Goal: Task Accomplishment & Management: Complete application form

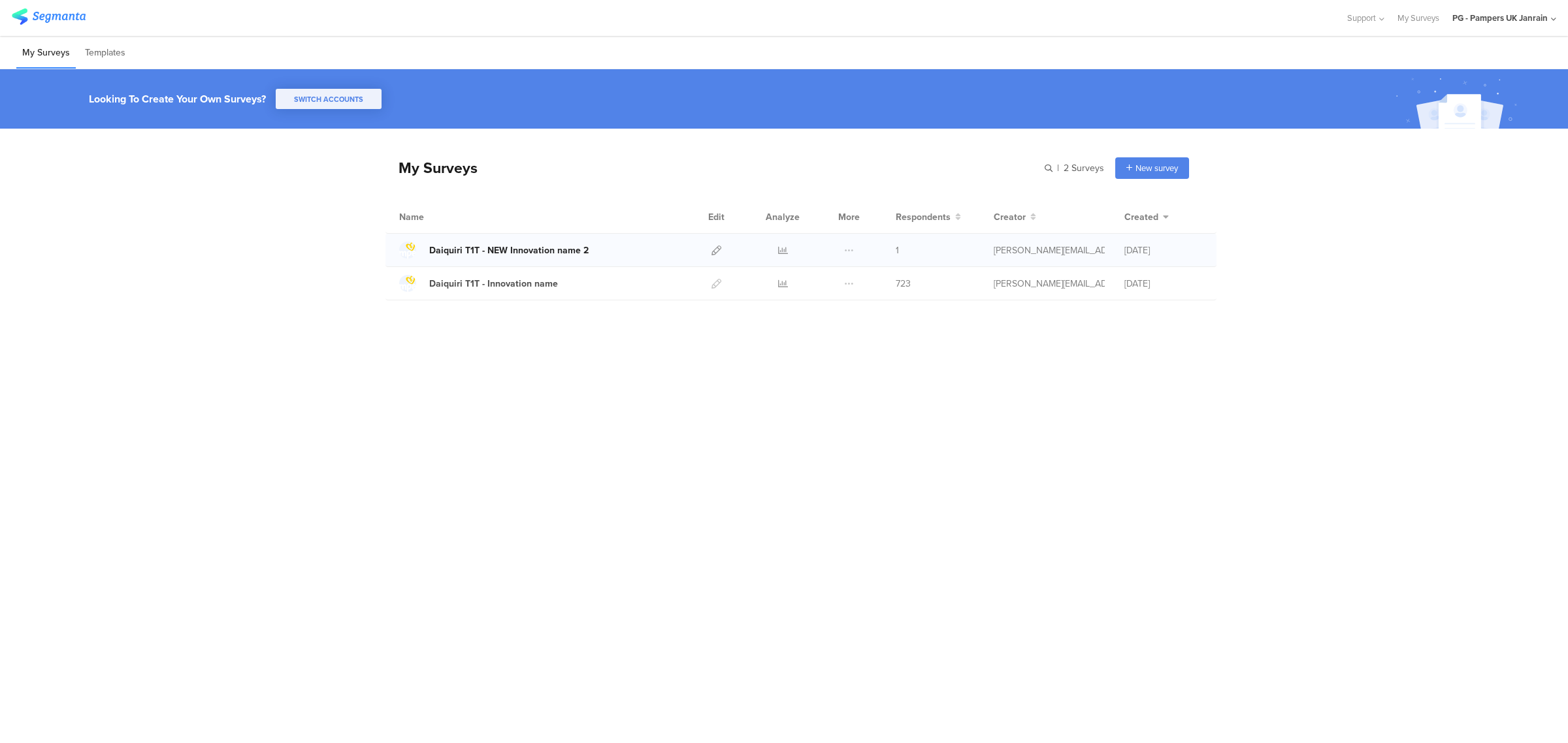
click at [505, 246] on div "Daiquiri T1T - NEW Innovation name 2" at bounding box center [508, 251] width 159 height 14
click at [715, 251] on icon at bounding box center [716, 250] width 10 height 10
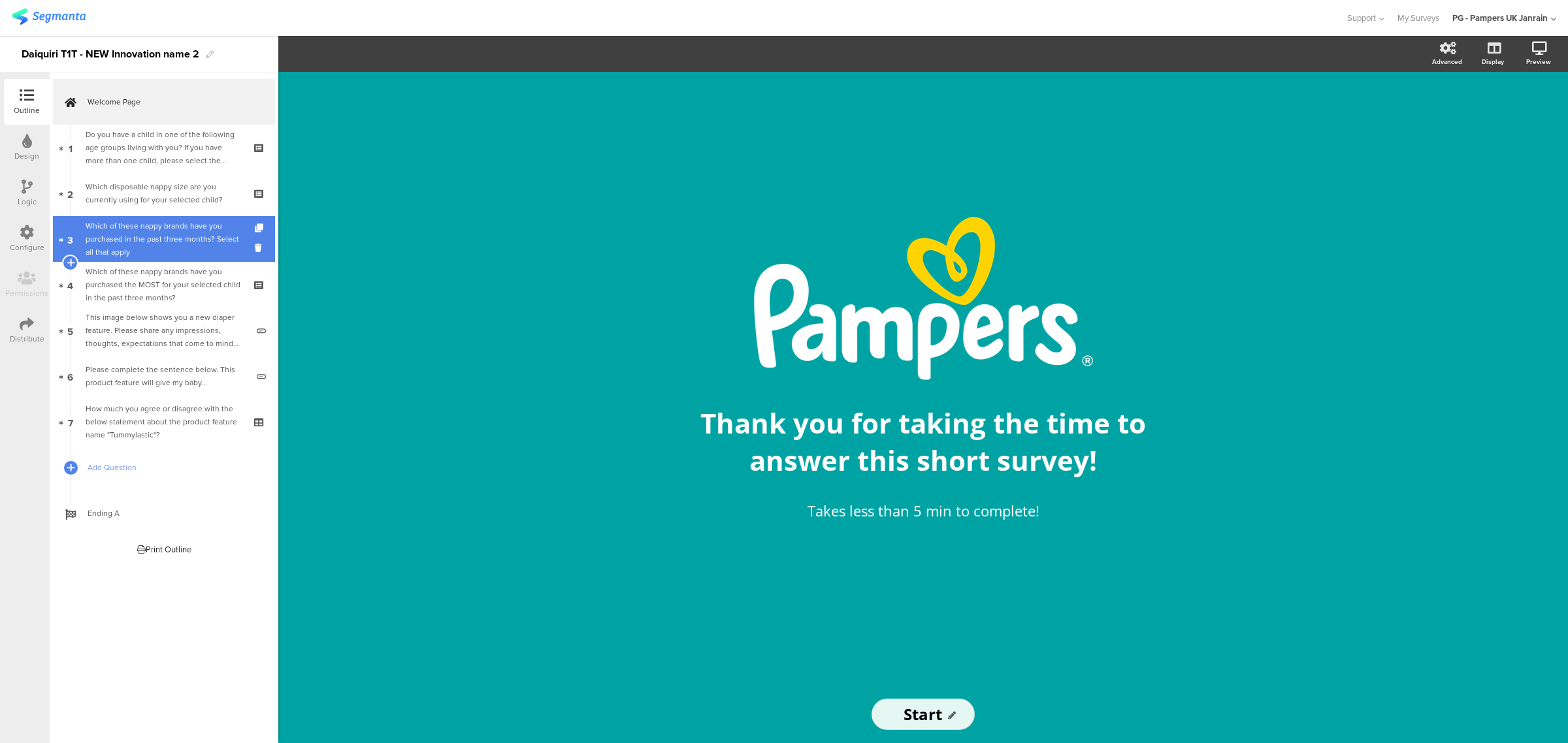
drag, startPoint x: 166, startPoint y: 143, endPoint x: 158, endPoint y: 239, distance: 96.3
click at [166, 143] on div "Do you have a child in one of the following age groups living with you? If you …" at bounding box center [163, 147] width 156 height 39
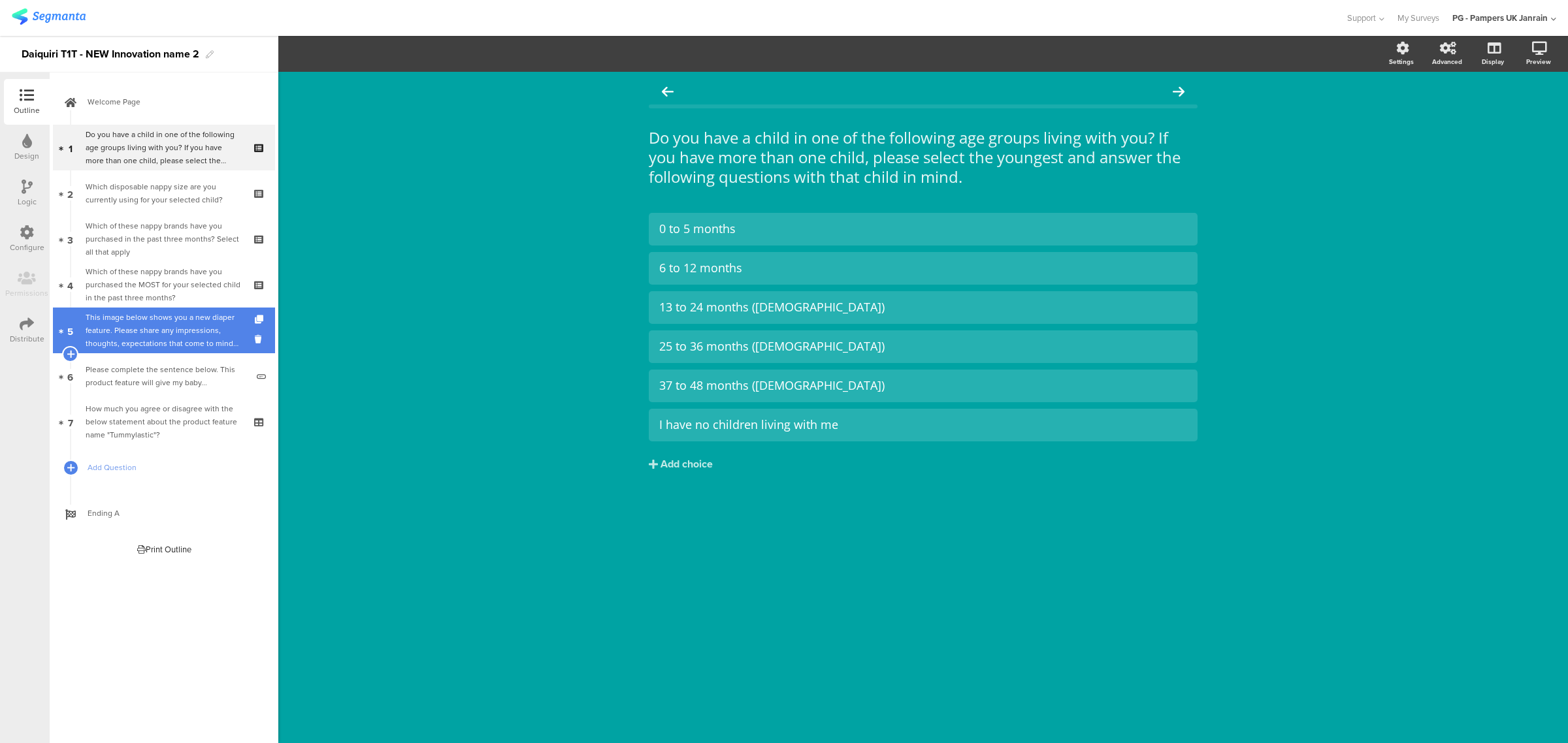
click at [158, 330] on div "This image below shows you a new diaper feature. Please share any impressions, …" at bounding box center [165, 330] width 161 height 39
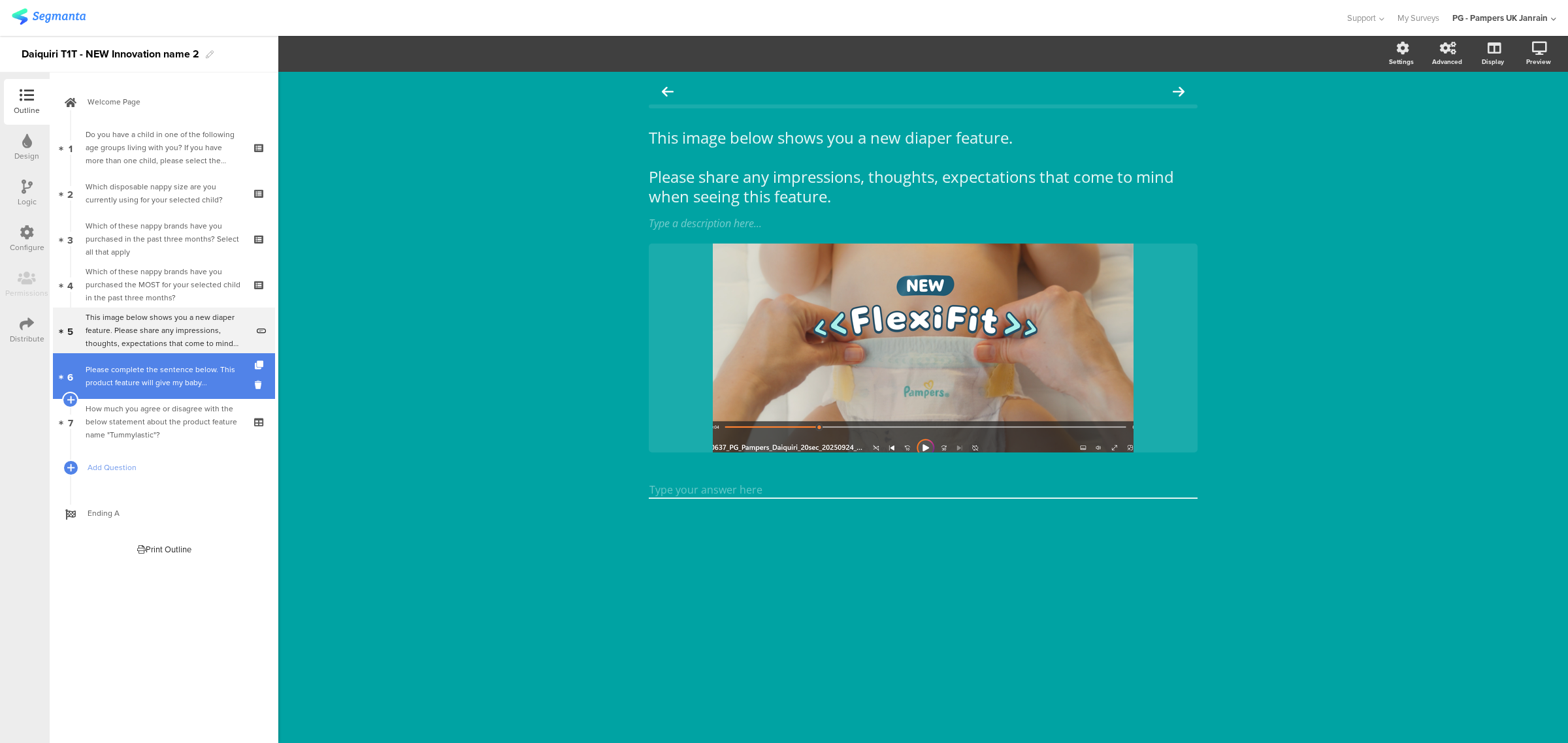
click at [141, 366] on div "Please complete the sentence below. This product feature will give my baby..." at bounding box center [165, 376] width 161 height 26
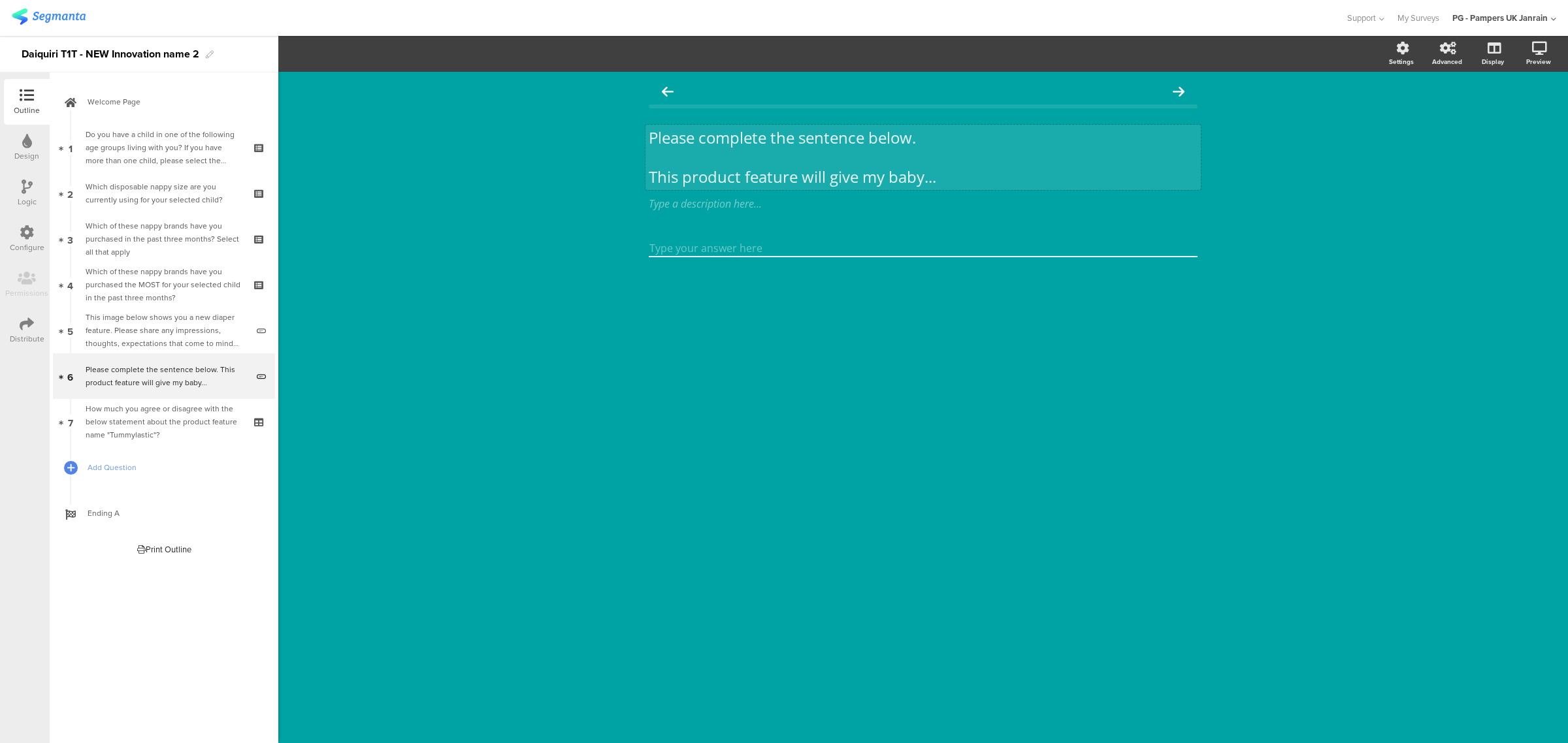
click at [748, 177] on p "This product feature will give my baby..." at bounding box center [923, 177] width 549 height 20
click at [681, 171] on p "This feature will give my baby the benefit of improved..." at bounding box center [923, 176] width 549 height 20
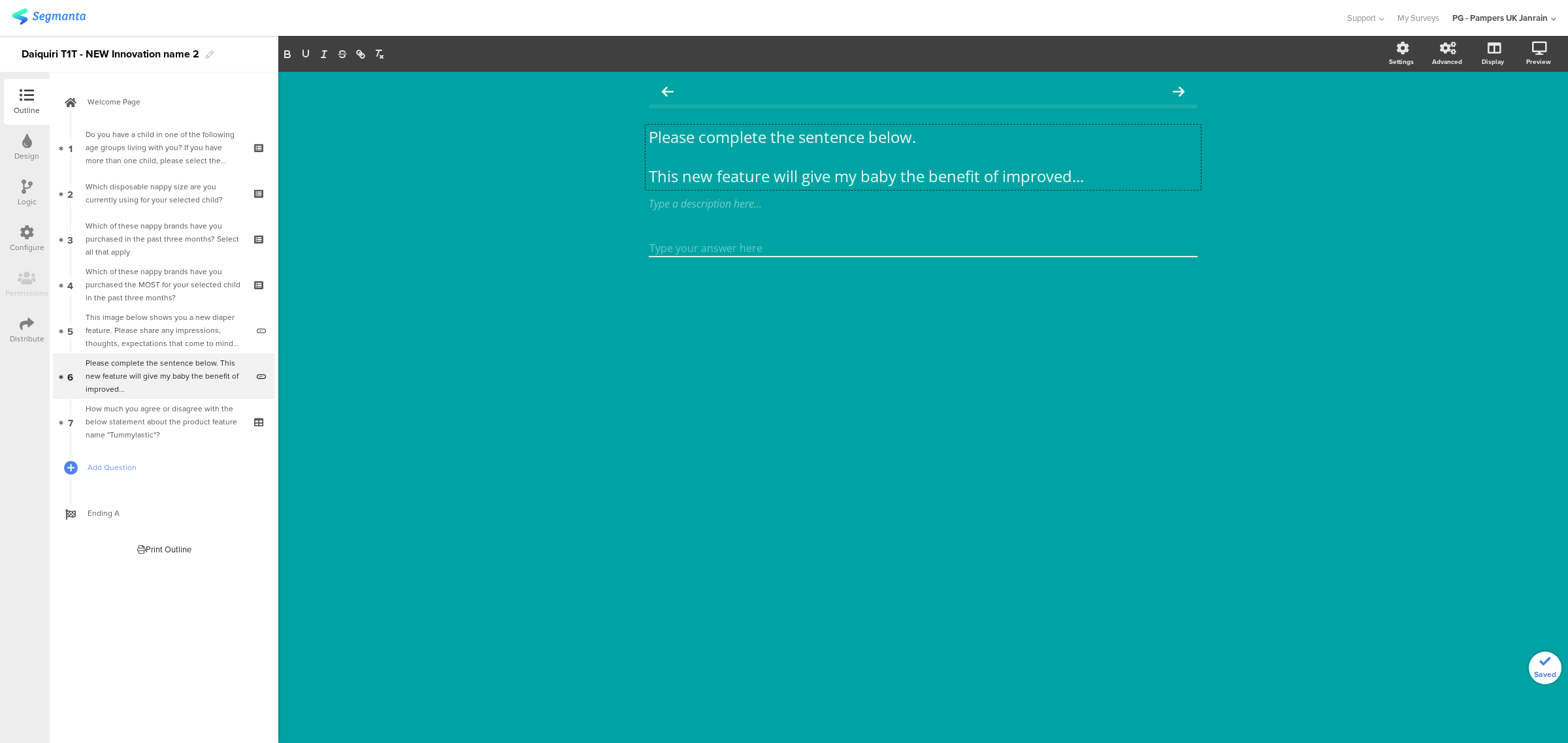
click at [482, 312] on div "Please complete the sentence below. This new feature will give my baby the bene…" at bounding box center [923, 408] width 1290 height 672
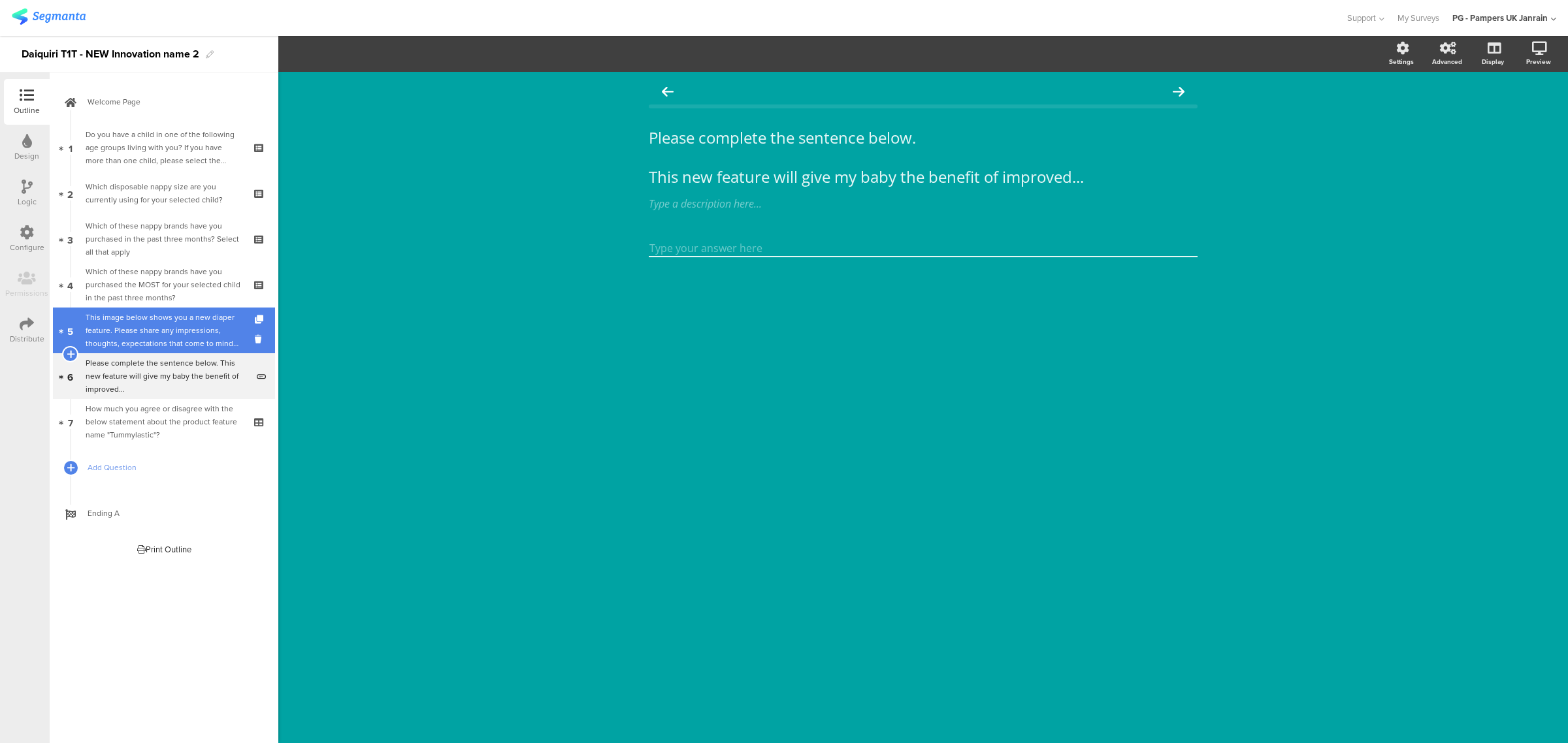
click at [140, 326] on div "This image below shows you a new diaper feature. Please share any impressions, …" at bounding box center [165, 330] width 161 height 39
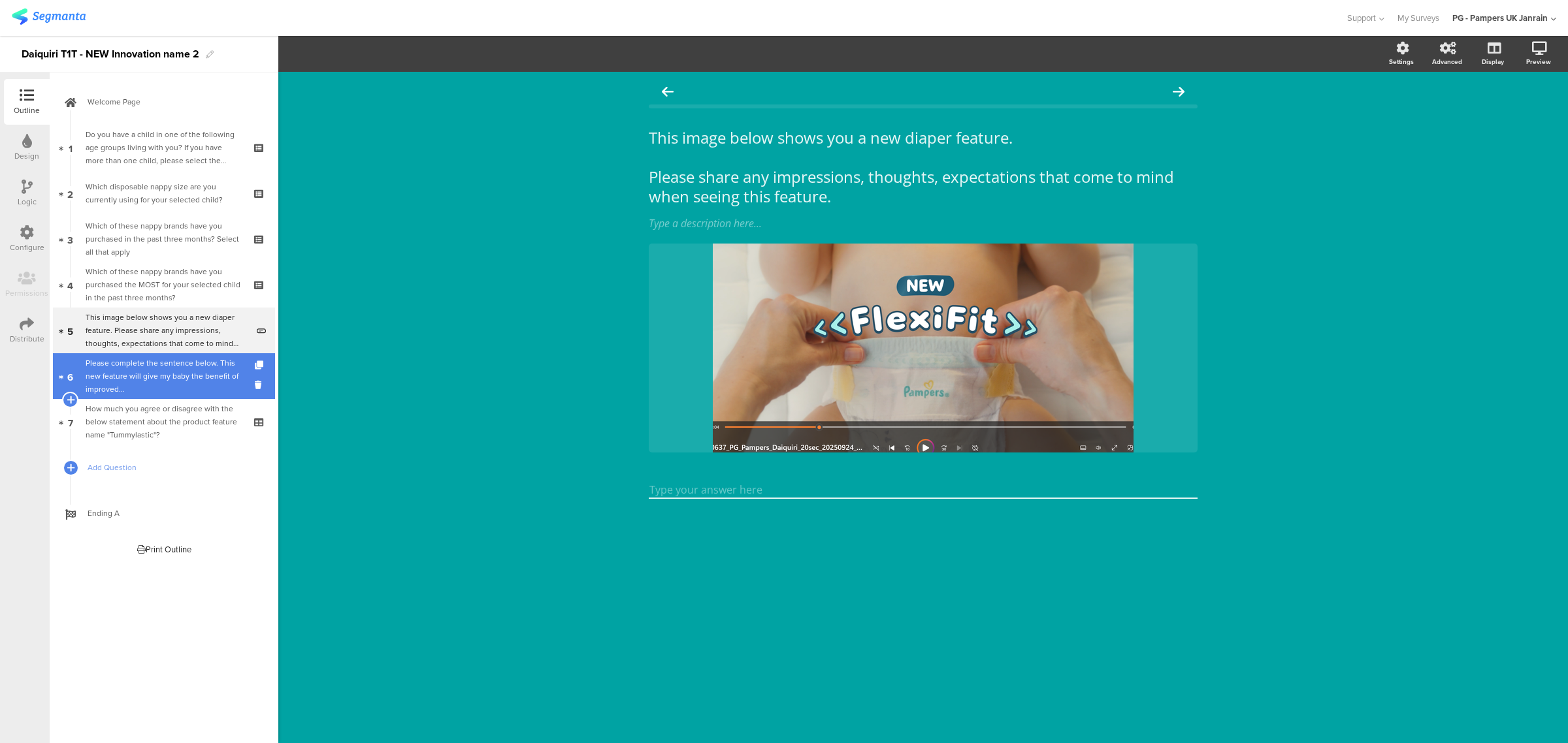
click at [148, 373] on div "Please complete the sentence below. This new feature will give my baby the bene…" at bounding box center [165, 376] width 161 height 39
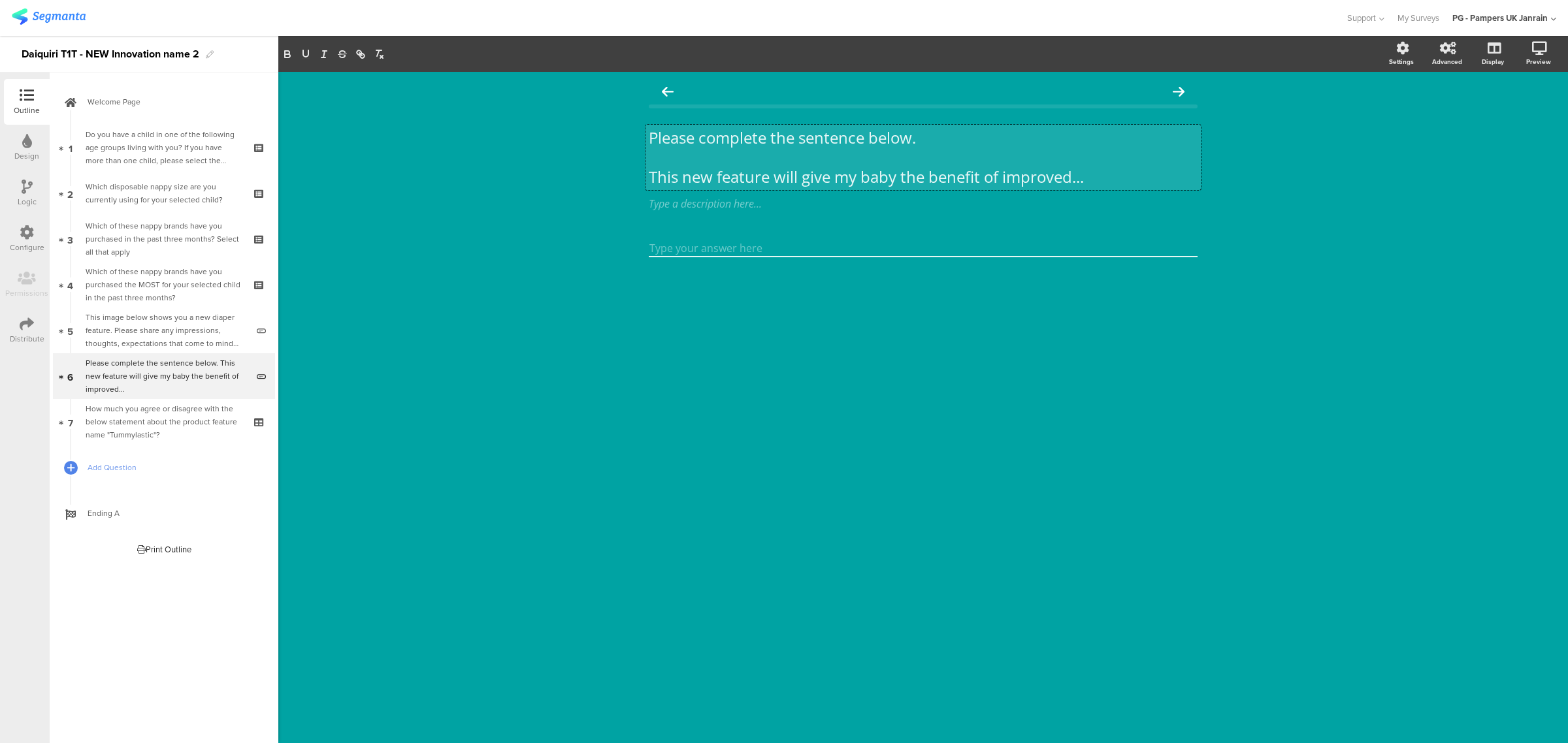
click at [750, 138] on div "Please complete the sentence below. This new feature will give my baby the bene…" at bounding box center [923, 157] width 555 height 65
click at [740, 167] on p "This new feature will give my baby the benefit of improved..." at bounding box center [923, 177] width 549 height 20
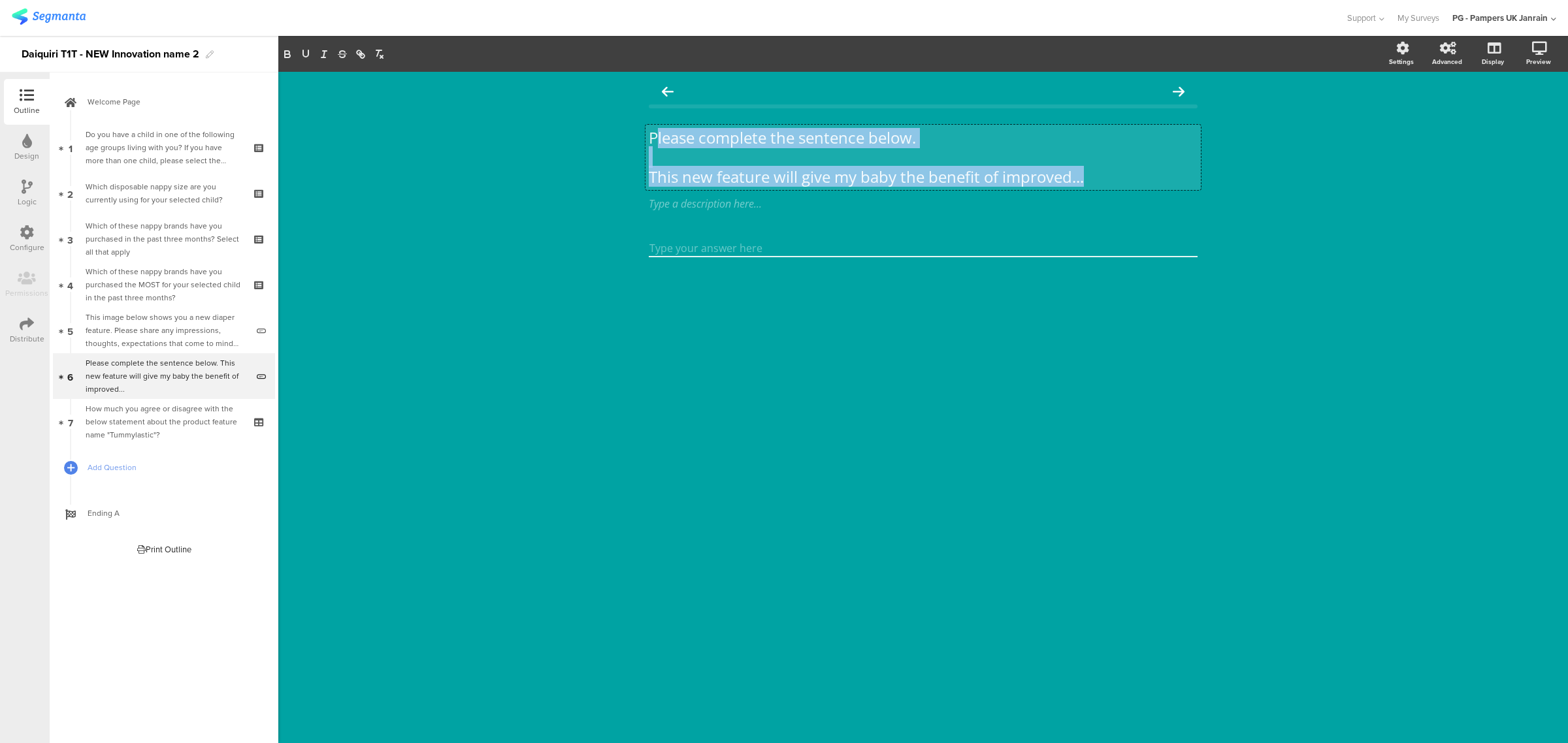
drag, startPoint x: 657, startPoint y: 138, endPoint x: 1194, endPoint y: 174, distance: 538.2
click at [1194, 174] on div "Please complete the sentence below. This new feature will give my baby the bene…" at bounding box center [923, 157] width 549 height 59
click at [1119, 152] on p at bounding box center [923, 157] width 549 height 20
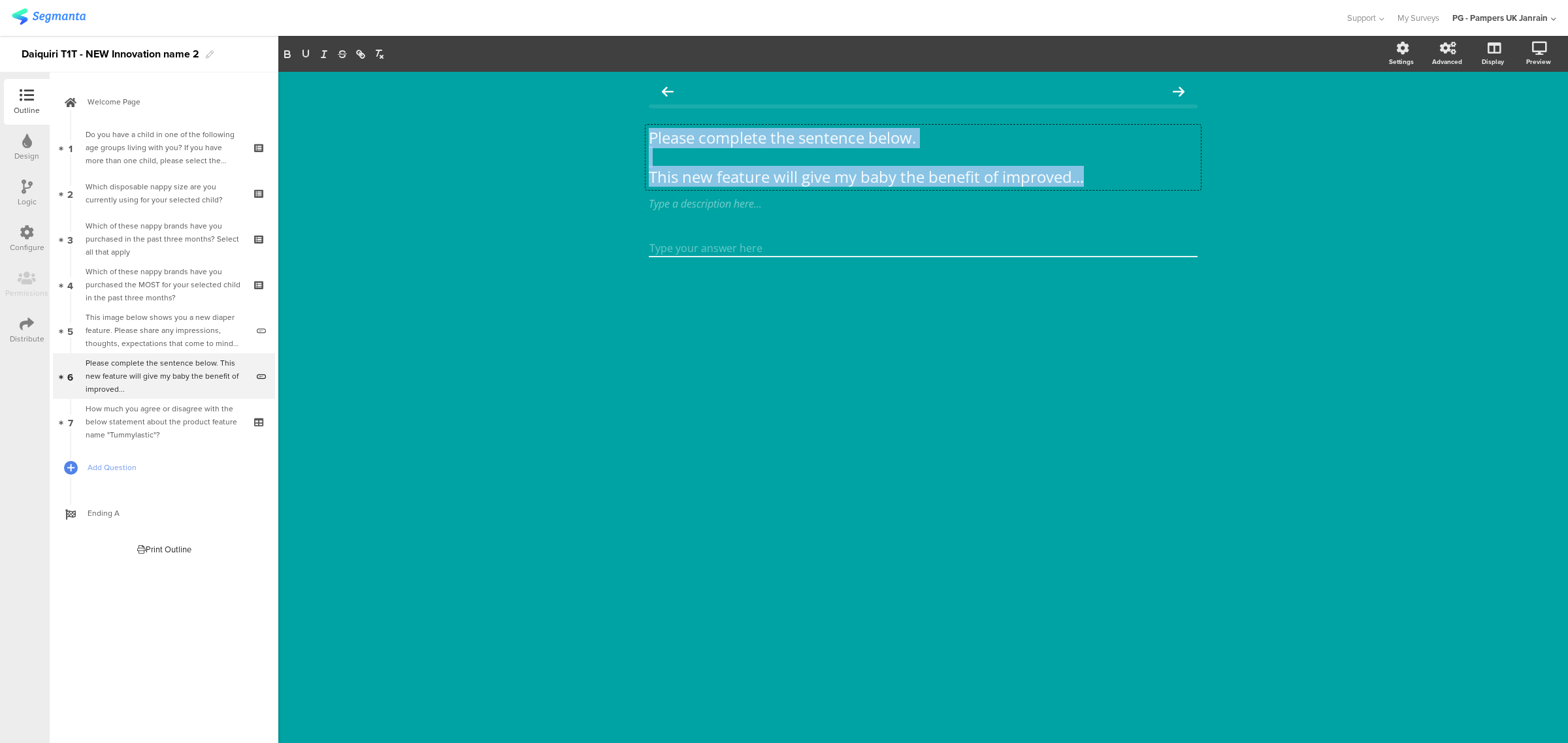
drag, startPoint x: 1097, startPoint y: 182, endPoint x: 582, endPoint y: 137, distance: 517.0
click at [582, 137] on div "Please complete the sentence below. This new feature will give my baby the bene…" at bounding box center [923, 408] width 1290 height 672
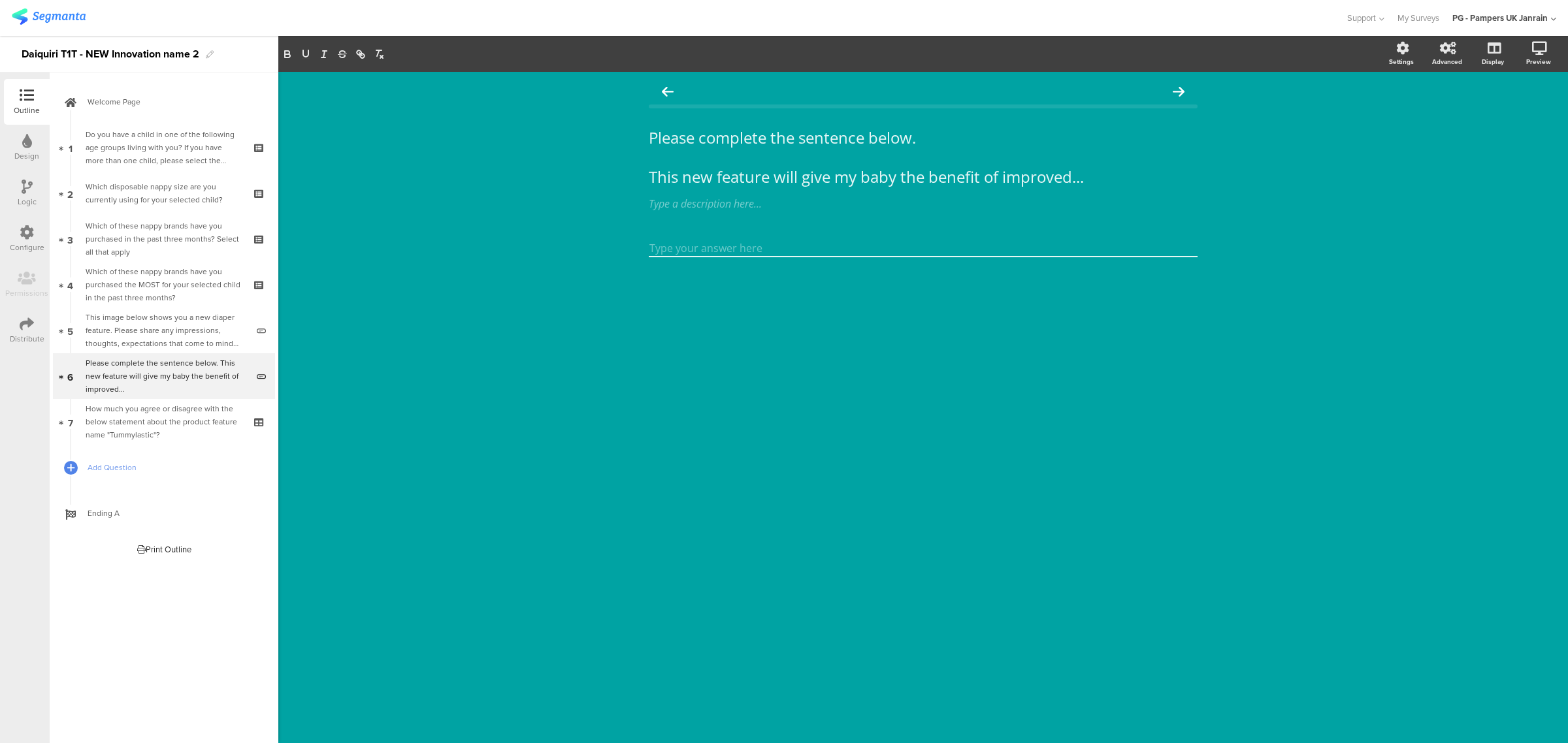
click at [1426, 264] on div "Please complete the sentence below. This new feature will give my baby the bene…" at bounding box center [923, 408] width 1290 height 672
click at [158, 419] on div "How much you agree or disagree with the below statement about the product featu…" at bounding box center [163, 421] width 156 height 39
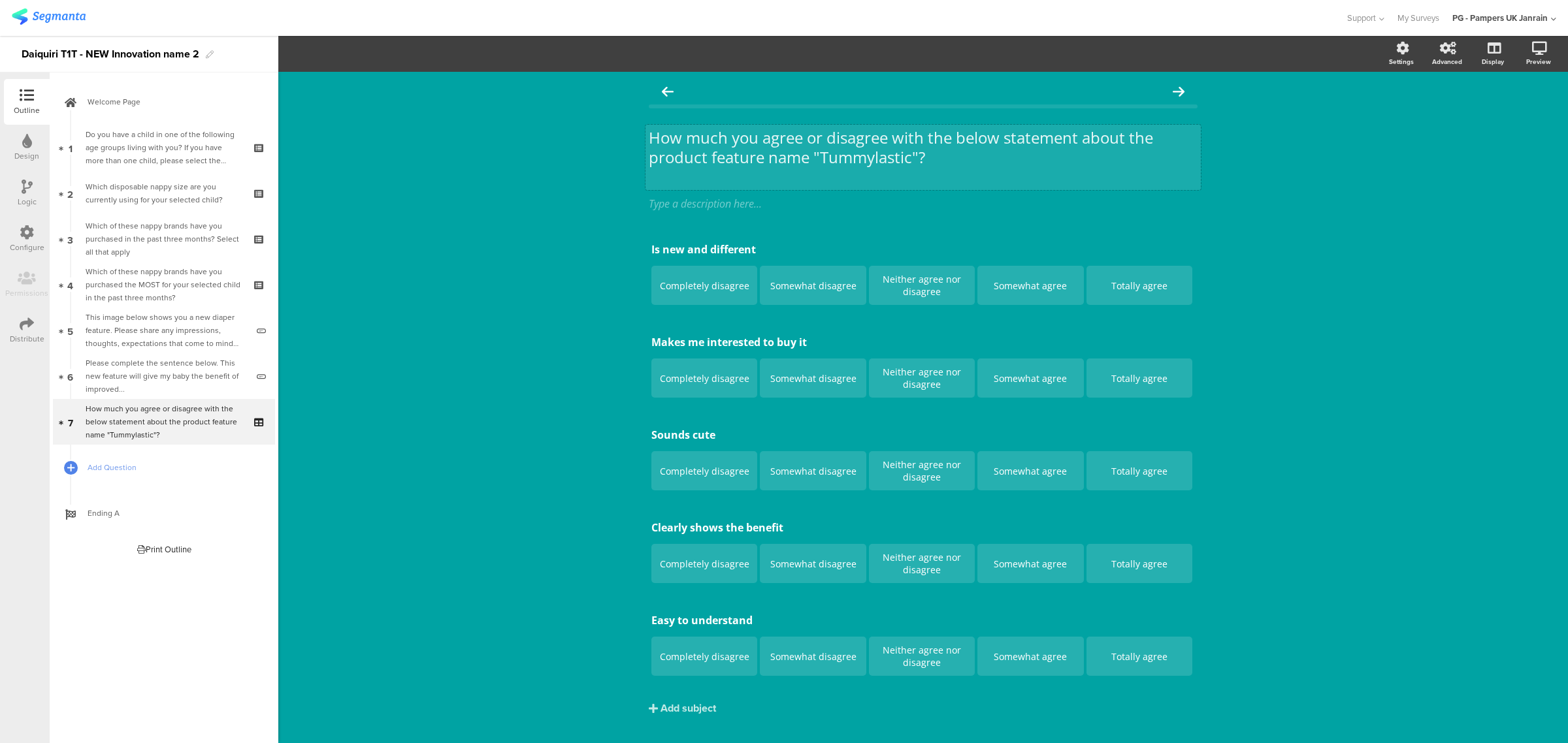
click at [649, 135] on p "How much you agree or disagree with the below statement about the product featu…" at bounding box center [923, 147] width 549 height 39
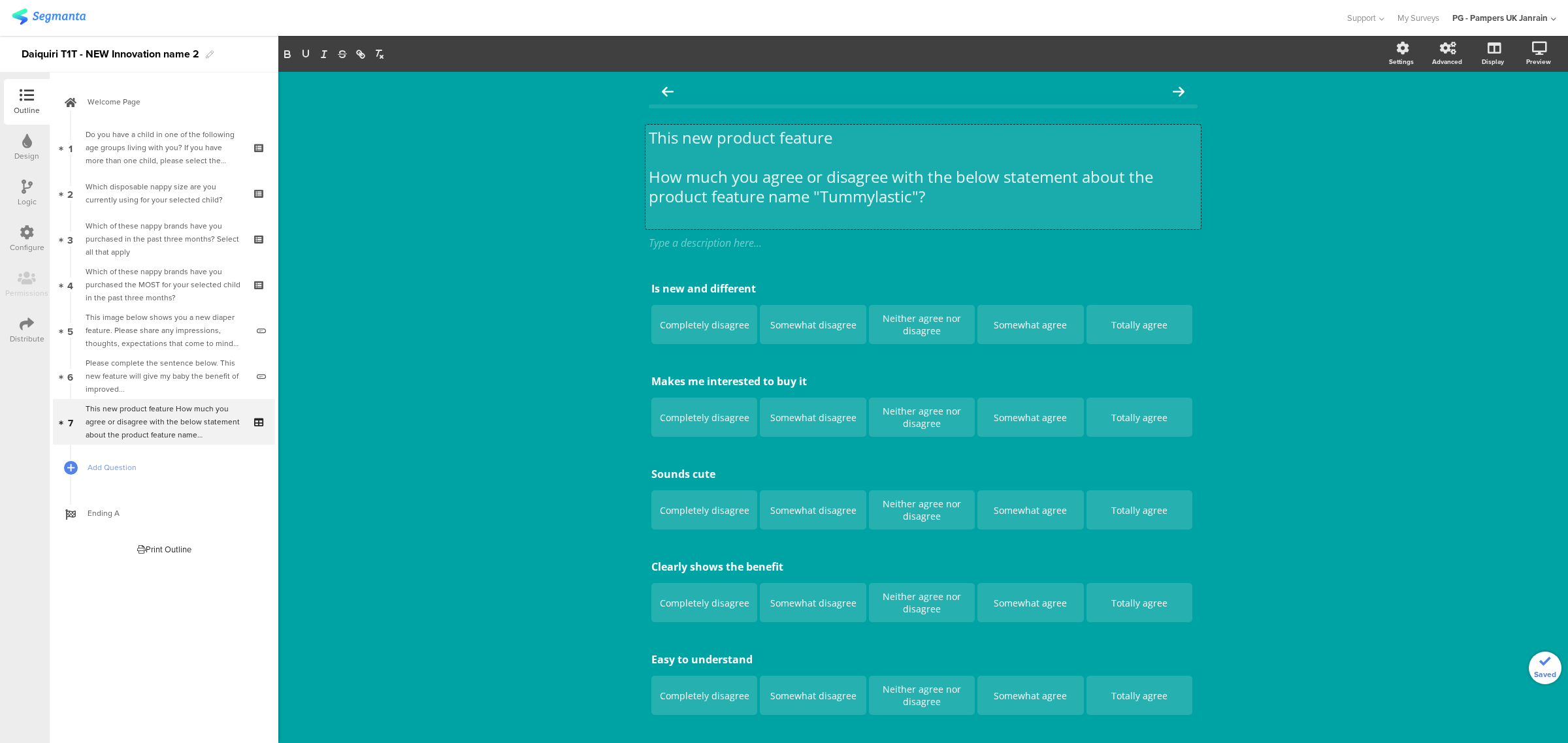
click at [750, 135] on p "This new product feature" at bounding box center [923, 137] width 549 height 20
drag, startPoint x: 806, startPoint y: 196, endPoint x: 914, endPoint y: 200, distance: 108.1
click at [914, 200] on p "How much you agree or disagree with the below statement about the product featu…" at bounding box center [923, 186] width 549 height 39
copy p ""Tummylastic""
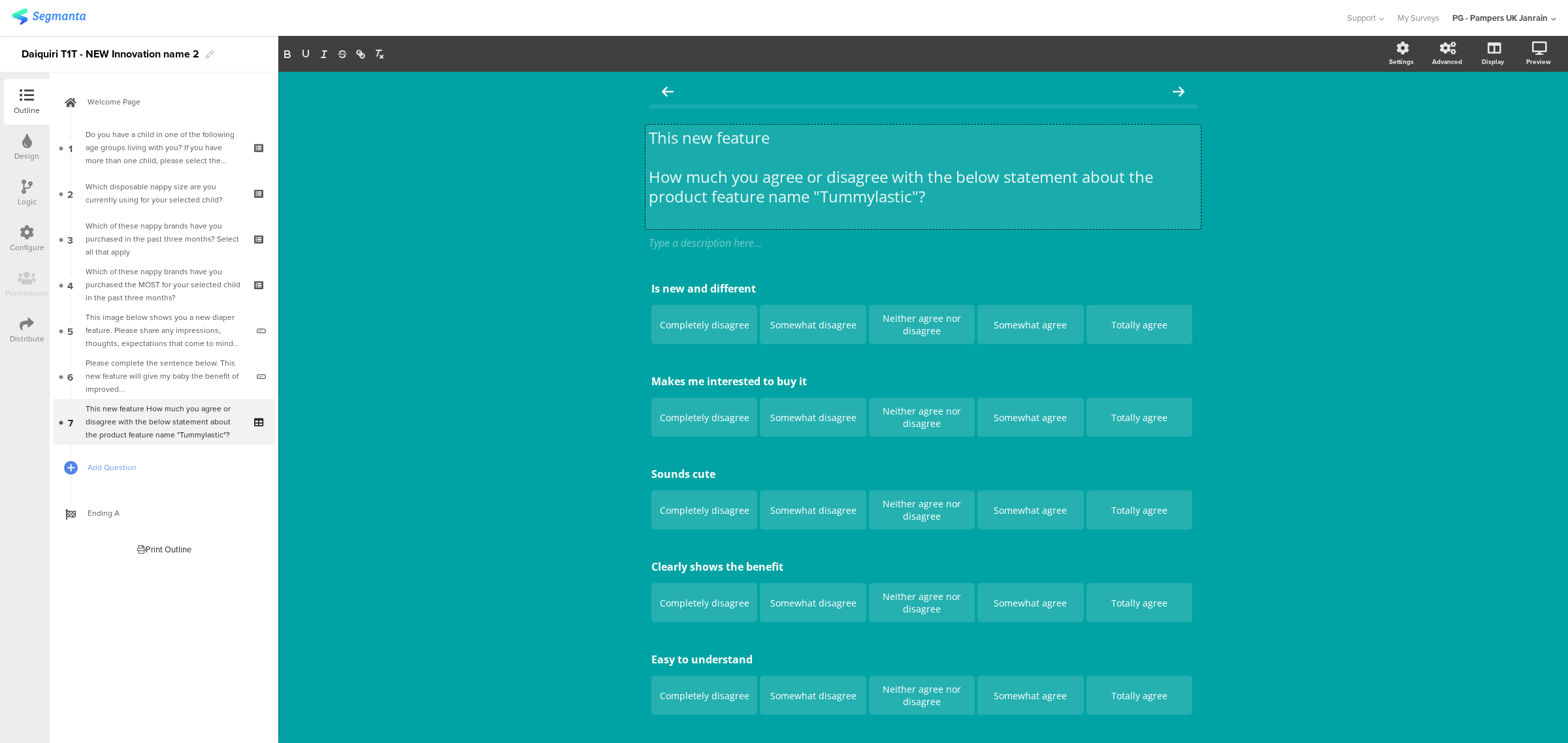
click at [807, 143] on p "This new feature" at bounding box center [923, 137] width 549 height 20
click at [834, 135] on p "This new feature is called '"Tummylastic"." at bounding box center [923, 137] width 549 height 20
click at [962, 145] on p "This new feature is called "Tummylastic"." at bounding box center [923, 137] width 549 height 20
click at [1075, 174] on p "How much you agree or disagree with the below statement about the product featu…" at bounding box center [923, 186] width 549 height 39
drag, startPoint x: 700, startPoint y: 197, endPoint x: 641, endPoint y: 196, distance: 59.0
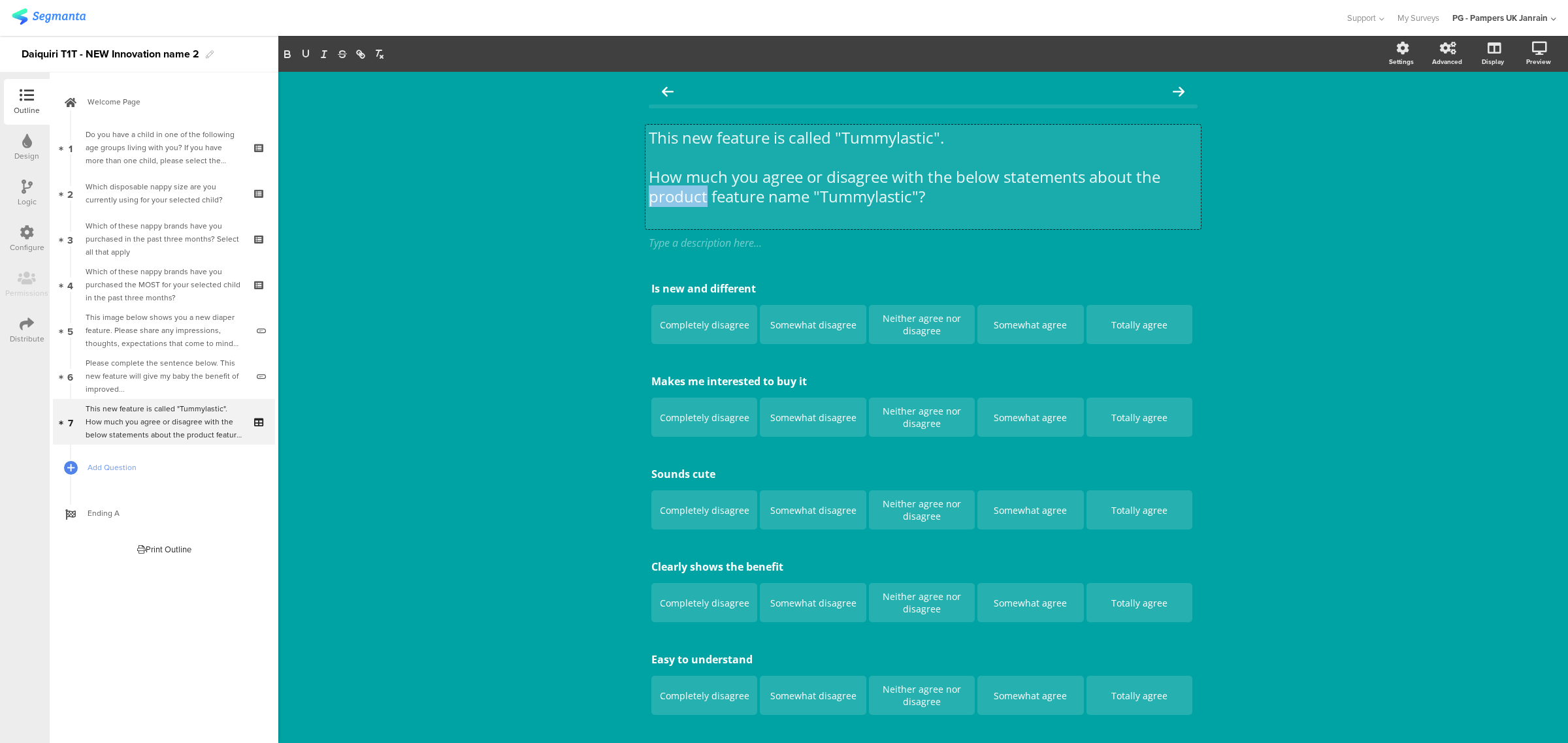
click at [649, 196] on p "How much you agree or disagree with the below statements about the product feat…" at bounding box center [923, 186] width 549 height 39
drag, startPoint x: 745, startPoint y: 196, endPoint x: 849, endPoint y: 193, distance: 104.0
click at [849, 193] on p "How much you agree or disagree with the below statements about the feature name…" at bounding box center [923, 186] width 549 height 39
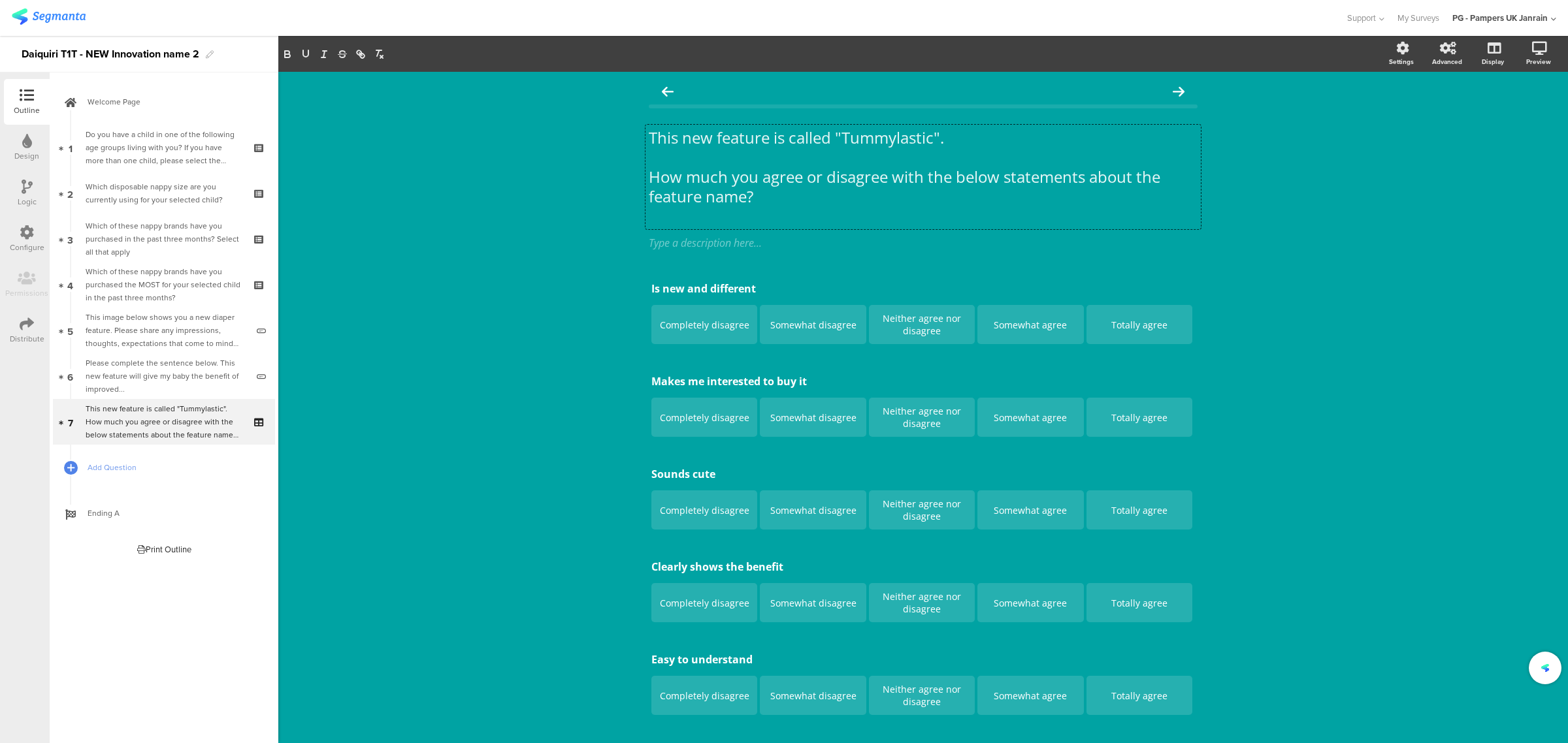
click at [1334, 278] on div "This new feature is called "Tummylastic". How much you agree or disagree with t…" at bounding box center [923, 439] width 1290 height 735
click at [725, 180] on p "How much you agree or disagree with the below statements about the feature name?" at bounding box center [923, 186] width 549 height 39
click at [557, 258] on div "This new feature is called "Tummylastic". How much do you agree or disagree wit…" at bounding box center [923, 439] width 1290 height 735
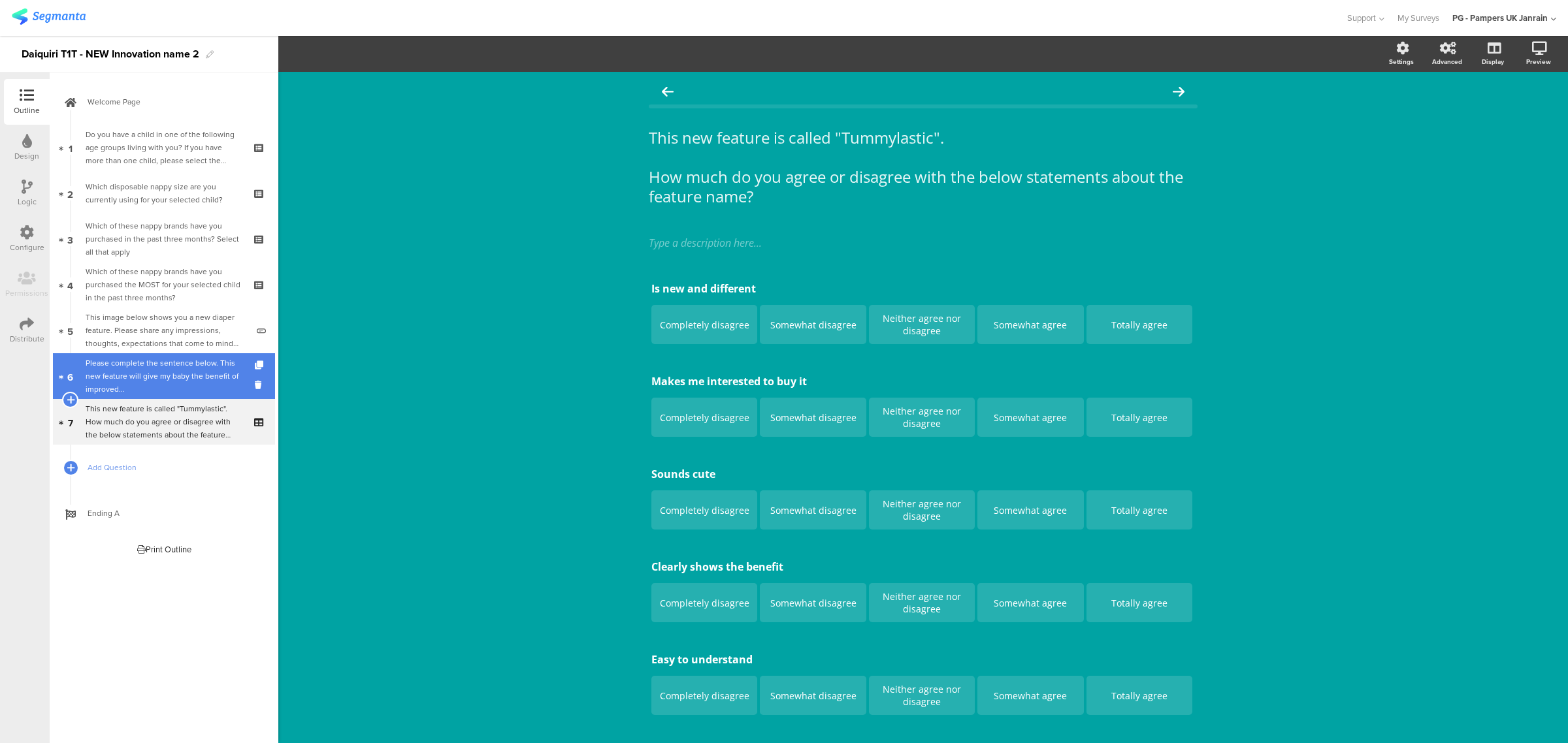
click at [142, 390] on div "Please complete the sentence below. This new feature will give my baby the bene…" at bounding box center [165, 376] width 161 height 39
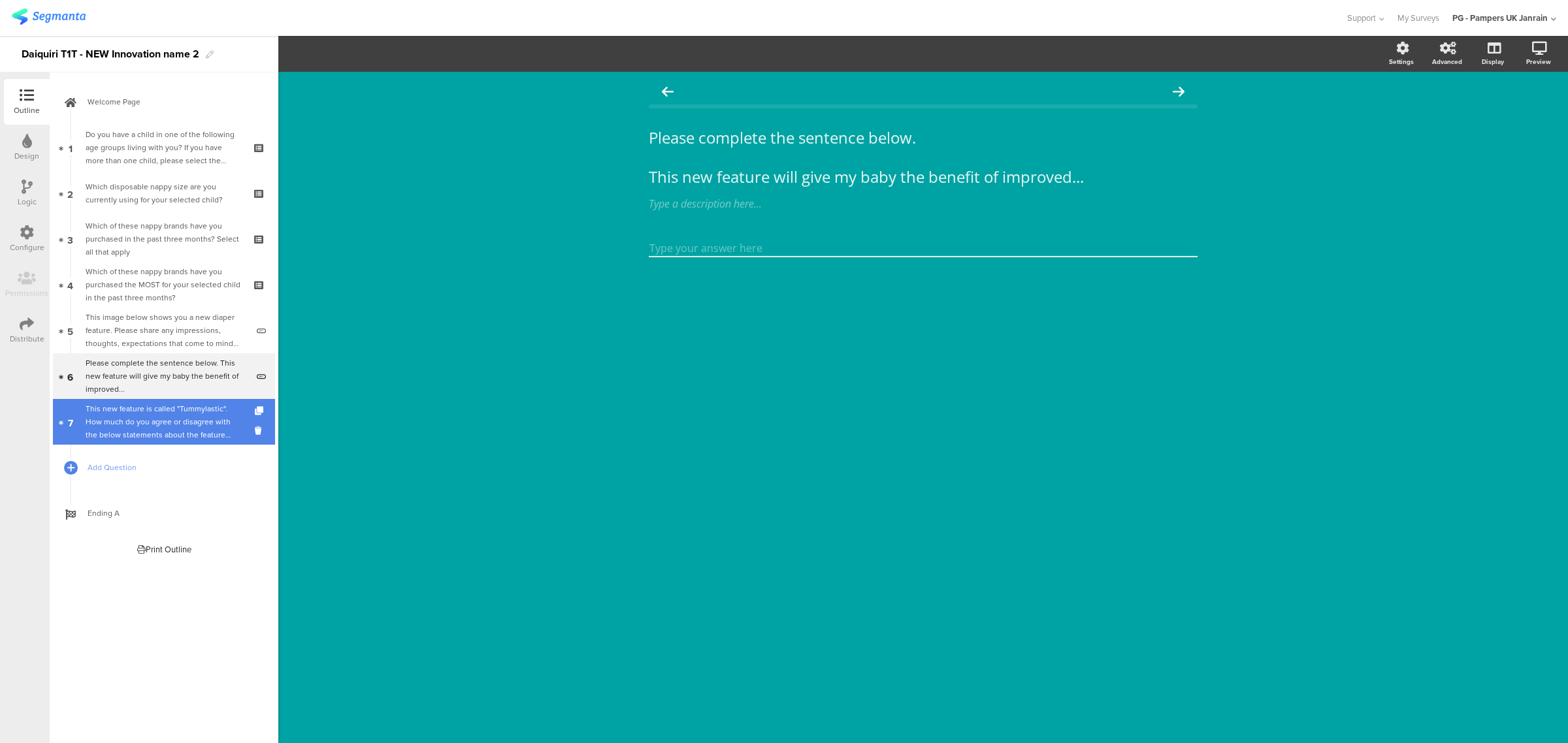
click at [114, 435] on div "This new feature is called "Tummylastic". How much do you agree or disagree wit…" at bounding box center [163, 421] width 156 height 39
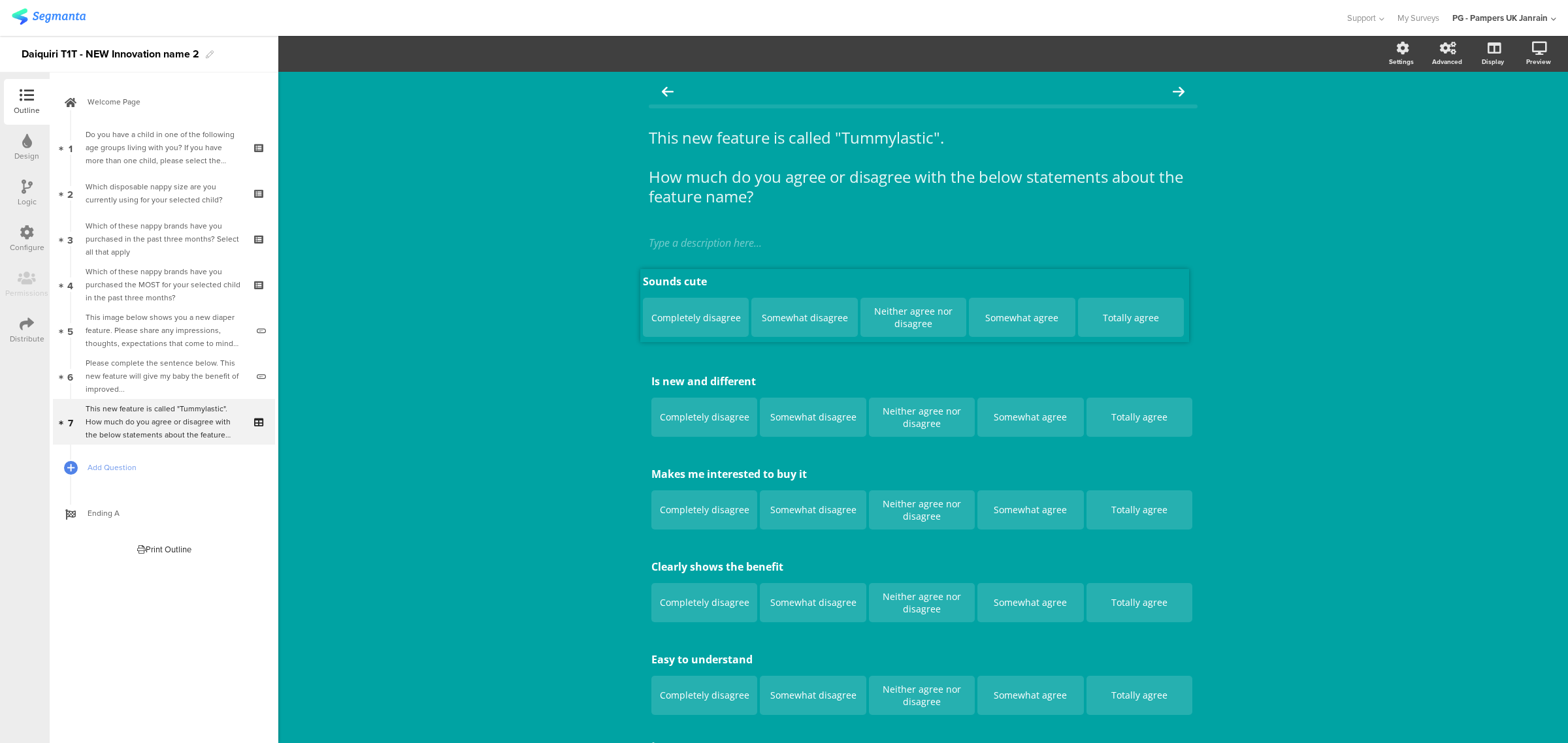
drag, startPoint x: 1193, startPoint y: 461, endPoint x: 1188, endPoint y: 277, distance: 184.1
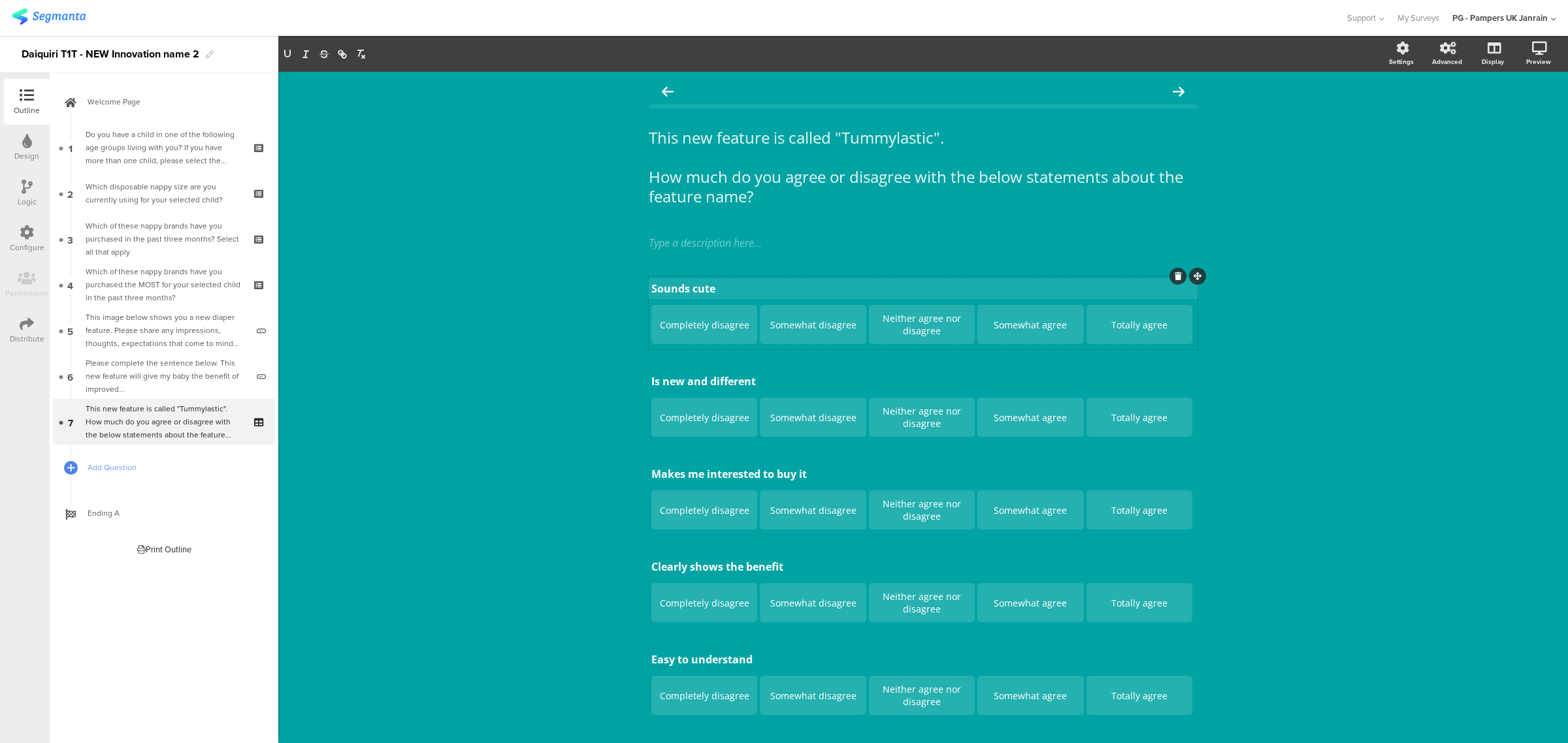
click at [649, 291] on div "Sounds cute Sounds cute Sounds cute" at bounding box center [923, 289] width 550 height 21
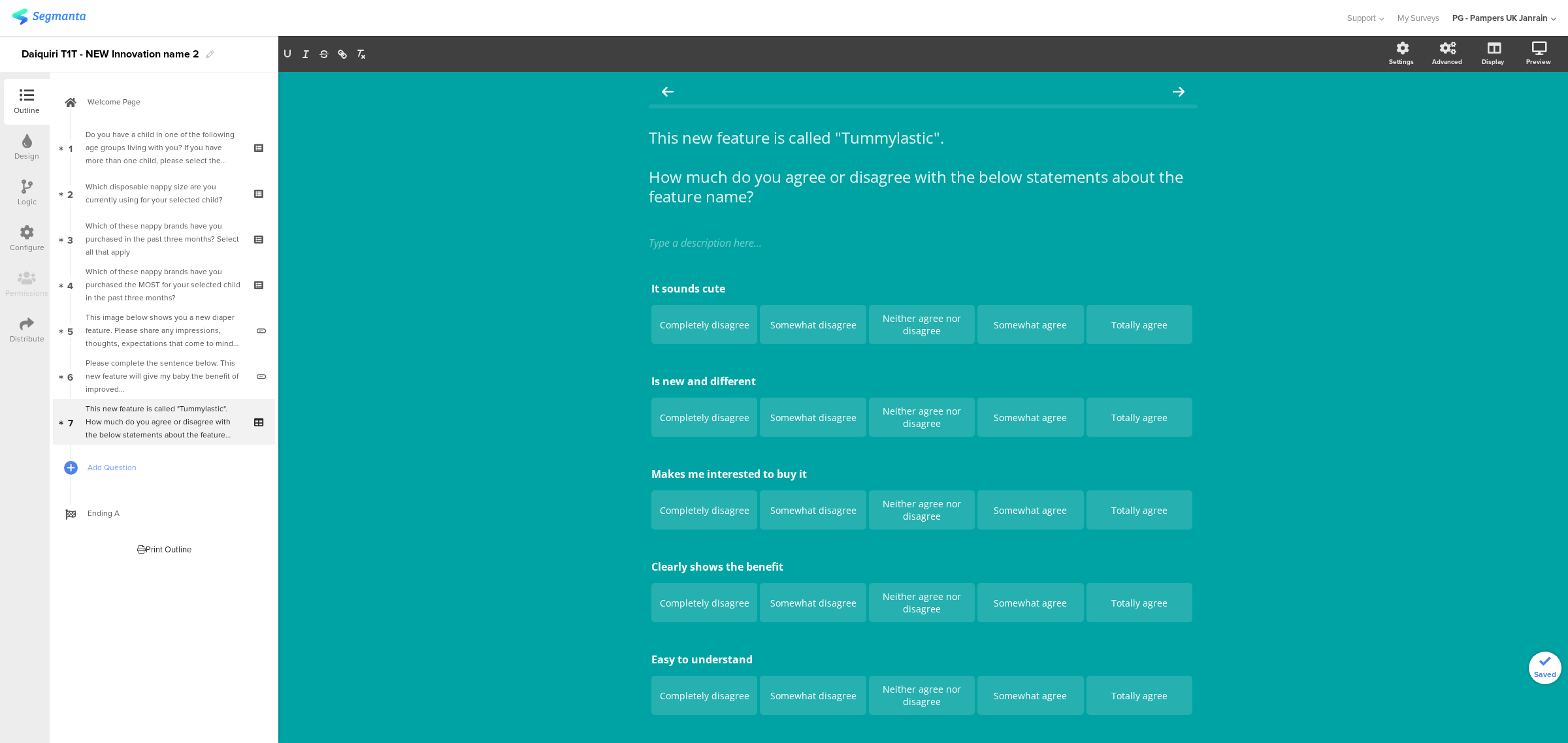
click at [553, 339] on div "This new feature is called "Tummylastic". How much do you agree or disagree wit…" at bounding box center [923, 439] width 1290 height 735
click at [652, 382] on p "Is new and different" at bounding box center [923, 381] width 544 height 15
click at [544, 372] on div "This new feature is called "Tummylastic". How much do you agree or disagree wit…" at bounding box center [923, 439] width 1290 height 735
drag, startPoint x: 1189, startPoint y: 275, endPoint x: 1181, endPoint y: 365, distance: 90.4
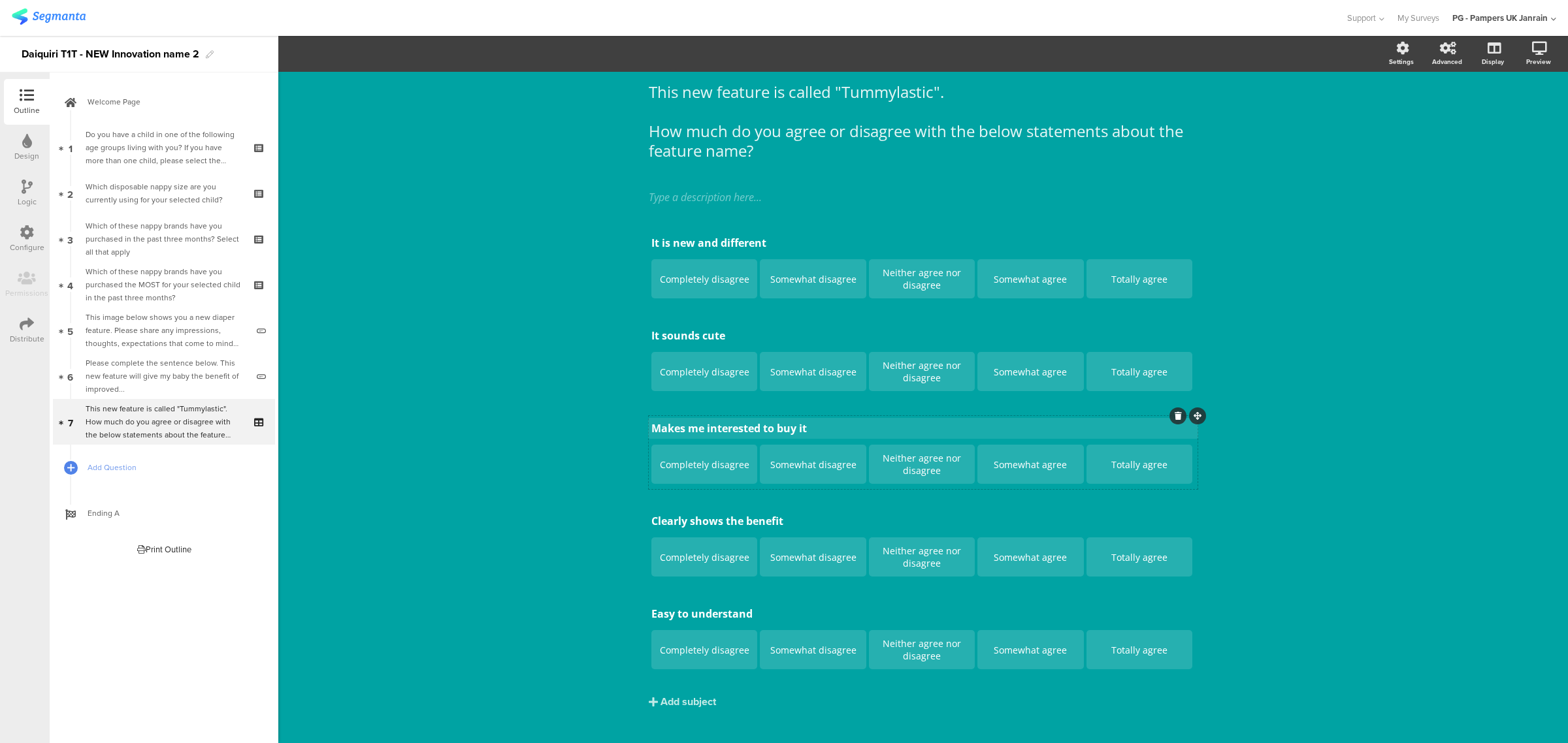
scroll to position [64, 0]
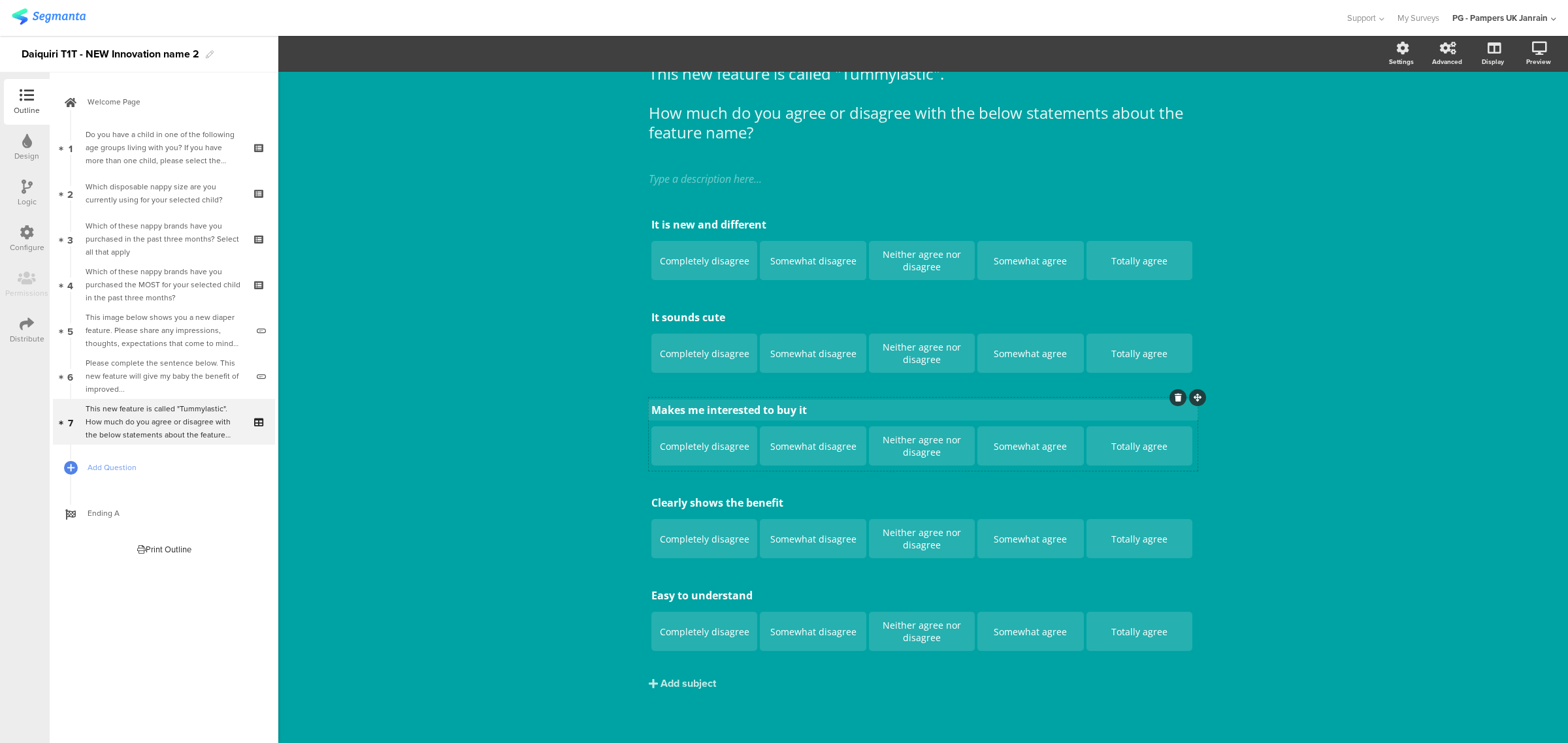
click at [714, 411] on div "It is new and different It is new and different Completely disagree Somewhat di…" at bounding box center [923, 434] width 549 height 445
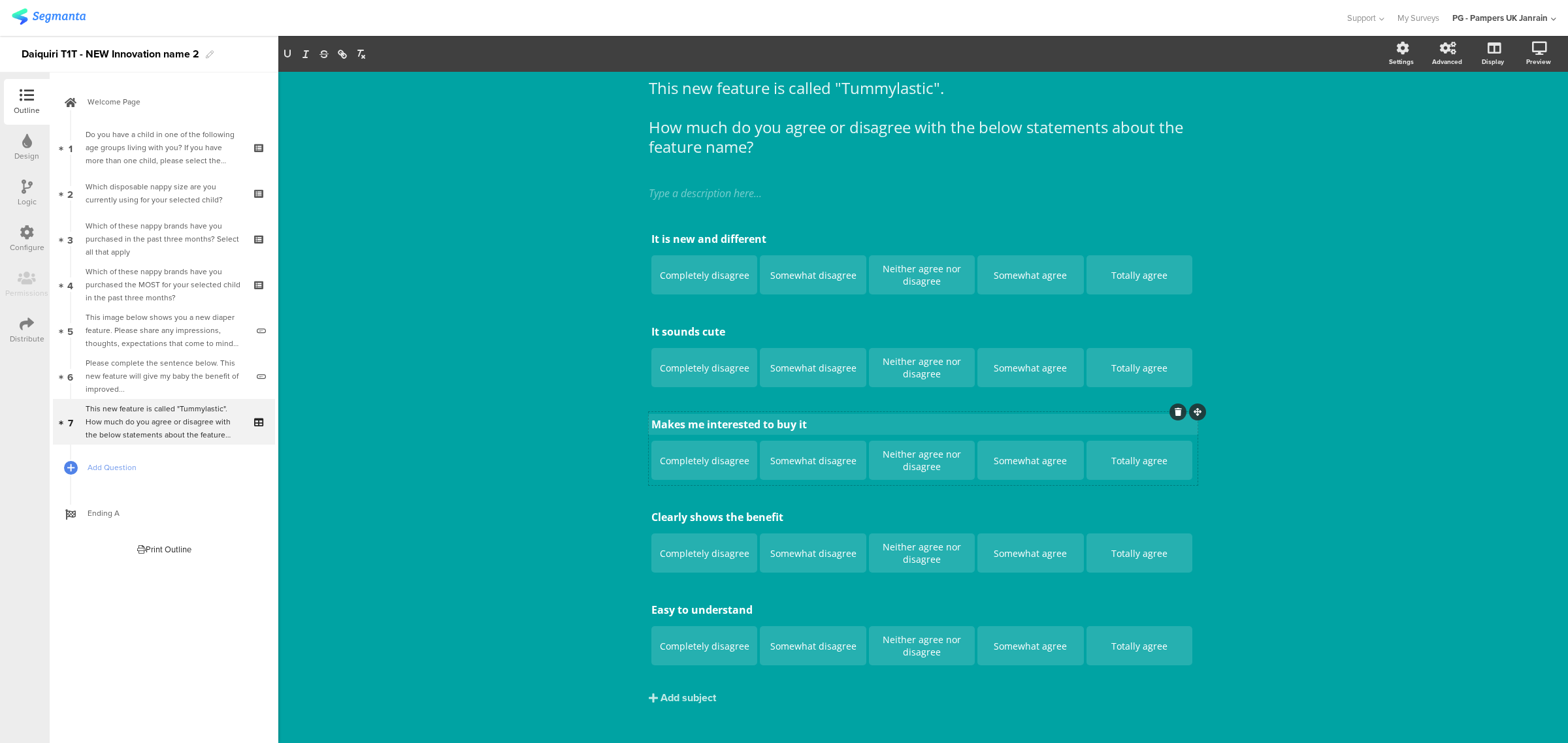
click at [714, 411] on div "It is new and different It is new and different Completely disagree Somewhat di…" at bounding box center [923, 449] width 549 height 445
click at [710, 432] on div "Makes me interested to buy it Makes me interested to buy it" at bounding box center [923, 425] width 550 height 21
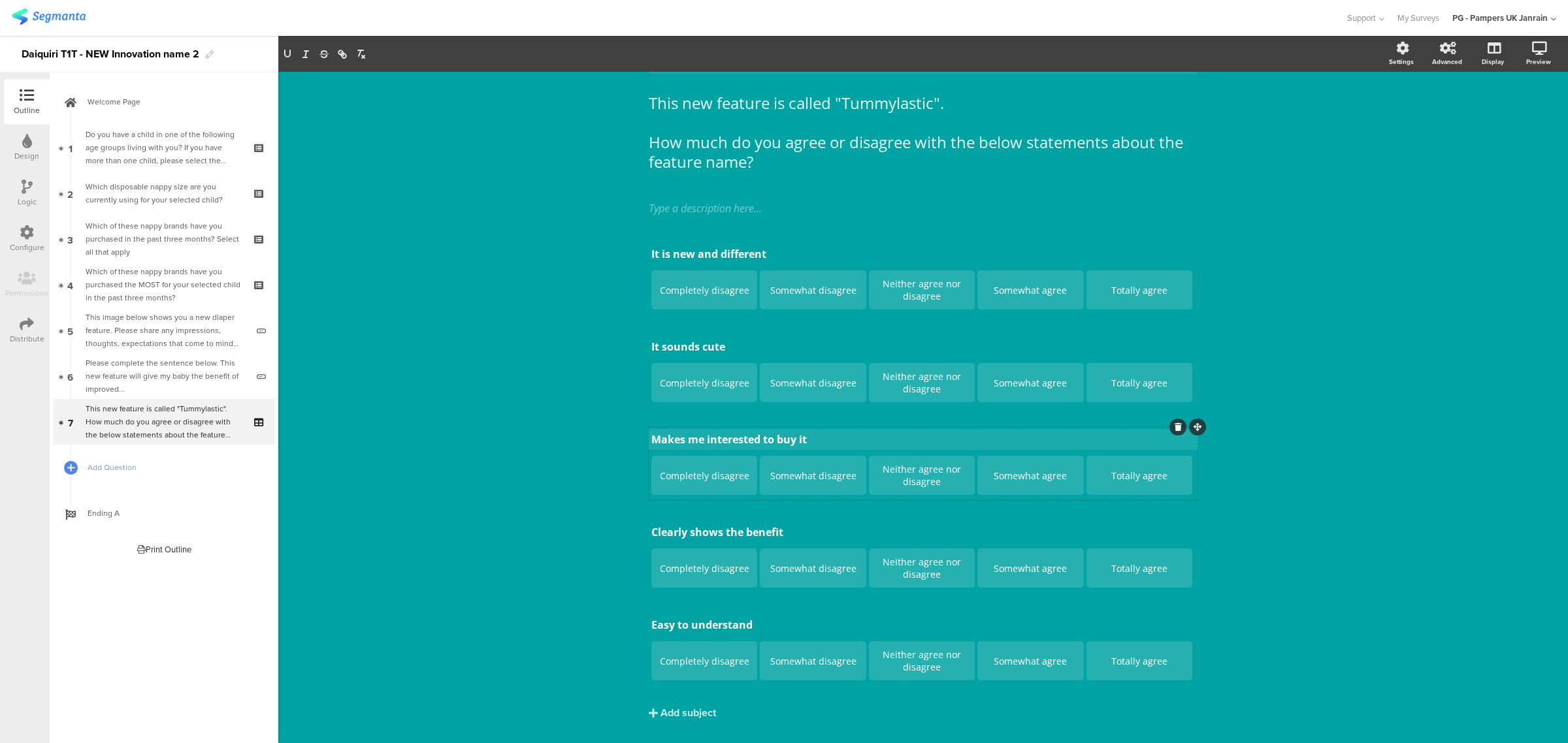
click at [707, 434] on p "Makes me interested to buy it" at bounding box center [923, 439] width 544 height 15
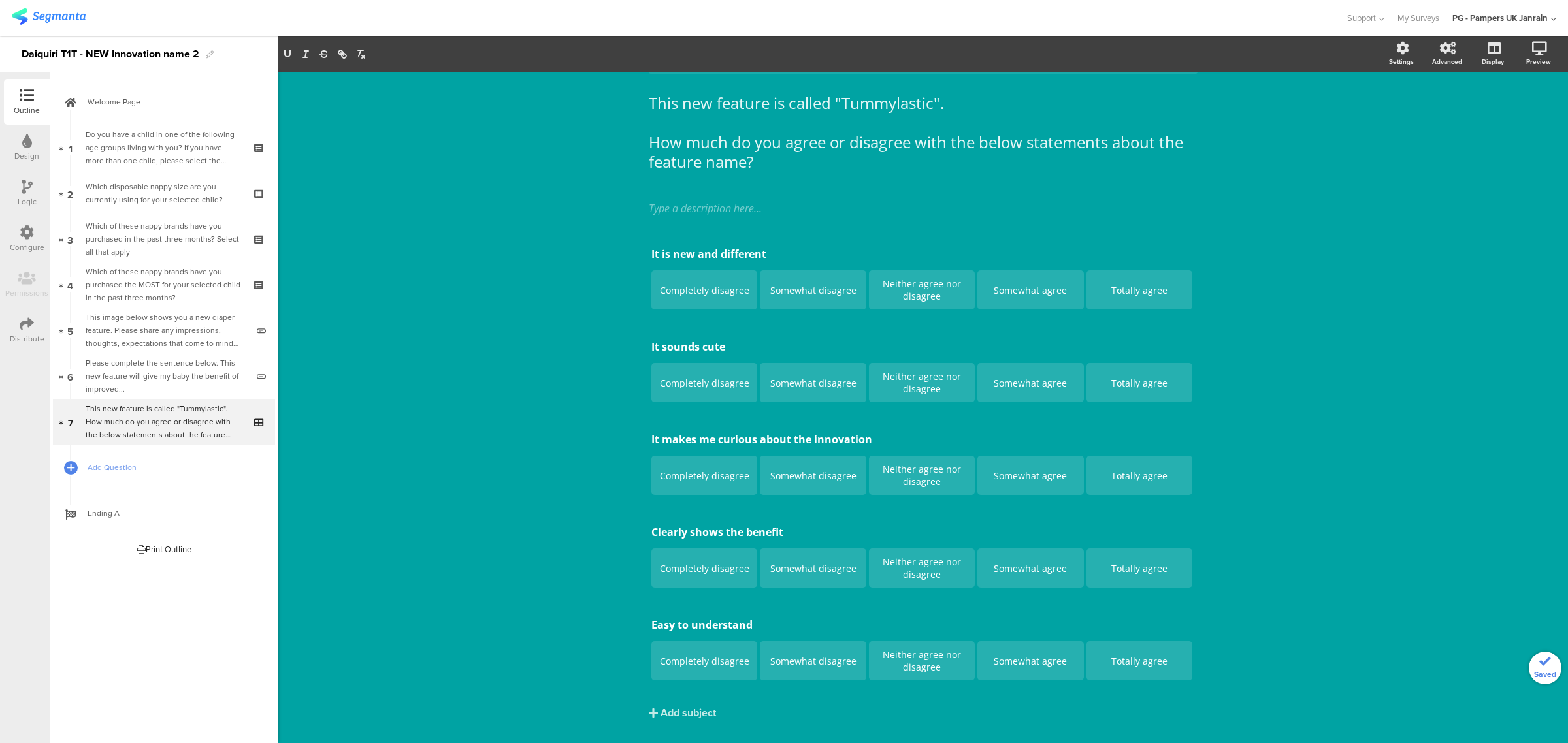
click at [521, 456] on div "This new feature is called "Tummylastic". How much do you agree or disagree wit…" at bounding box center [923, 405] width 1290 height 735
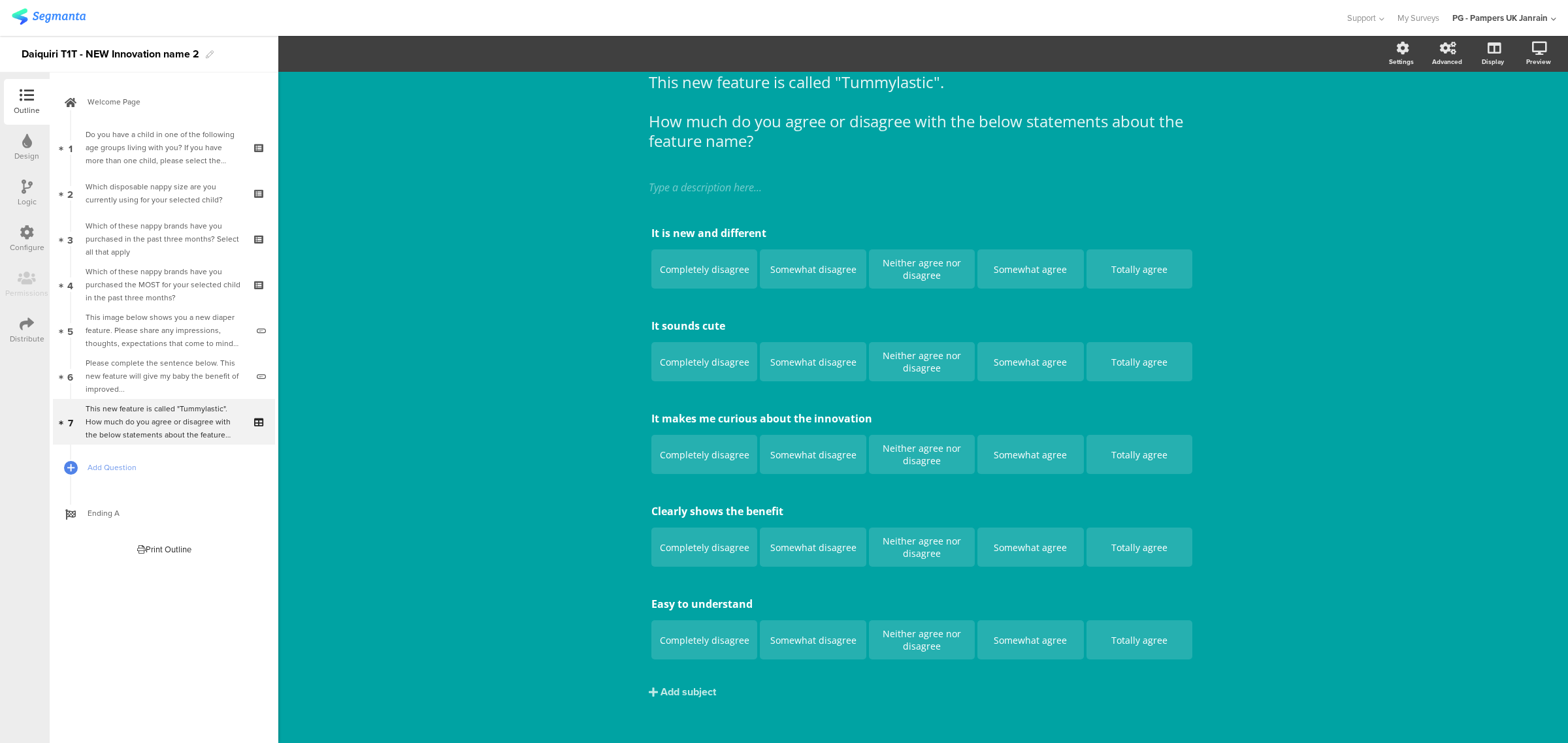
scroll to position [64, 0]
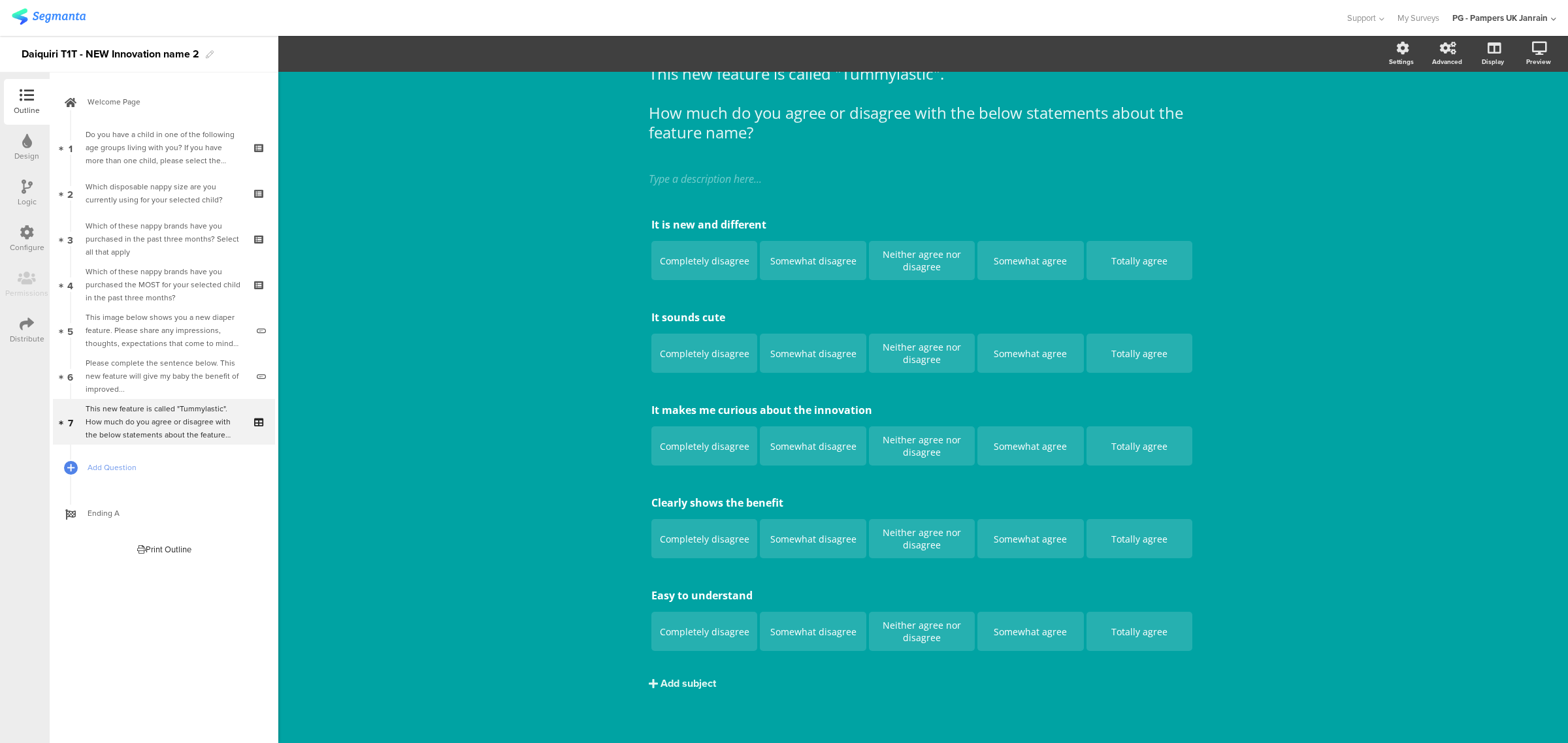
click at [688, 691] on div "Add subject" at bounding box center [688, 683] width 56 height 15
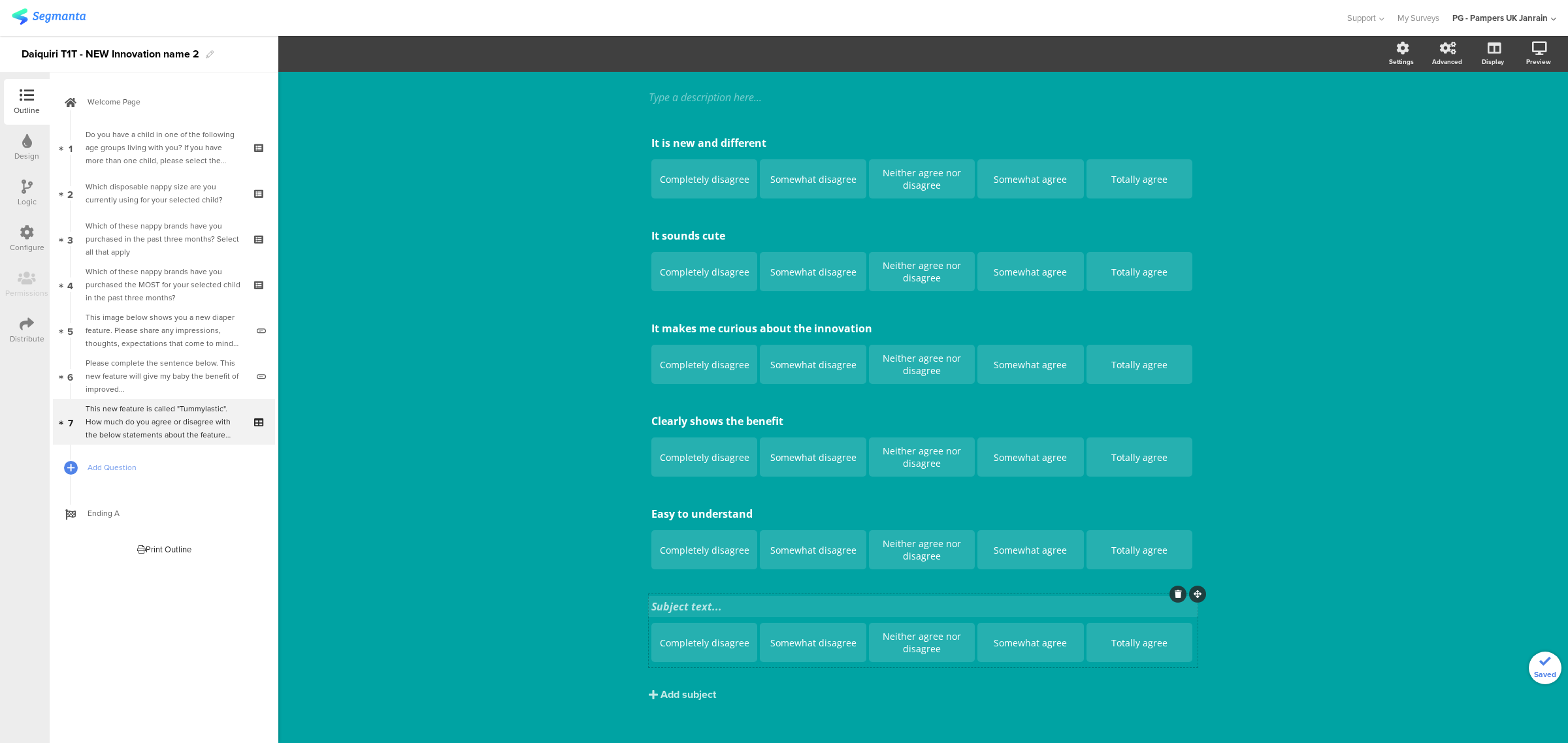
click at [672, 603] on div "It is new and different It is new and different Completely disagree Somewhat di…" at bounding box center [923, 398] width 549 height 537
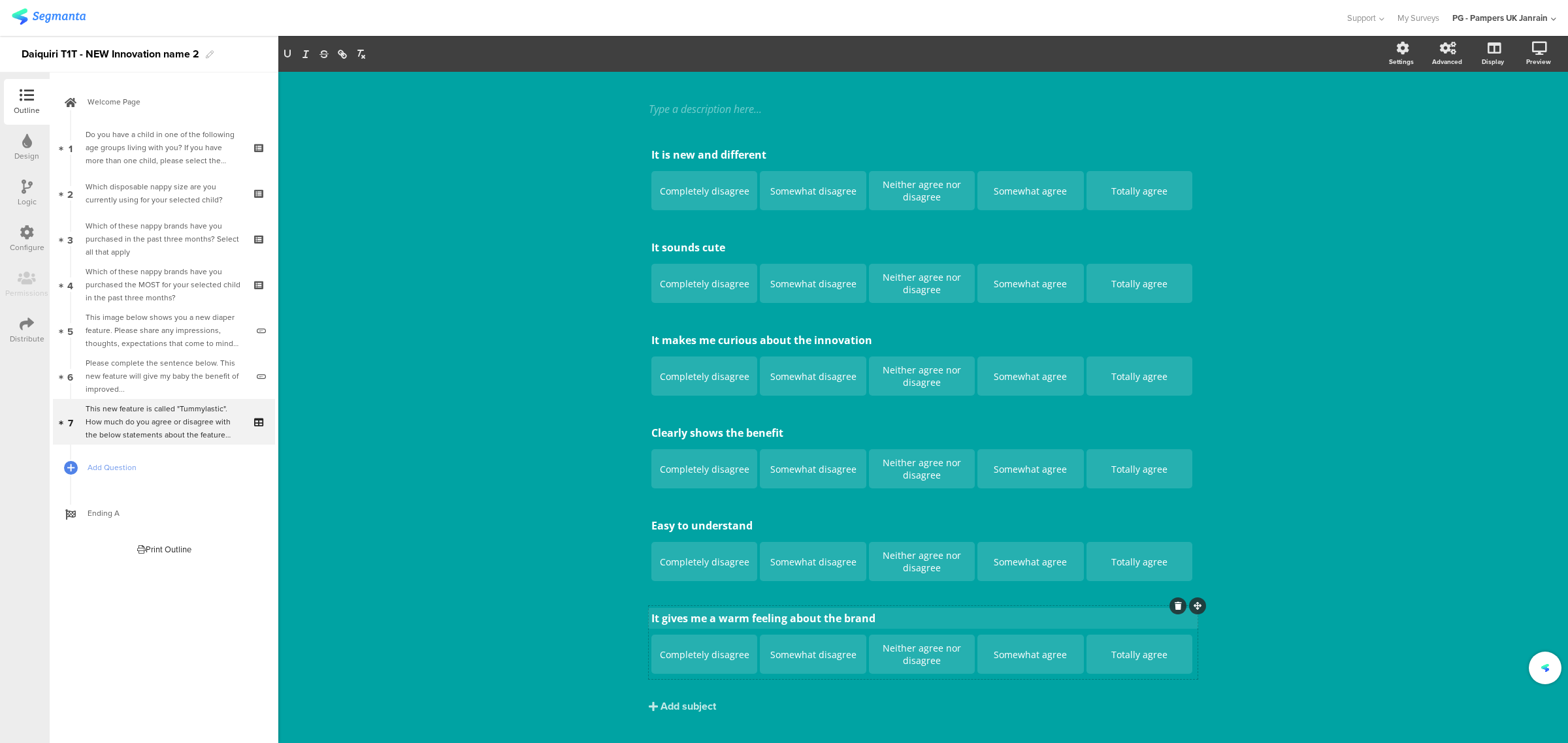
click at [492, 511] on div "This new feature is called "Tummylastic". How much do you agree or disagree wit…" at bounding box center [923, 352] width 1290 height 828
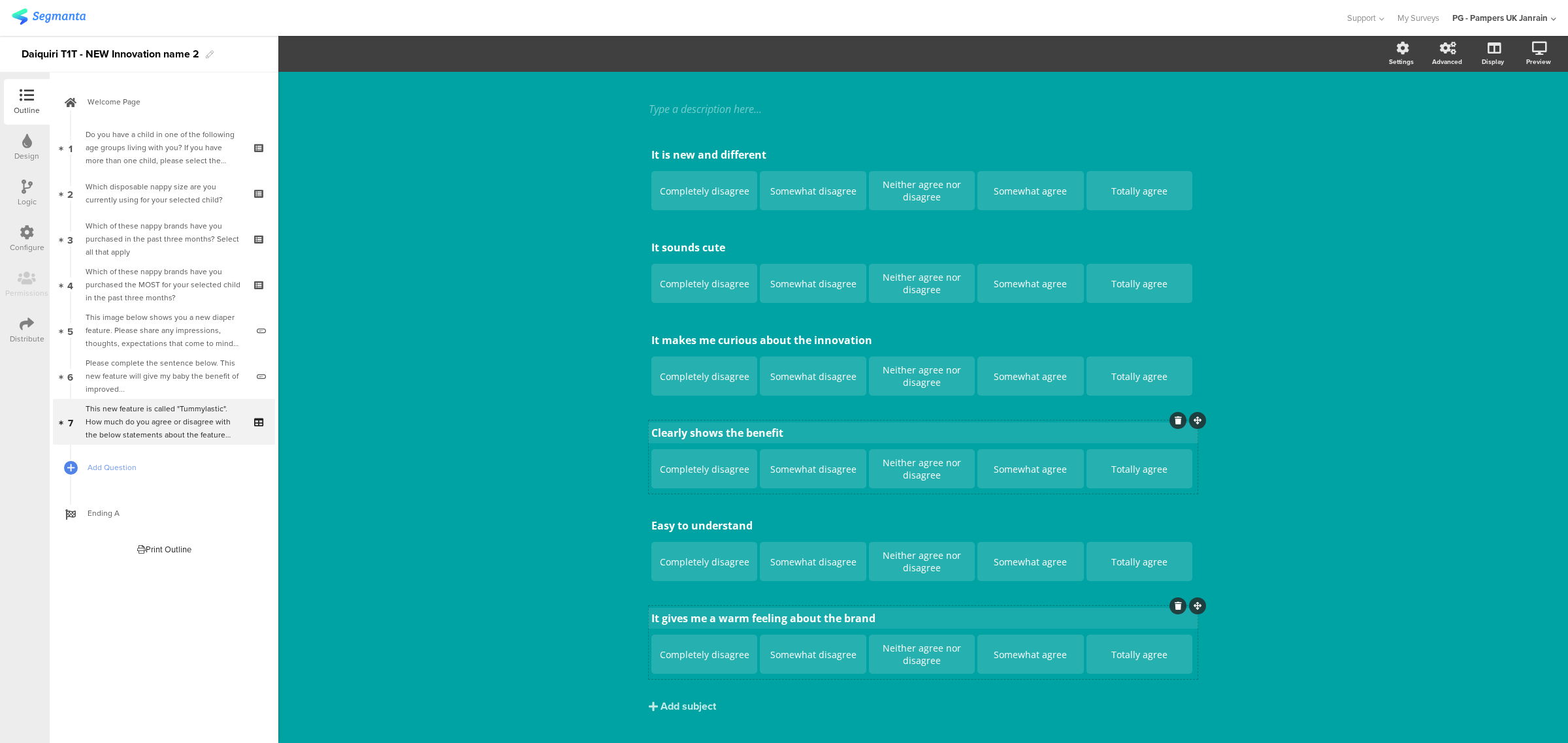
click at [707, 433] on p "Clearly shows the benefit" at bounding box center [923, 433] width 544 height 15
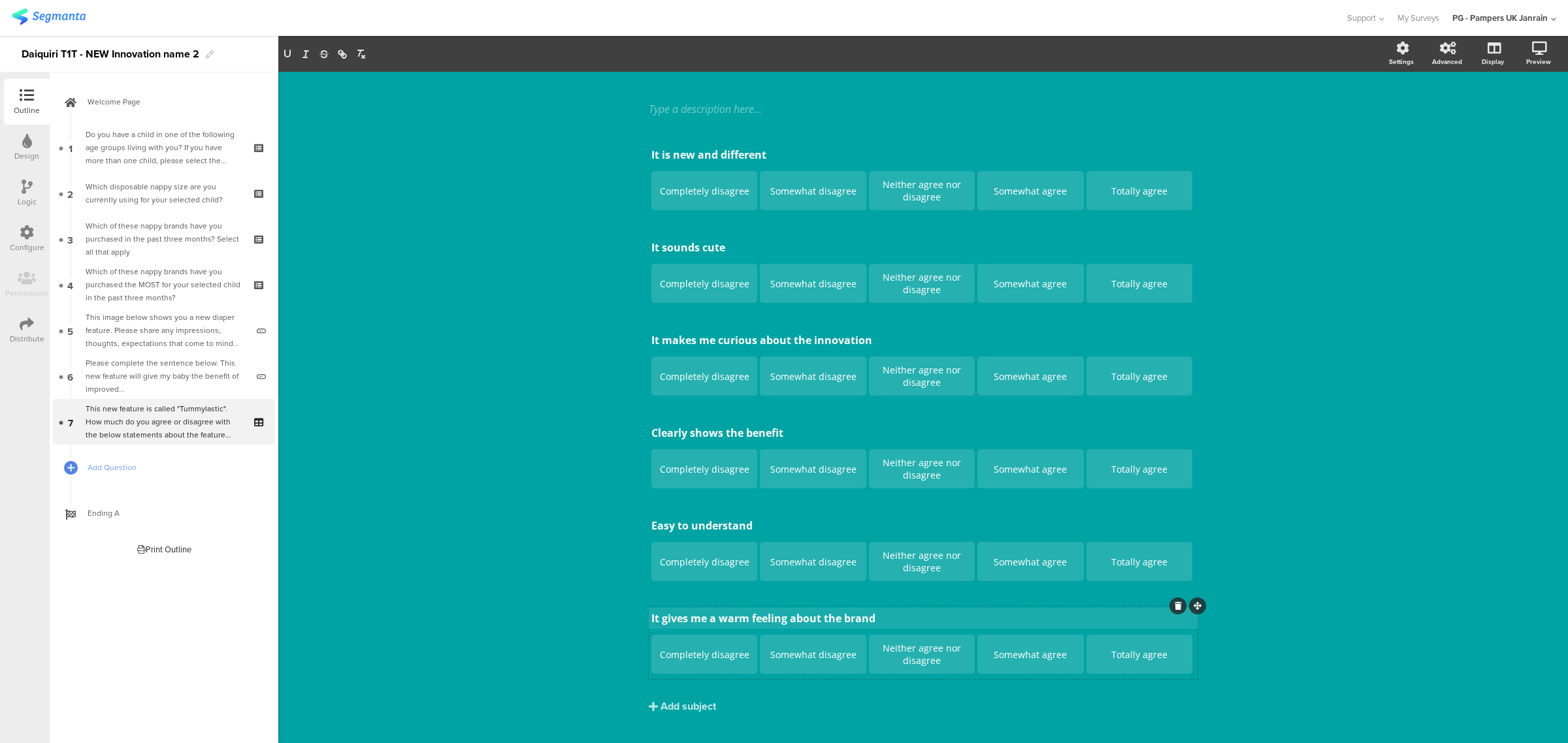
scroll to position [119, 0]
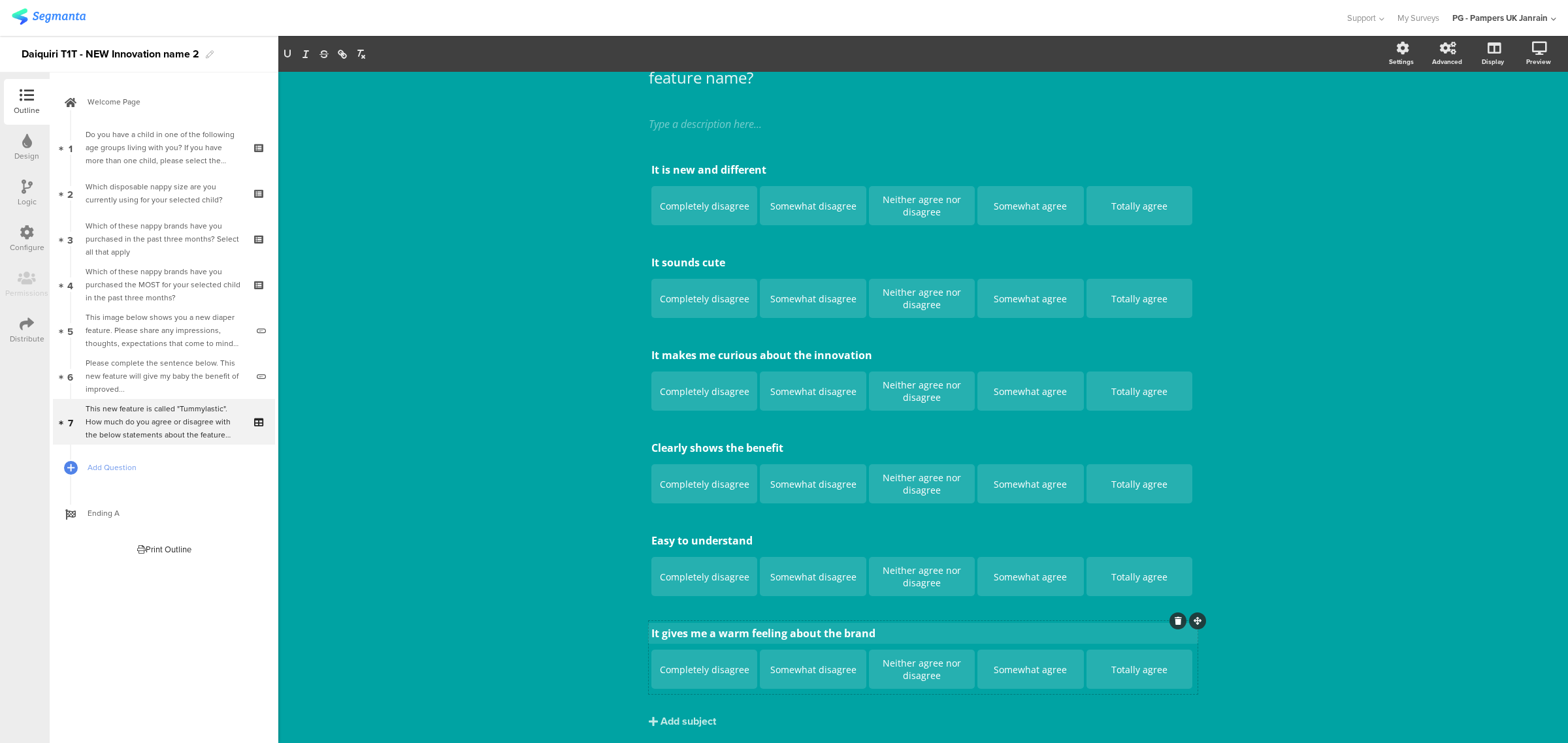
click at [707, 434] on div "It is new and different It is new and different Completely disagree Somewhat di…" at bounding box center [923, 425] width 549 height 537
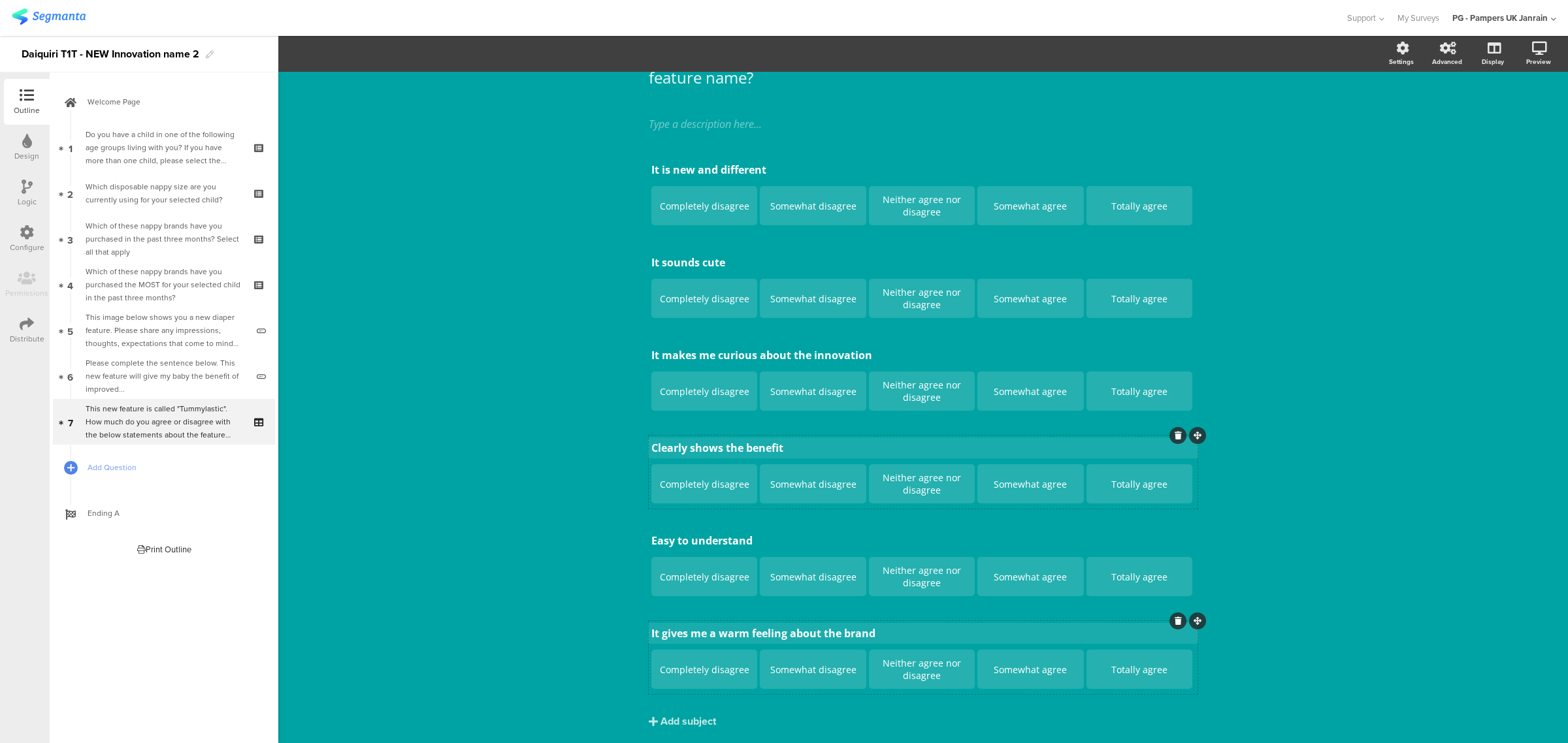
click at [698, 446] on p "Clearly shows the benefit" at bounding box center [923, 448] width 544 height 15
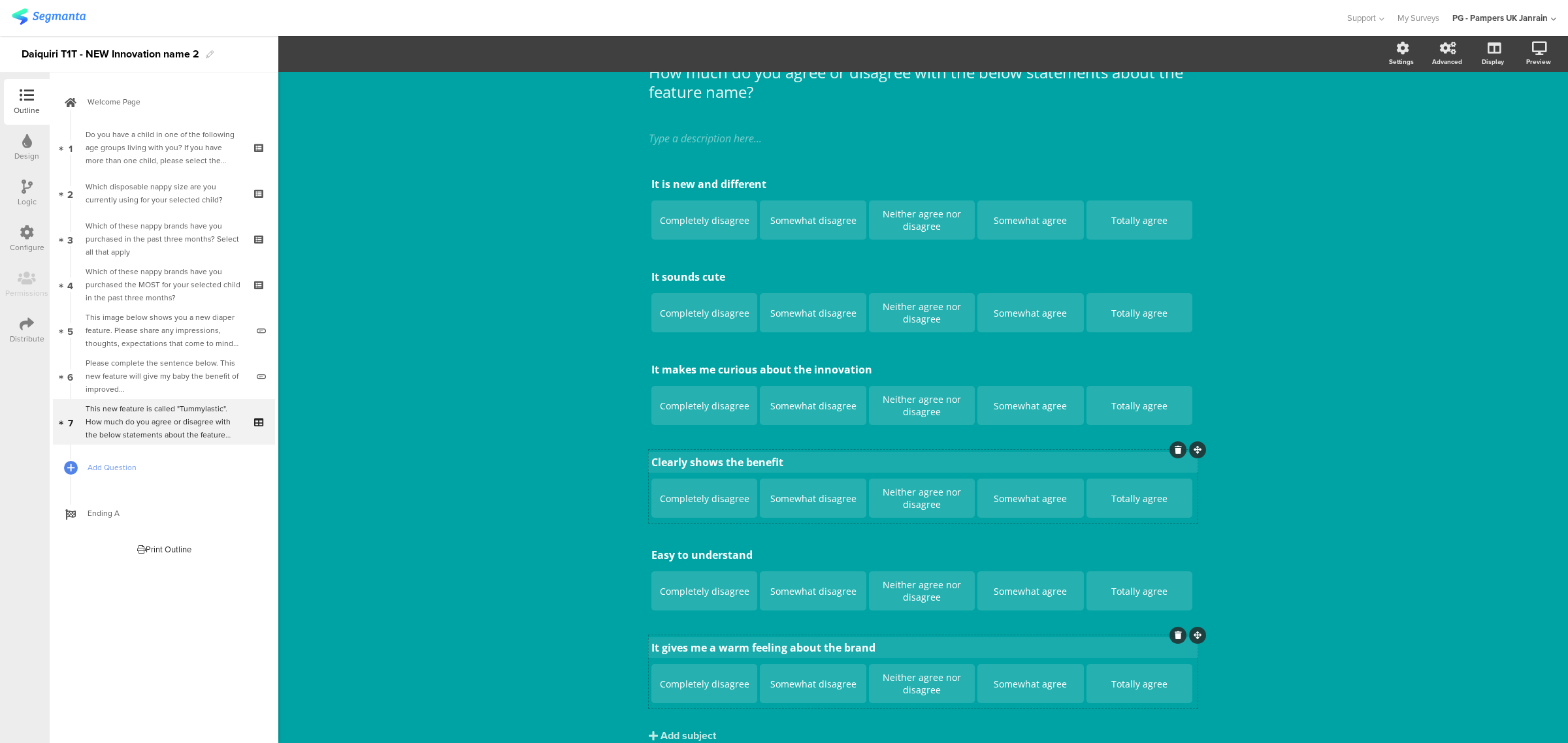
click at [698, 446] on div "It is new and different It is new and different Completely disagree Somewhat di…" at bounding box center [923, 439] width 549 height 537
click at [699, 460] on div "It is new and different It is new and different Completely disagree Somewhat di…" at bounding box center [923, 439] width 549 height 537
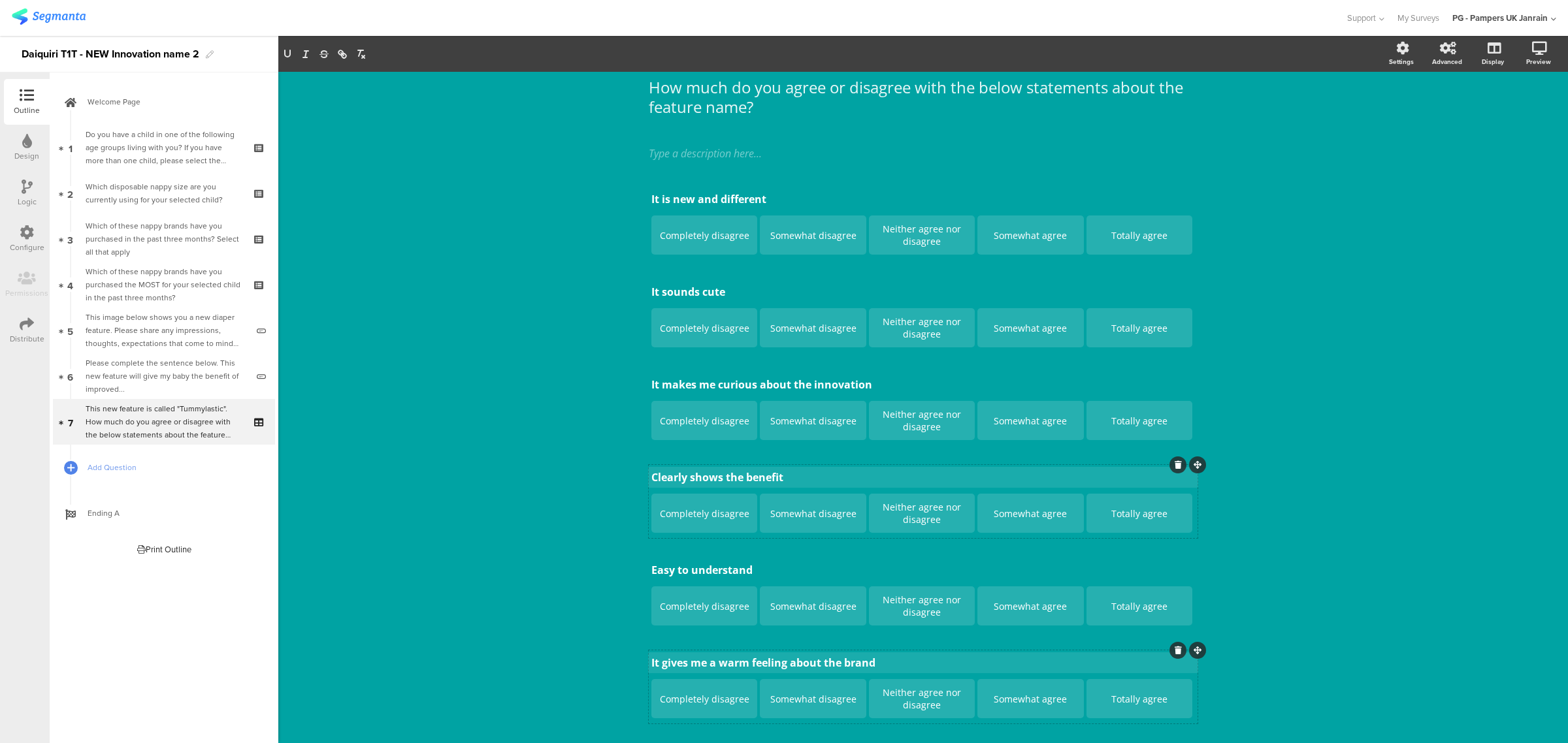
click at [699, 460] on div "It is new and different It is new and different Completely disagree Somewhat di…" at bounding box center [923, 455] width 549 height 537
click at [1175, 465] on icon at bounding box center [1178, 465] width 7 height 8
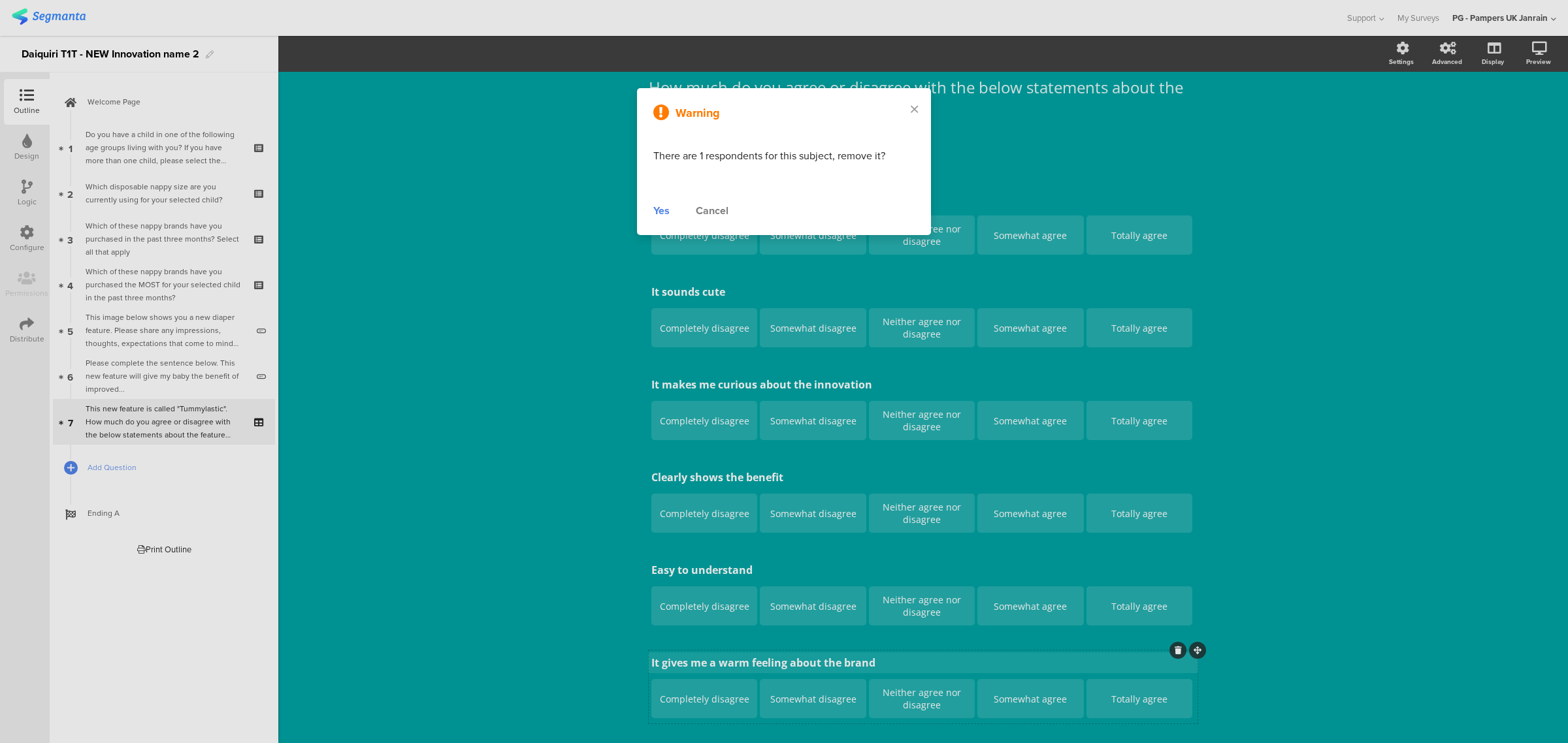
click at [662, 210] on div "Yes" at bounding box center [661, 211] width 17 height 16
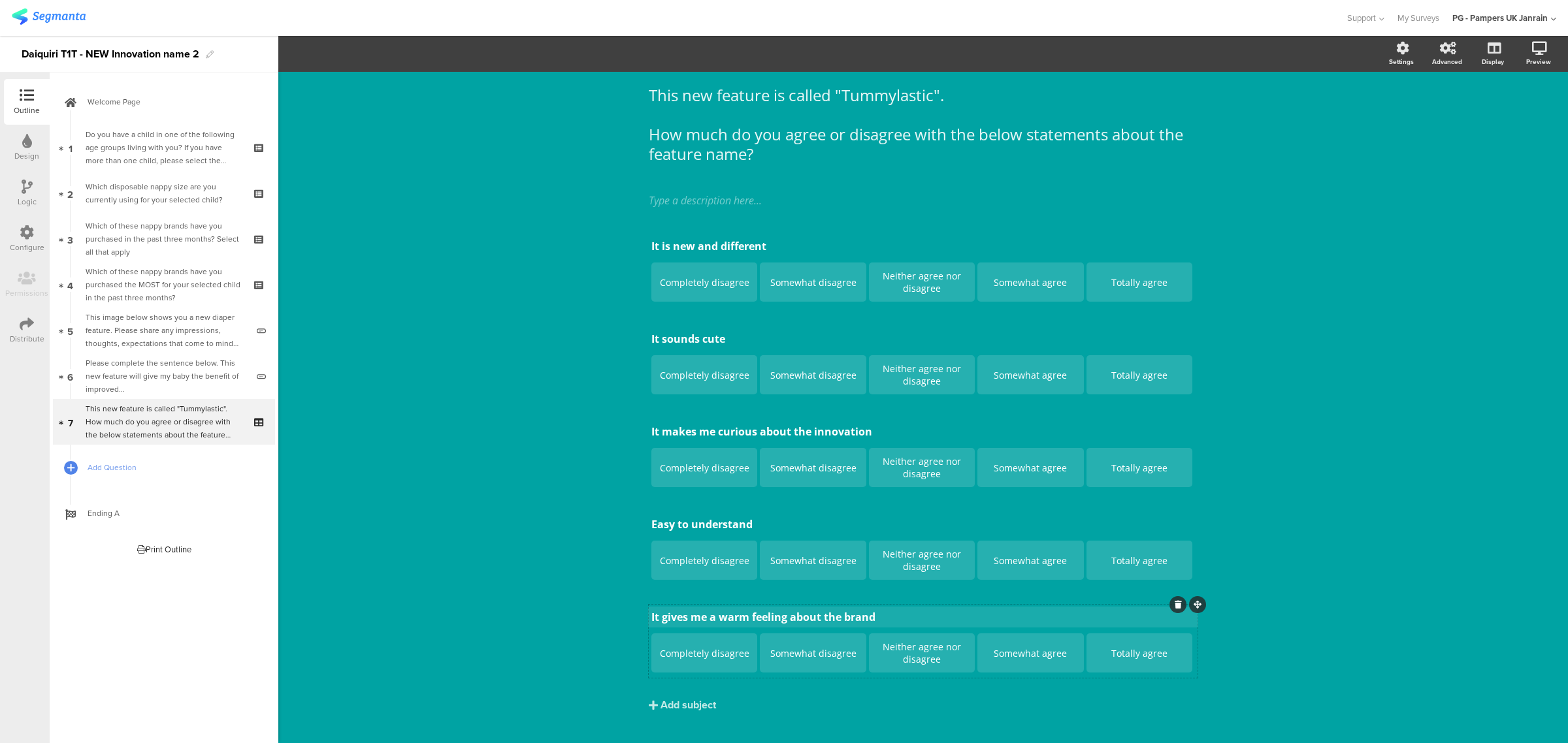
scroll to position [64, 0]
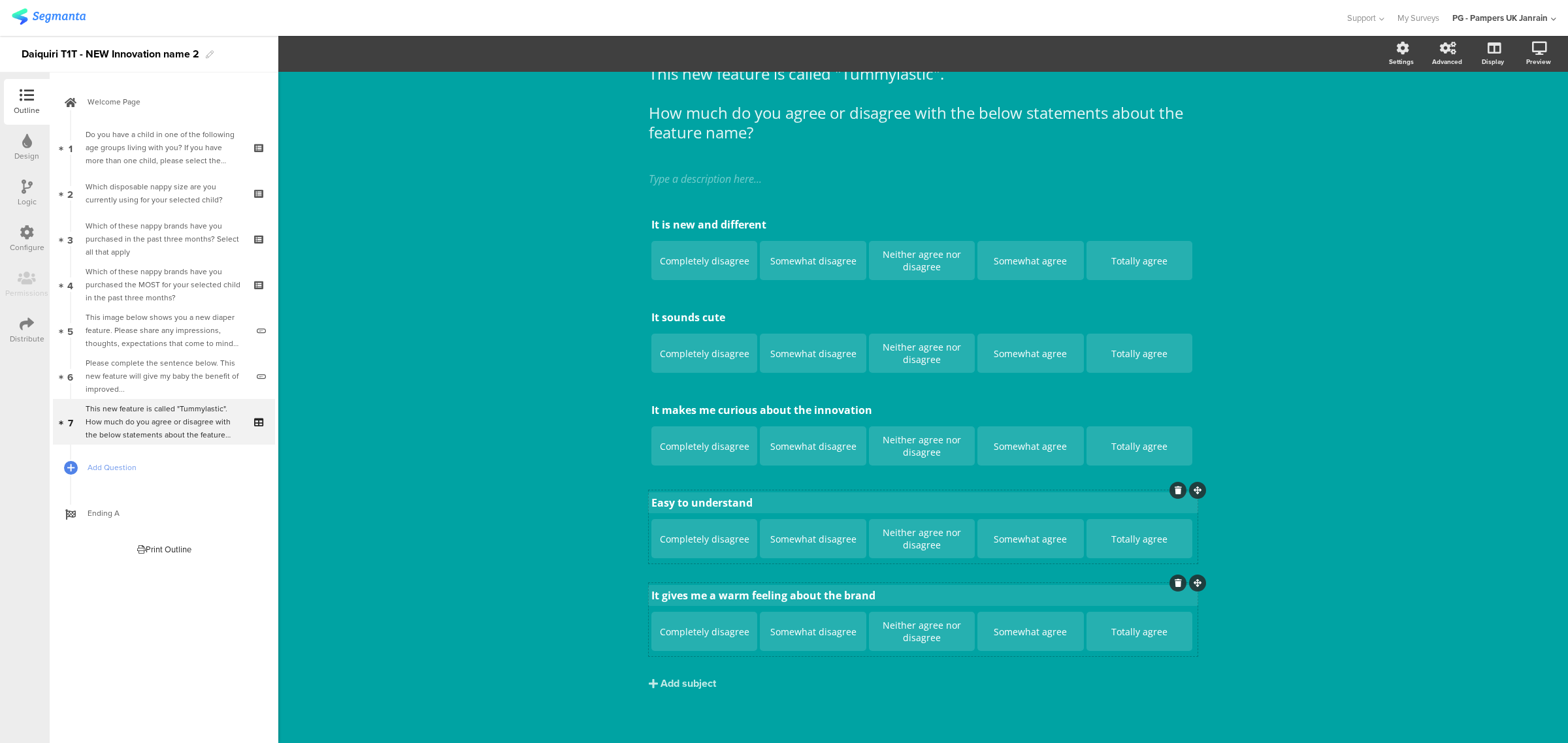
click at [668, 499] on p "Easy to understand" at bounding box center [923, 503] width 544 height 15
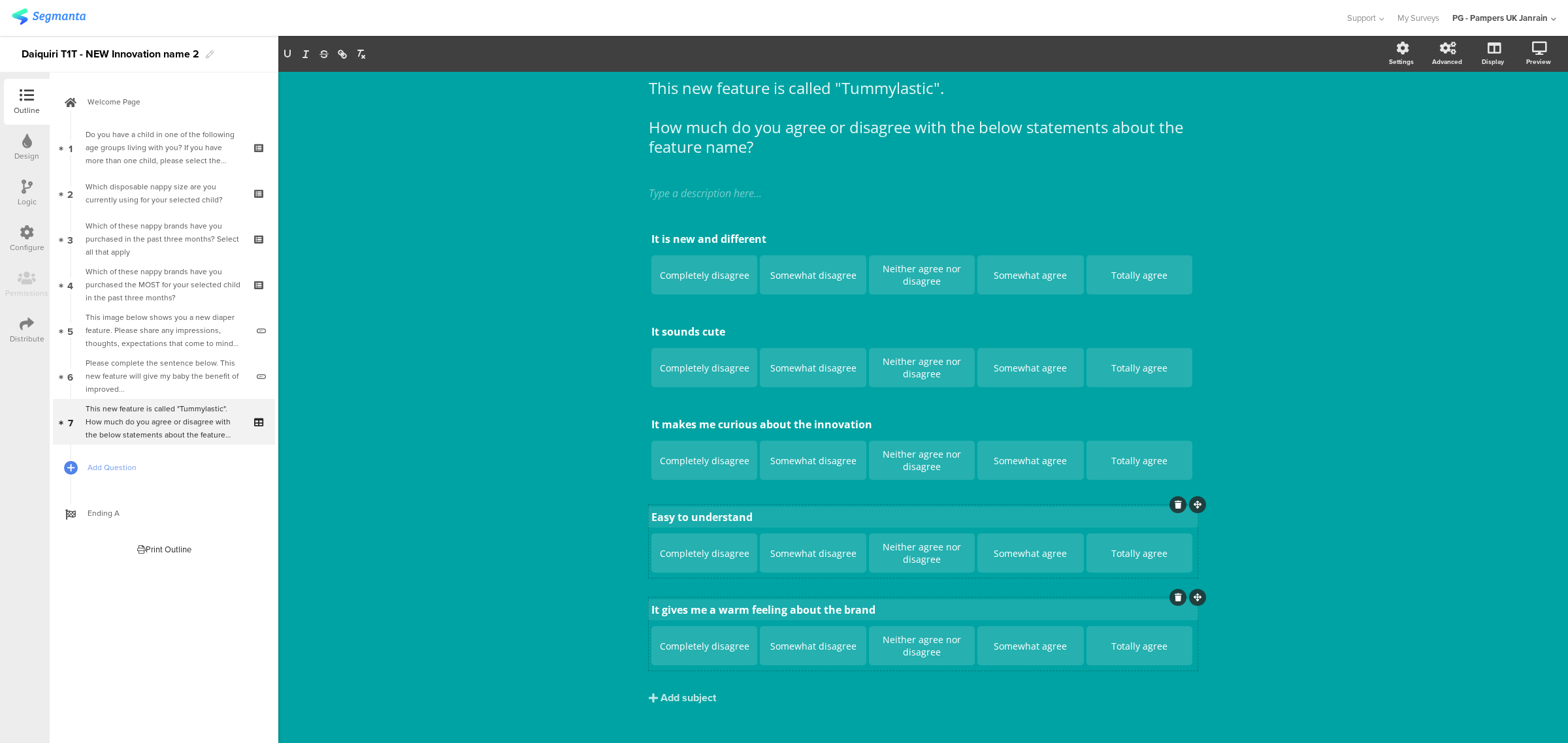
click at [668, 499] on div "It is new and different It is new and different Completely disagree Somewhat di…" at bounding box center [923, 449] width 549 height 445
click at [673, 517] on p "Easy to understand" at bounding box center [923, 517] width 544 height 15
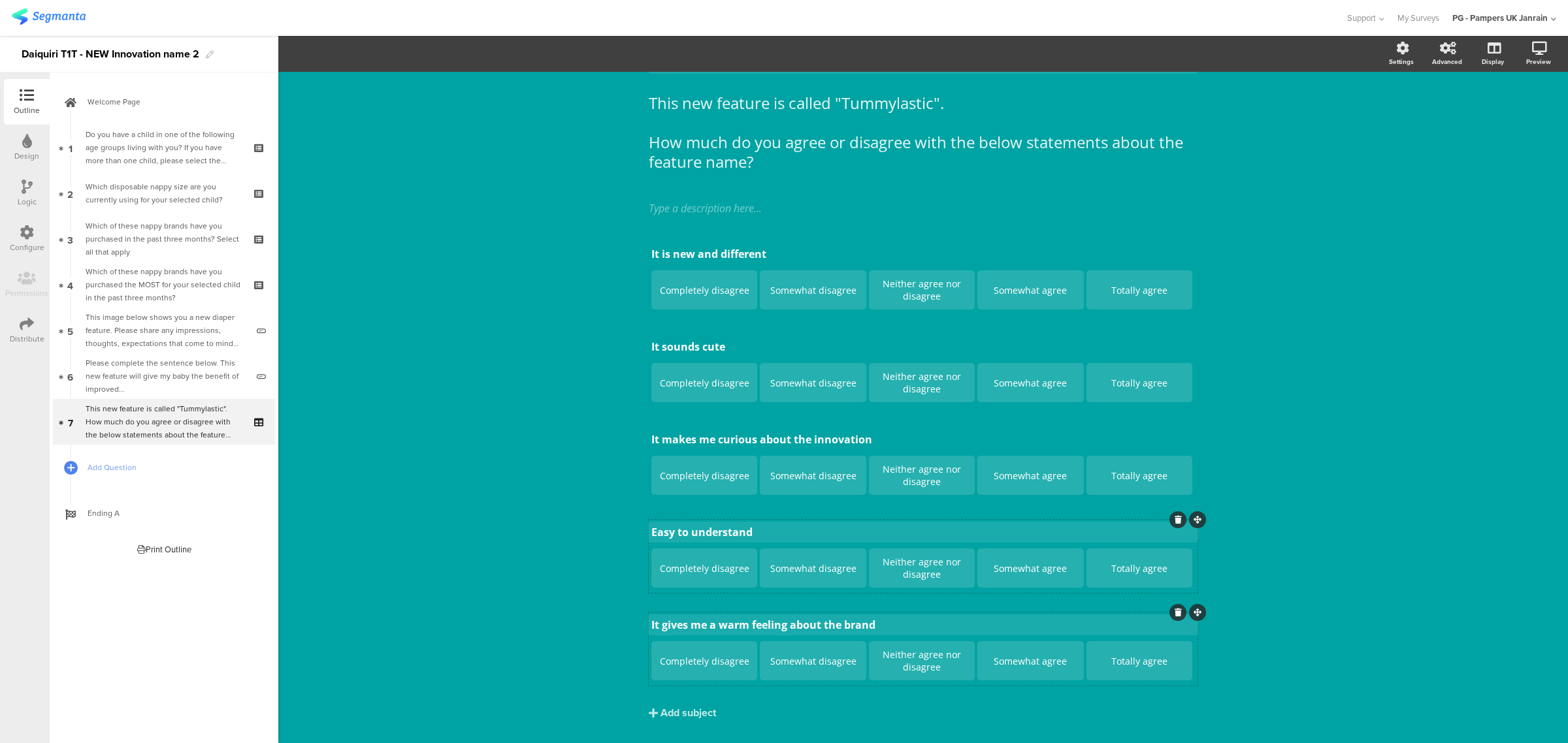
click at [673, 517] on div "It is new and different It is new and different Completely disagree Somewhat di…" at bounding box center [923, 464] width 549 height 445
click at [674, 533] on p "Easy to understand" at bounding box center [923, 532] width 544 height 15
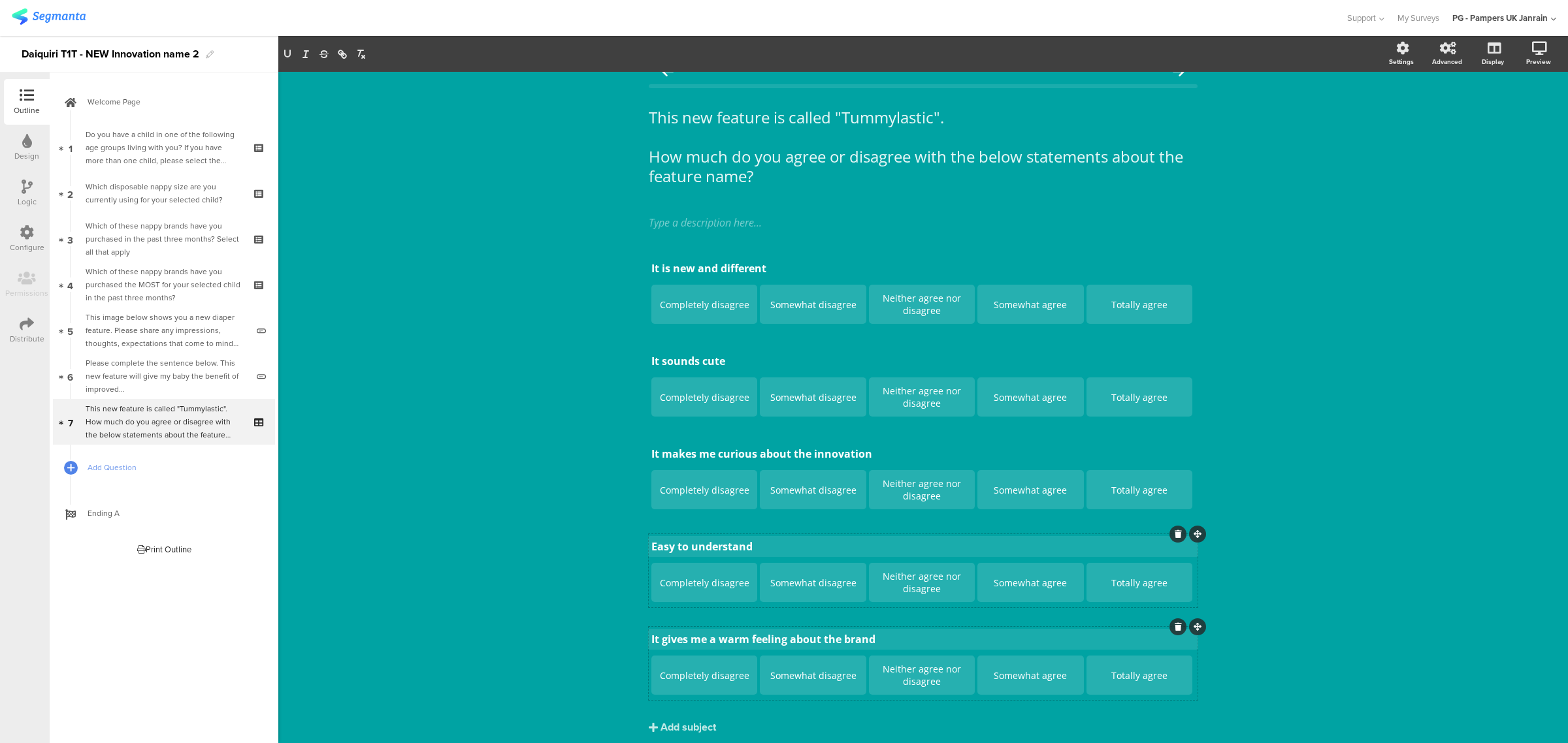
click at [674, 534] on div "Easy to understand Easy to understand Easy to understand Completely disagree So…" at bounding box center [923, 571] width 549 height 73
click at [651, 546] on div "Easy to understand Easy to understand Easy to understand" at bounding box center [923, 546] width 550 height 21
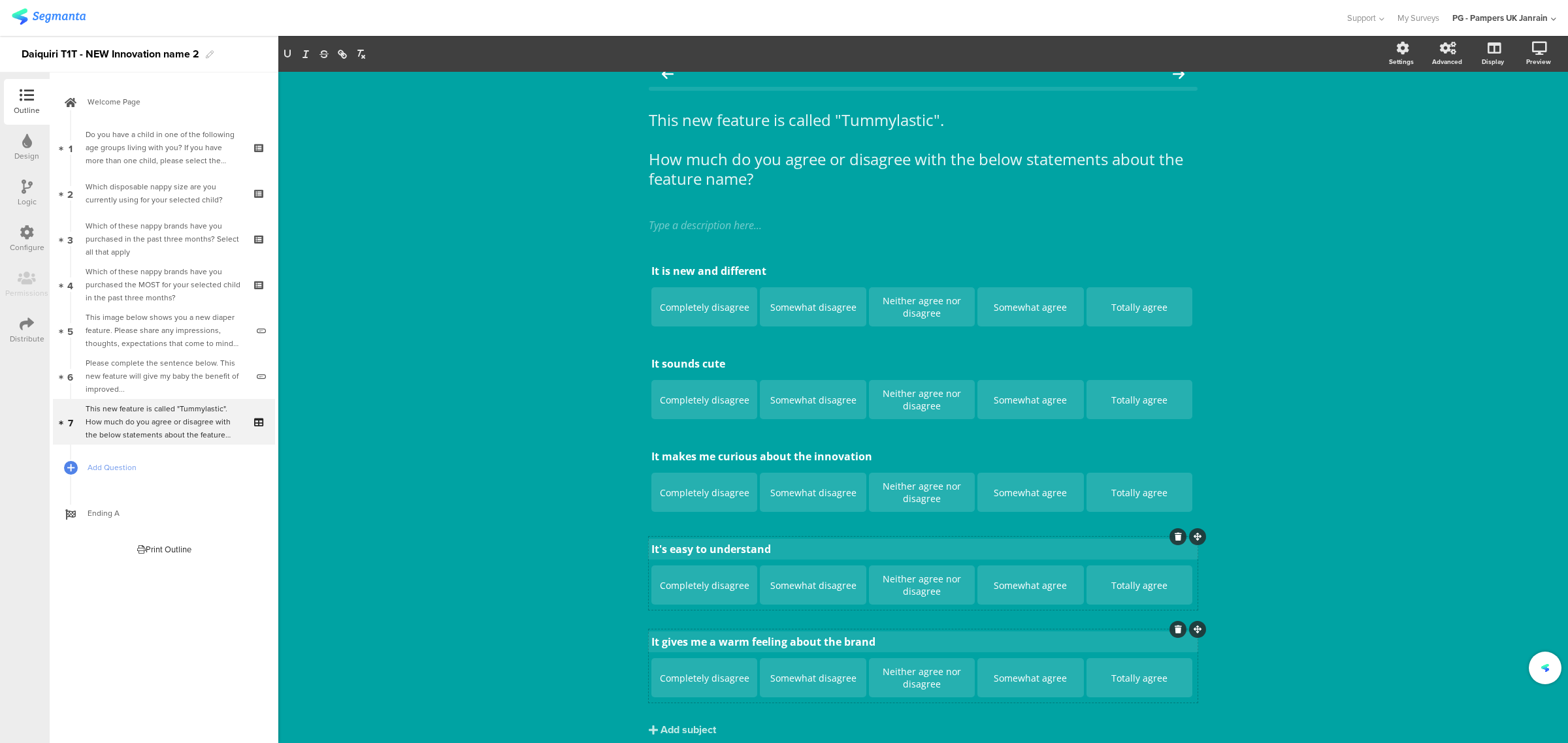
click at [526, 389] on div "This new feature is called "Tummylastic". How much do you agree or disagree wit…" at bounding box center [923, 421] width 1290 height 735
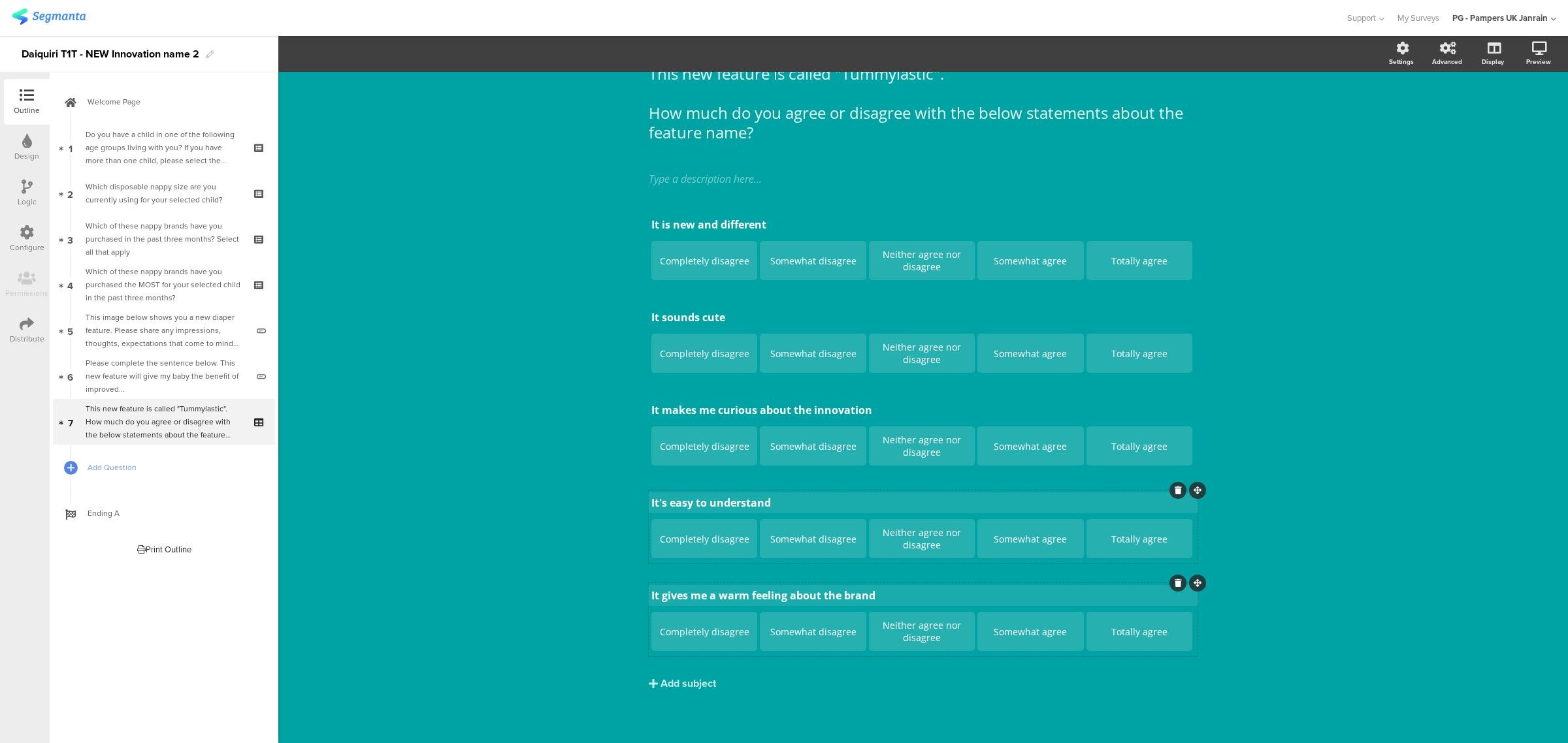
scroll to position [0, 0]
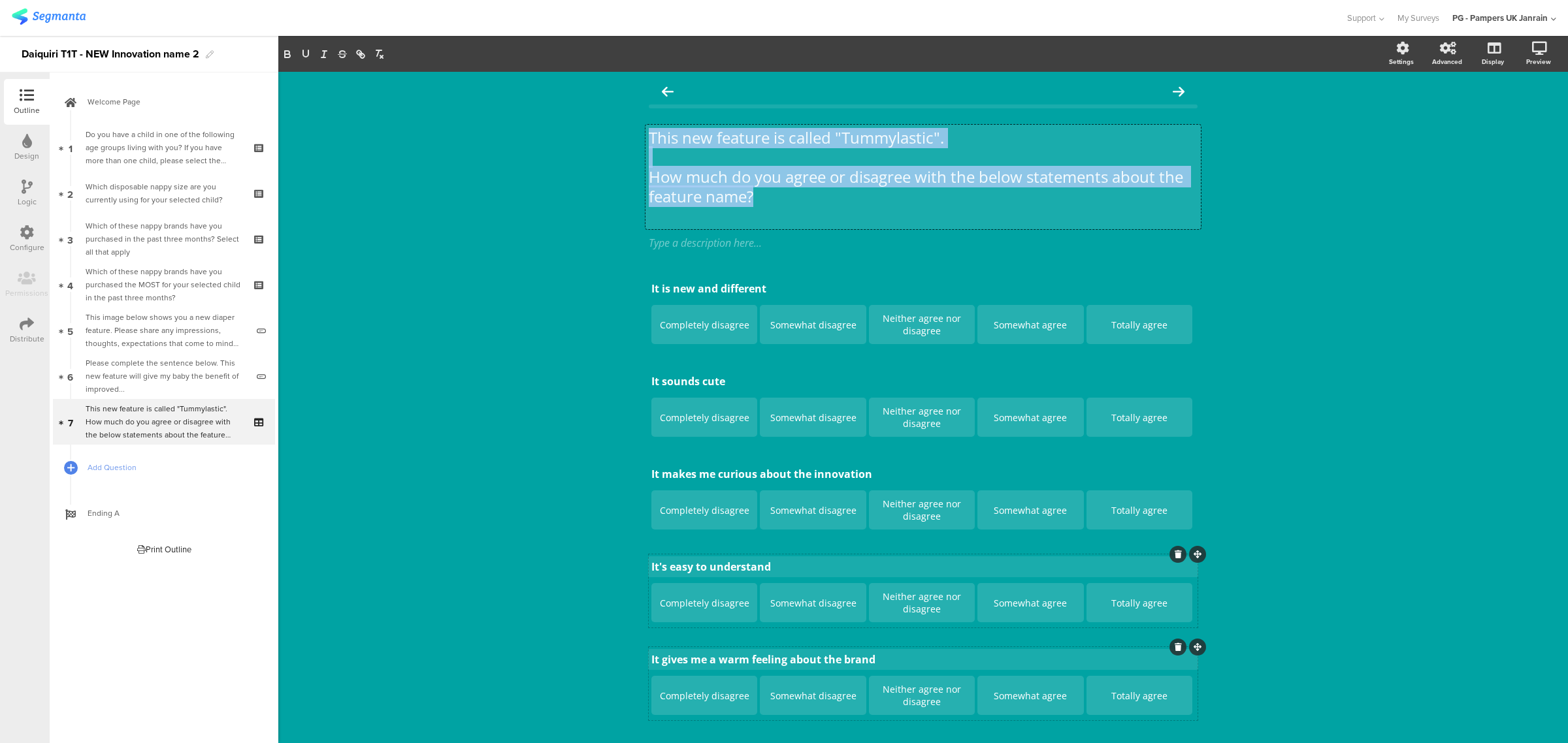
drag, startPoint x: 642, startPoint y: 132, endPoint x: 772, endPoint y: 203, distance: 148.1
click at [772, 203] on div "This new feature is called "Tummylastic". How much do you agree or disagree wit…" at bounding box center [923, 177] width 555 height 104
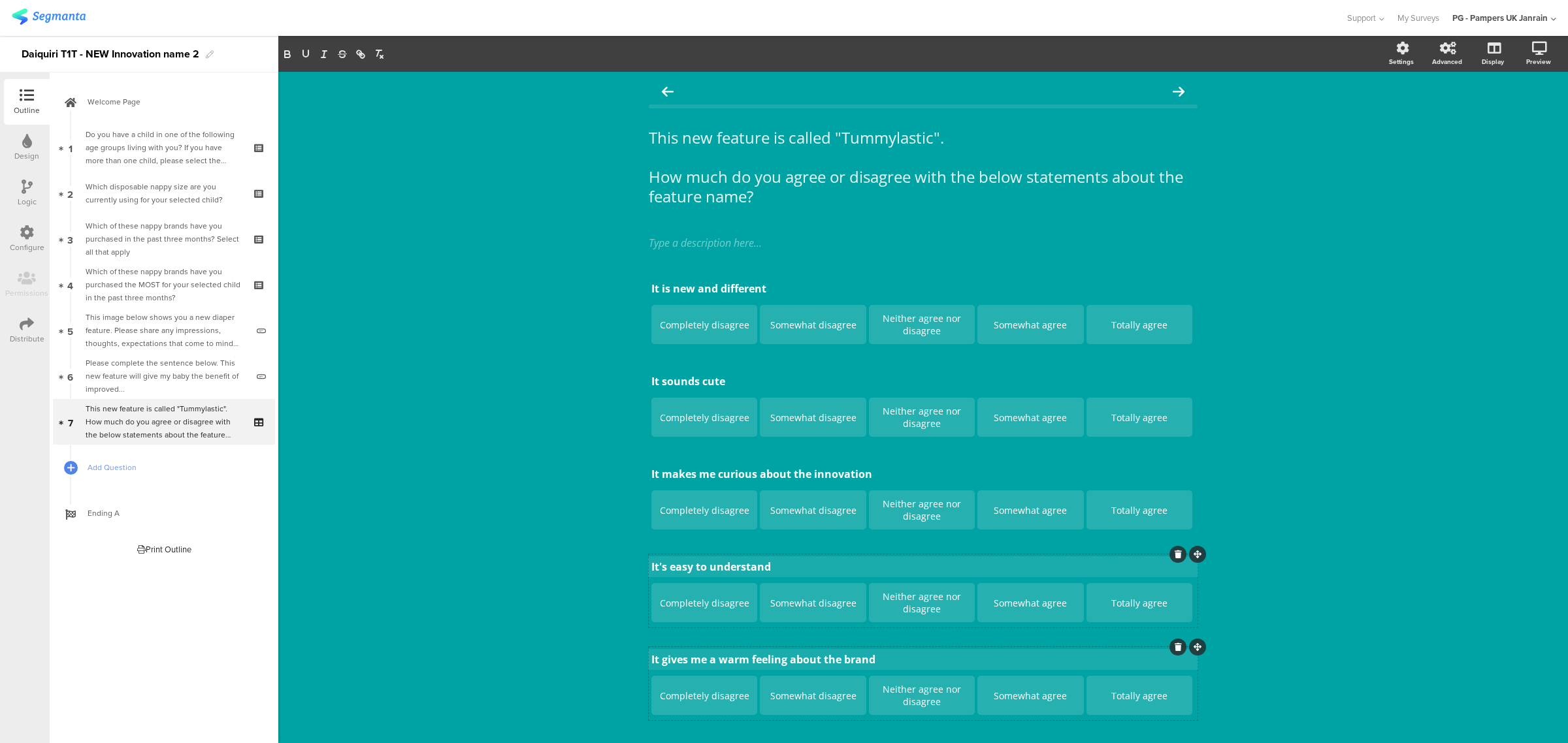
click at [533, 272] on div "This new feature is called "Tummylastic". How much do you agree or disagree wit…" at bounding box center [923, 439] width 1290 height 735
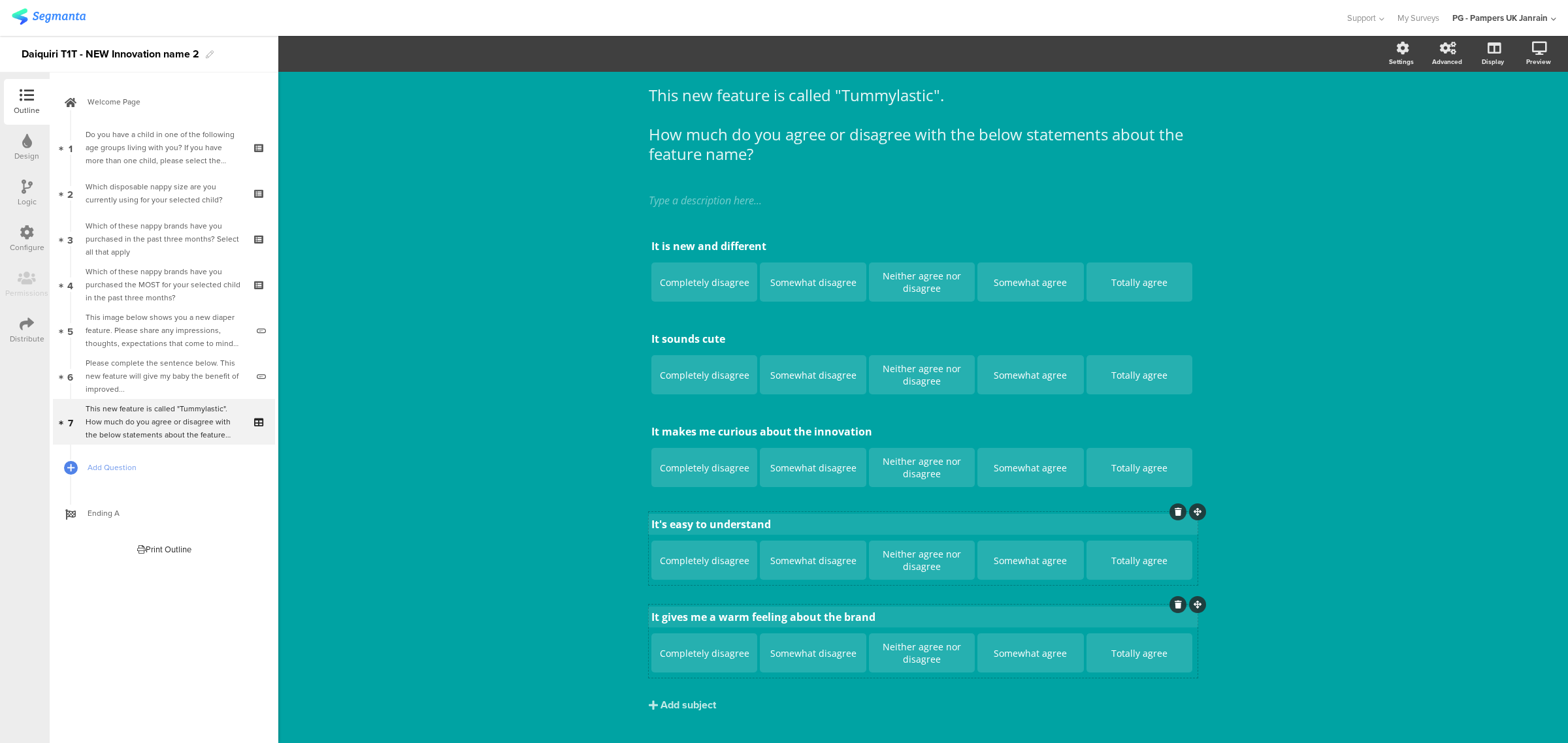
scroll to position [64, 0]
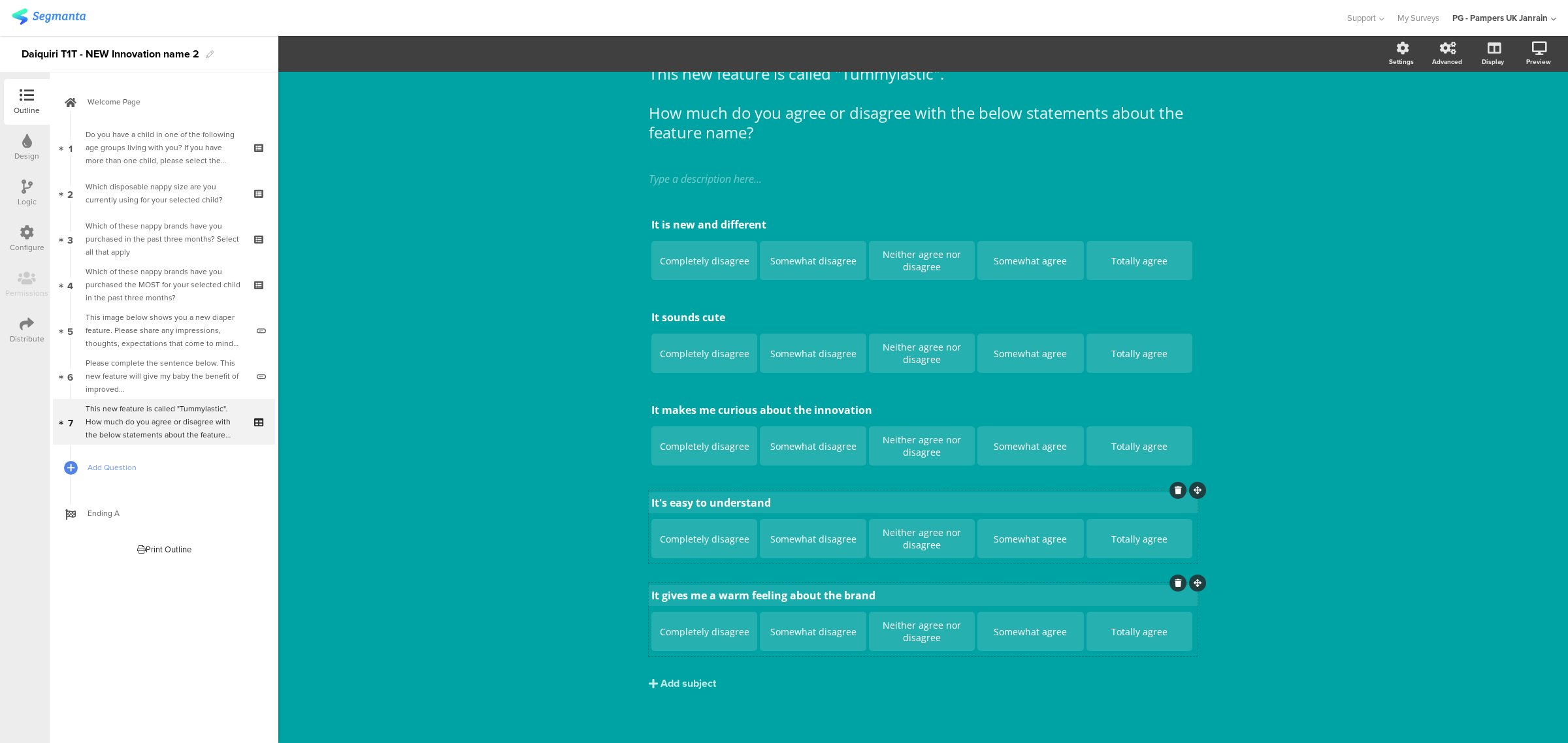
click at [739, 503] on p "It's easy to understand" at bounding box center [923, 503] width 544 height 15
click at [739, 503] on div "It's easy to understand It's easy to understand" at bounding box center [923, 503] width 550 height 21
drag, startPoint x: 664, startPoint y: 506, endPoint x: 797, endPoint y: 492, distance: 133.7
click at [797, 492] on div "It's easy to understand It's easy to understand It's easy to understand Complet…" at bounding box center [923, 529] width 549 height 73
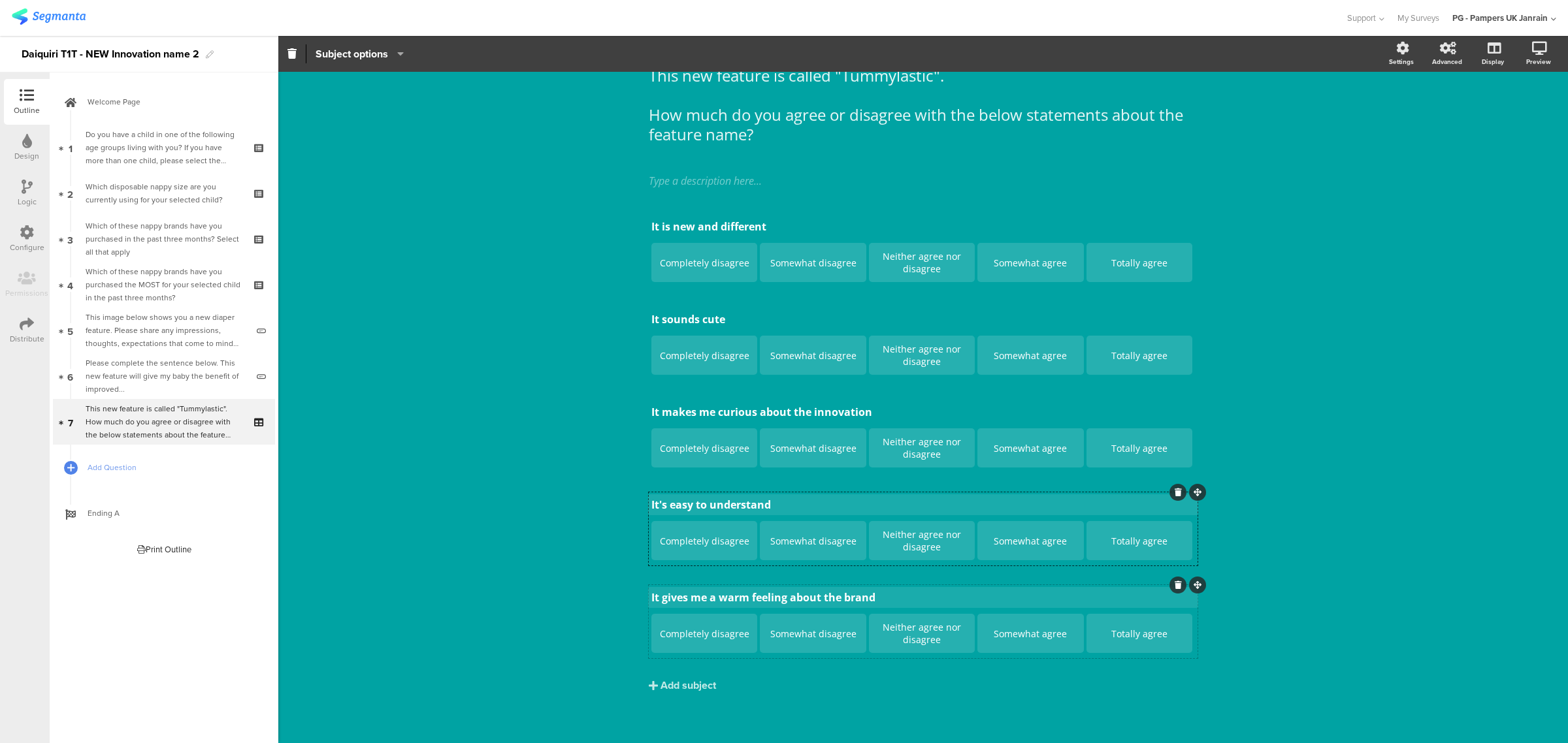
click at [807, 510] on div "It's easy to understand It's easy to understand" at bounding box center [923, 505] width 550 height 21
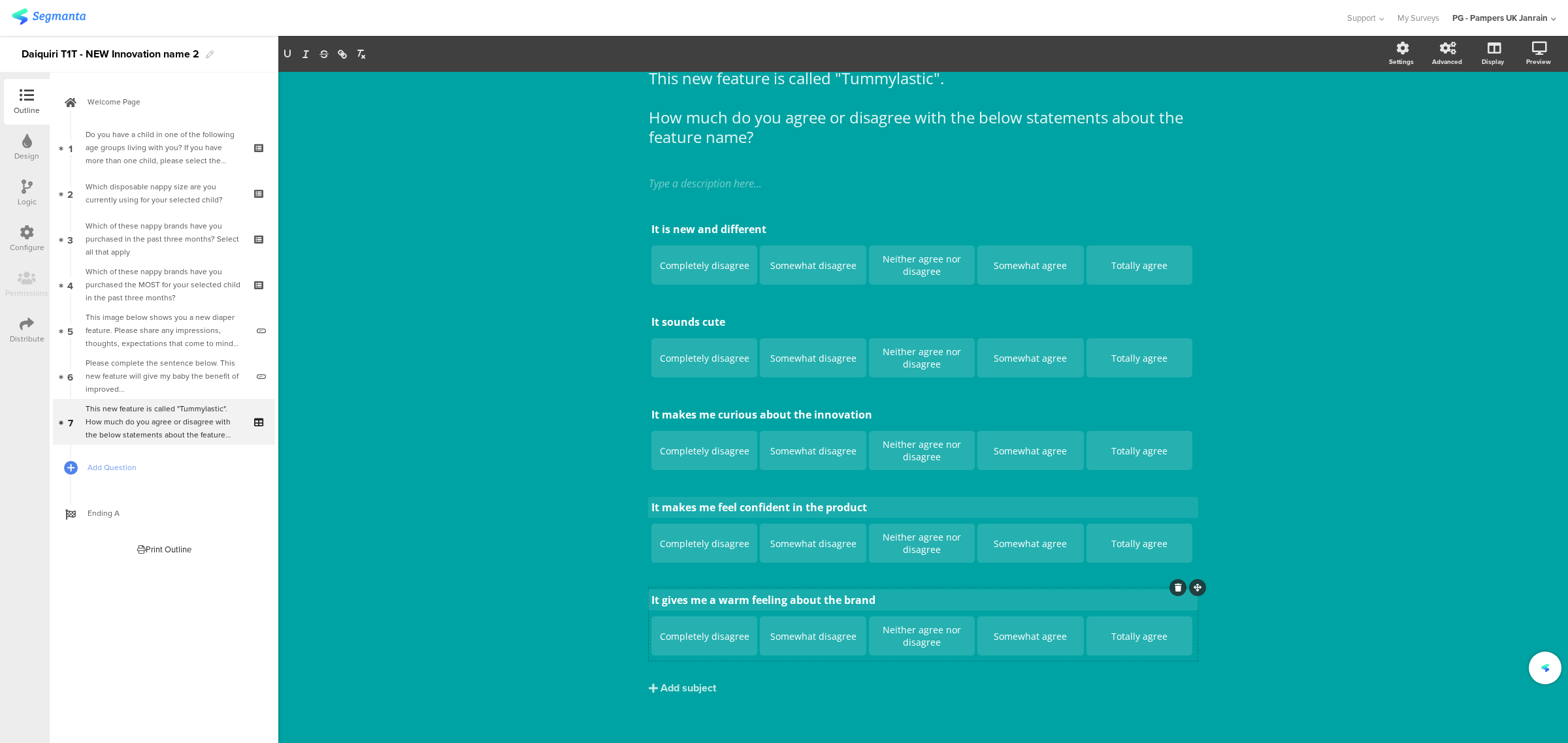
click at [507, 446] on div "This new feature is called "Tummylastic". How much do you agree or disagree wit…" at bounding box center [923, 379] width 1290 height 735
click at [727, 599] on p "It gives me a warm feeling about the brand" at bounding box center [923, 600] width 544 height 15
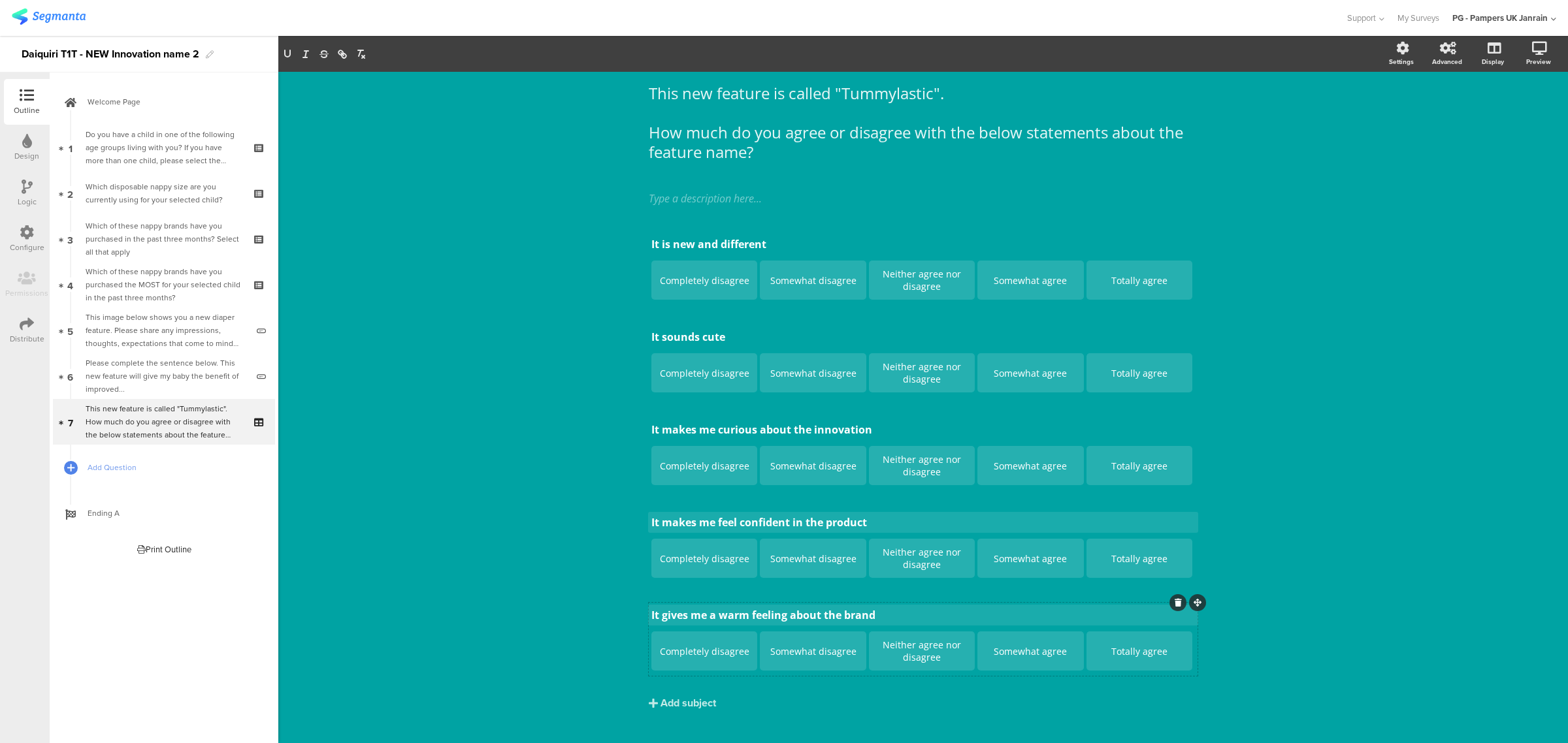
click at [727, 599] on div "It is new and different It is new and different Completely disagree Somewhat di…" at bounding box center [923, 454] width 549 height 445
click at [728, 618] on p "It gives me a warm feeling about the brand" at bounding box center [923, 615] width 544 height 15
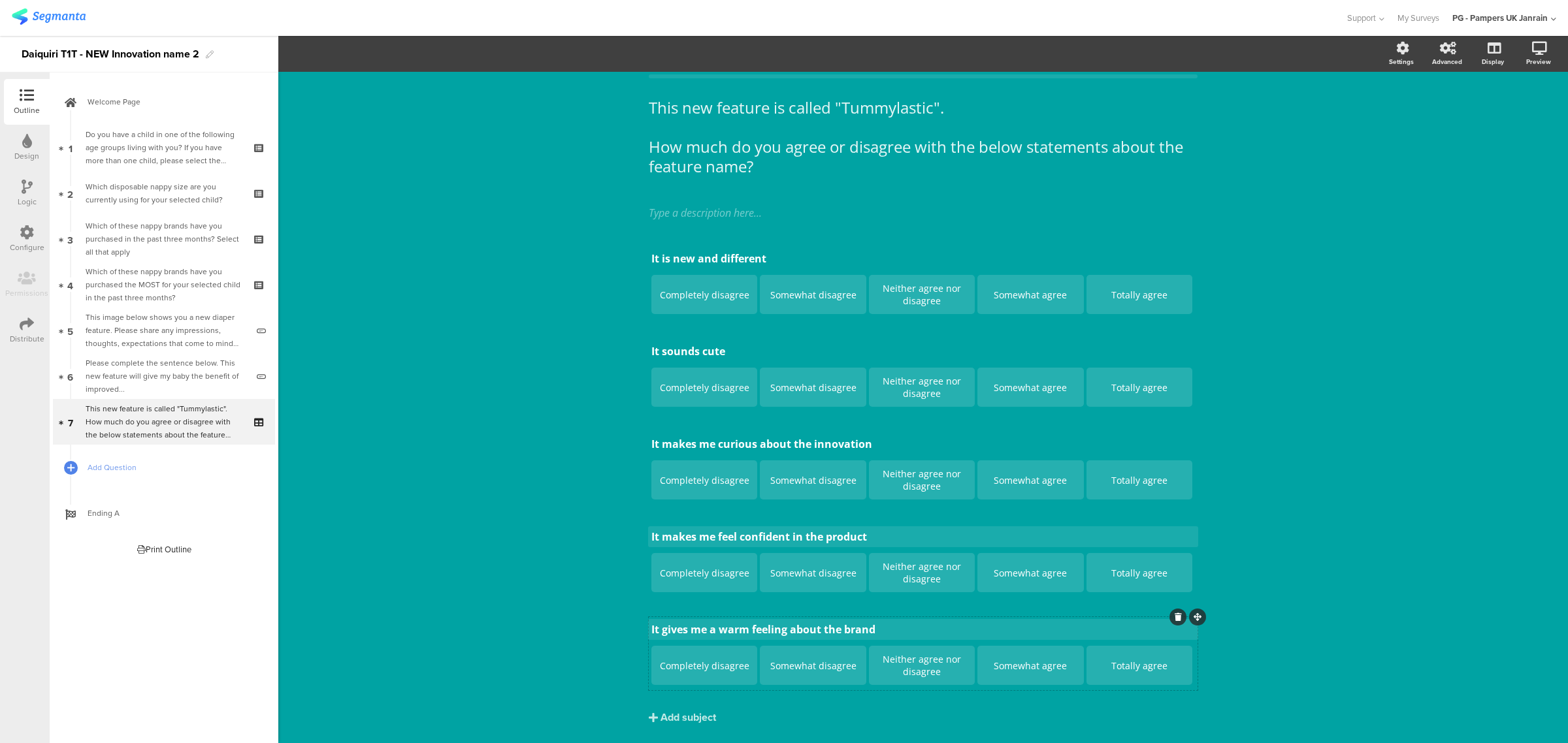
click at [728, 618] on div "It gives me a warm feeling about the brand It gives me a warm feeling about the…" at bounding box center [923, 654] width 549 height 73
click at [729, 627] on div "It gives me a warm feeling about the brand It gives me a warm feeling about the…" at bounding box center [923, 630] width 550 height 21
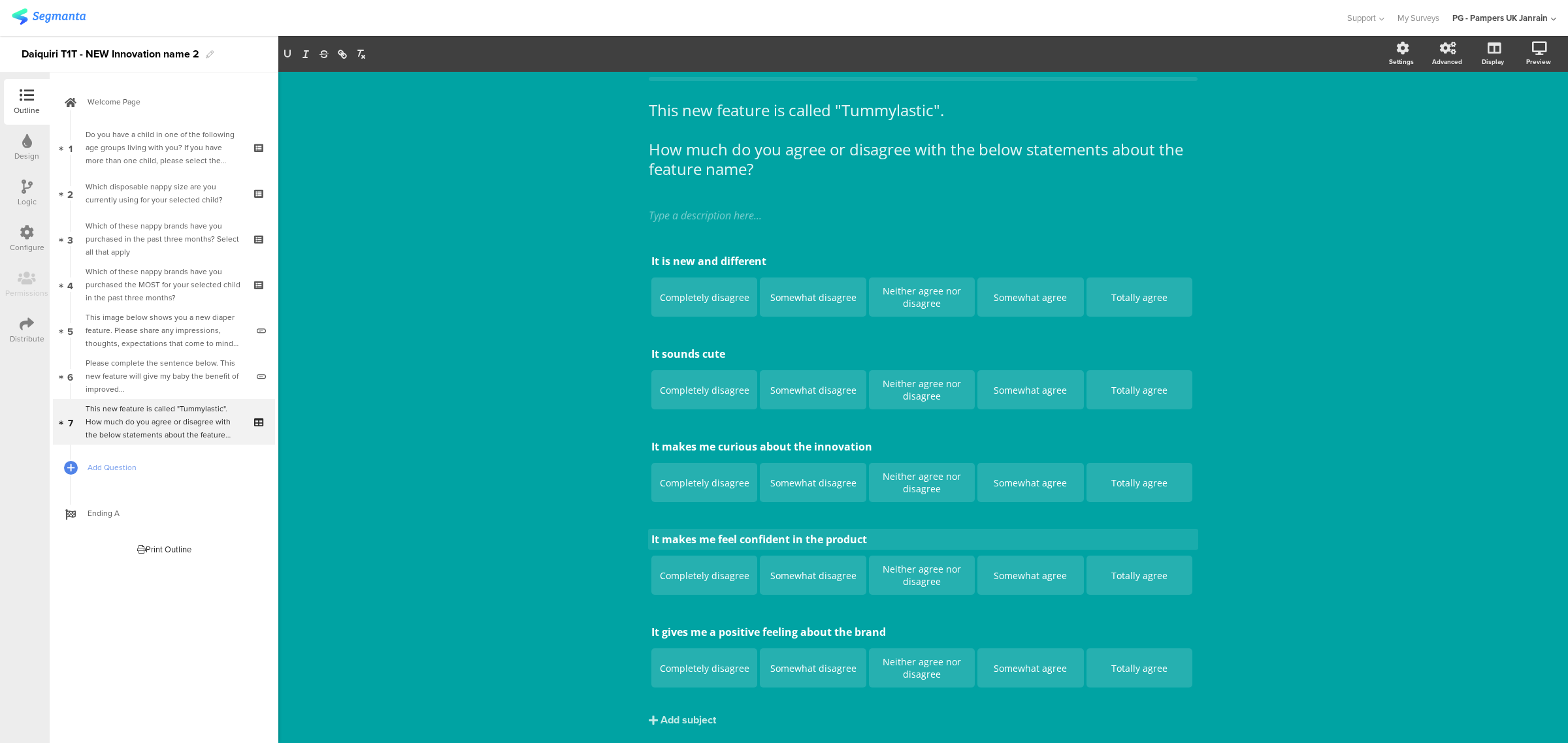
click at [567, 517] on div "This new feature is called "Tummylastic". How much do you agree or disagree wit…" at bounding box center [923, 412] width 1290 height 735
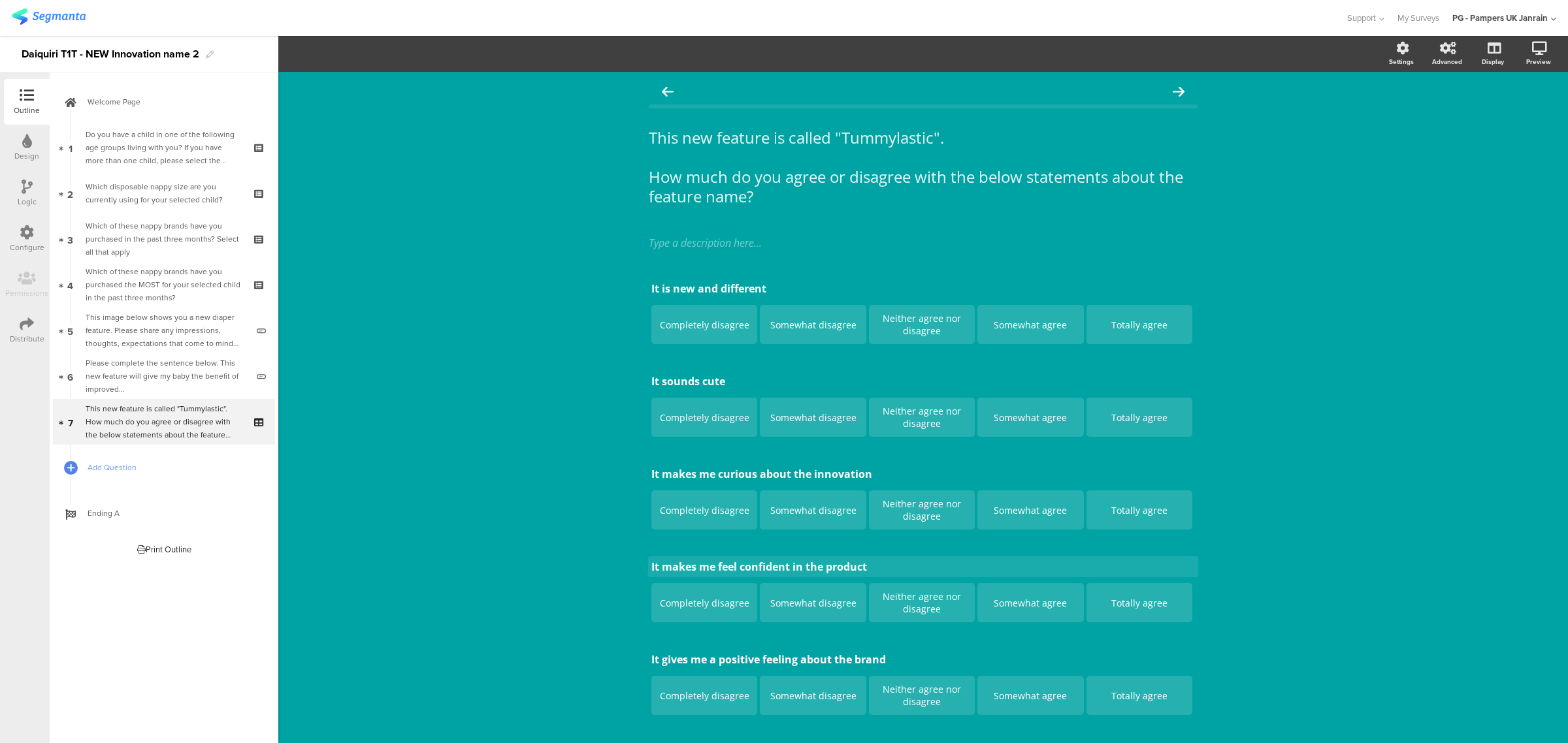
scroll to position [64, 0]
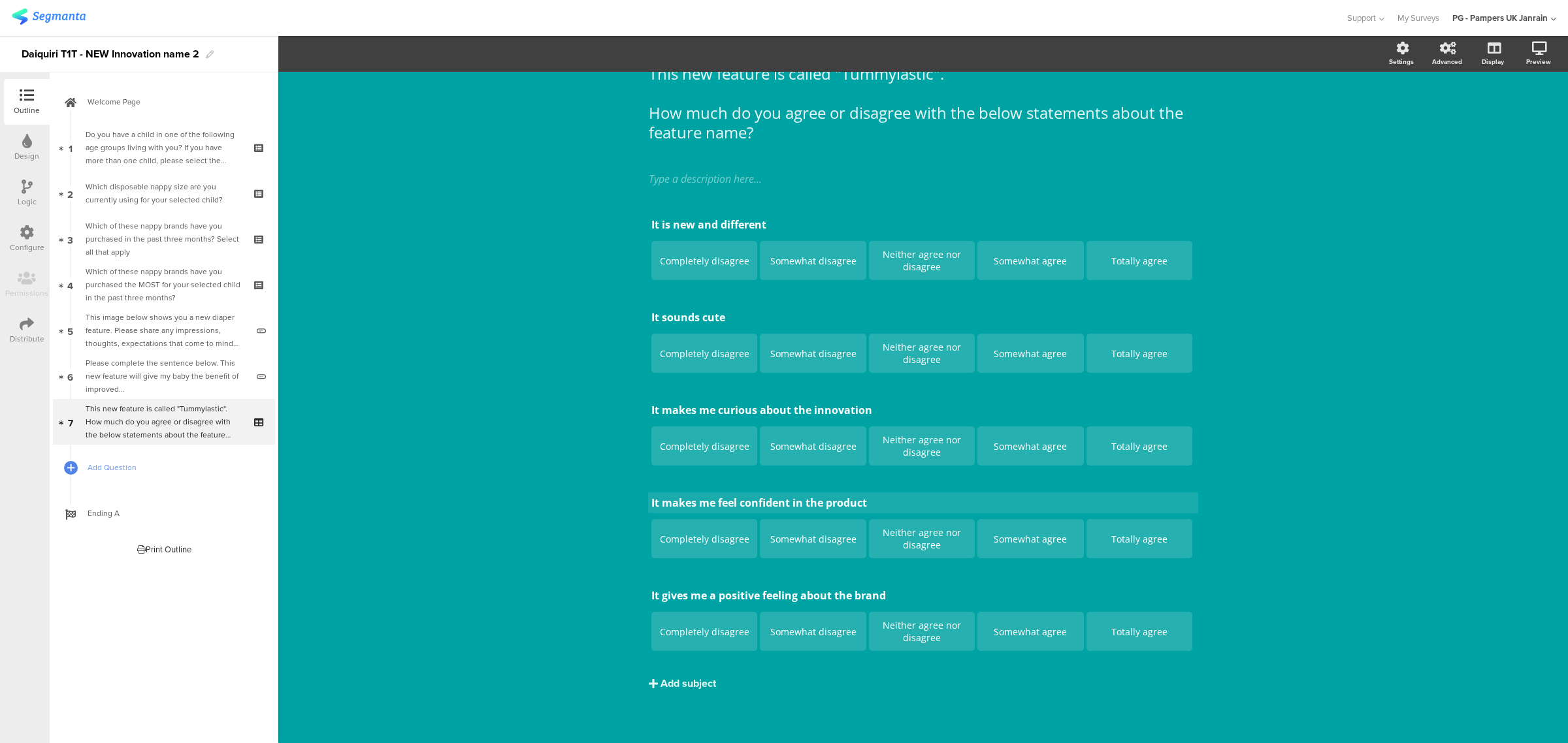
click at [673, 683] on div "Add subject" at bounding box center [688, 683] width 56 height 15
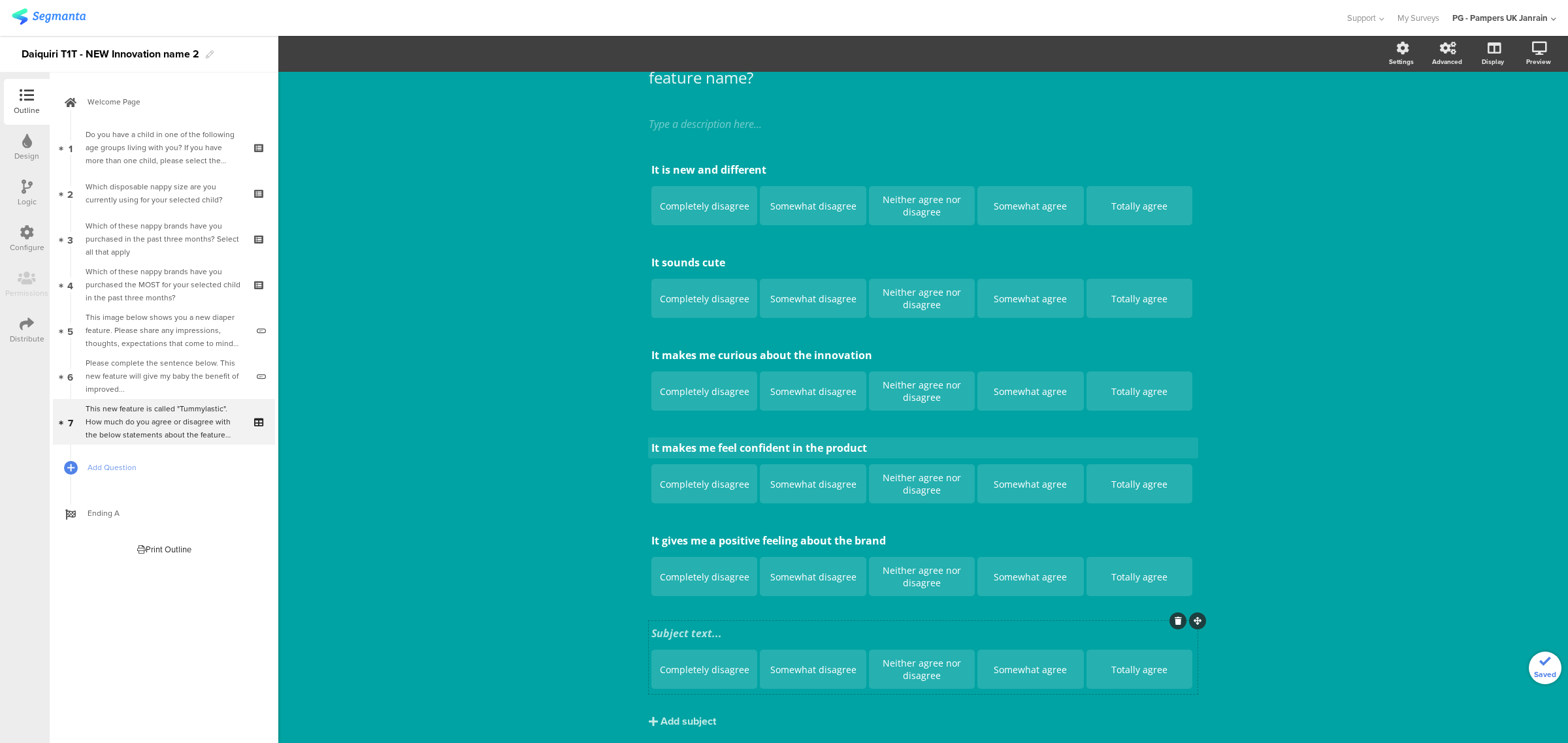
scroll to position [145, 0]
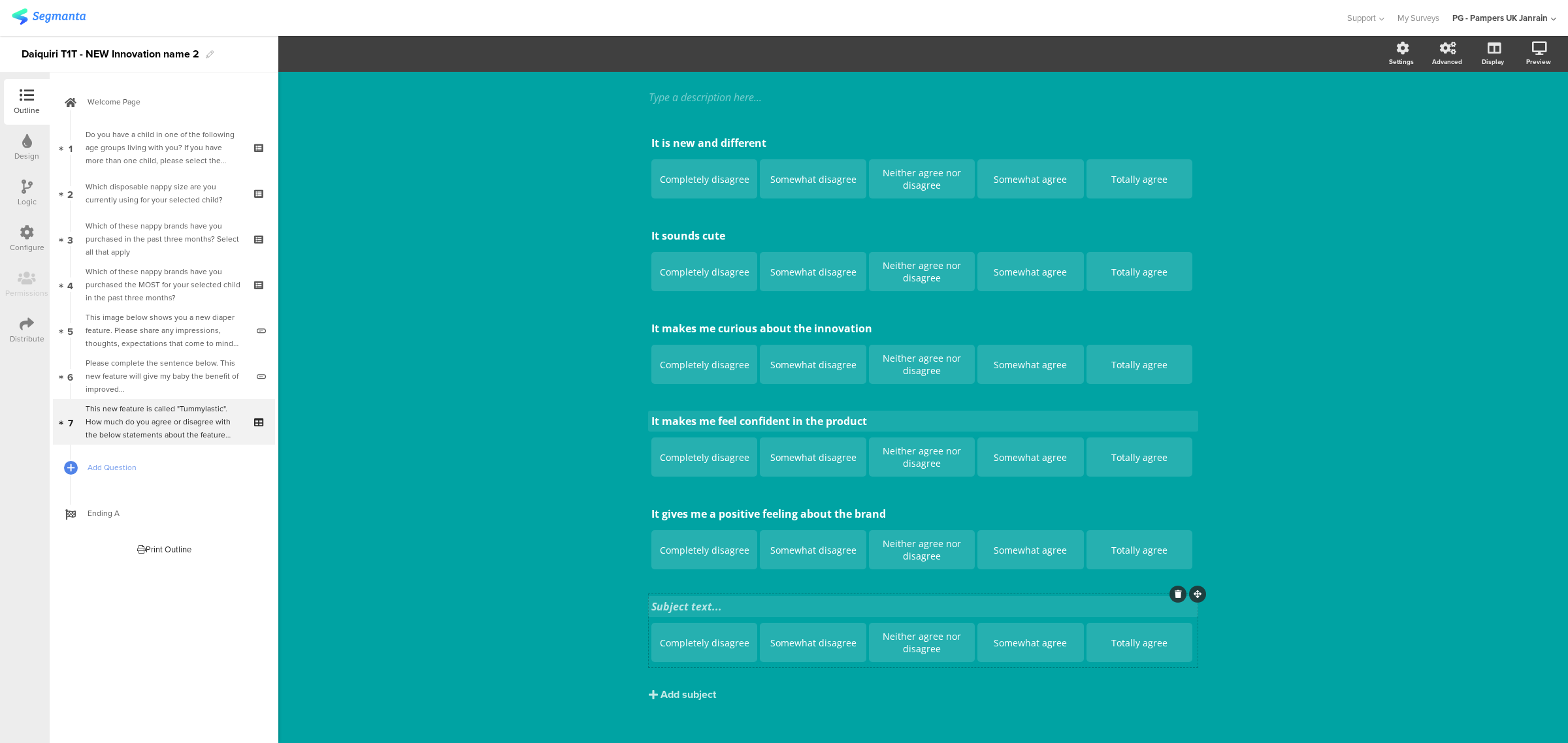
click at [673, 604] on div "It is new and different It is new and different Completely disagree Somewhat di…" at bounding box center [923, 398] width 549 height 537
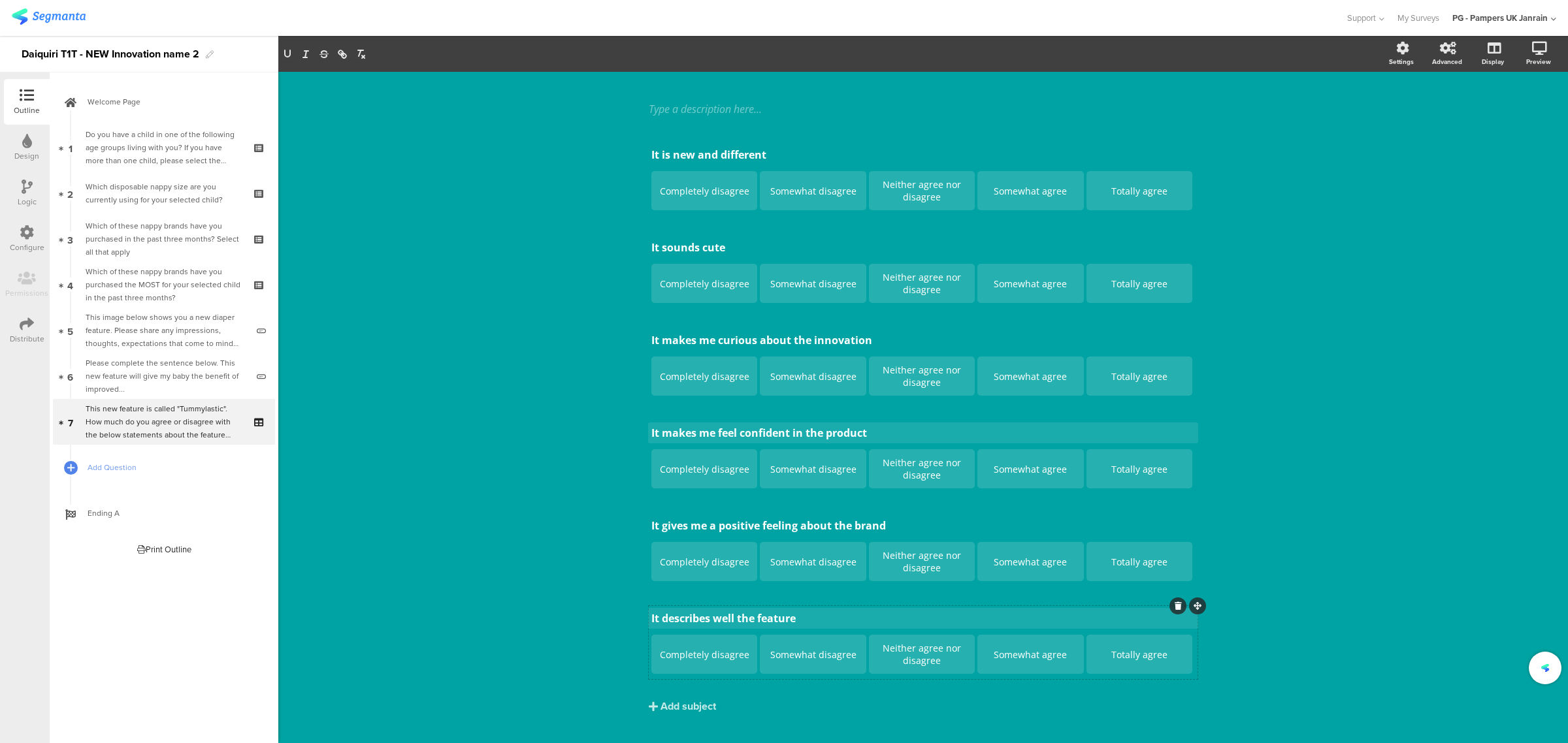
drag, startPoint x: 473, startPoint y: 376, endPoint x: 476, endPoint y: 382, distance: 6.7
click at [472, 376] on div "This new feature is called "Tummylastic". How much do you agree or disagree wit…" at bounding box center [923, 352] width 1290 height 828
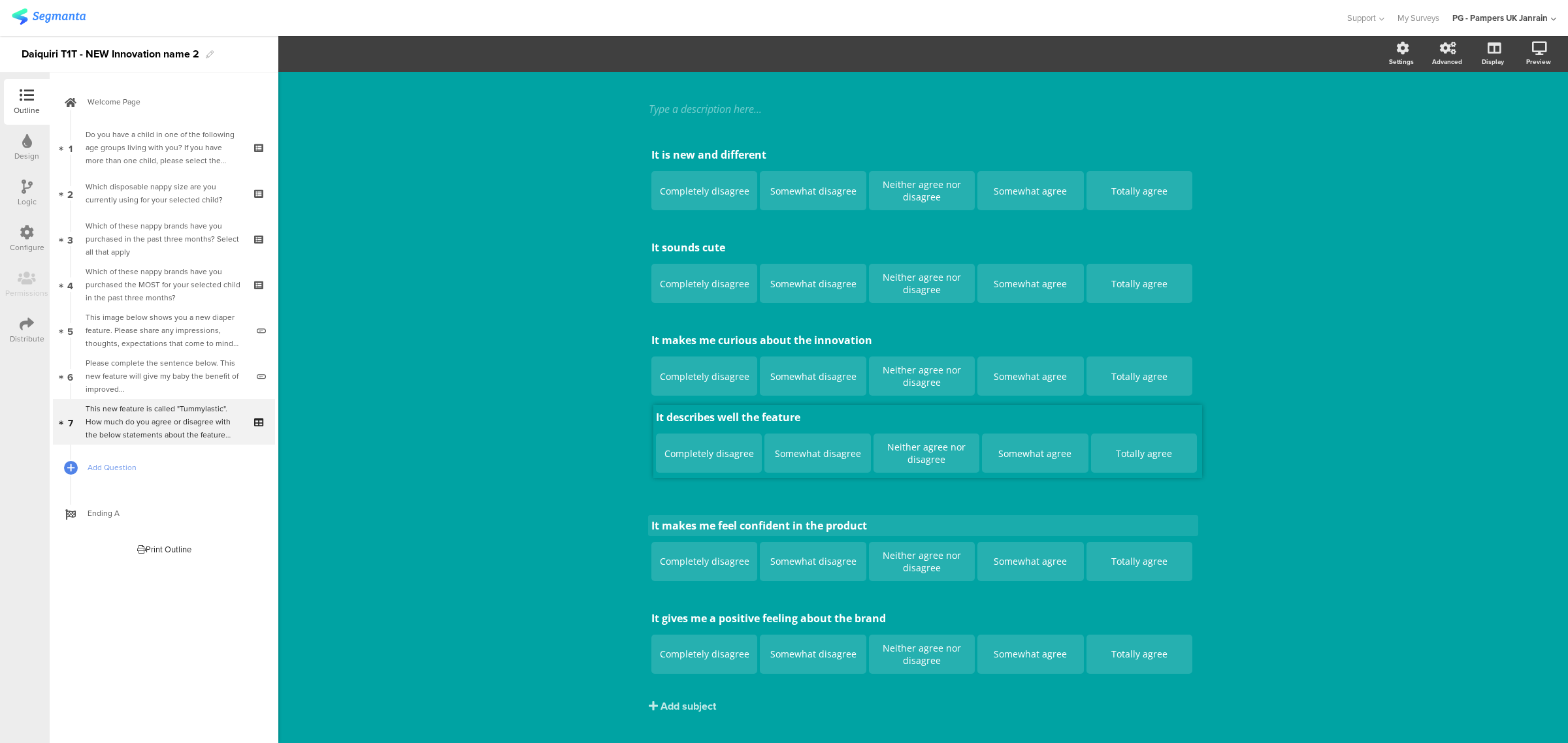
drag, startPoint x: 1193, startPoint y: 608, endPoint x: 1197, endPoint y: 407, distance: 201.0
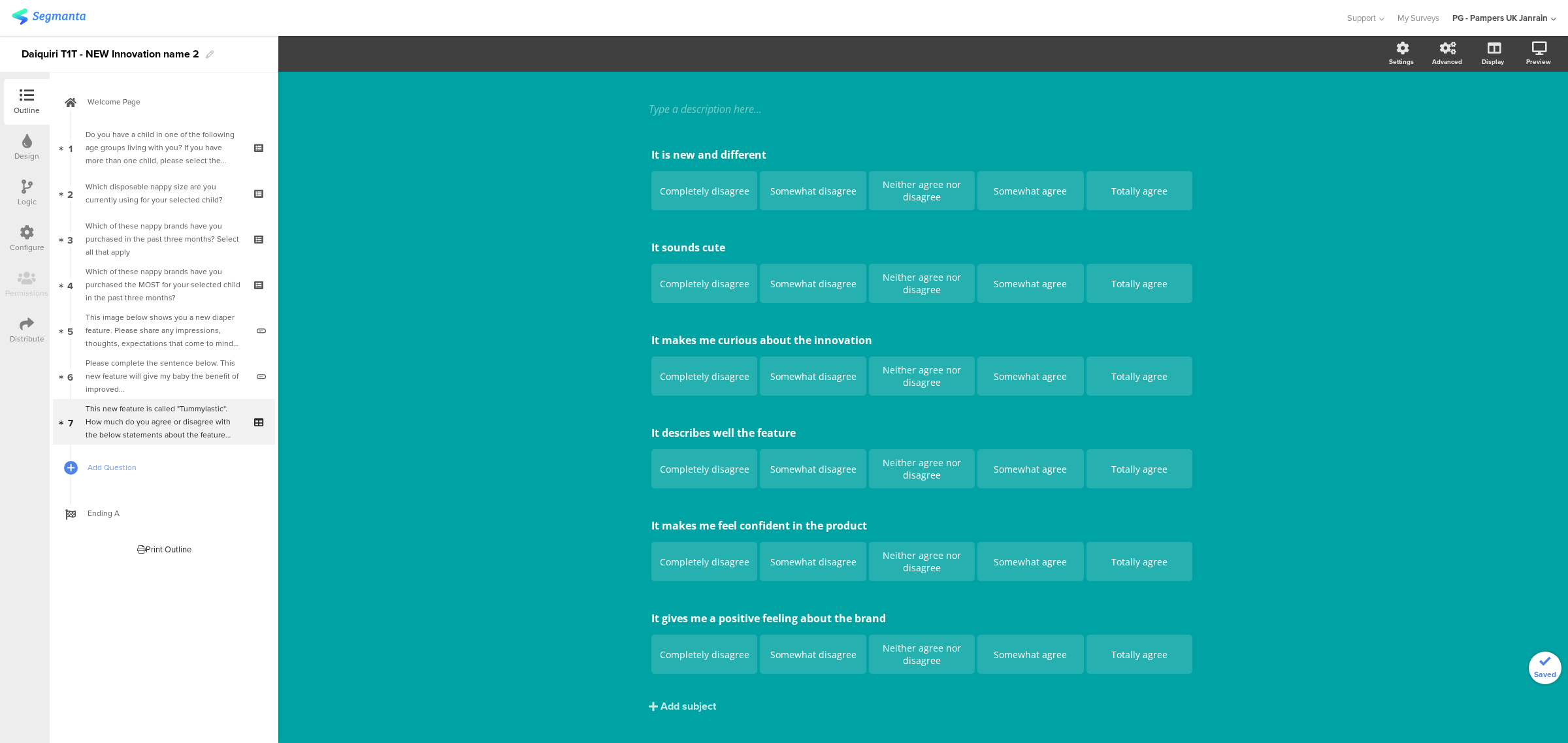
click at [1321, 438] on div "This new feature is called "Tummylastic". How much do you agree or disagree wit…" at bounding box center [923, 352] width 1290 height 828
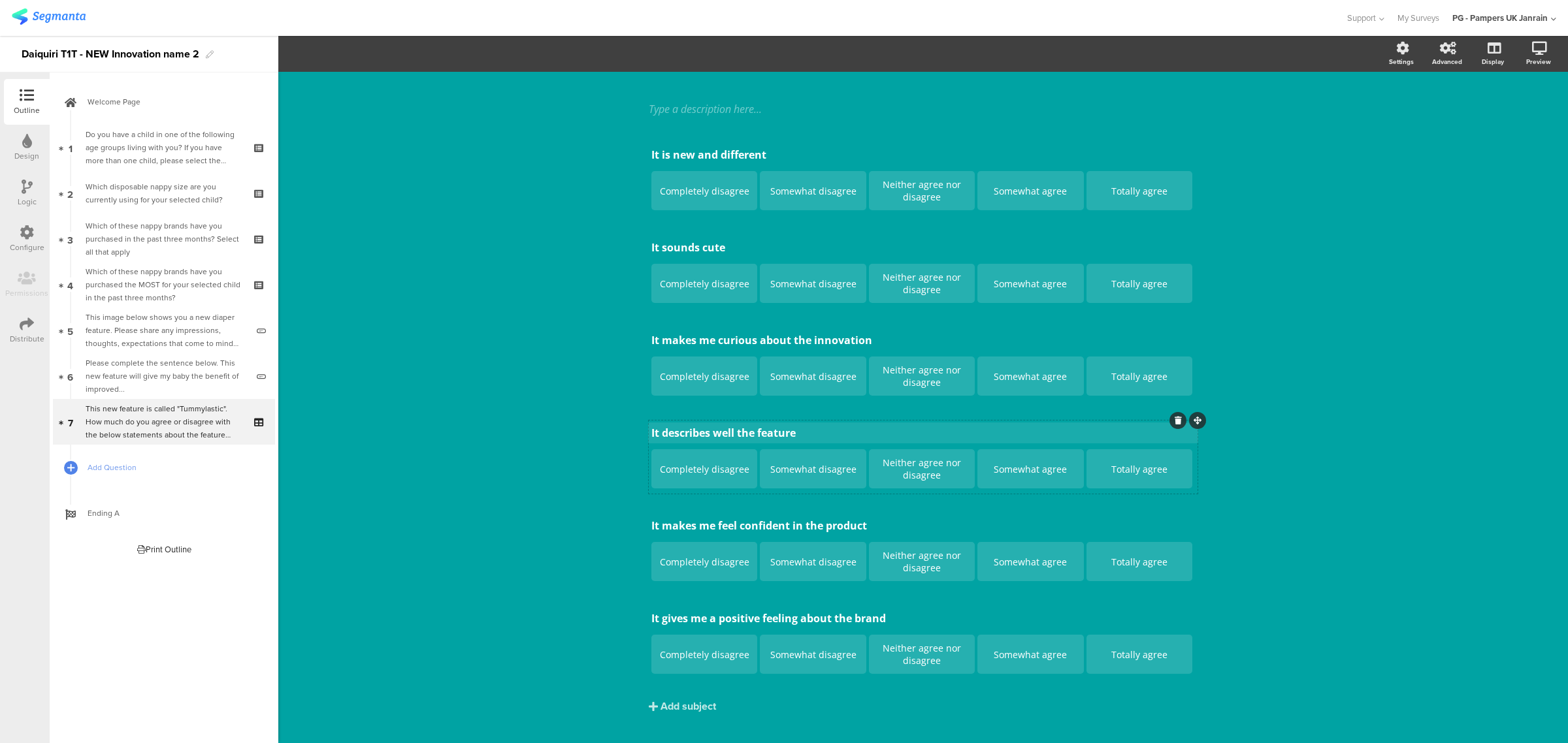
click at [769, 438] on div "It describes well the feature It describes well the feature" at bounding box center [923, 433] width 550 height 21
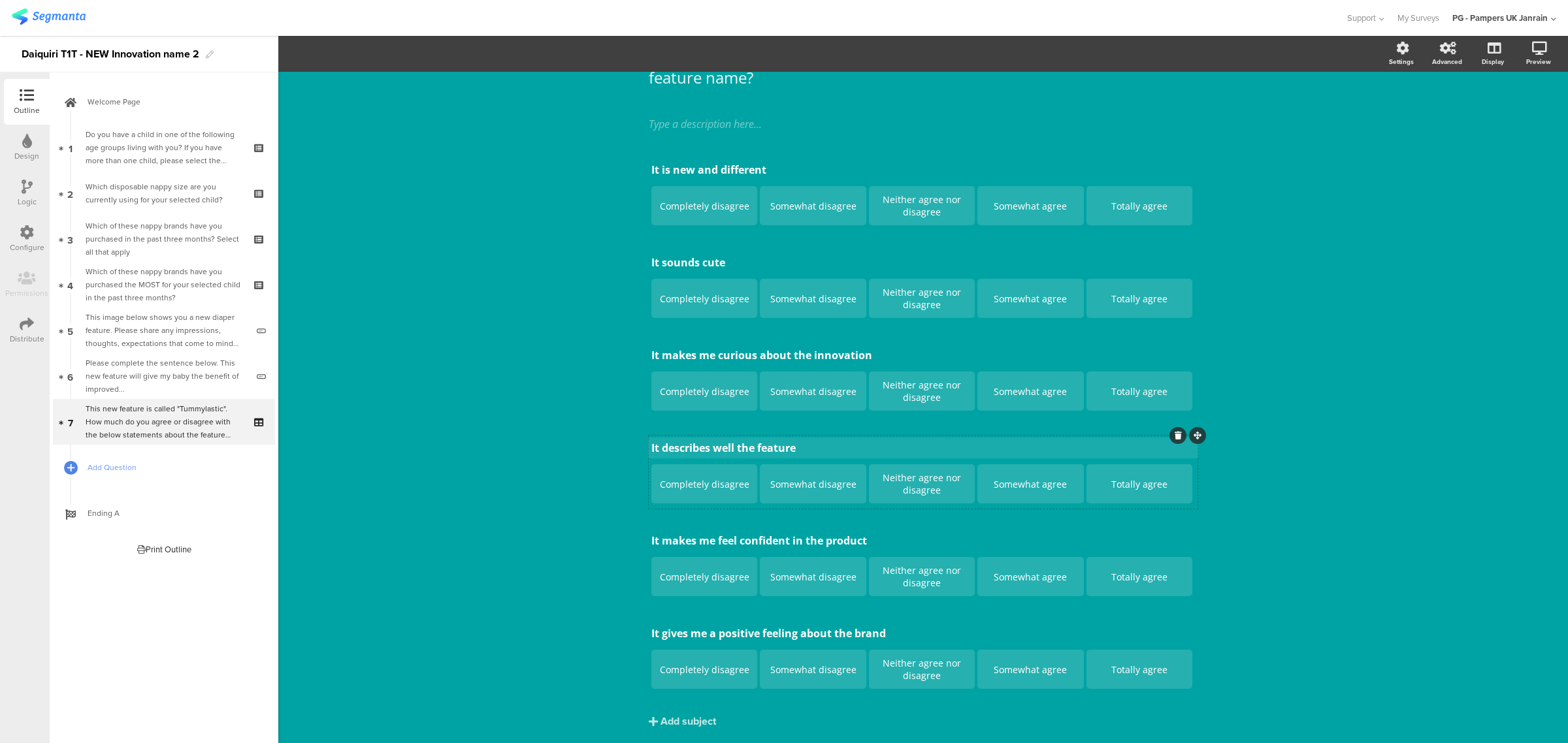
click at [769, 438] on div "It describes well the feature It describes well the feature" at bounding box center [923, 448] width 550 height 21
click at [769, 442] on p "It describes well the feature" at bounding box center [923, 448] width 544 height 15
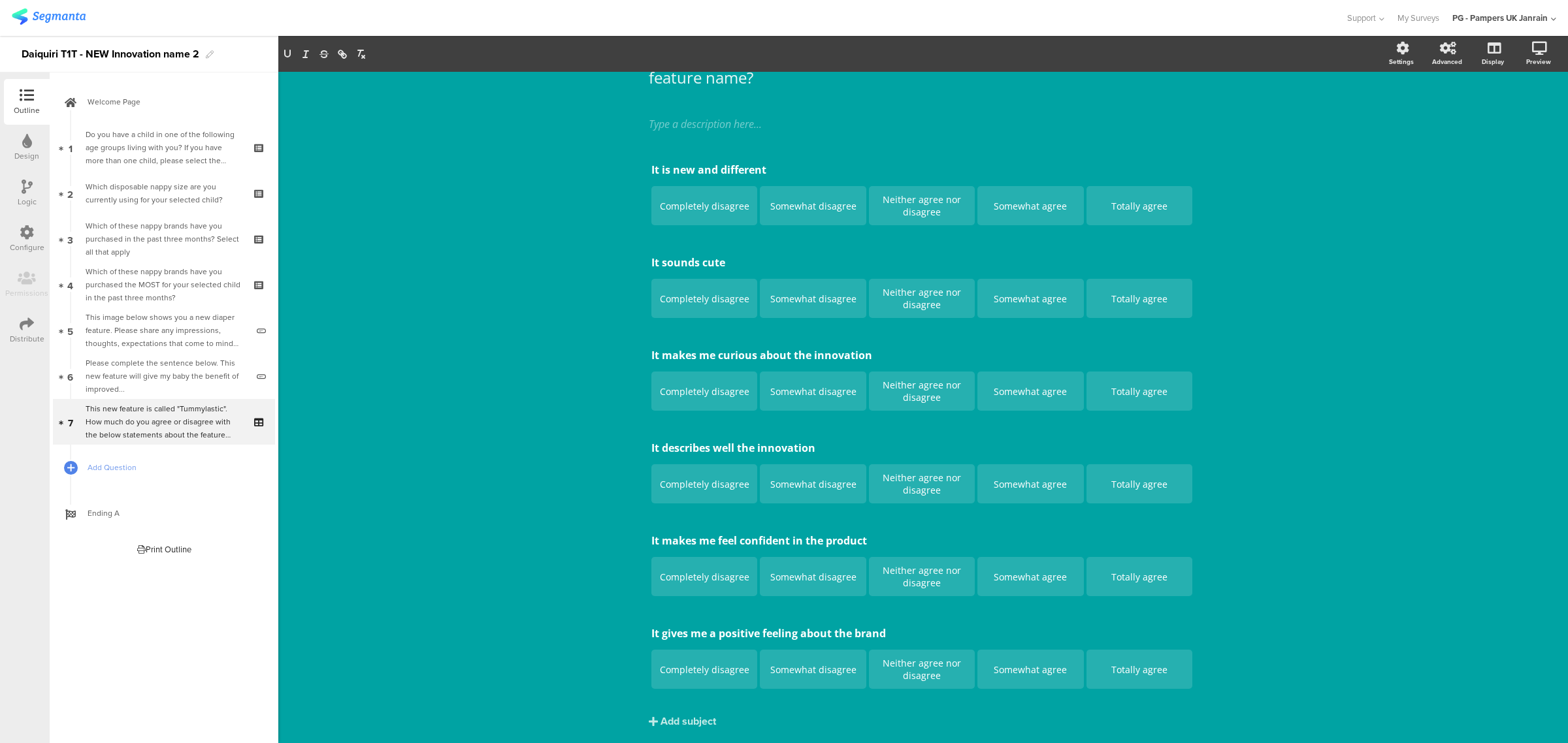
click at [452, 312] on div "This new feature is called "Tummylastic". How much do you agree or disagree wit…" at bounding box center [923, 367] width 1290 height 828
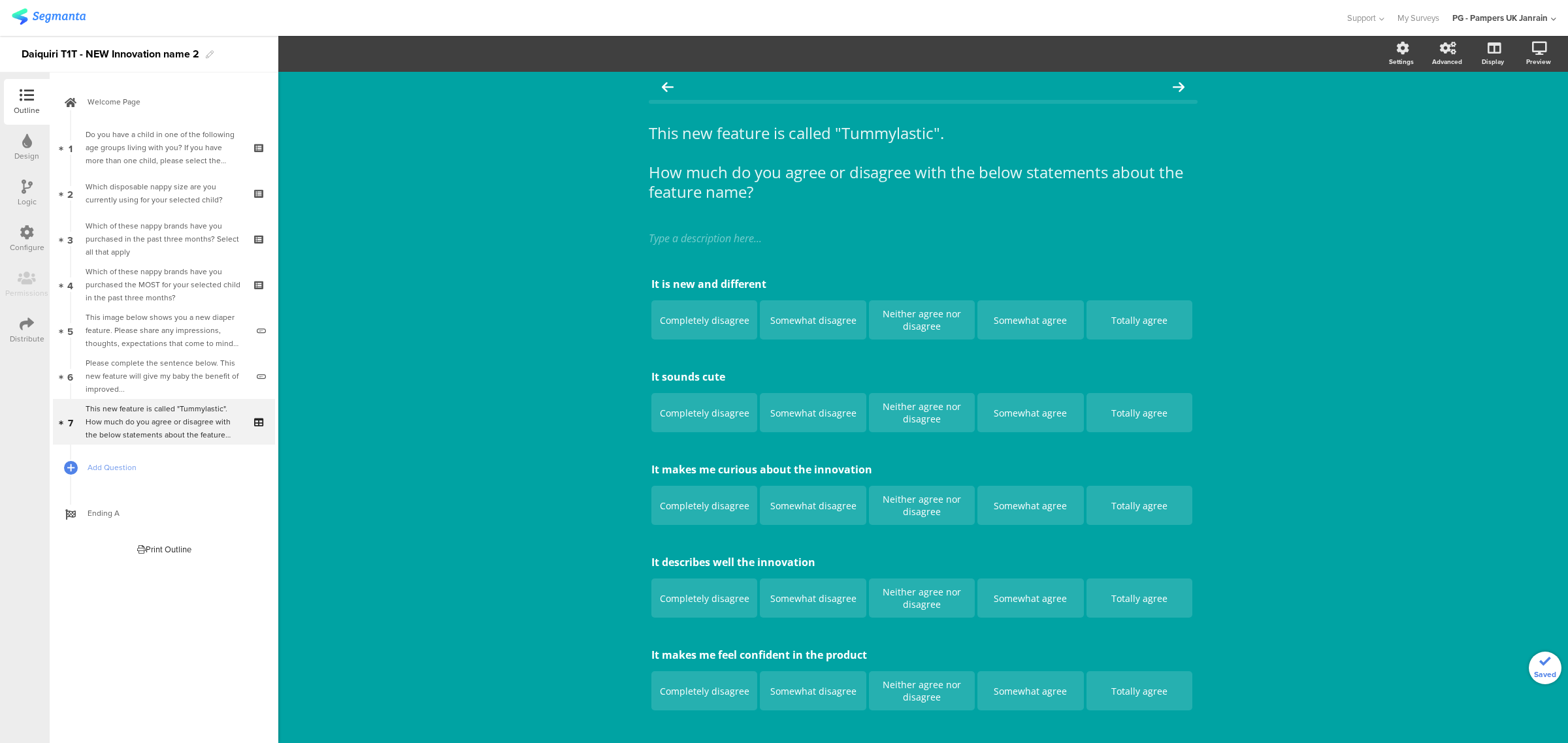
scroll to position [0, 0]
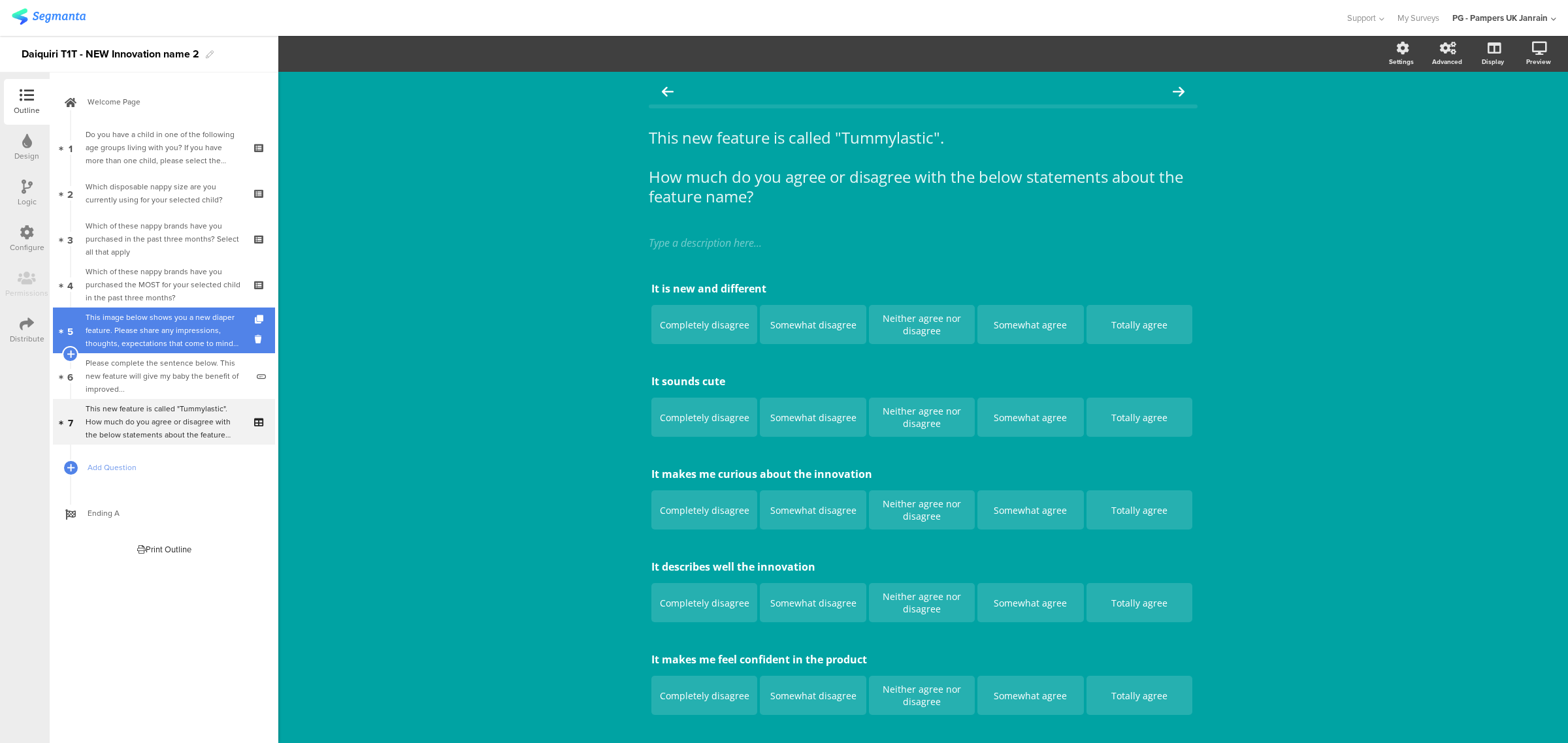
drag, startPoint x: 129, startPoint y: 292, endPoint x: 157, endPoint y: 335, distance: 51.3
click at [129, 292] on div "Which of these nappy brands have you purchased the MOST for your selected child…" at bounding box center [163, 284] width 156 height 39
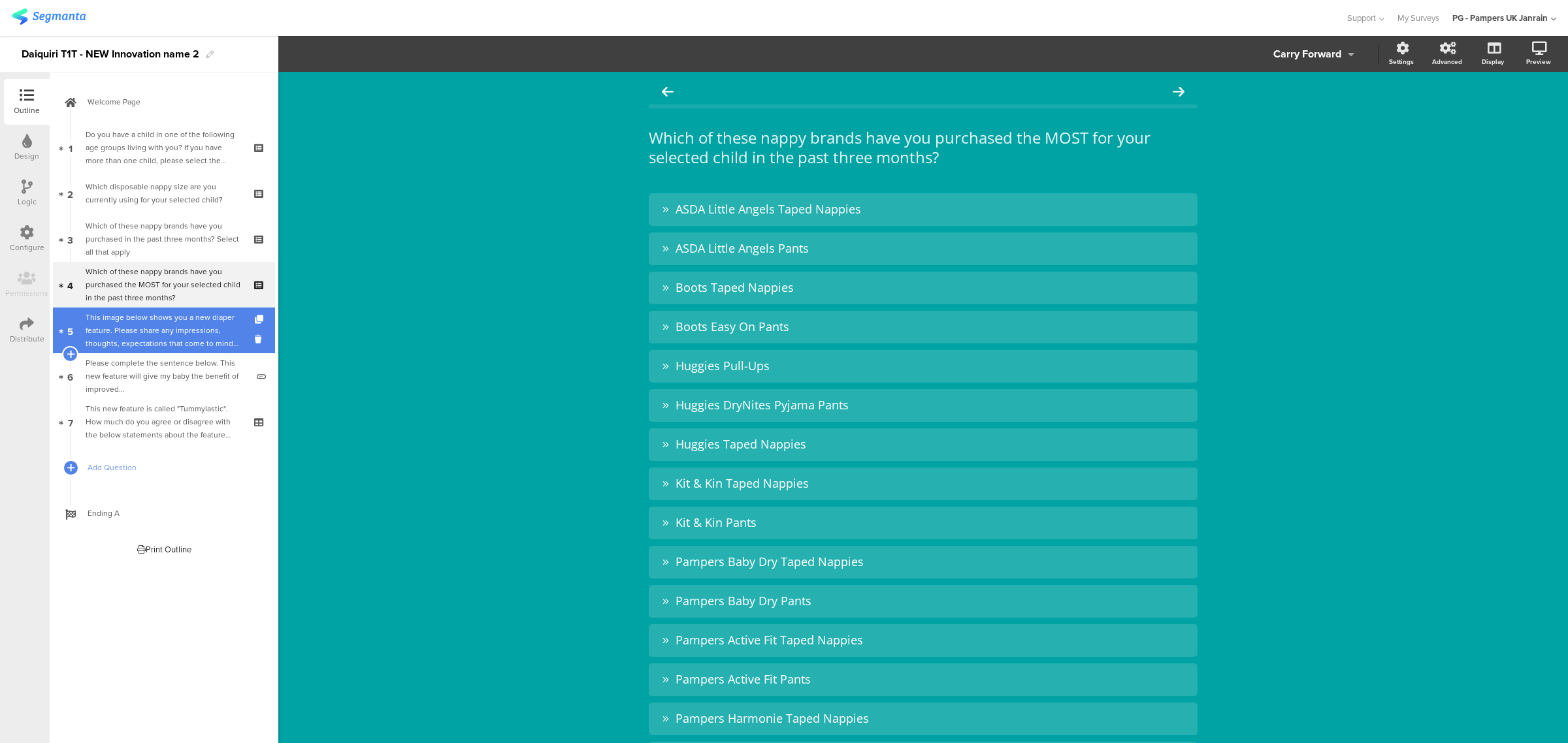
click at [157, 338] on div "This image below shows you a new diaper feature. Please share any impressions, …" at bounding box center [165, 330] width 161 height 39
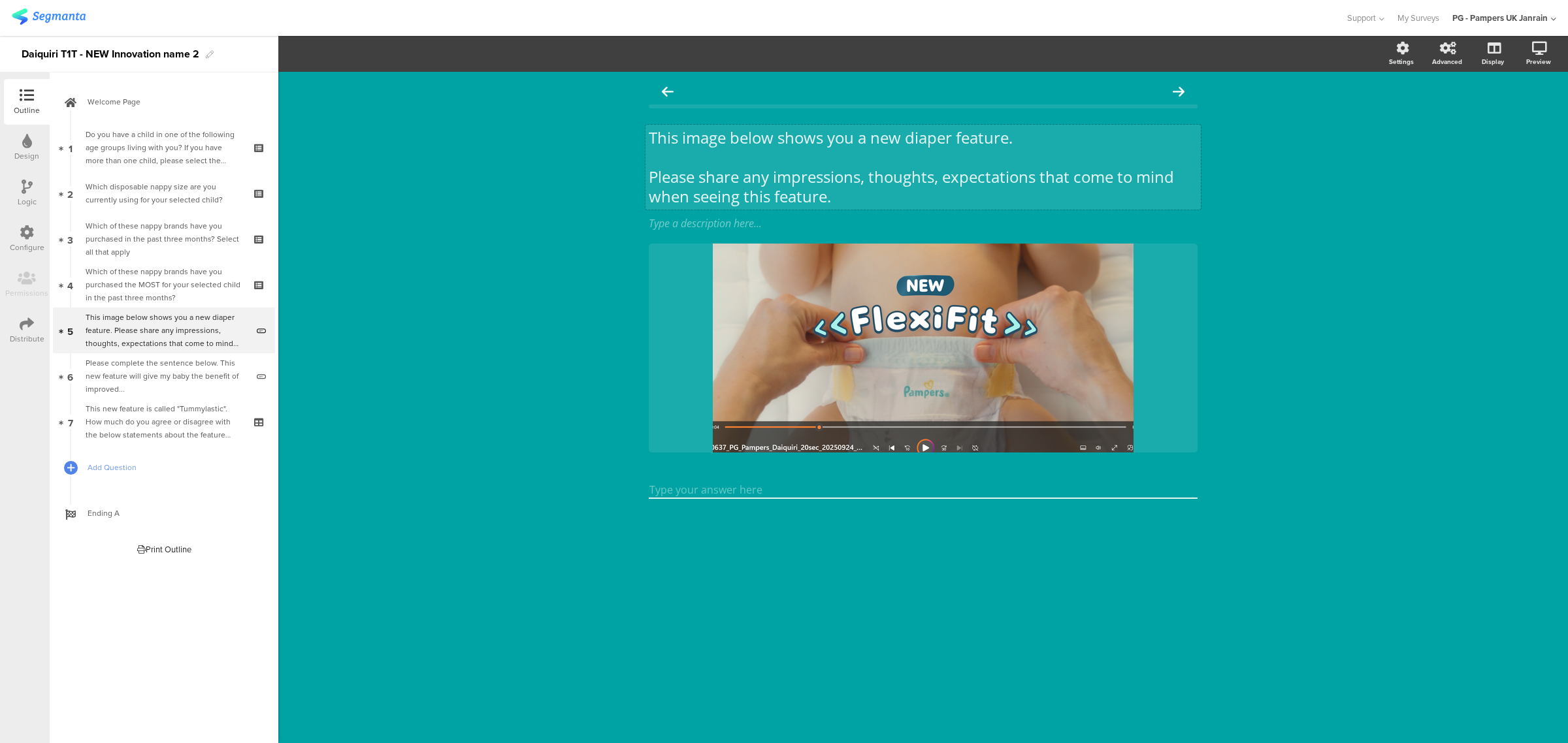
click at [979, 137] on p "This image below shows you a new diaper feature." at bounding box center [923, 137] width 549 height 20
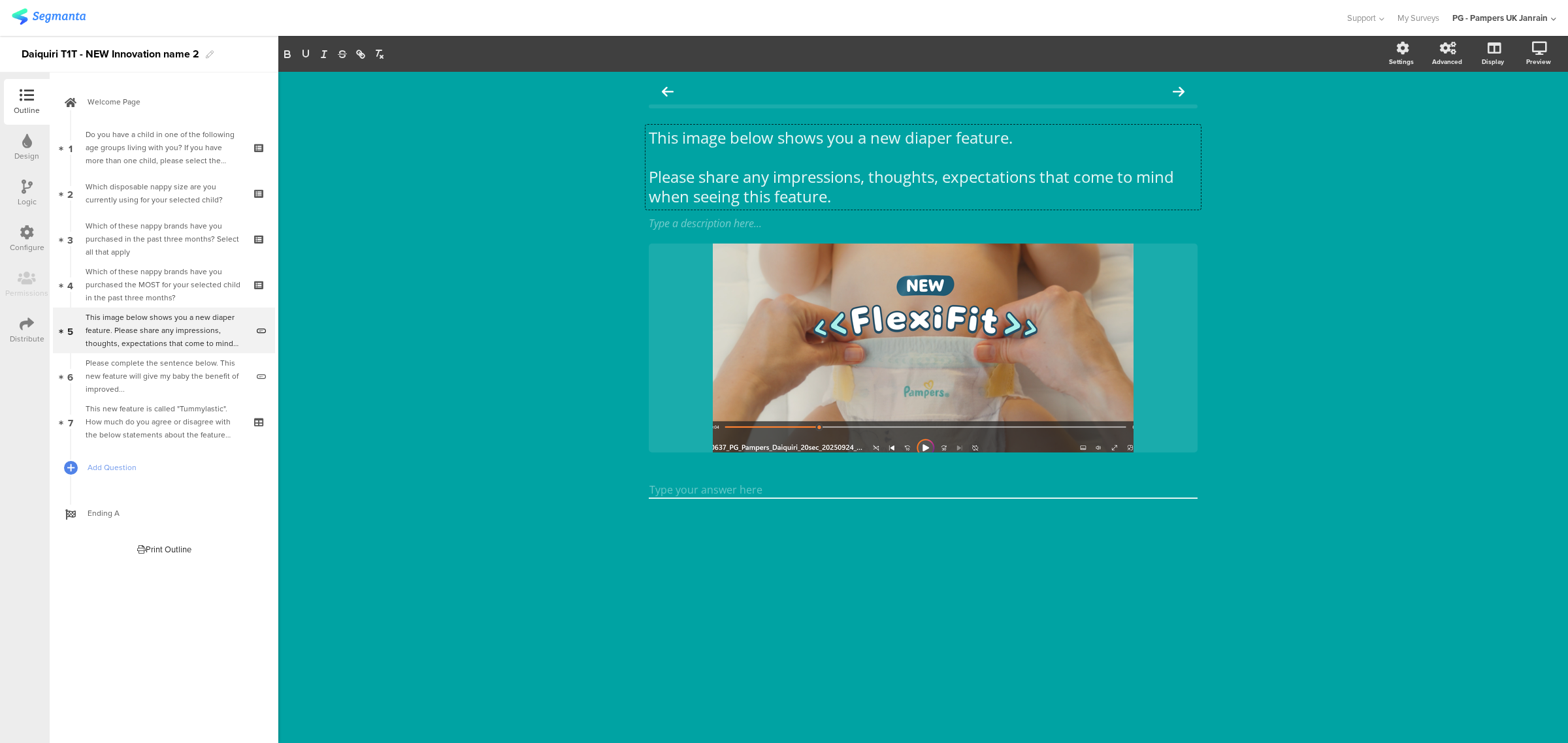
click at [1360, 201] on div "This image below shows you a new diaper feature. Please share any impressions, …" at bounding box center [923, 408] width 1290 height 672
click at [140, 380] on div "Please complete the sentence below. This new feature will give my baby the bene…" at bounding box center [165, 376] width 161 height 39
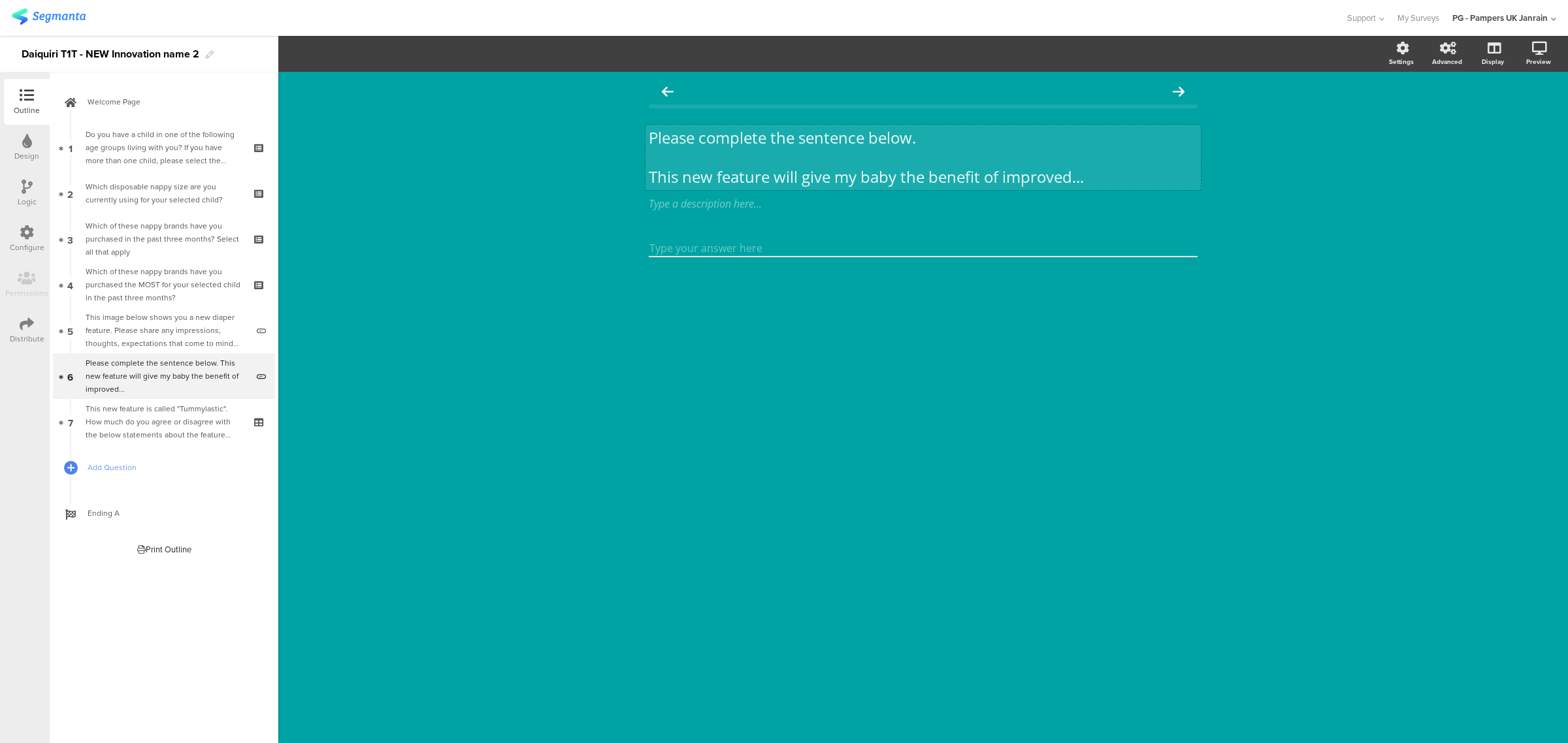
click at [735, 174] on p "This new feature will give my baby the benefit of improved..." at bounding box center [923, 177] width 549 height 20
click at [735, 174] on p "This new feature will give my baby the benefit of improved..." at bounding box center [923, 176] width 549 height 20
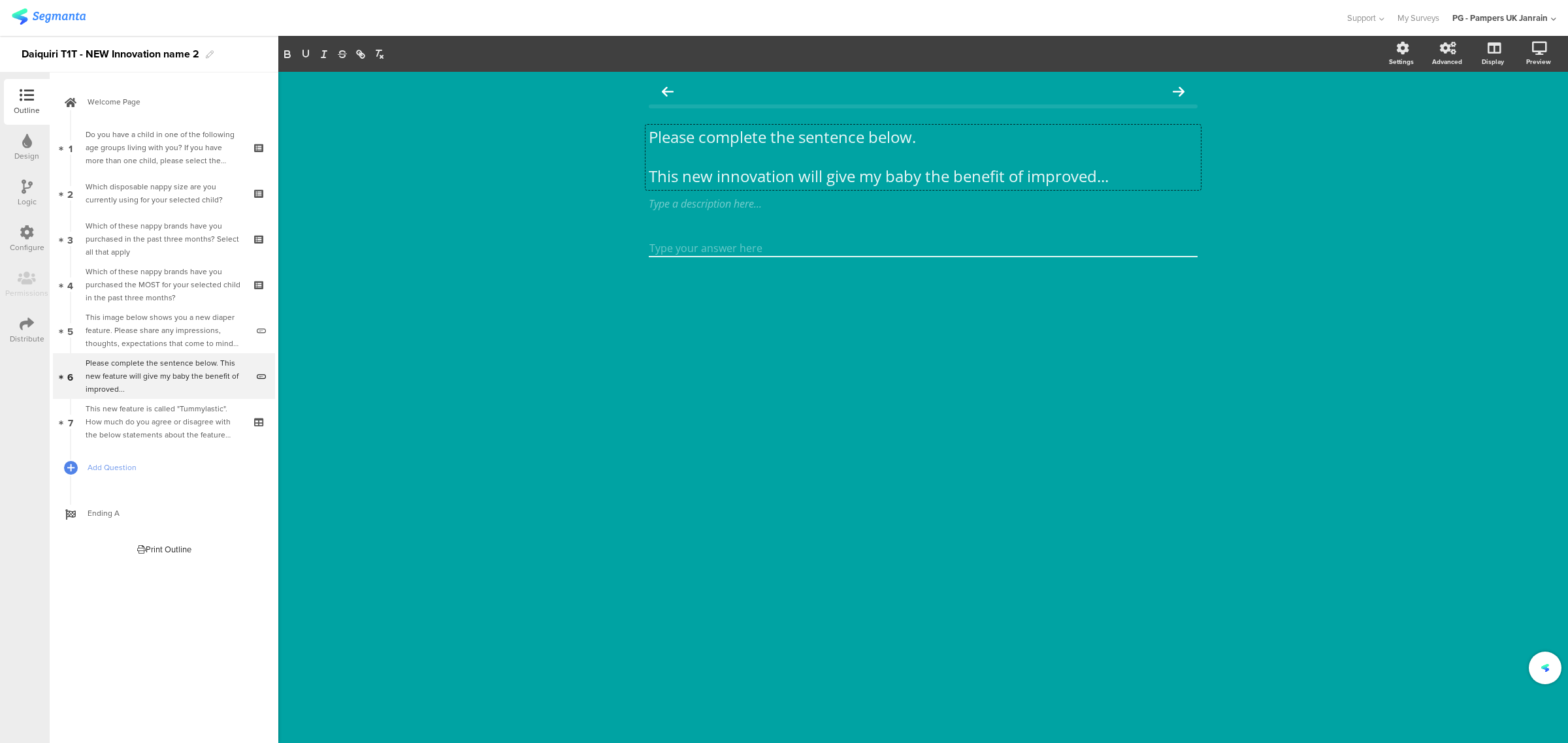
click at [424, 304] on div "Please complete the sentence below. This new innovation will give my baby the b…" at bounding box center [923, 408] width 1290 height 672
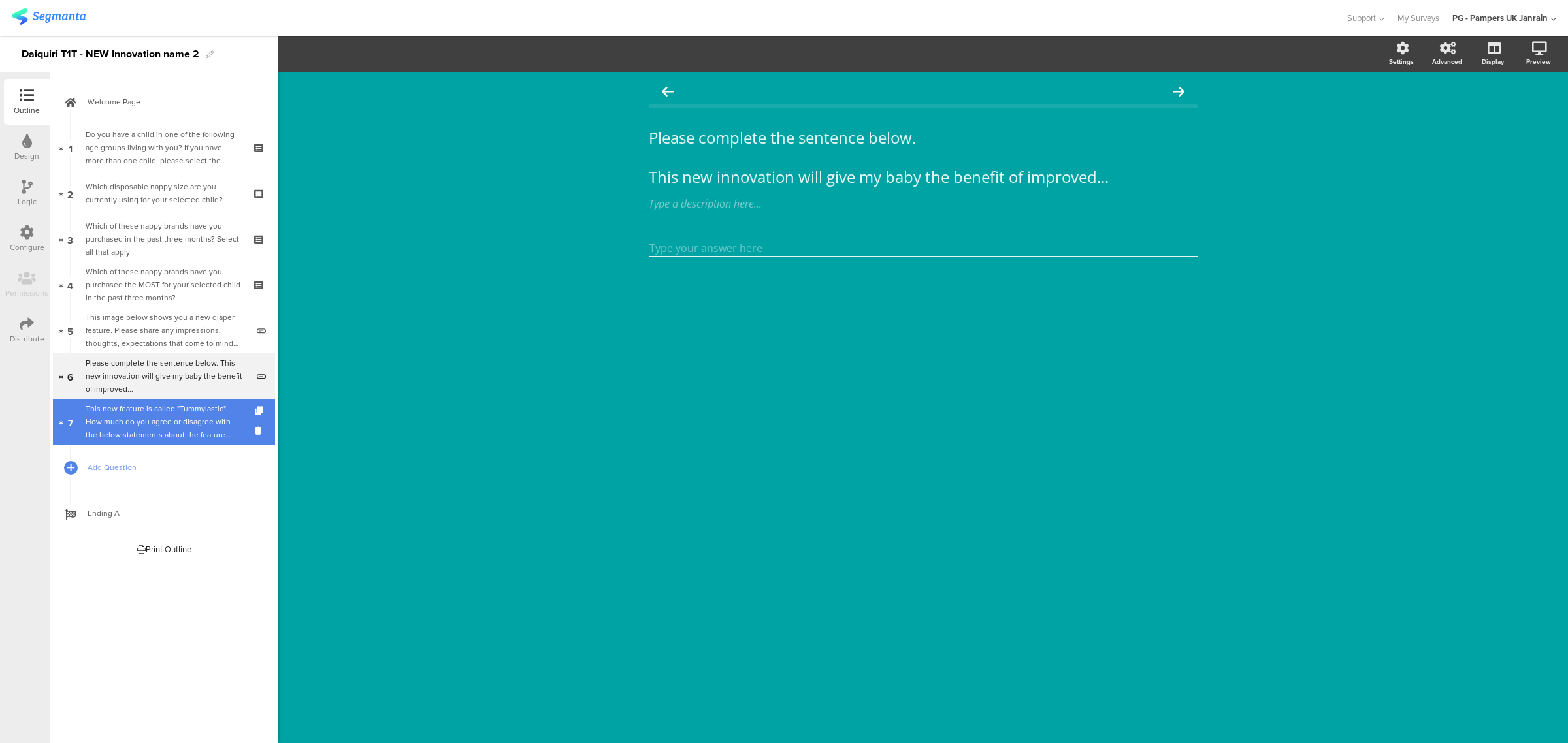
click at [157, 413] on div "This new feature is called "Tummylastic". How much do you agree or disagree wit…" at bounding box center [163, 421] width 156 height 39
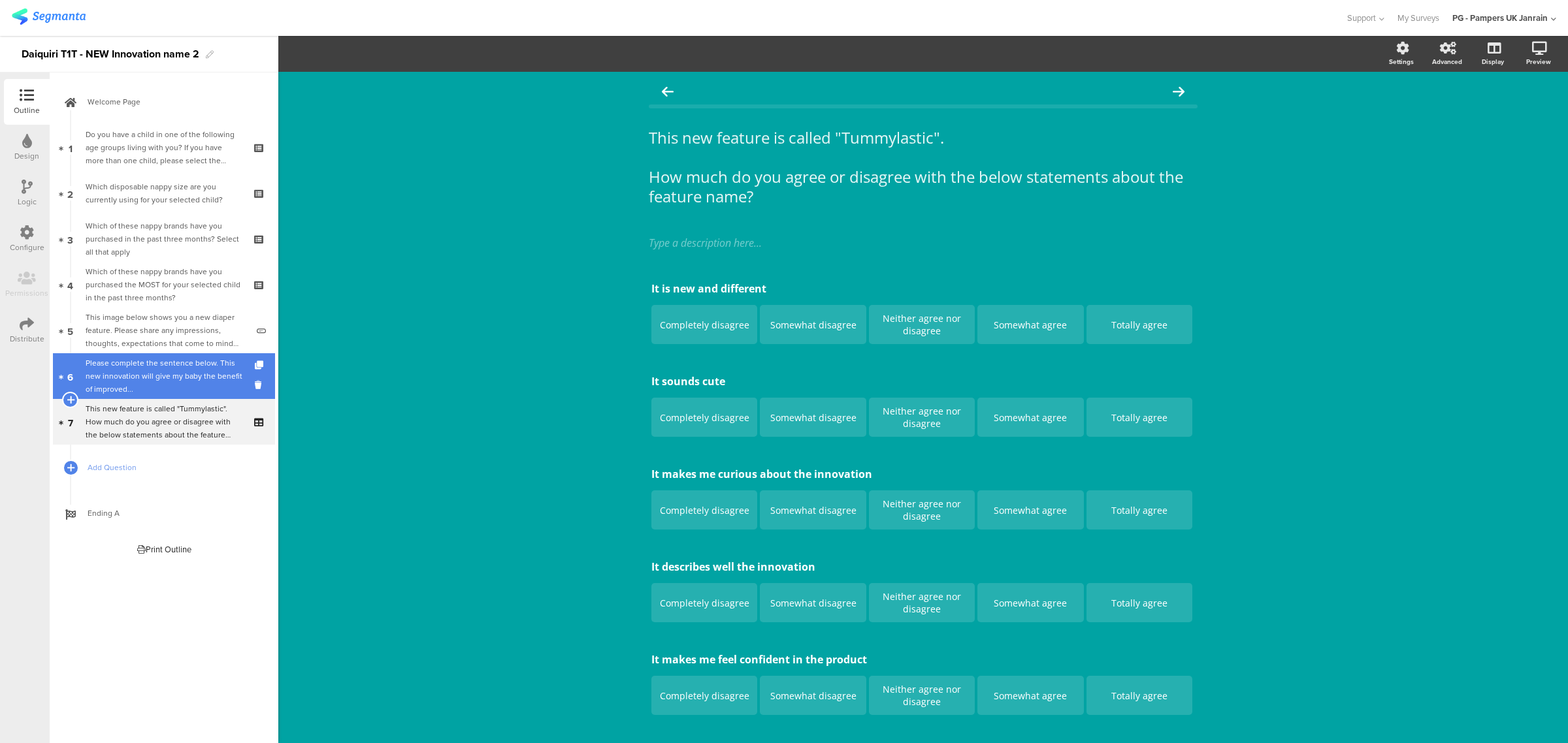
click at [149, 374] on div "Please complete the sentence below. This new innovation will give my baby the b…" at bounding box center [165, 376] width 161 height 39
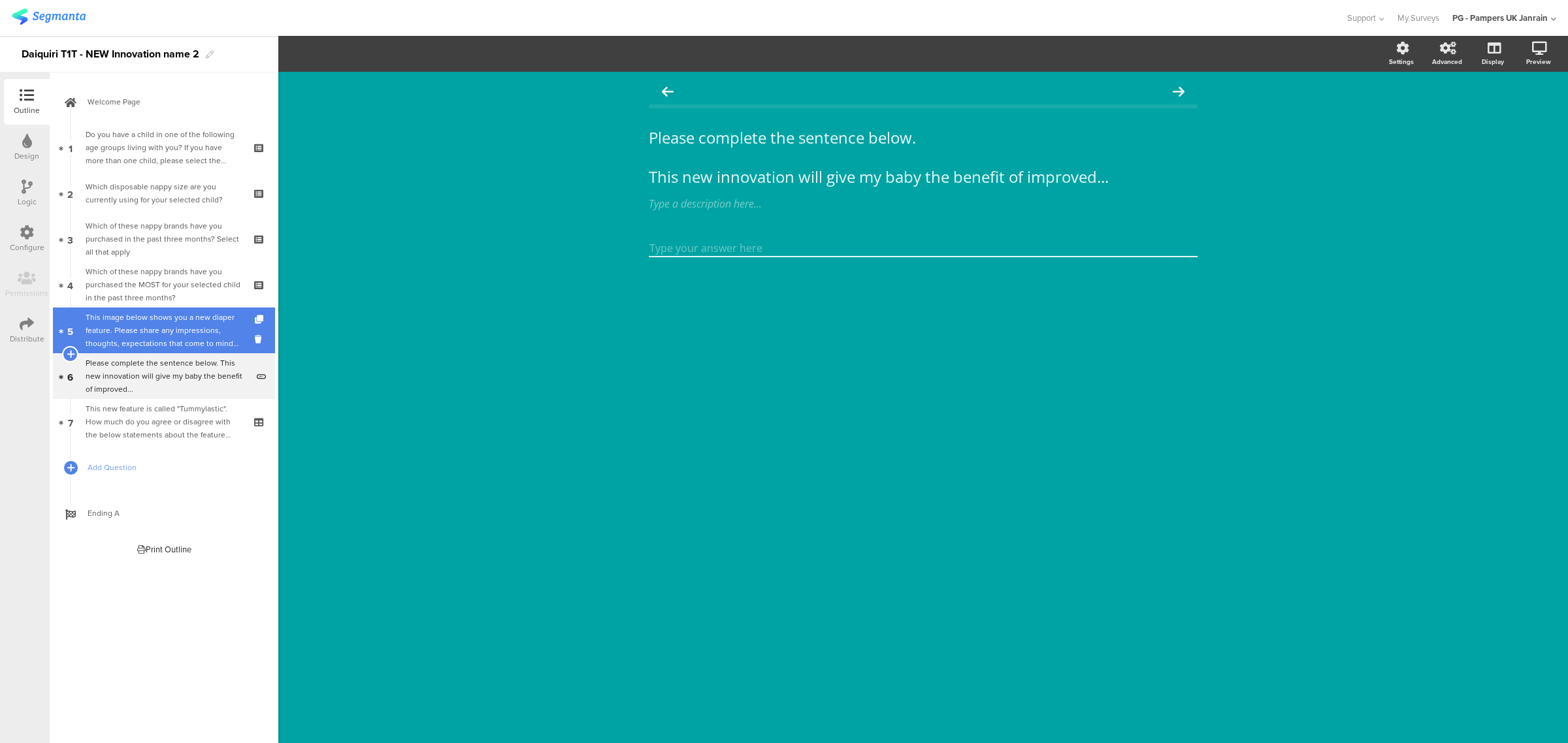
click at [164, 324] on div "This image below shows you a new diaper feature. Please share any impressions, …" at bounding box center [165, 330] width 161 height 39
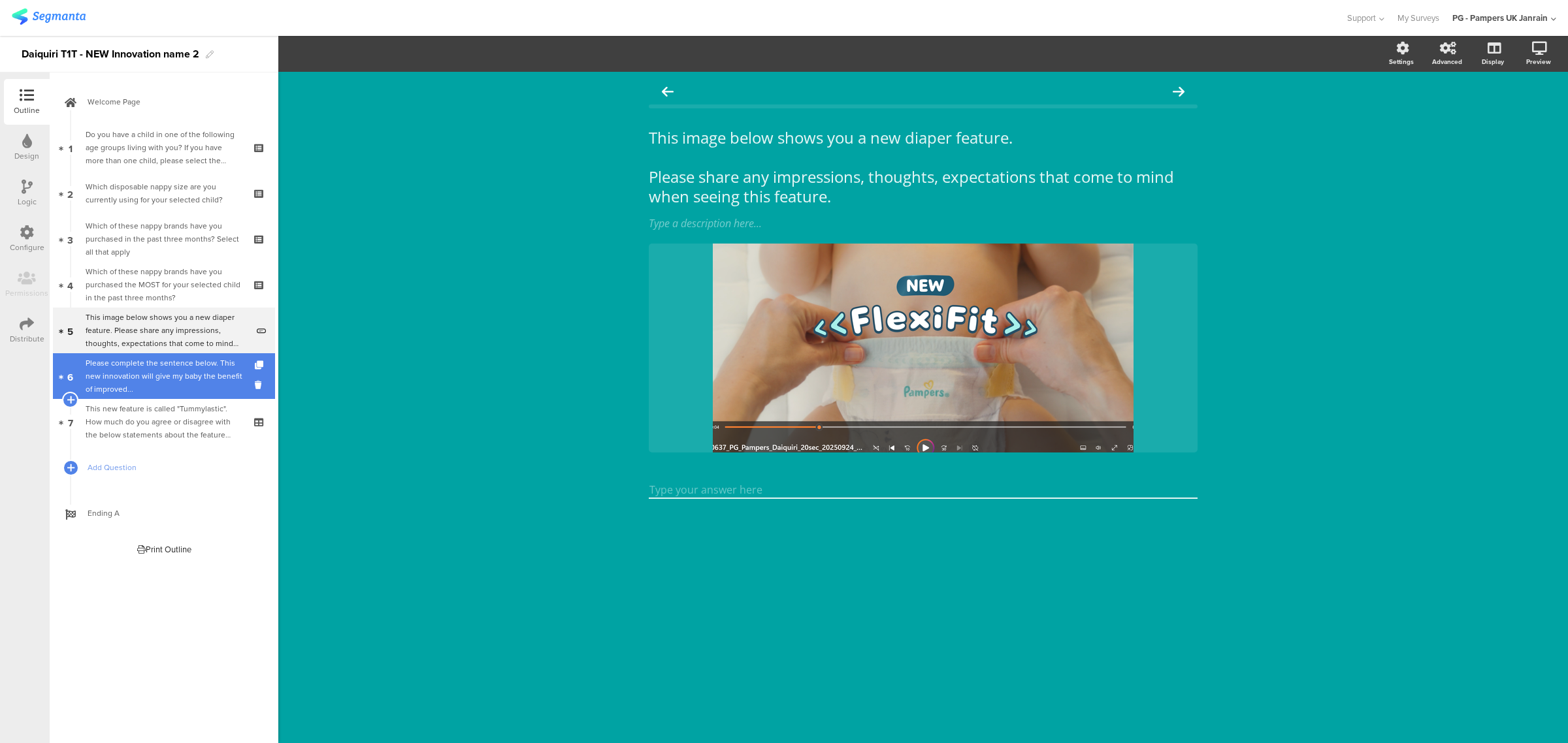
click at [164, 376] on div "Please complete the sentence below. This new innovation will give my baby the b…" at bounding box center [165, 376] width 161 height 39
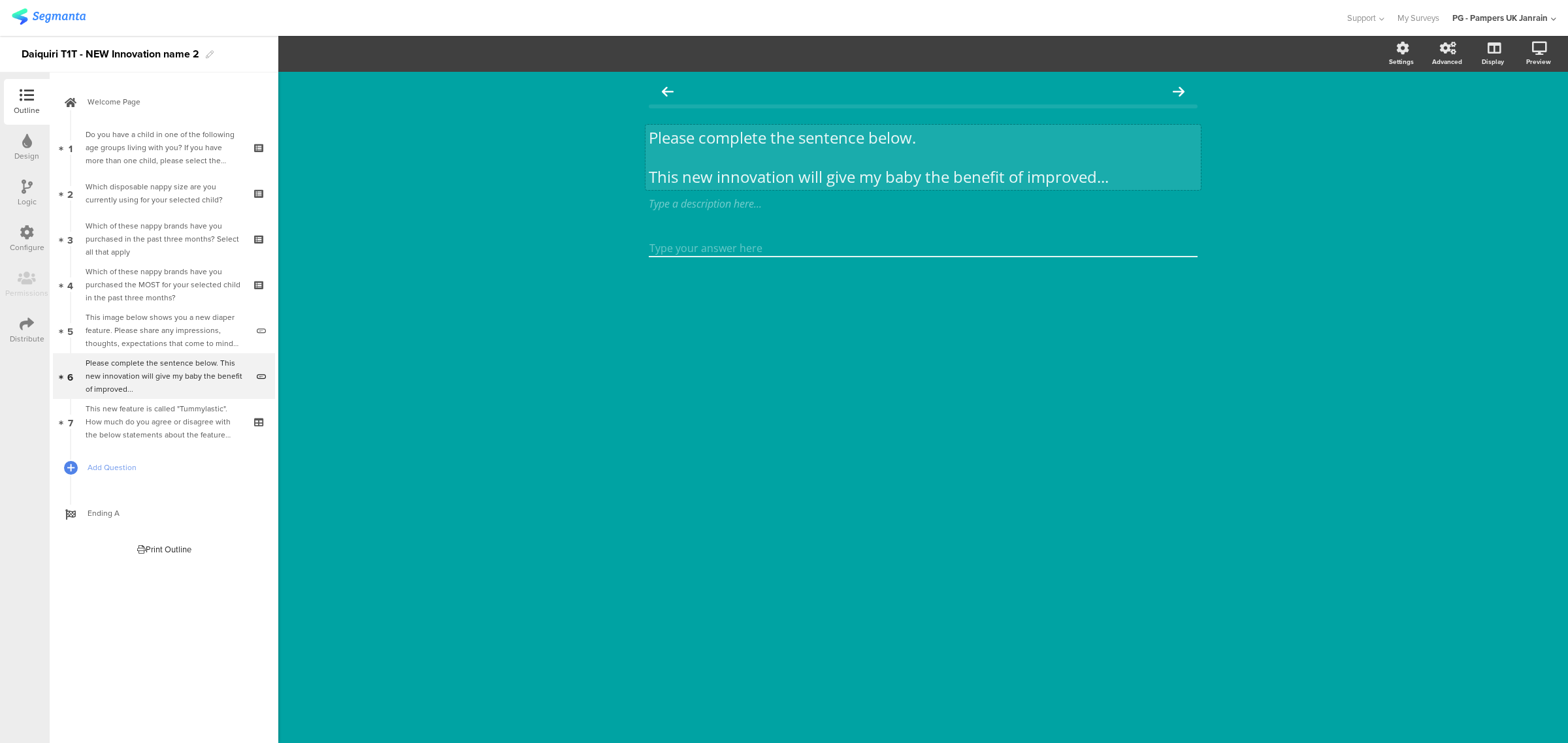
click at [746, 177] on p "This new innovation will give my baby the benefit of improved..." at bounding box center [923, 177] width 549 height 20
click at [746, 177] on p "This new innovation will give my baby the benefit of improved..." at bounding box center [923, 176] width 549 height 20
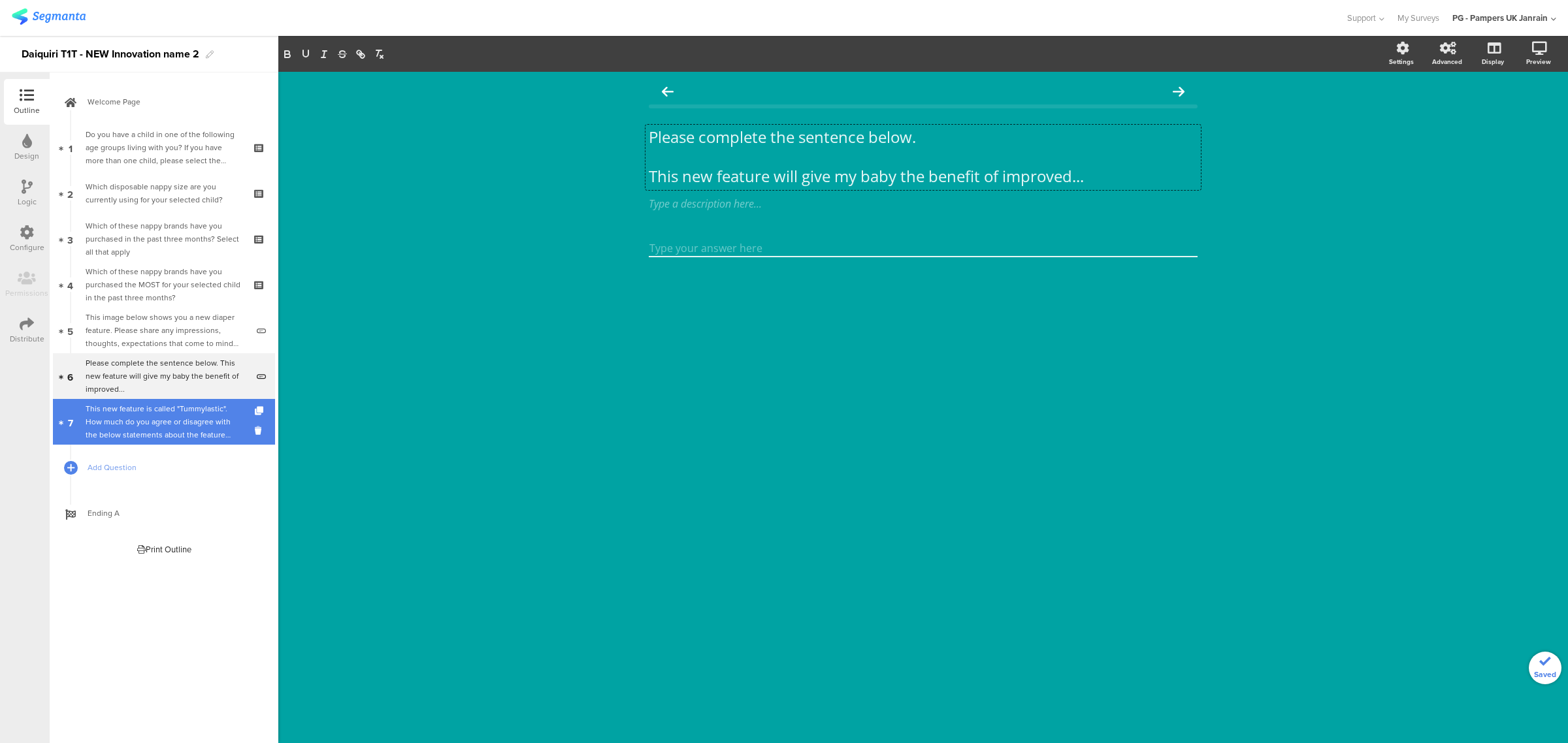
click at [140, 416] on div "This new feature is called "Tummylastic". How much do you agree or disagree wit…" at bounding box center [163, 421] width 156 height 39
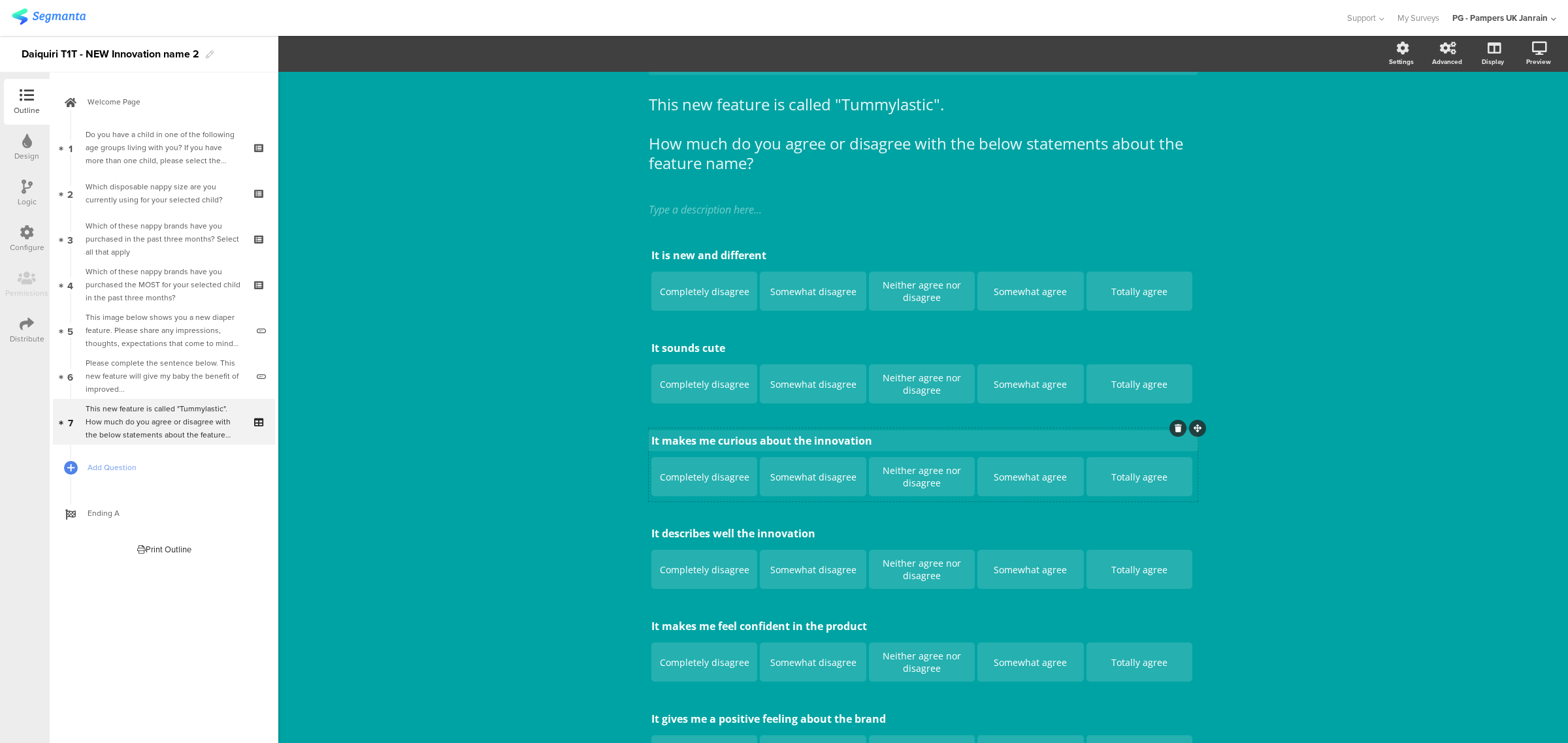
scroll to position [82, 0]
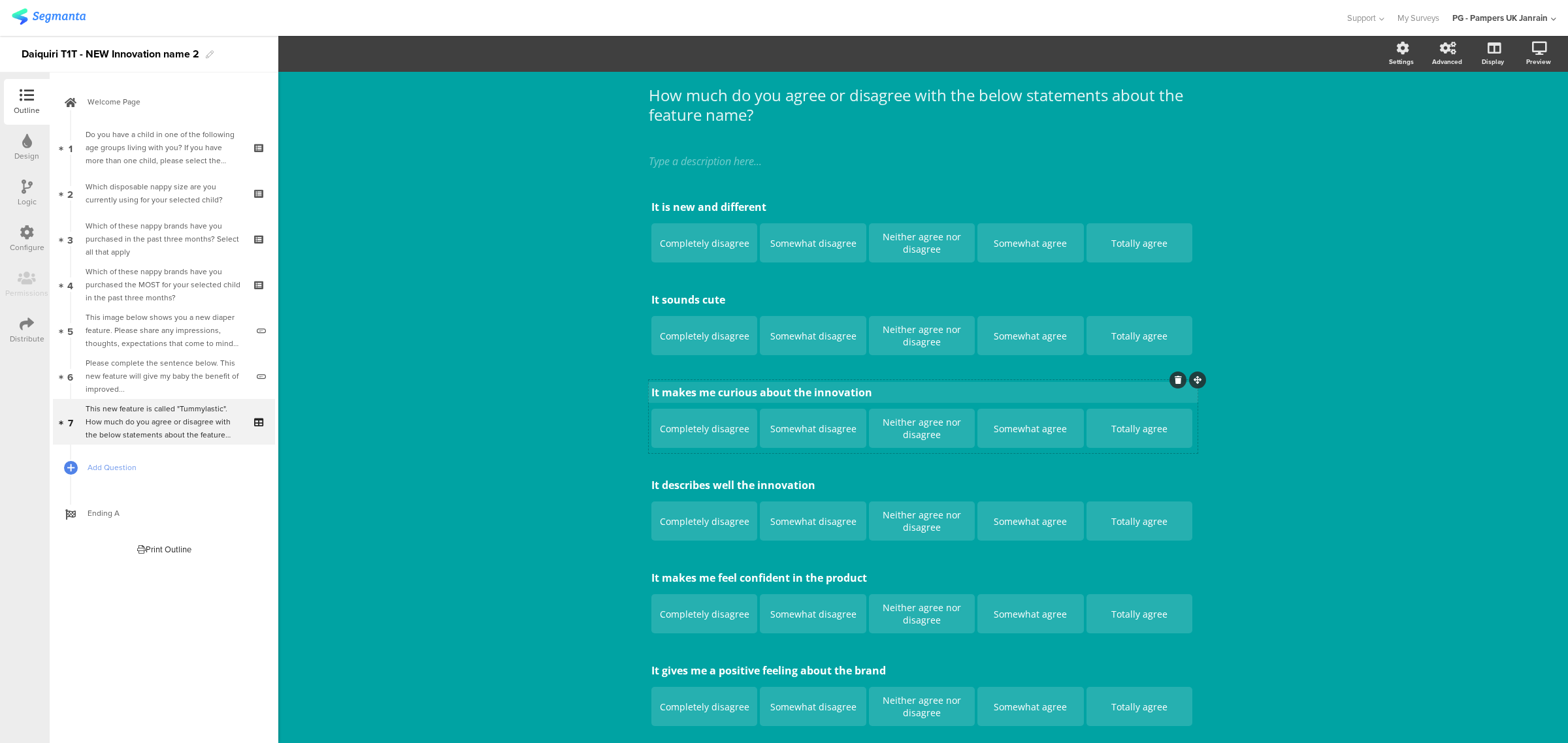
click at [820, 393] on p "It makes me curious about the innovation" at bounding box center [923, 392] width 544 height 15
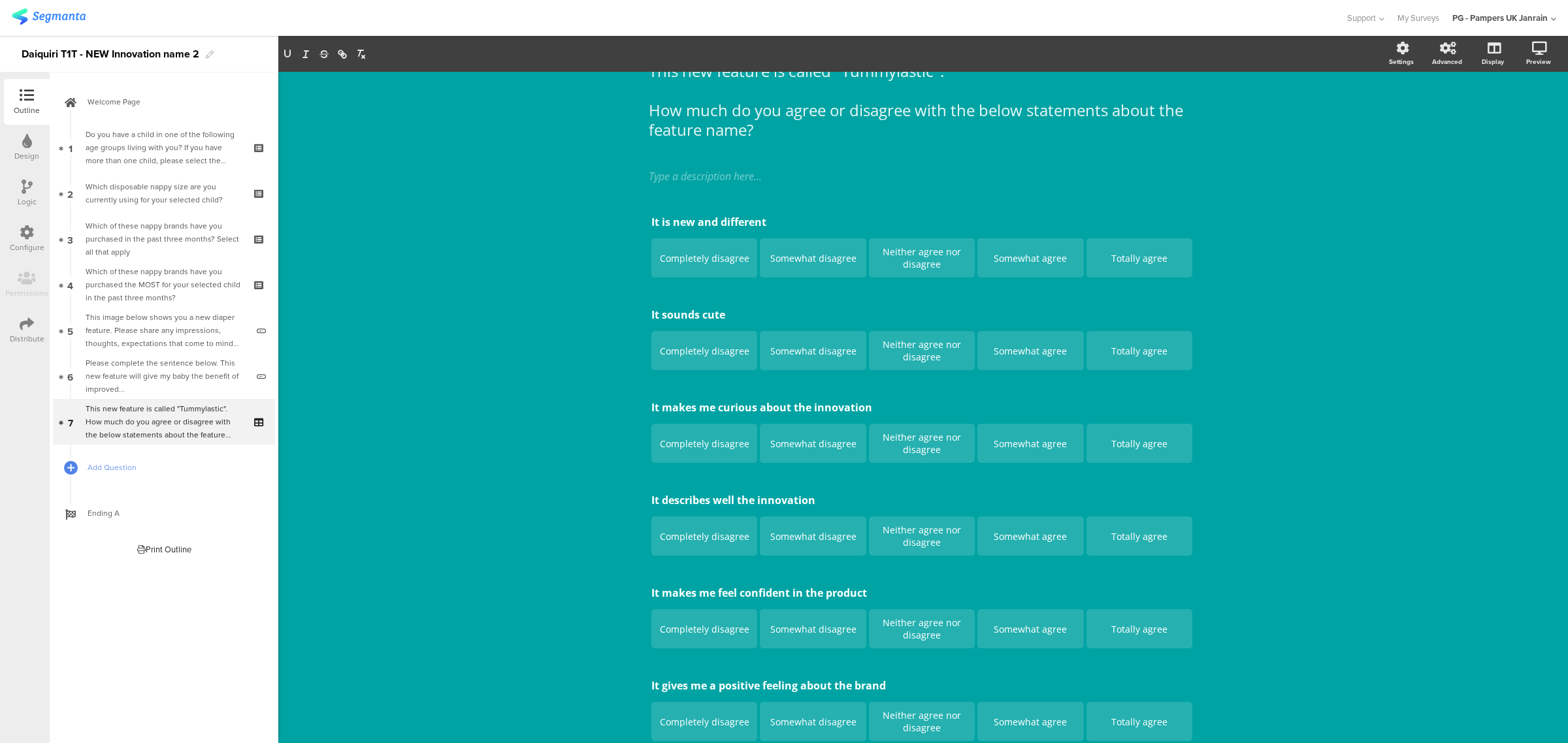
click at [820, 393] on div "It is new and different It is new and different Completely disagree Somewhat di…" at bounding box center [923, 478] width 549 height 537
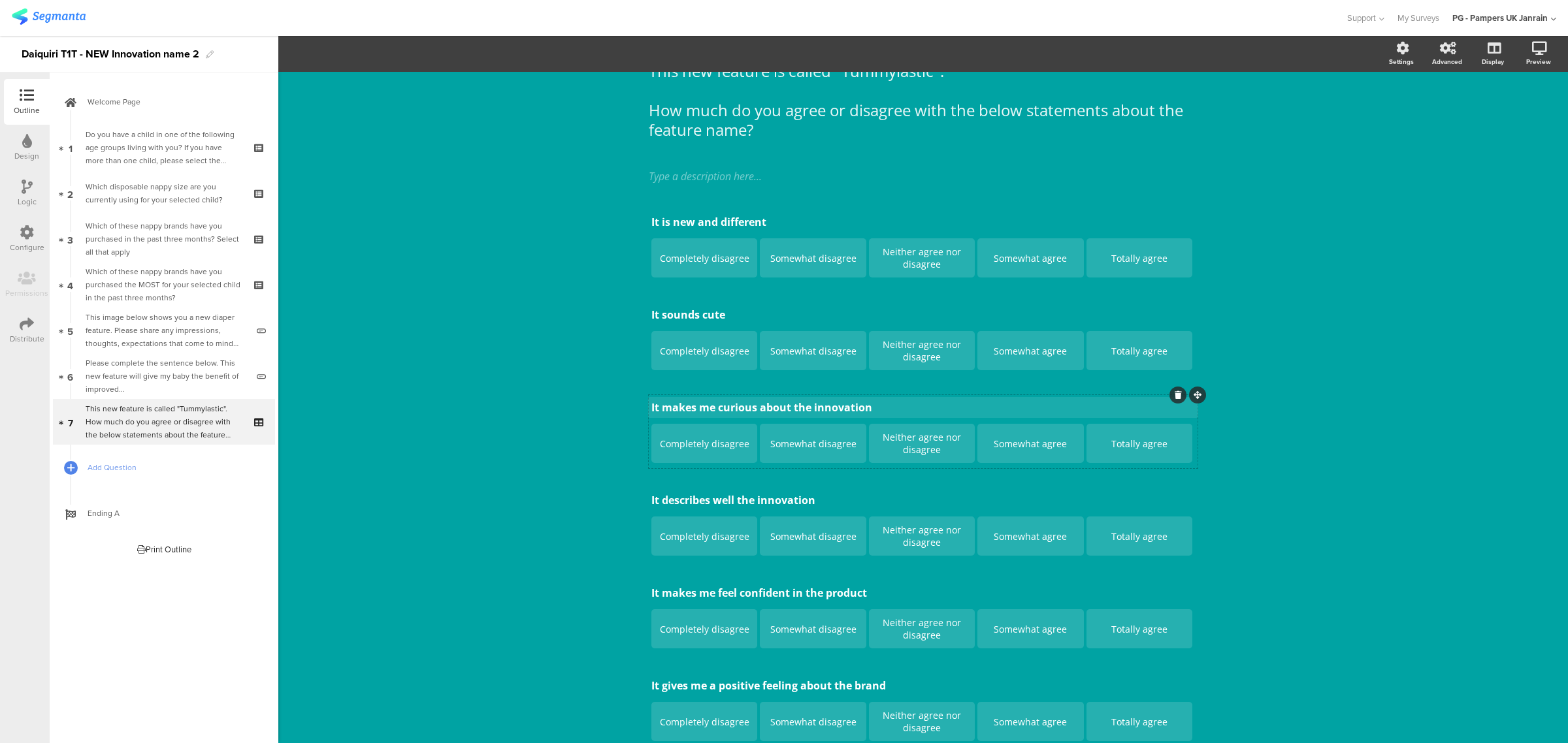
click at [831, 404] on div "It is new and different It is new and different Completely disagree Somewhat di…" at bounding box center [923, 478] width 549 height 537
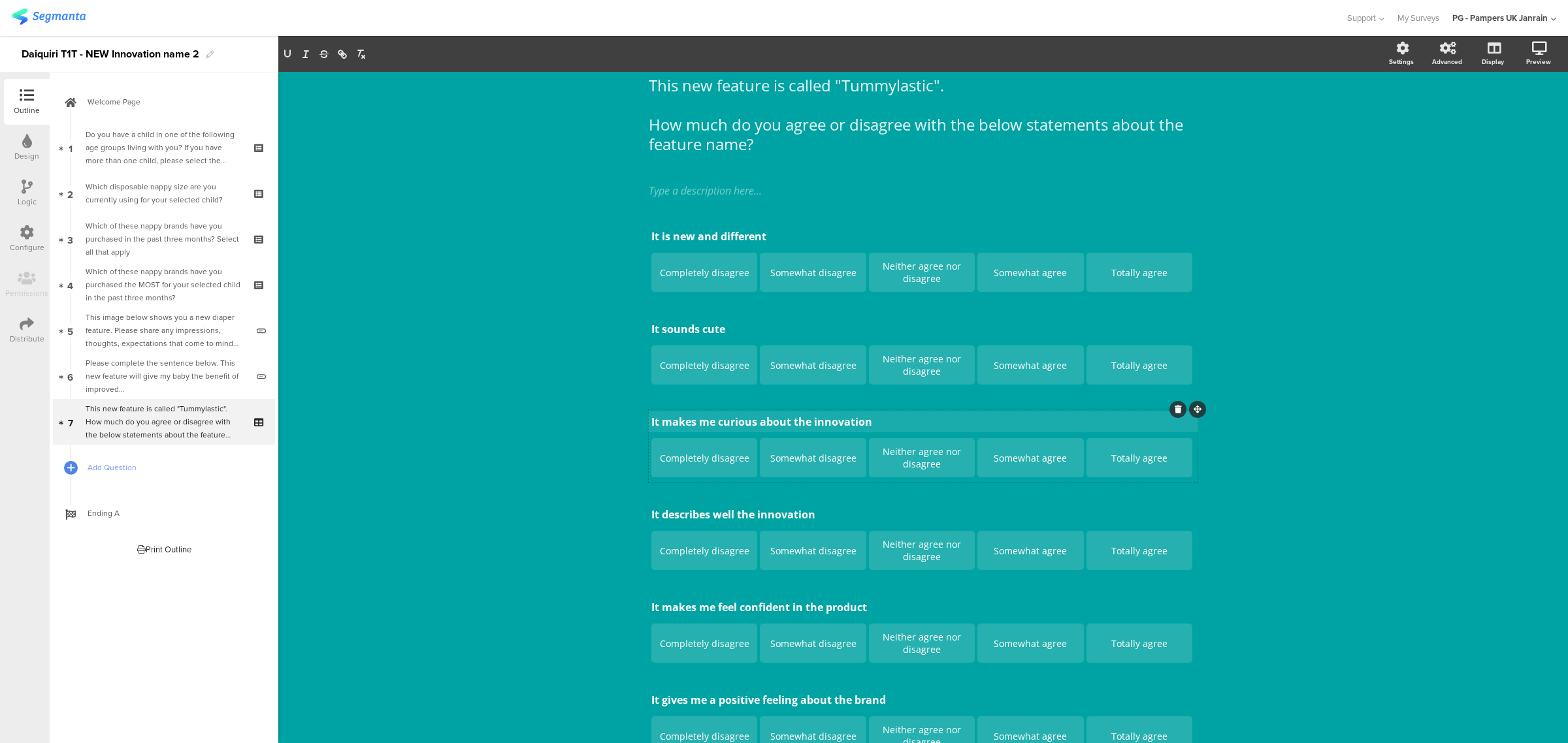
click at [831, 404] on div "It is new and different It is new and different Completely disagree Somewhat di…" at bounding box center [923, 492] width 549 height 537
click at [836, 415] on p "It makes me curious about the innovation" at bounding box center [923, 422] width 544 height 15
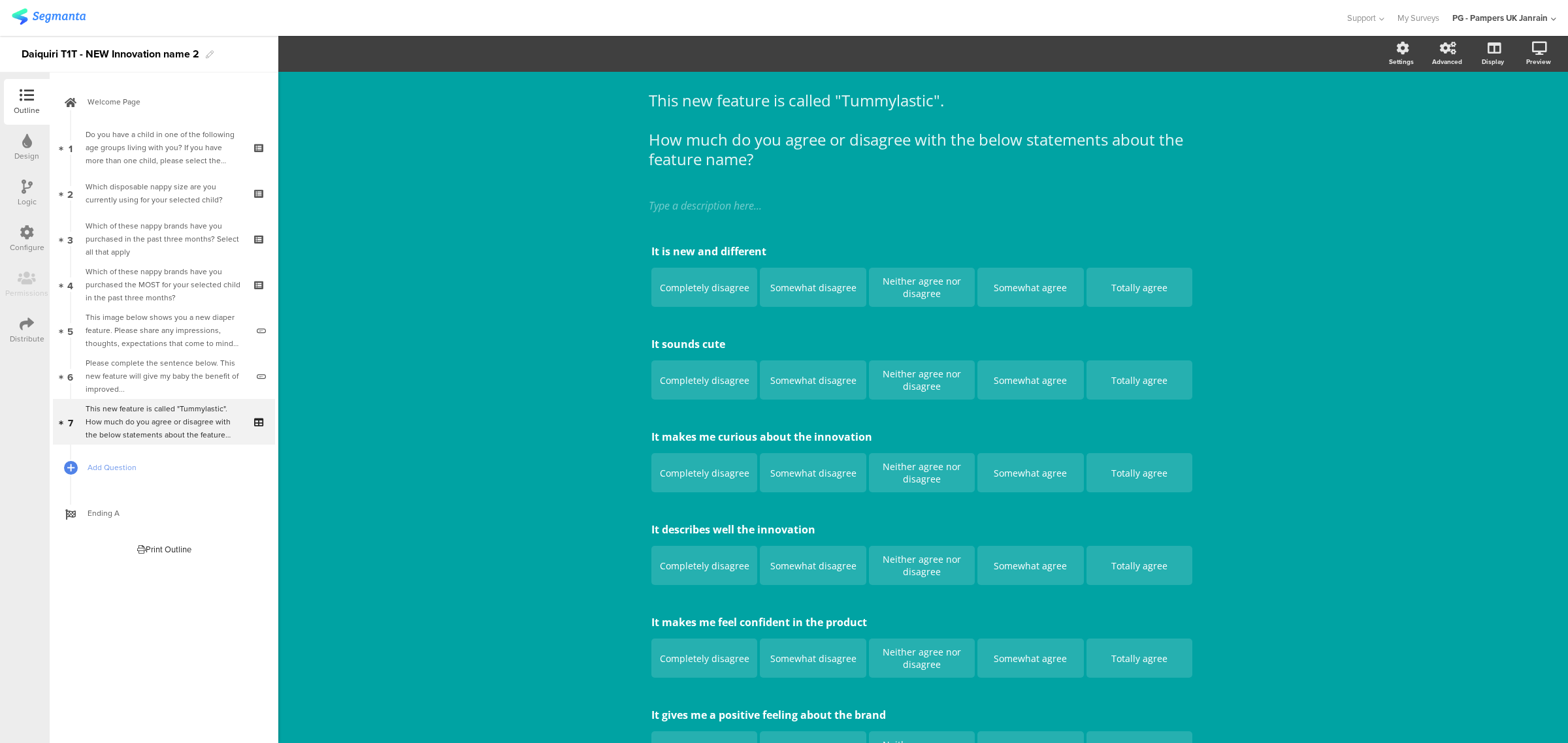
click at [837, 416] on div "It is new and different It is new and different Completely disagree Somewhat di…" at bounding box center [923, 507] width 549 height 537
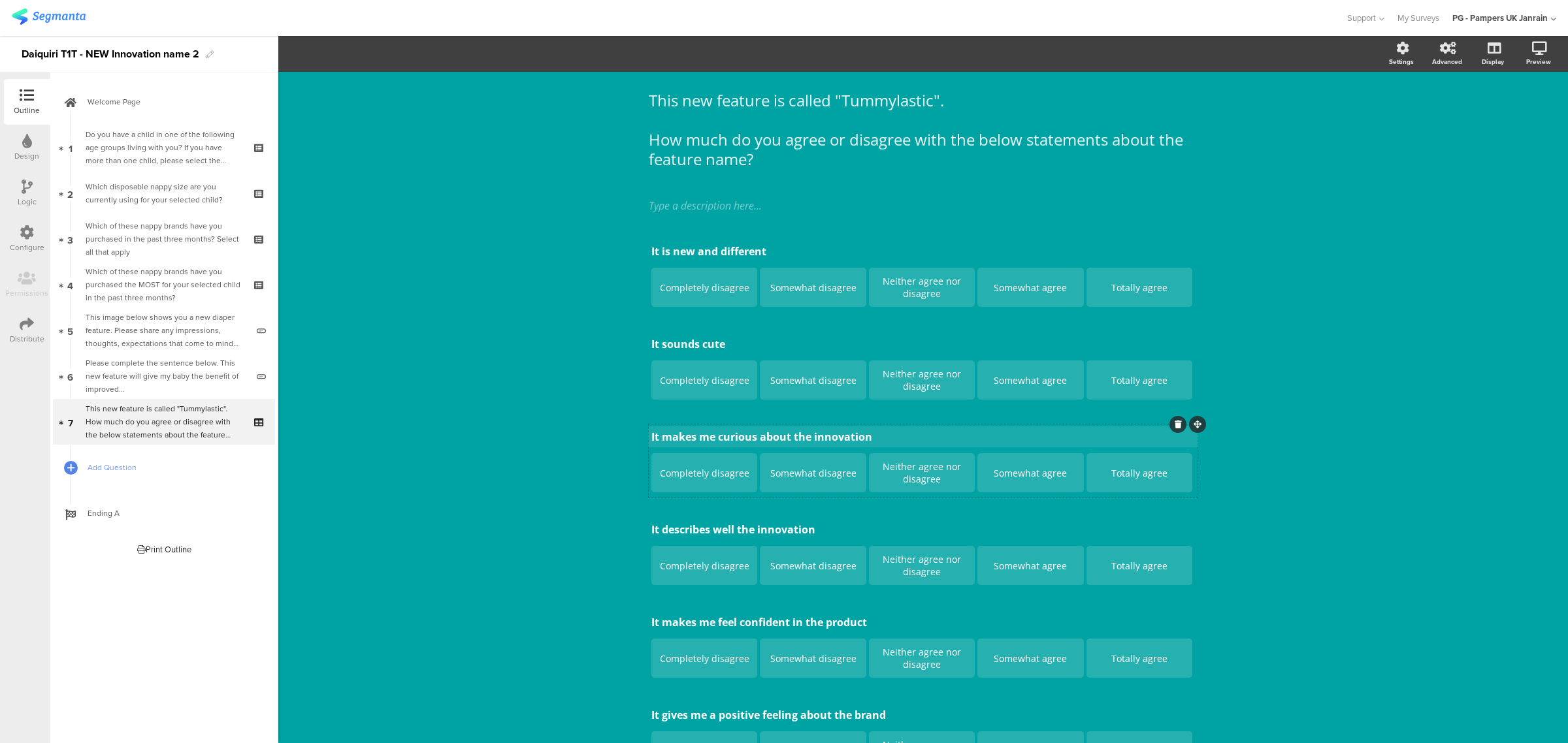
click at [838, 432] on p "It makes me curious about the innovation" at bounding box center [923, 437] width 544 height 15
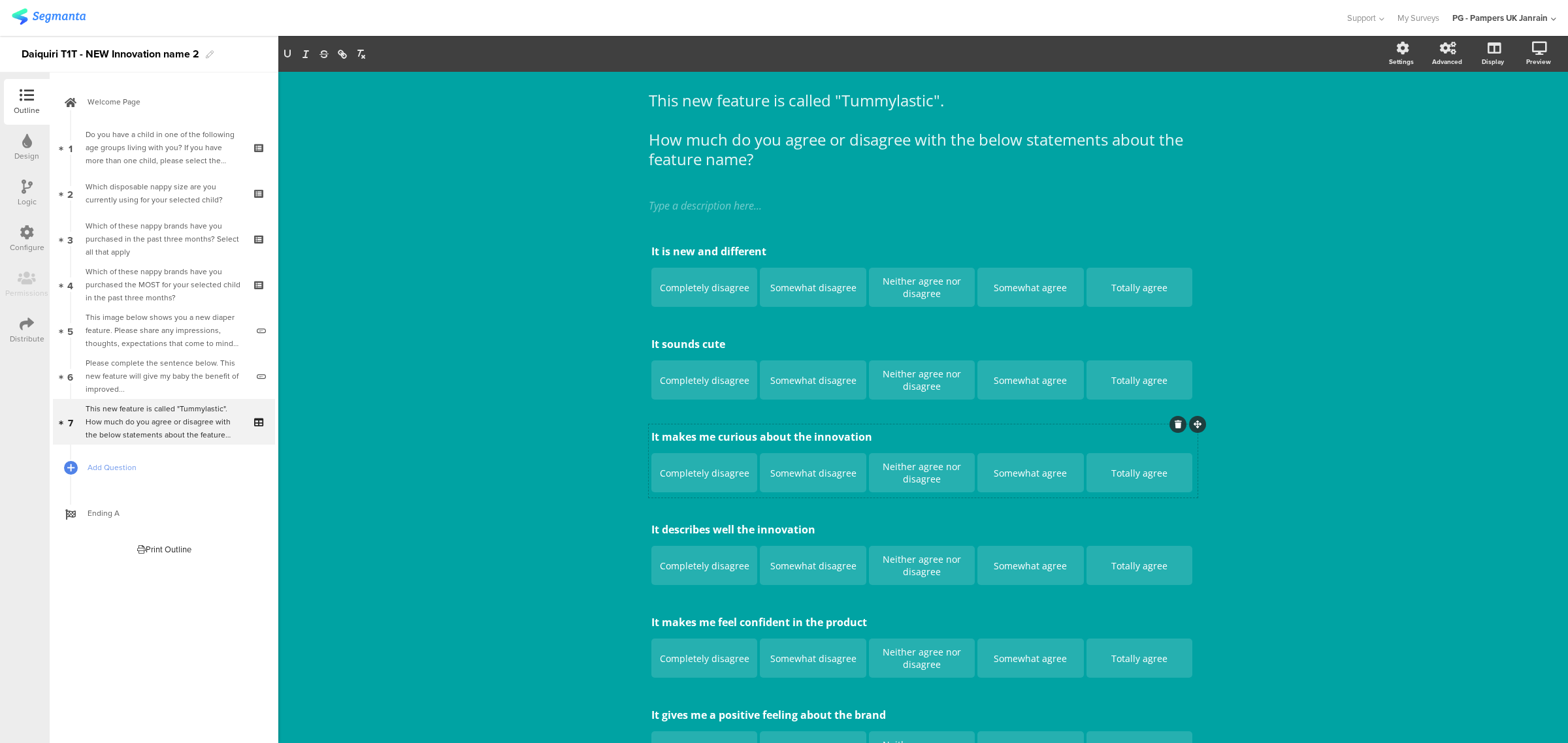
scroll to position [23, 0]
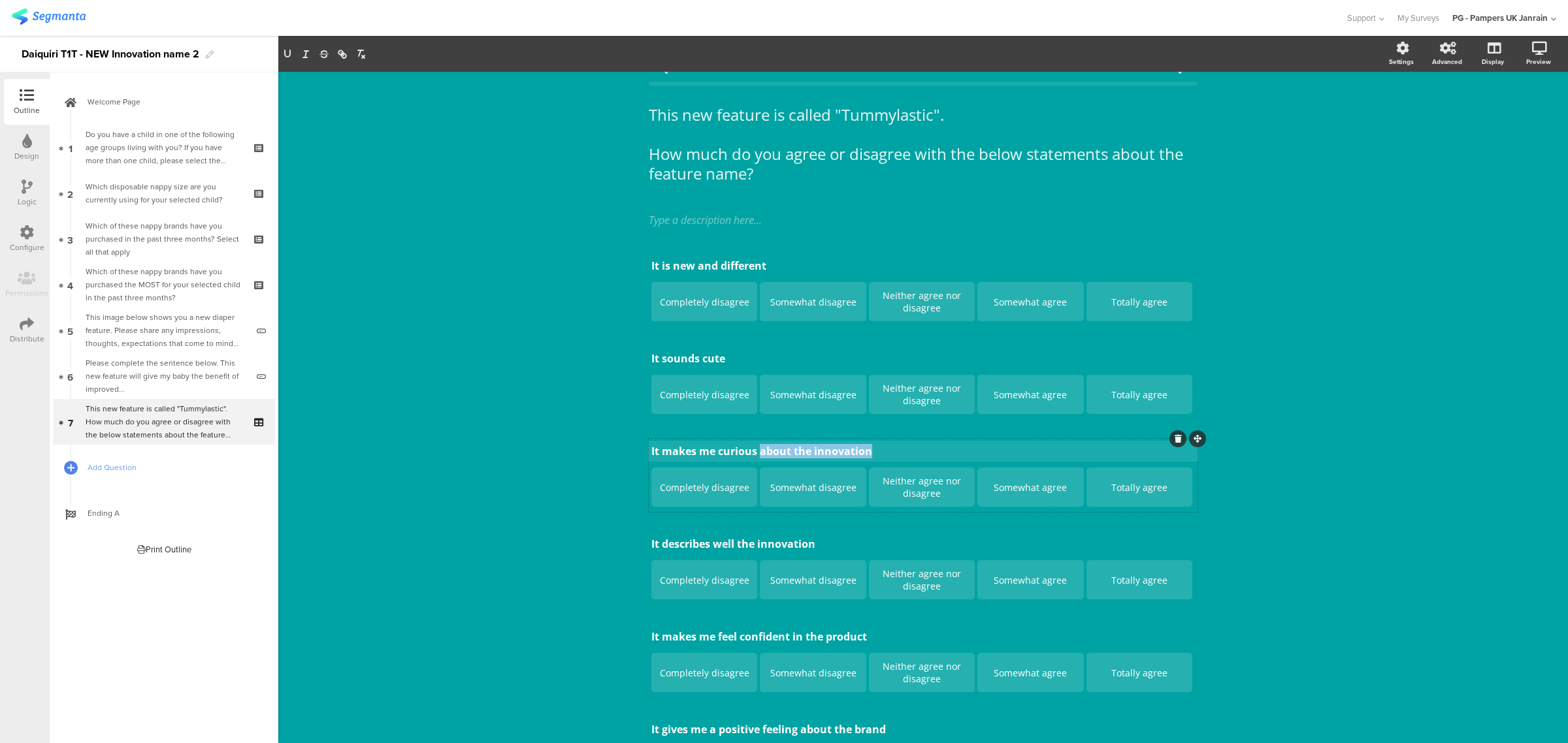
drag, startPoint x: 753, startPoint y: 452, endPoint x: 881, endPoint y: 450, distance: 128.0
click at [881, 450] on p "It makes me curious about the innovation" at bounding box center [923, 452] width 544 height 15
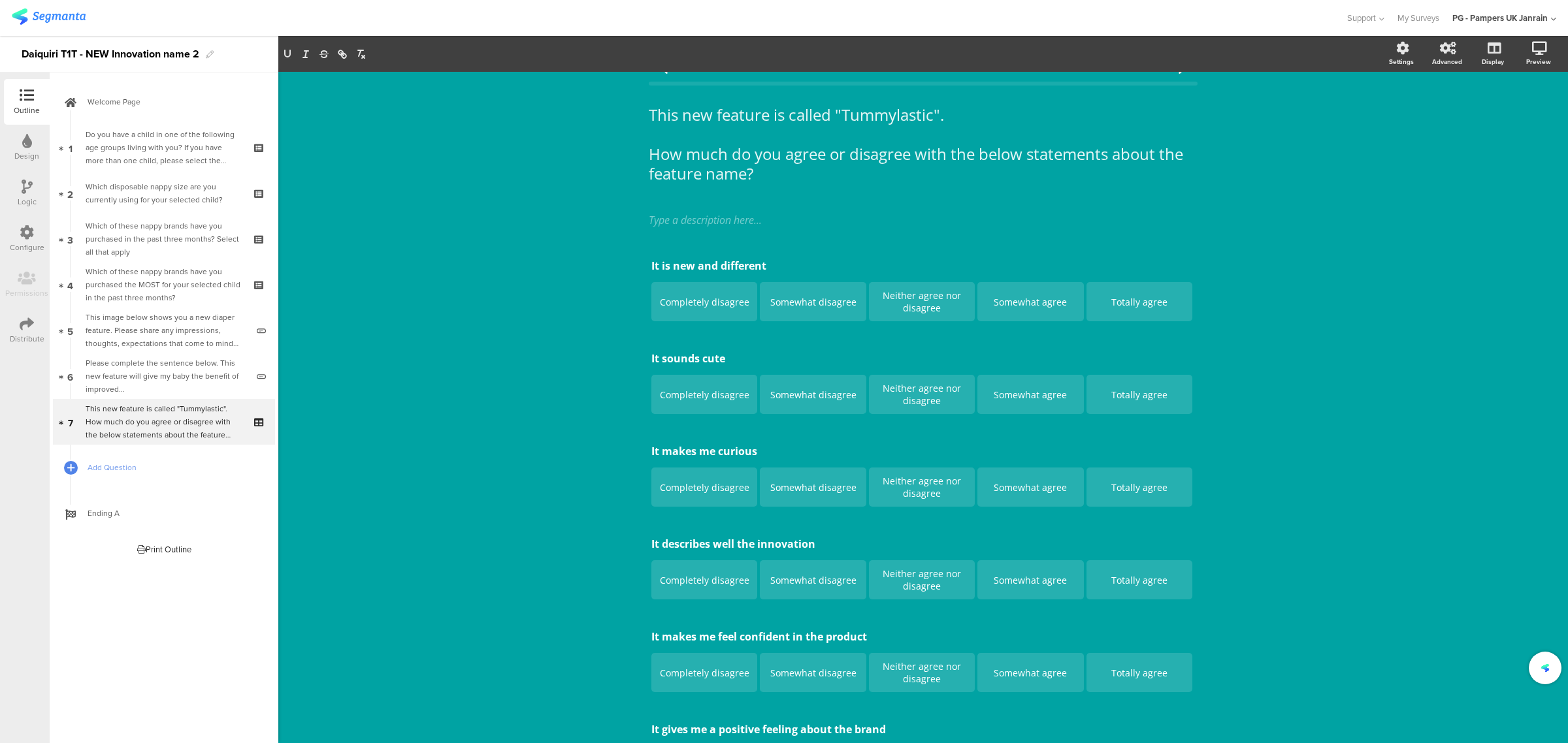
click at [566, 480] on div "This new feature is called "Tummylastic". How much do you agree or disagree wit…" at bounding box center [923, 463] width 1290 height 828
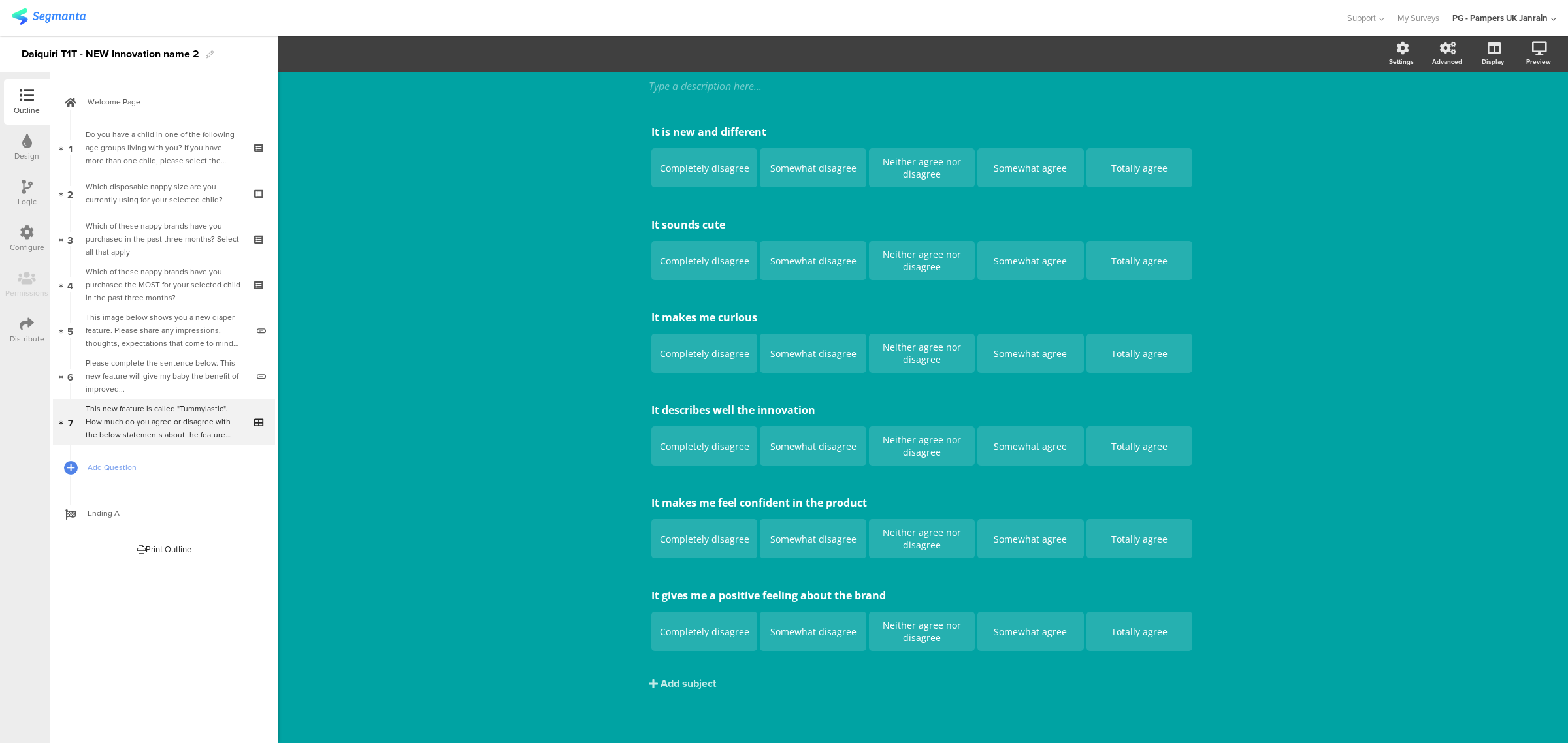
scroll to position [75, 0]
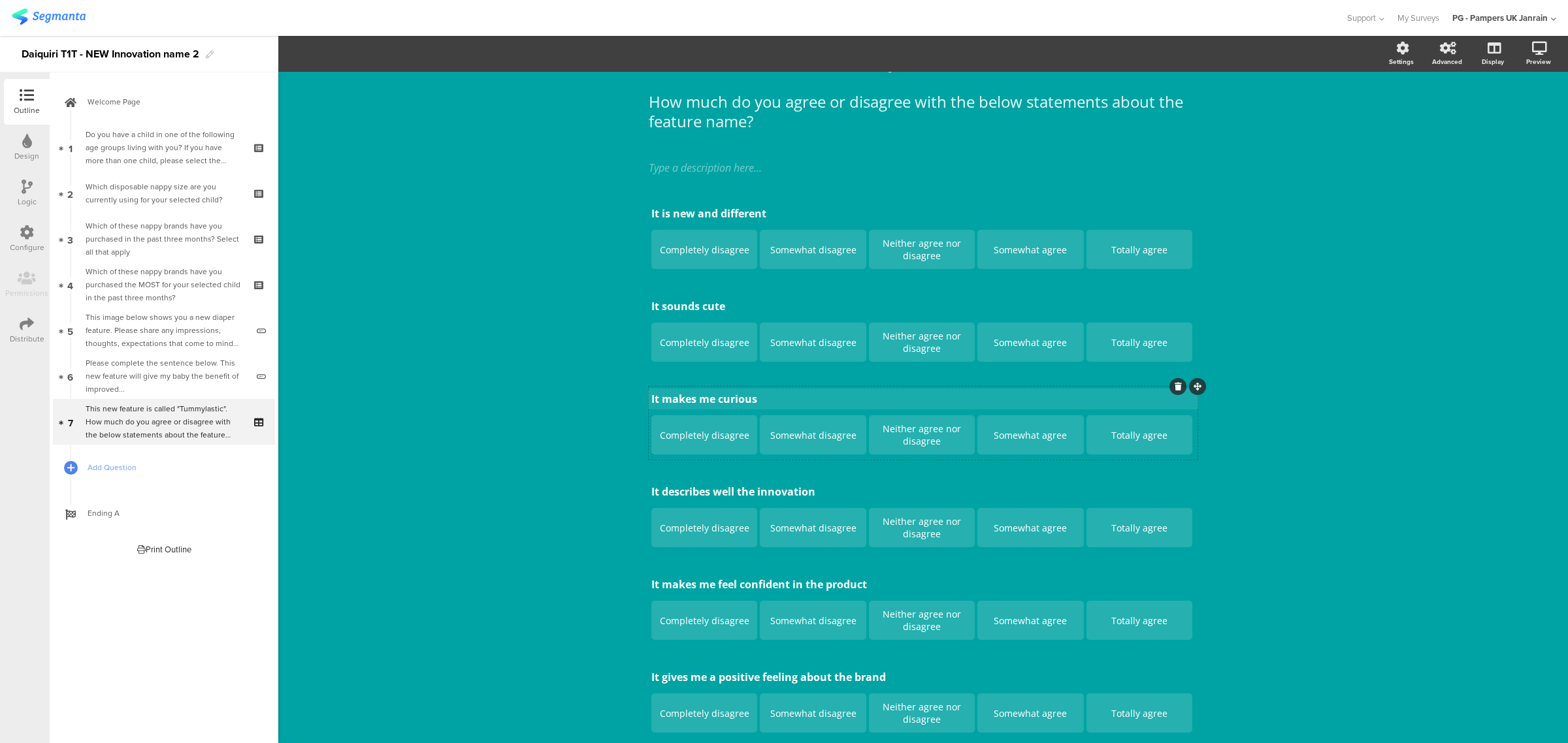
drag, startPoint x: 754, startPoint y: 399, endPoint x: 769, endPoint y: 405, distance: 16.2
click at [754, 399] on p "It makes me curious" at bounding box center [923, 398] width 544 height 15
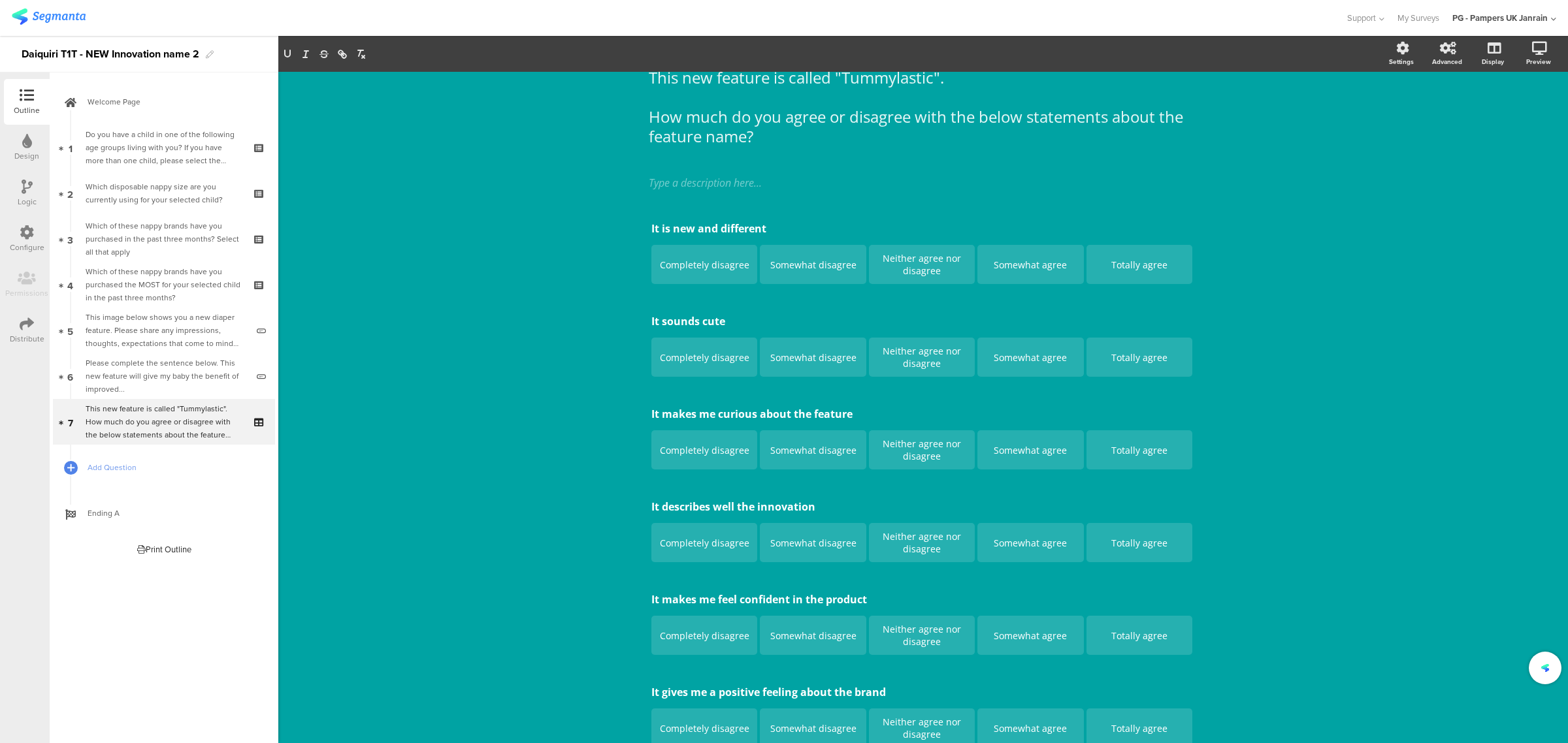
click at [492, 546] on div "This new feature is called "Tummylastic". How much do you agree or disagree wit…" at bounding box center [923, 426] width 1290 height 828
click at [795, 506] on p "It describes well the innovation" at bounding box center [923, 506] width 544 height 15
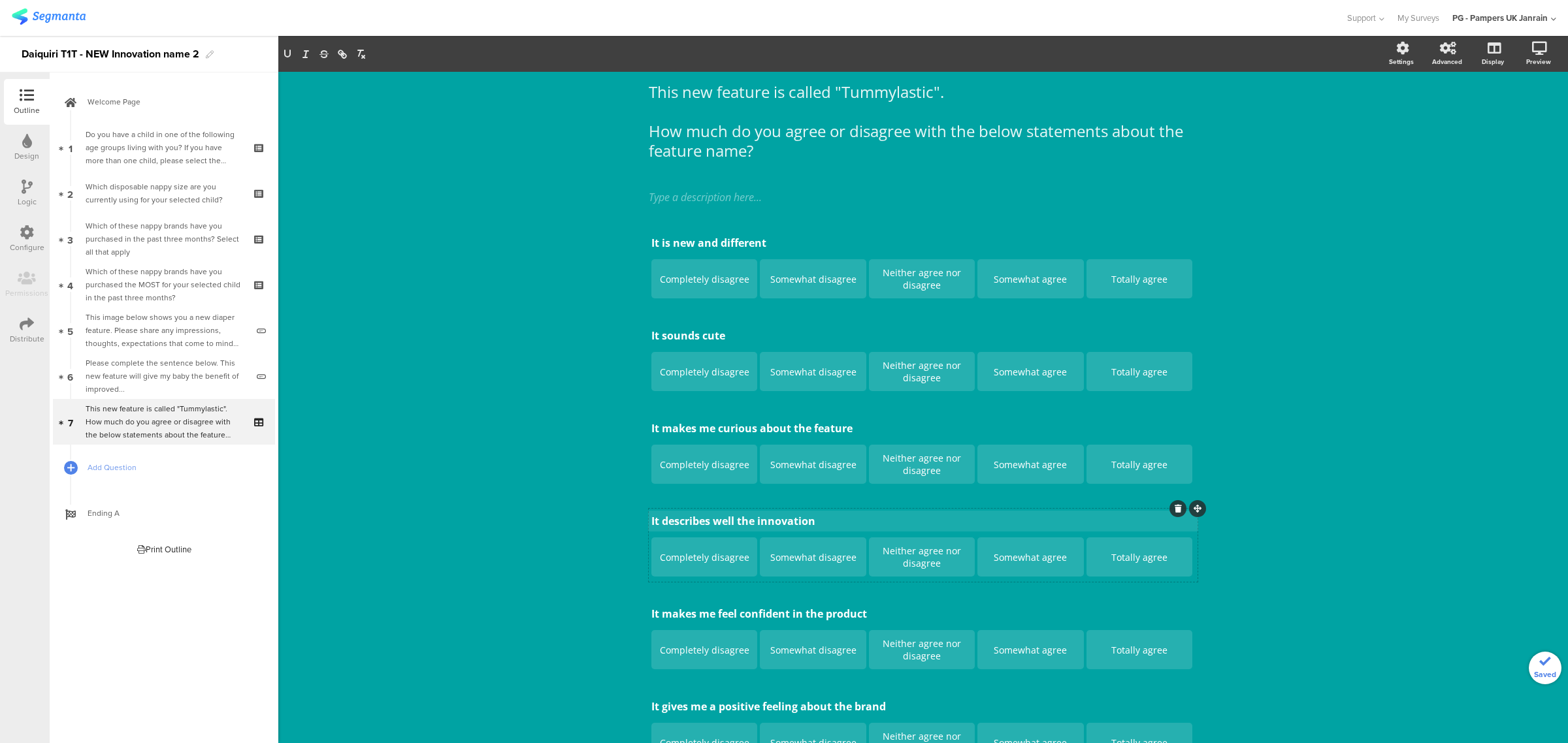
click at [795, 506] on div "It is new and different It is new and different Completely disagree Somewhat di…" at bounding box center [923, 499] width 549 height 537
click at [791, 520] on div "It is new and different It is new and different Completely disagree Somewhat di…" at bounding box center [923, 499] width 549 height 537
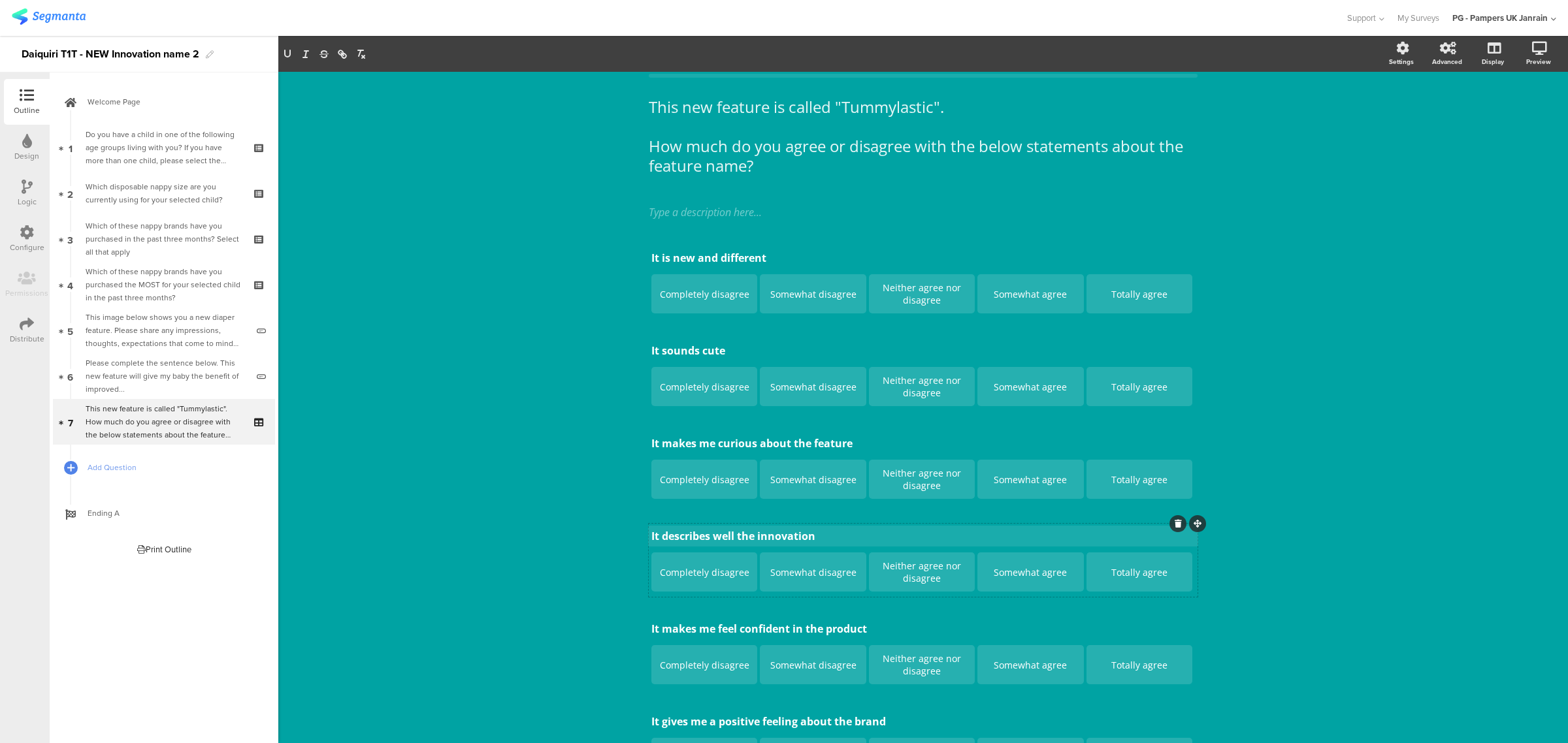
click at [791, 520] on div "It is new and different It is new and different Completely disagree Somewhat di…" at bounding box center [923, 513] width 549 height 537
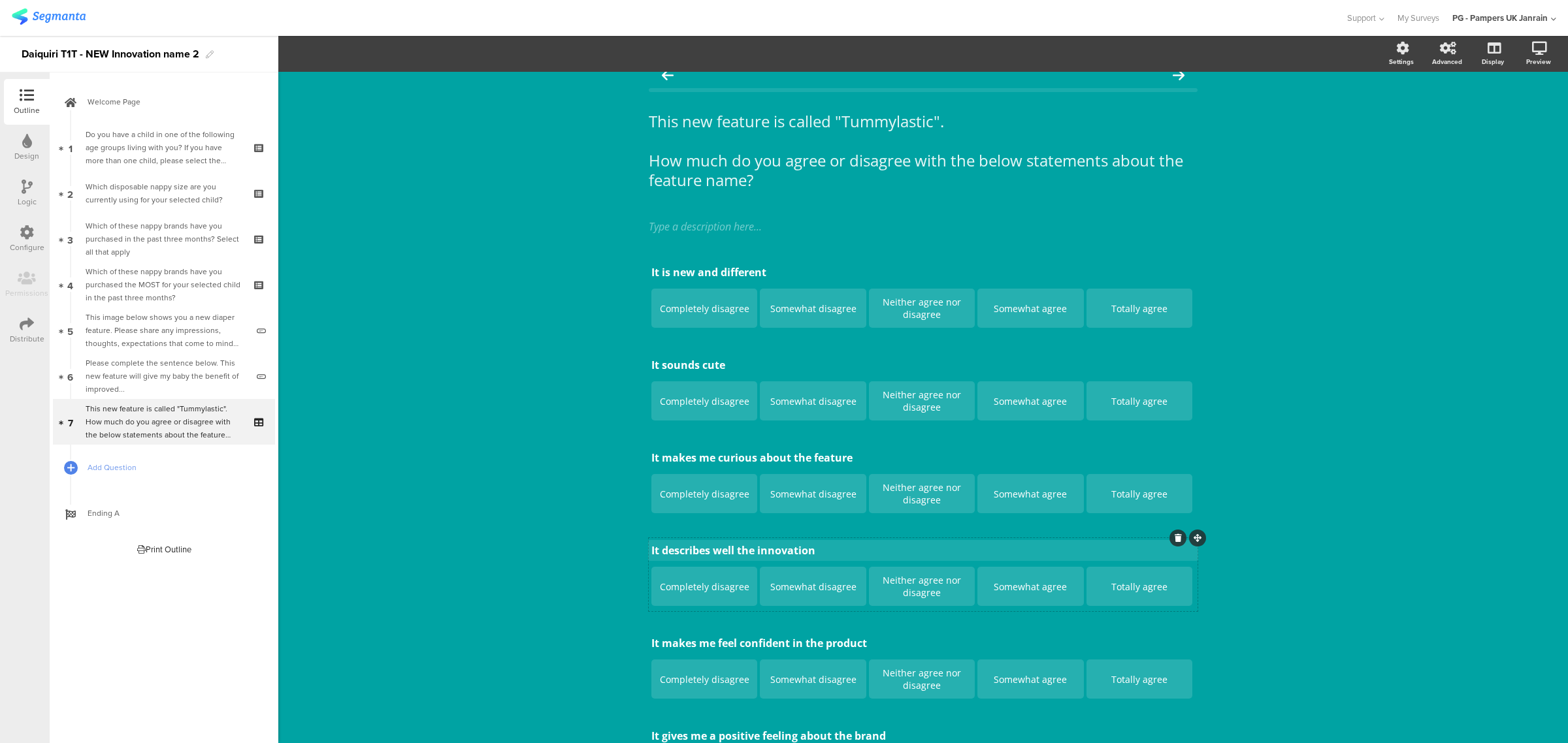
click at [787, 532] on div "It is new and different It is new and different Completely disagree Somewhat di…" at bounding box center [923, 528] width 549 height 537
click at [784, 549] on p "It describes well the innovation" at bounding box center [923, 551] width 544 height 15
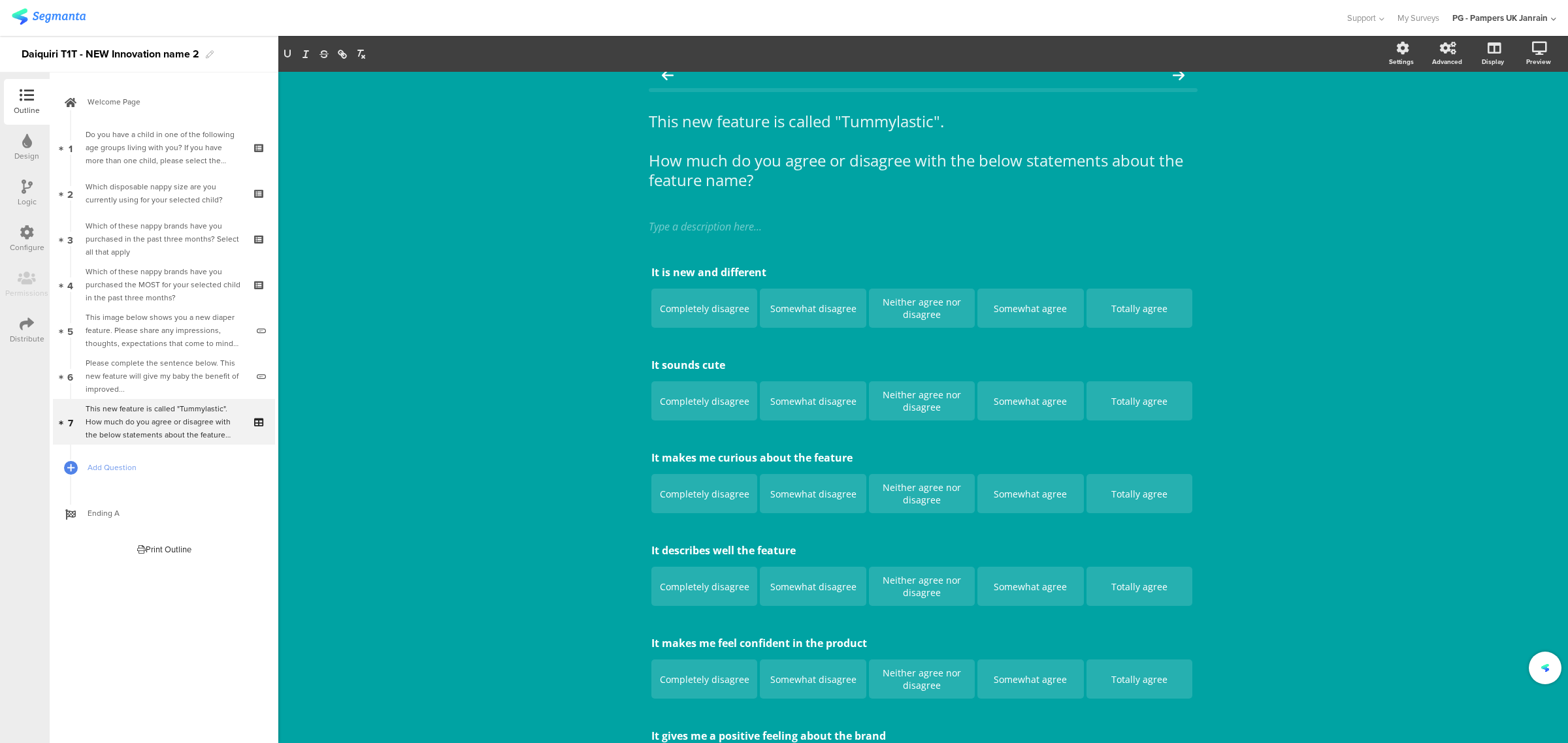
click at [586, 491] on div "This new feature is called "Tummylastic". How much do you agree or disagree wit…" at bounding box center [923, 470] width 1290 height 828
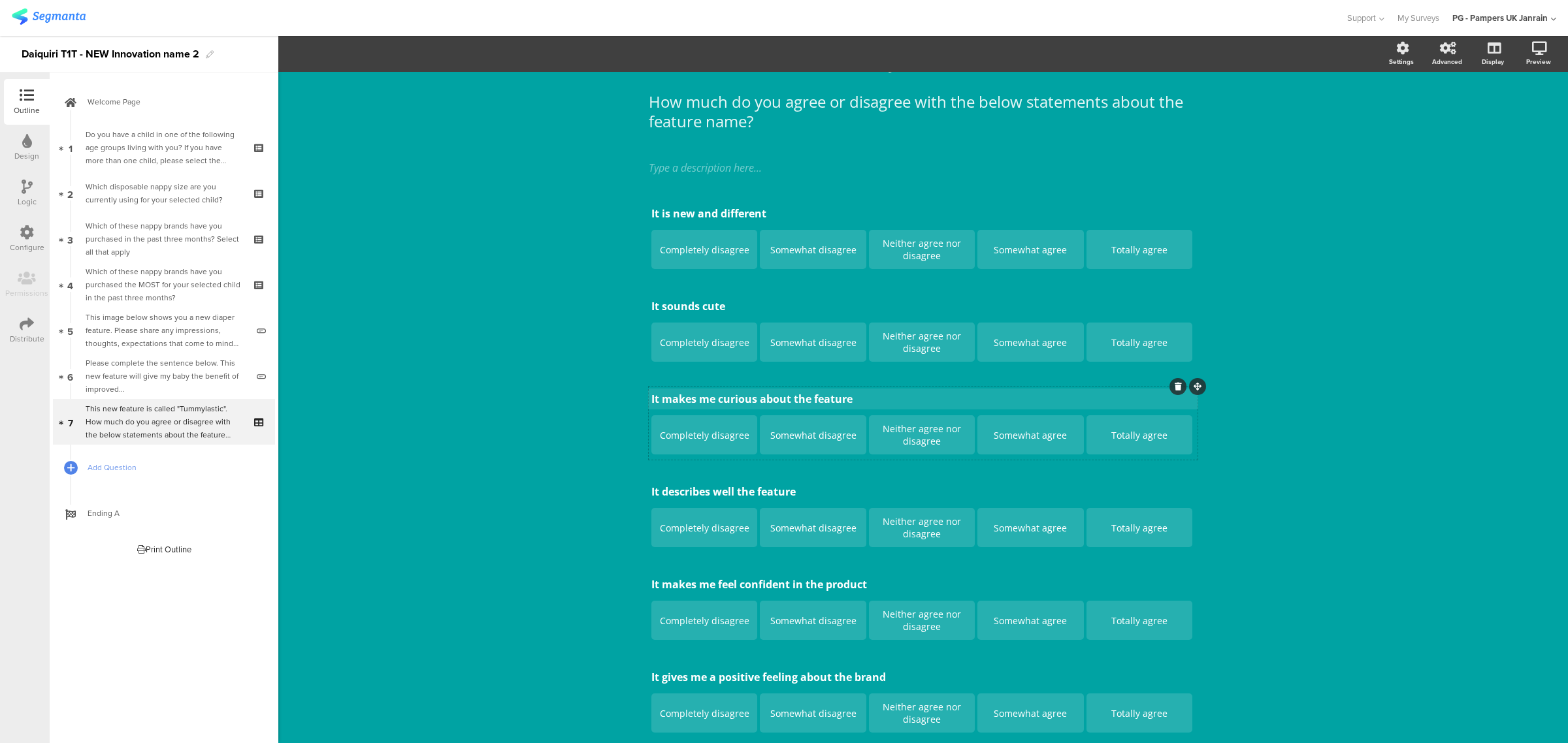
scroll to position [60, 0]
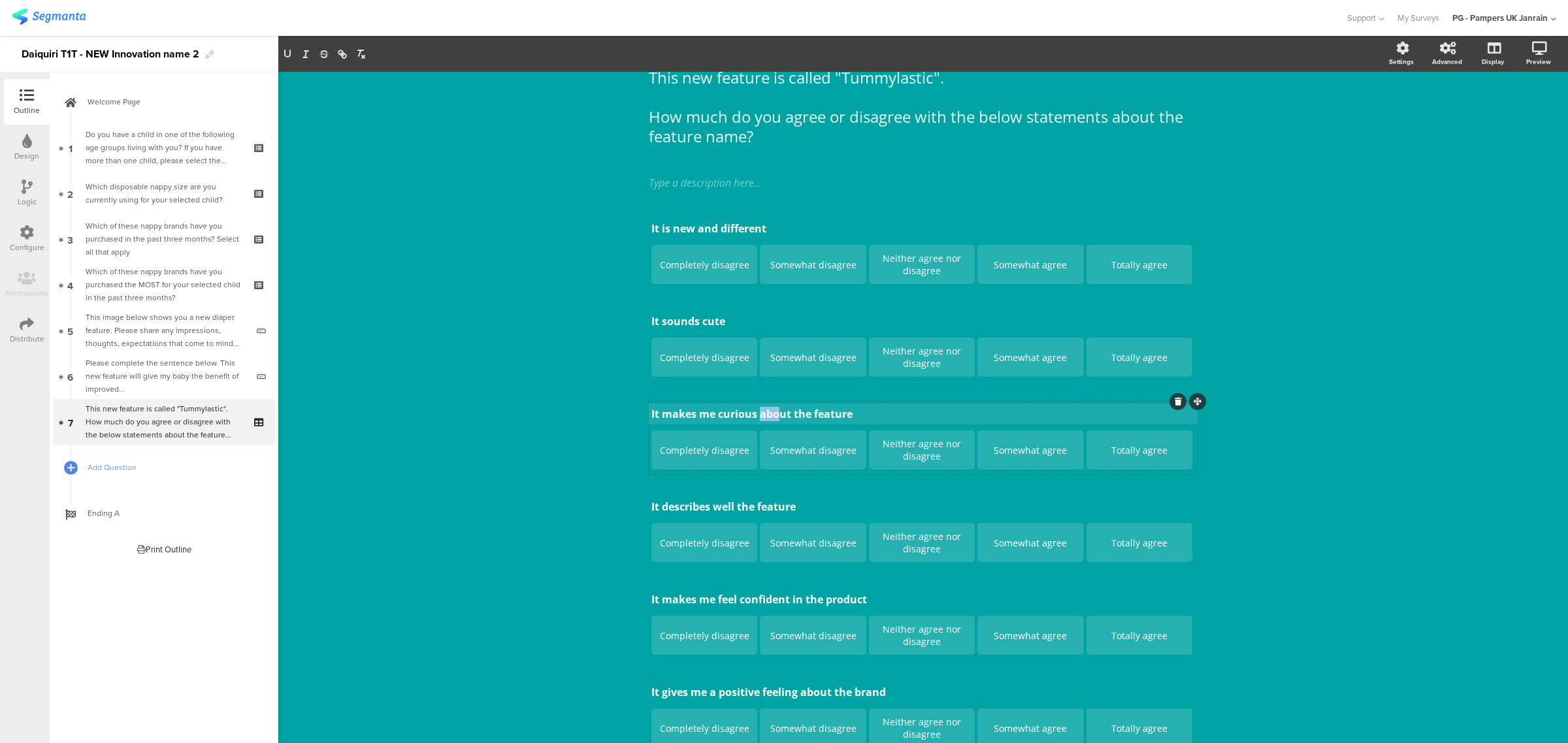
drag, startPoint x: 756, startPoint y: 399, endPoint x: 775, endPoint y: 405, distance: 19.9
click at [773, 398] on div "It is new and different It is new and different Completely disagree Somewhat di…" at bounding box center [923, 485] width 549 height 537
click at [833, 412] on p "It makes me curious about the feature" at bounding box center [923, 414] width 544 height 15
click at [511, 418] on div "This new feature is called "Tummylastic". How much do you agree or disagree wit…" at bounding box center [923, 426] width 1290 height 828
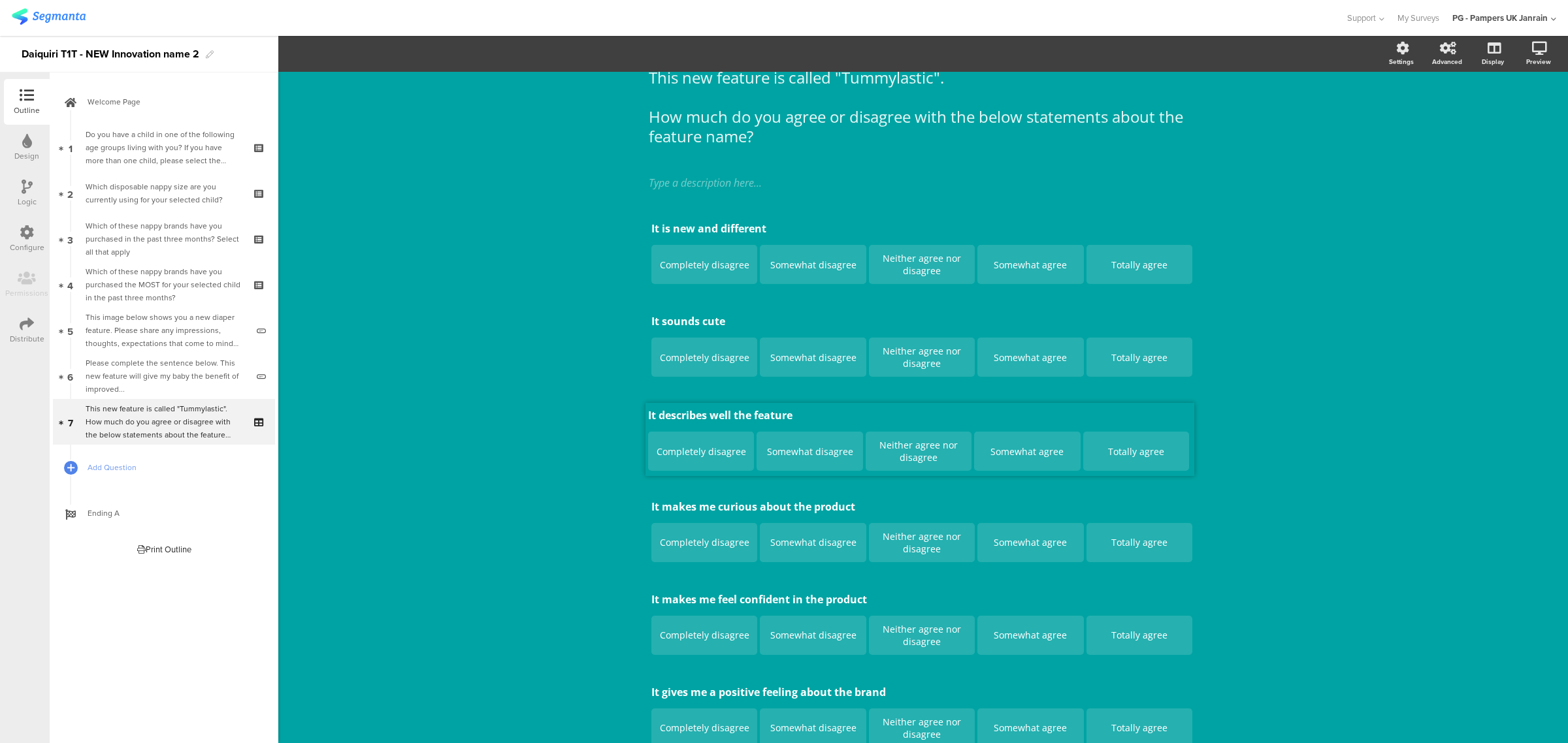
drag, startPoint x: 1189, startPoint y: 494, endPoint x: 1187, endPoint y: 399, distance: 95.0
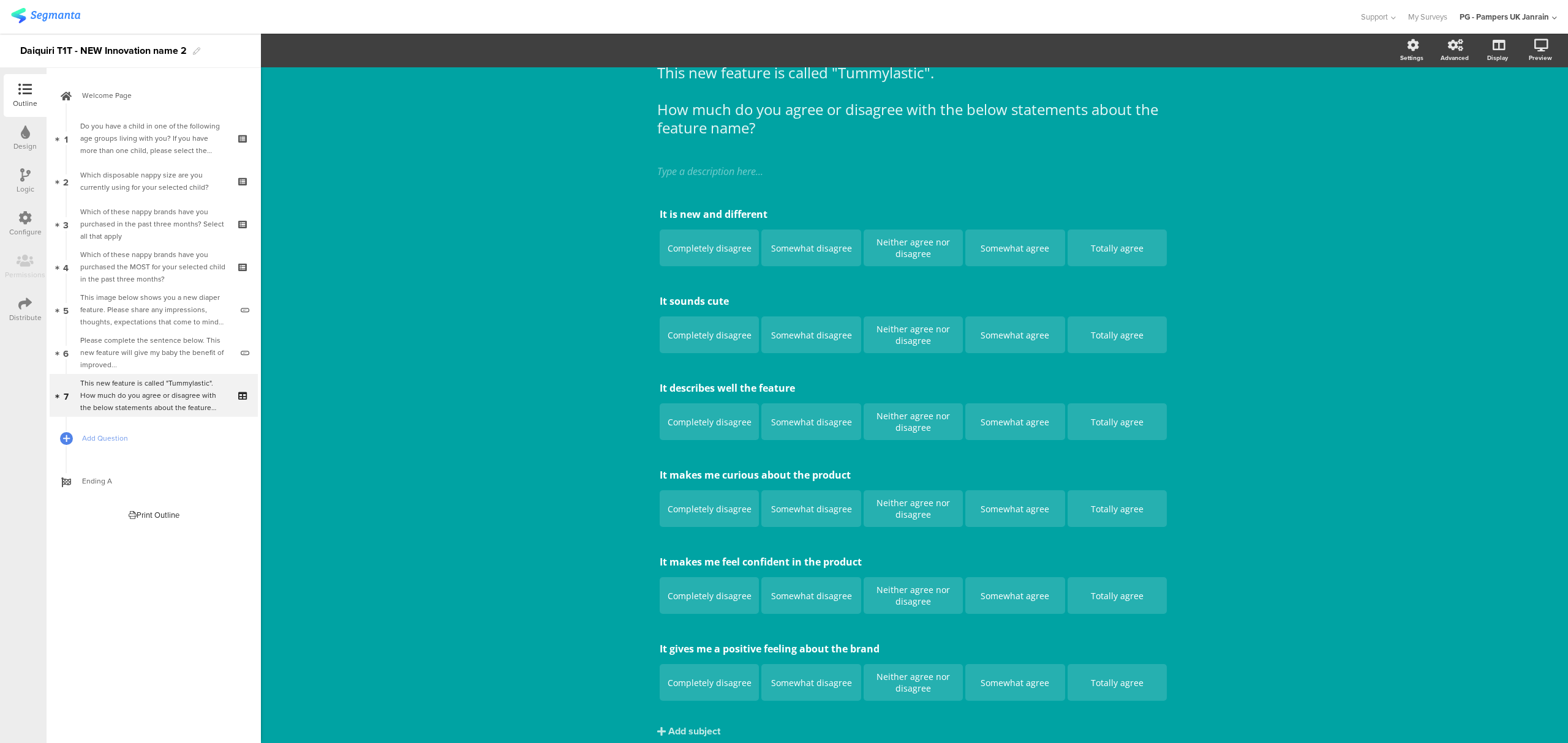
scroll to position [7, 0]
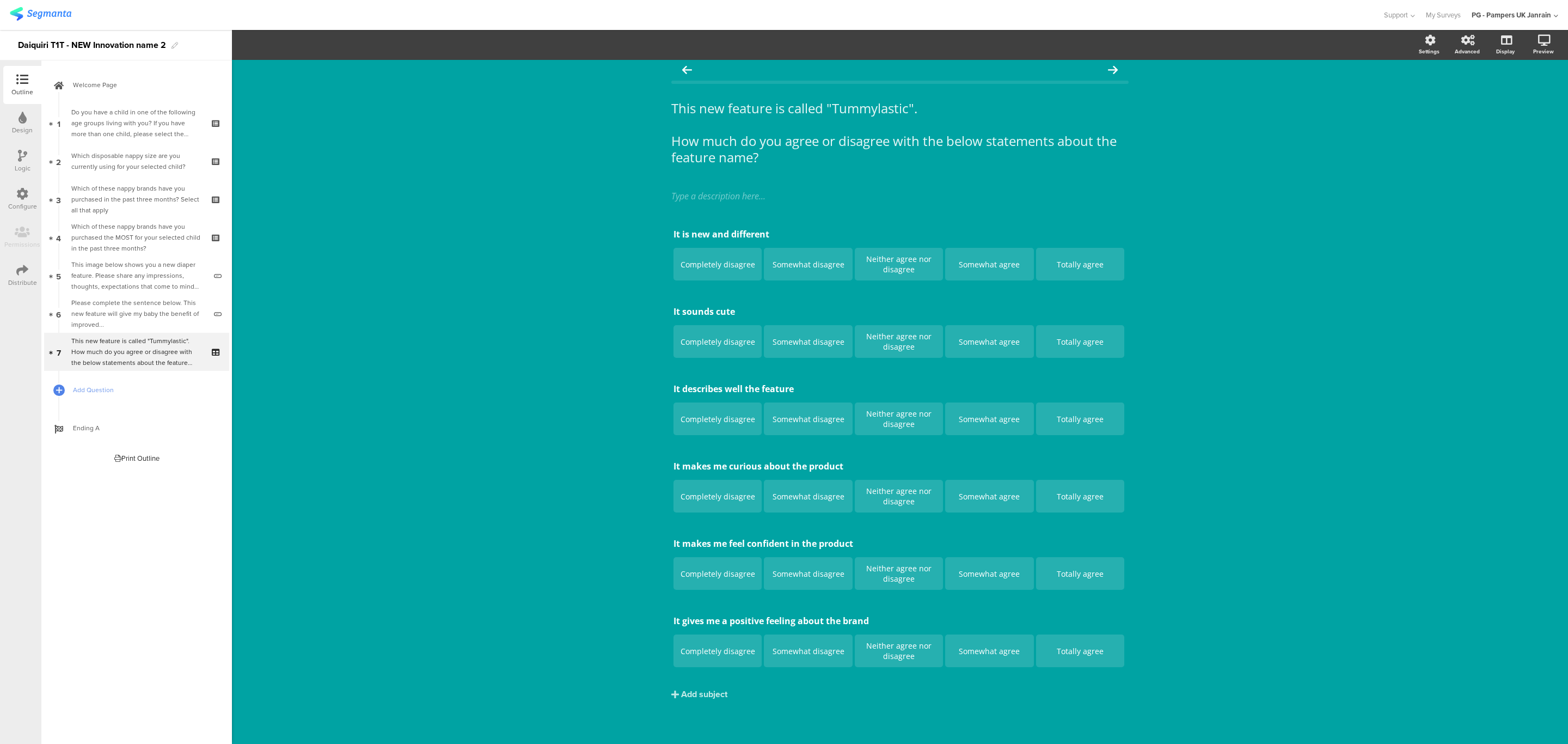
drag, startPoint x: 1286, startPoint y: 0, endPoint x: 1208, endPoint y: 339, distance: 347.9
click at [1208, 339] on div "This new feature is called "Tummylastic". How much do you agree or disagree wit…" at bounding box center [900, 399] width 1336 height 690
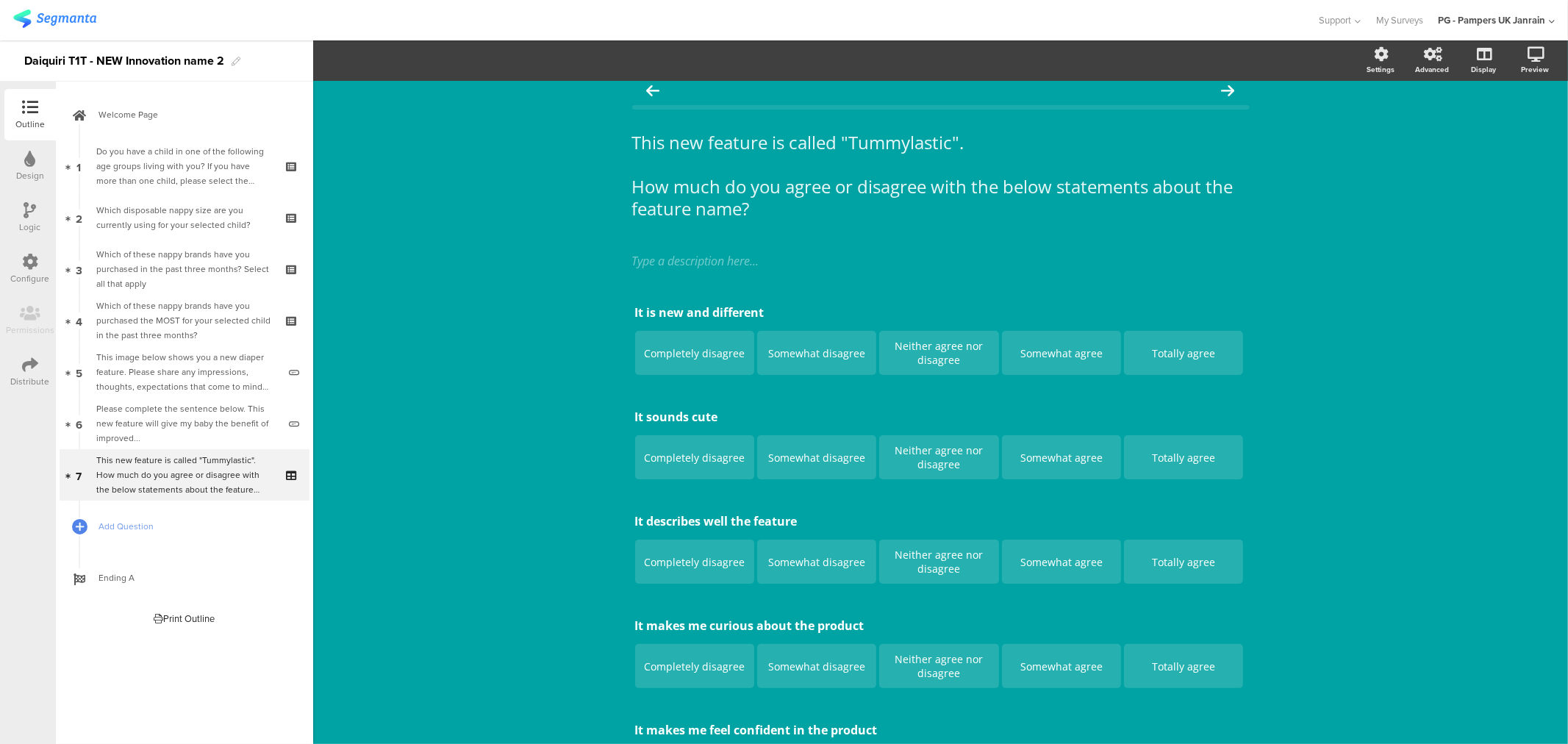
scroll to position [13, 0]
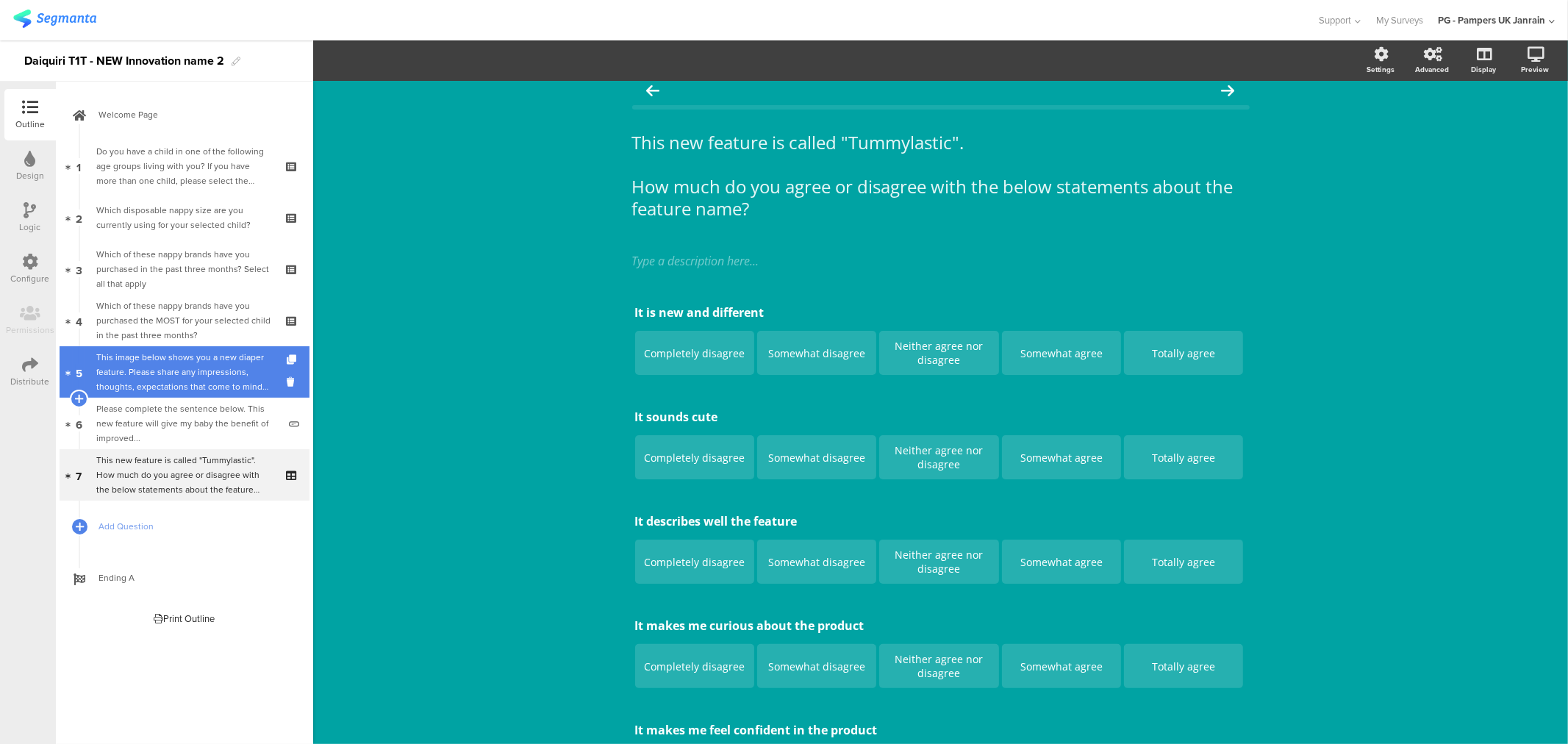
drag, startPoint x: 2054, startPoint y: 5, endPoint x: 176, endPoint y: 369, distance: 1913.0
click at [167, 328] on div "Which of these nappy brands have you purchased the MOST for your selected child…" at bounding box center [183, 320] width 175 height 44
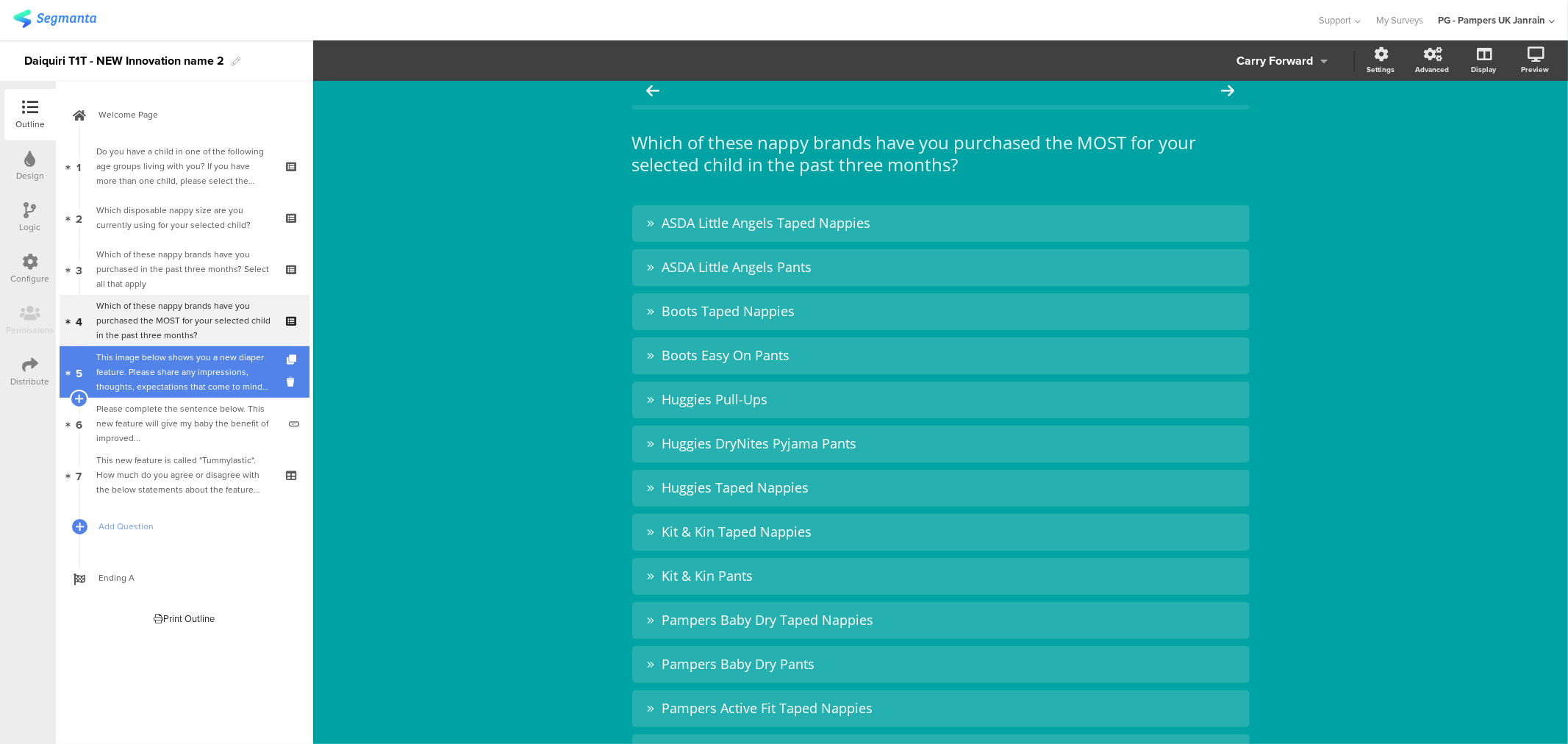
click at [176, 369] on div "This image below shows you a new diaper feature. Please share any impressions, …" at bounding box center [186, 371] width 181 height 44
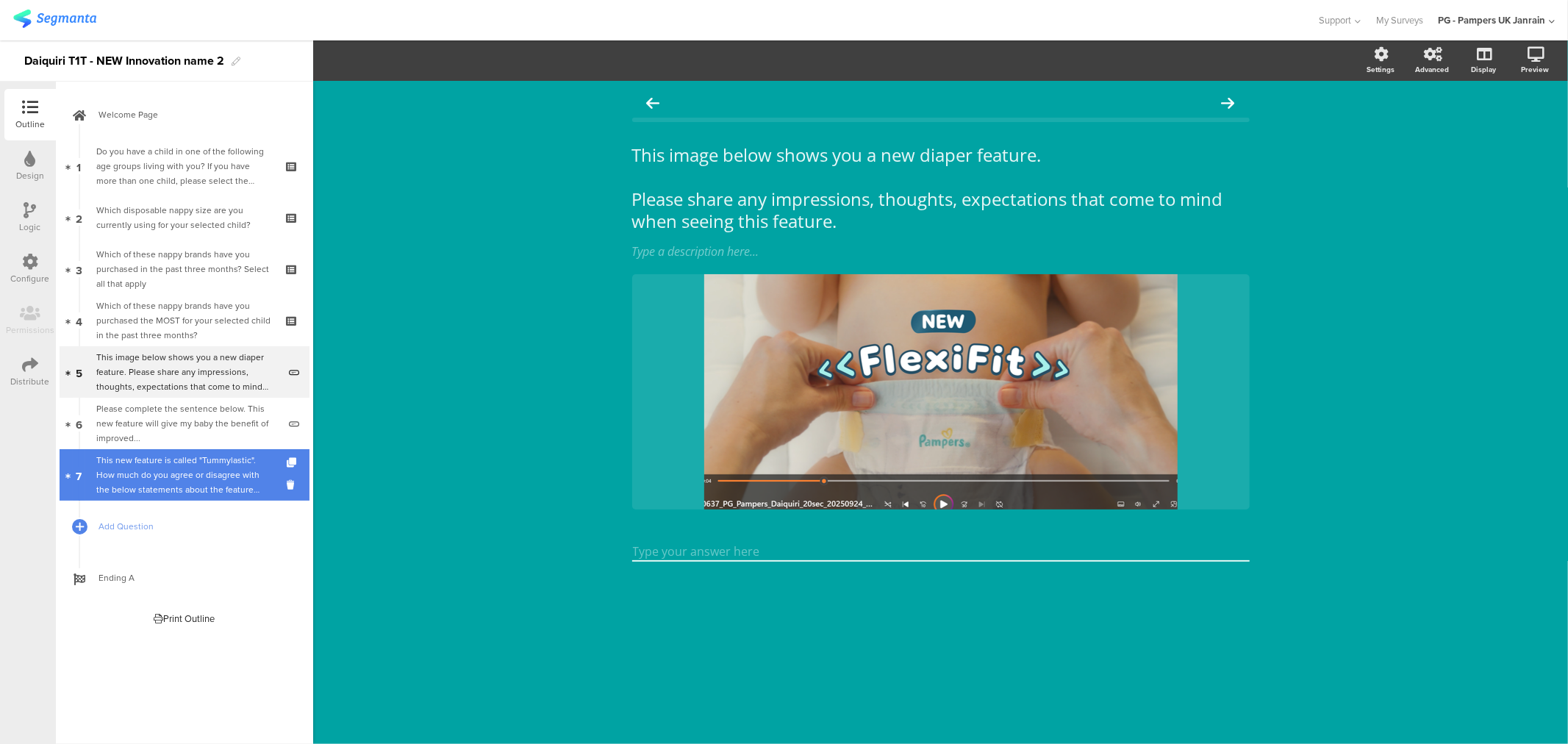
click at [138, 480] on div "This new feature is called "Tummylastic". How much do you agree or disagree wit…" at bounding box center [183, 474] width 175 height 44
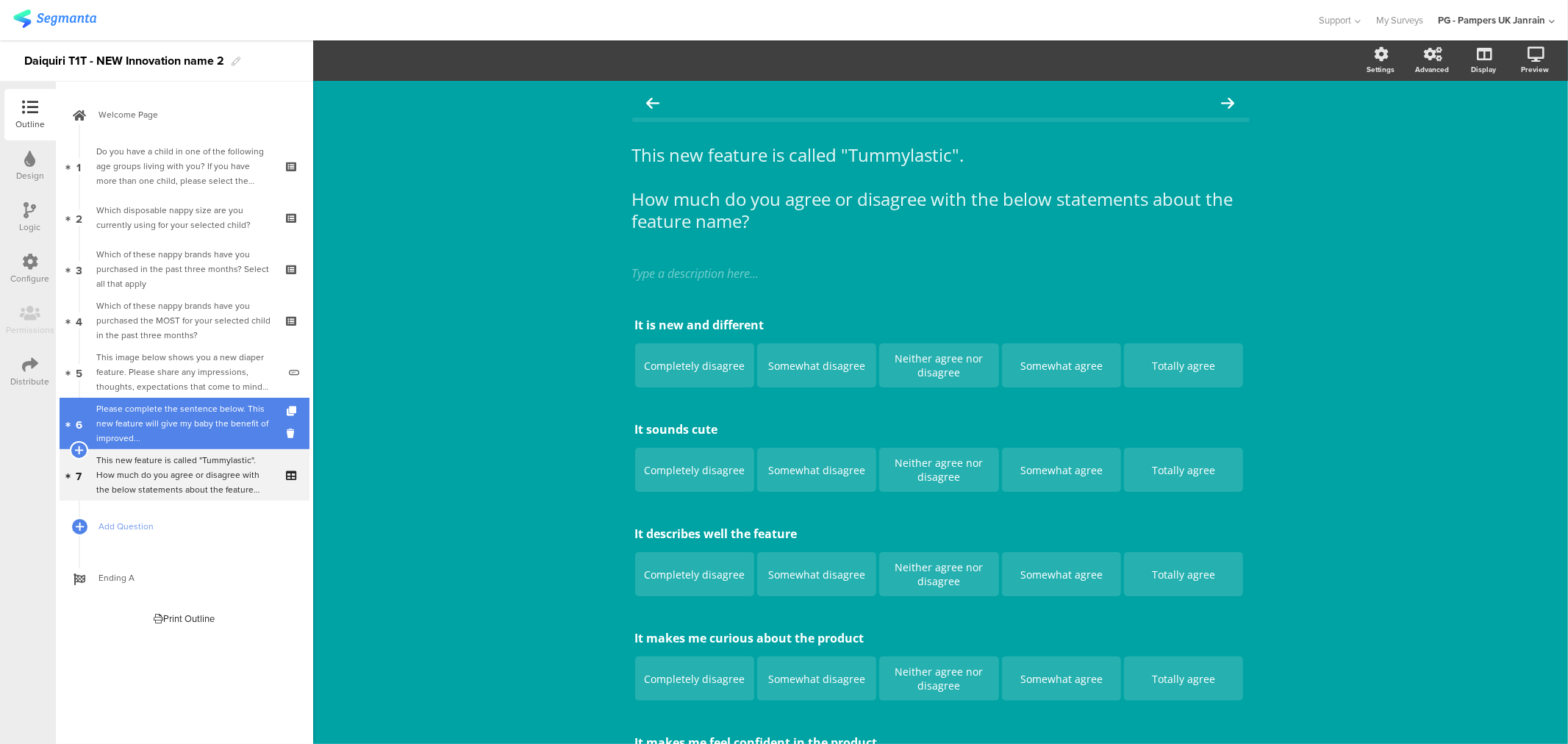
click at [165, 402] on div "Please complete the sentence below. This new feature will give my baby the bene…" at bounding box center [186, 423] width 181 height 44
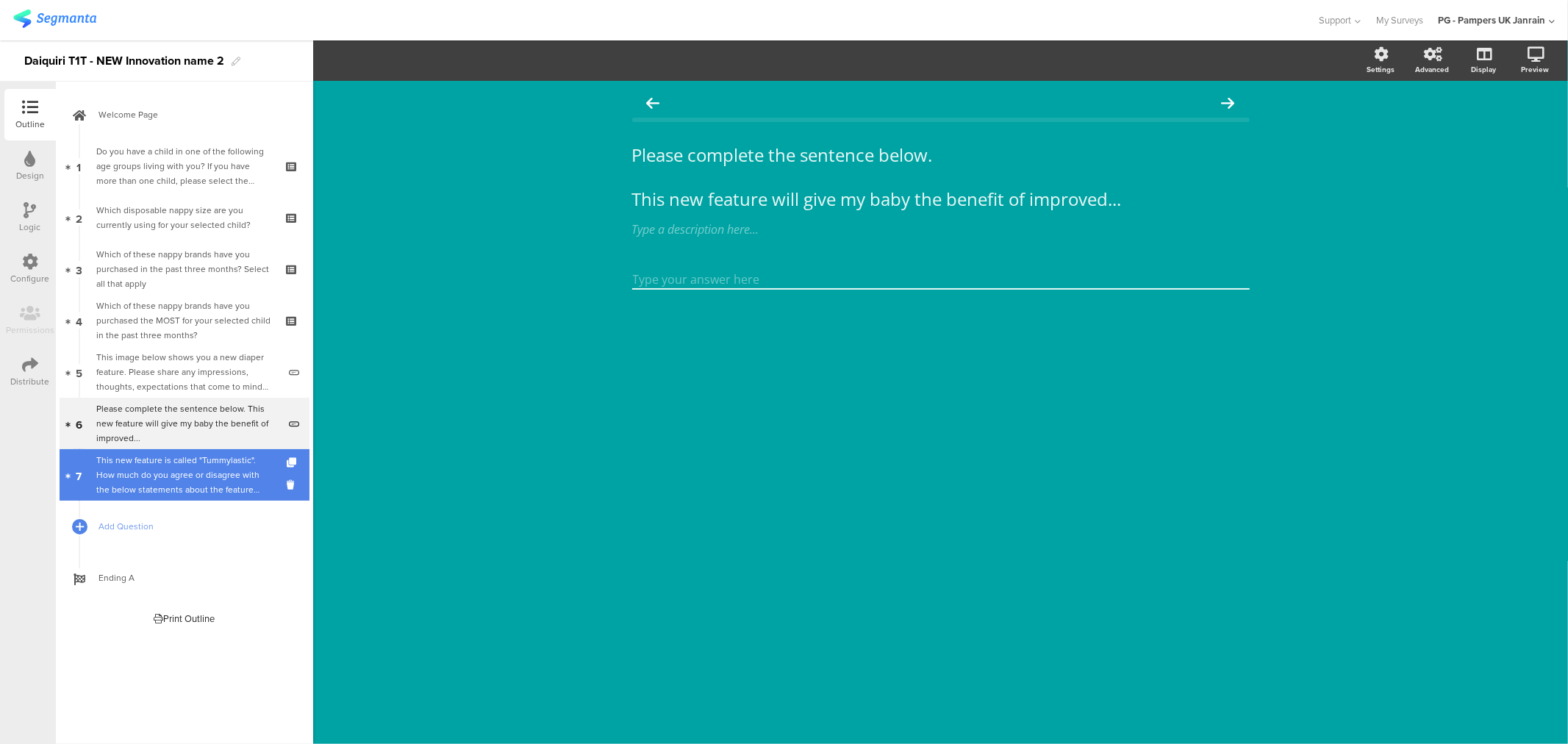
click at [149, 480] on div "This new feature is called "Tummylastic". How much do you agree or disagree wit…" at bounding box center [183, 474] width 175 height 44
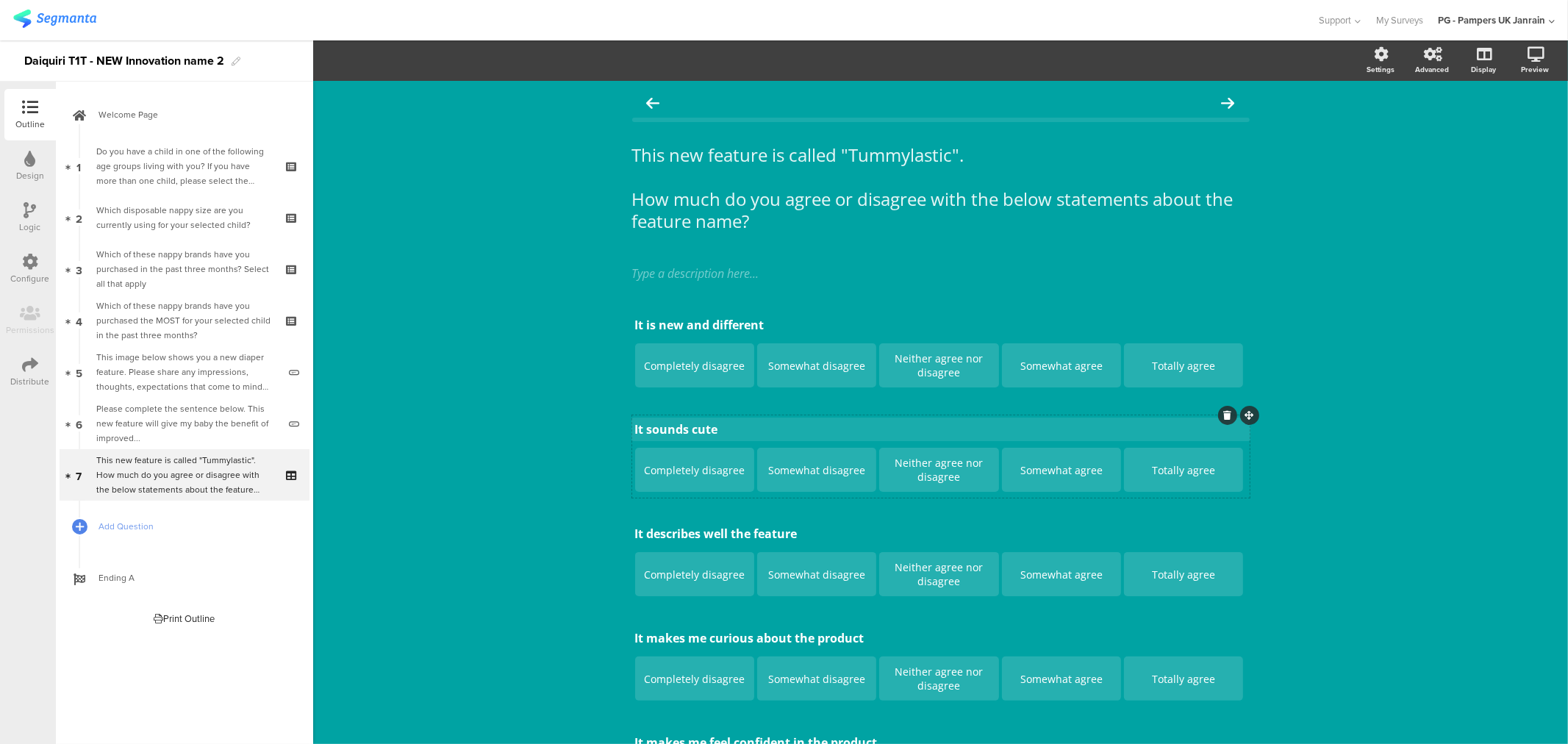
click at [696, 432] on p "It sounds cute" at bounding box center [941, 429] width 612 height 17
click at [528, 429] on div "This new feature is called "Tummylastic". How much do you agree or disagree wit…" at bounding box center [941, 547] width 1256 height 932
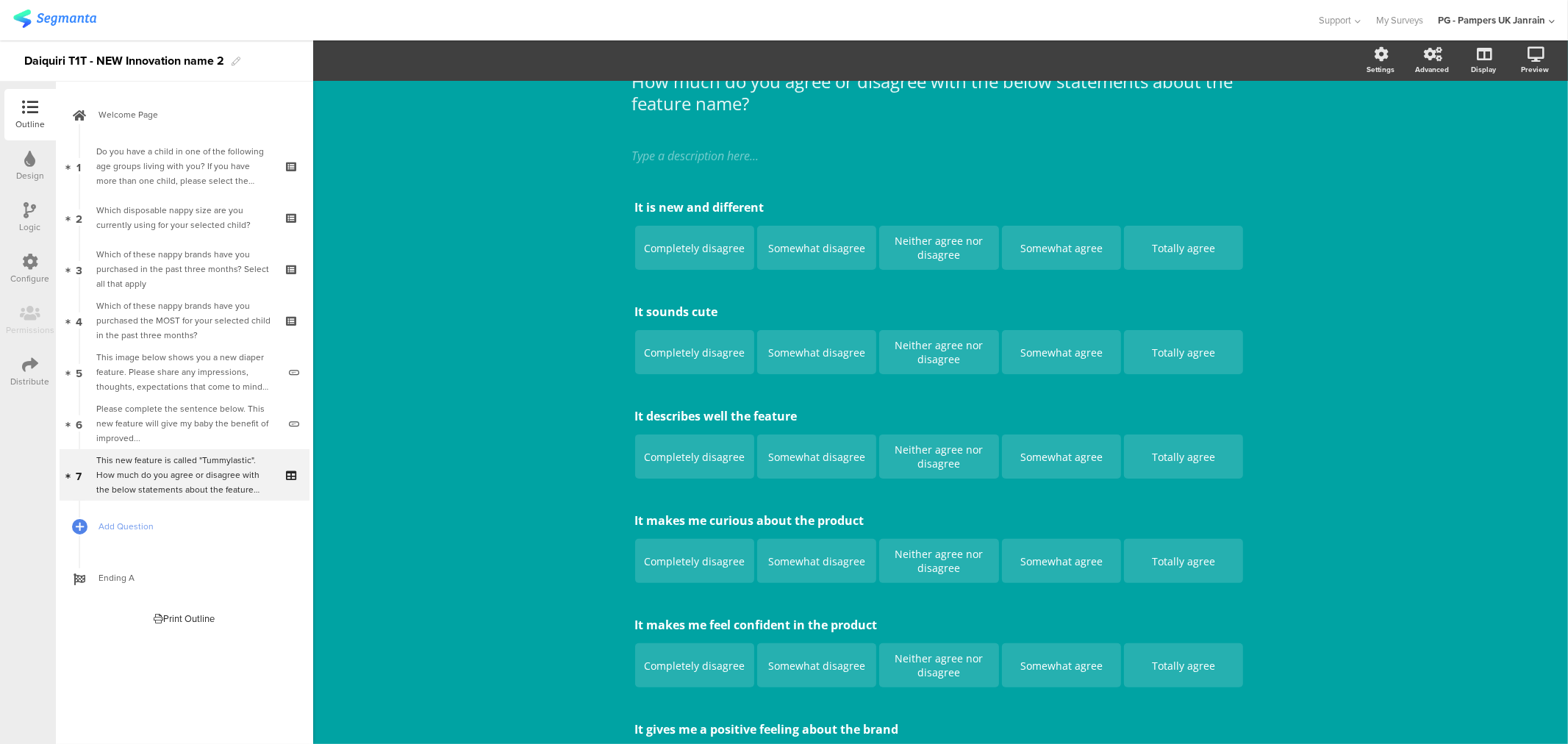
scroll to position [81, 0]
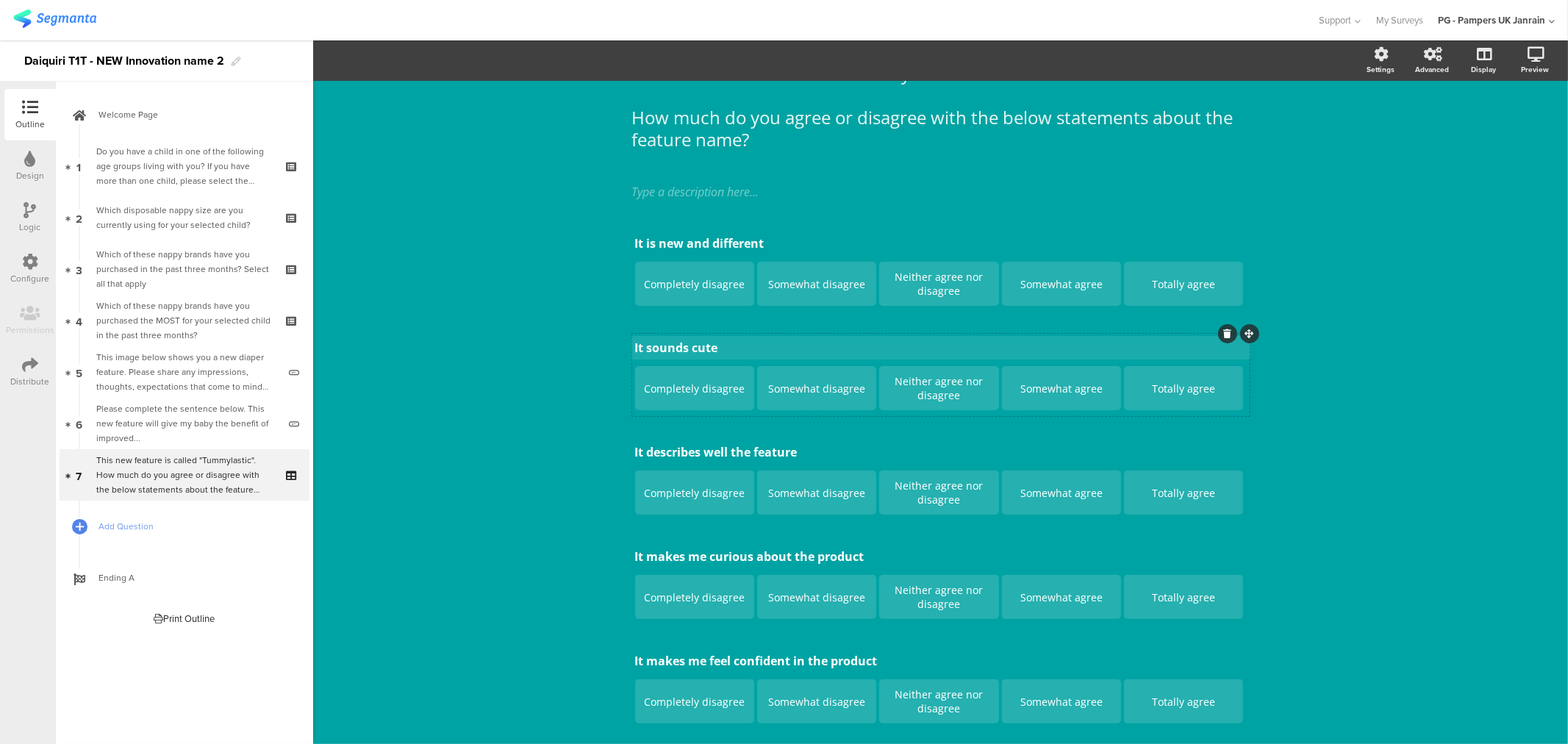
click at [693, 350] on p "It sounds cute" at bounding box center [941, 348] width 612 height 17
click at [693, 350] on div "It sounds cute It sounds cute" at bounding box center [941, 348] width 619 height 23
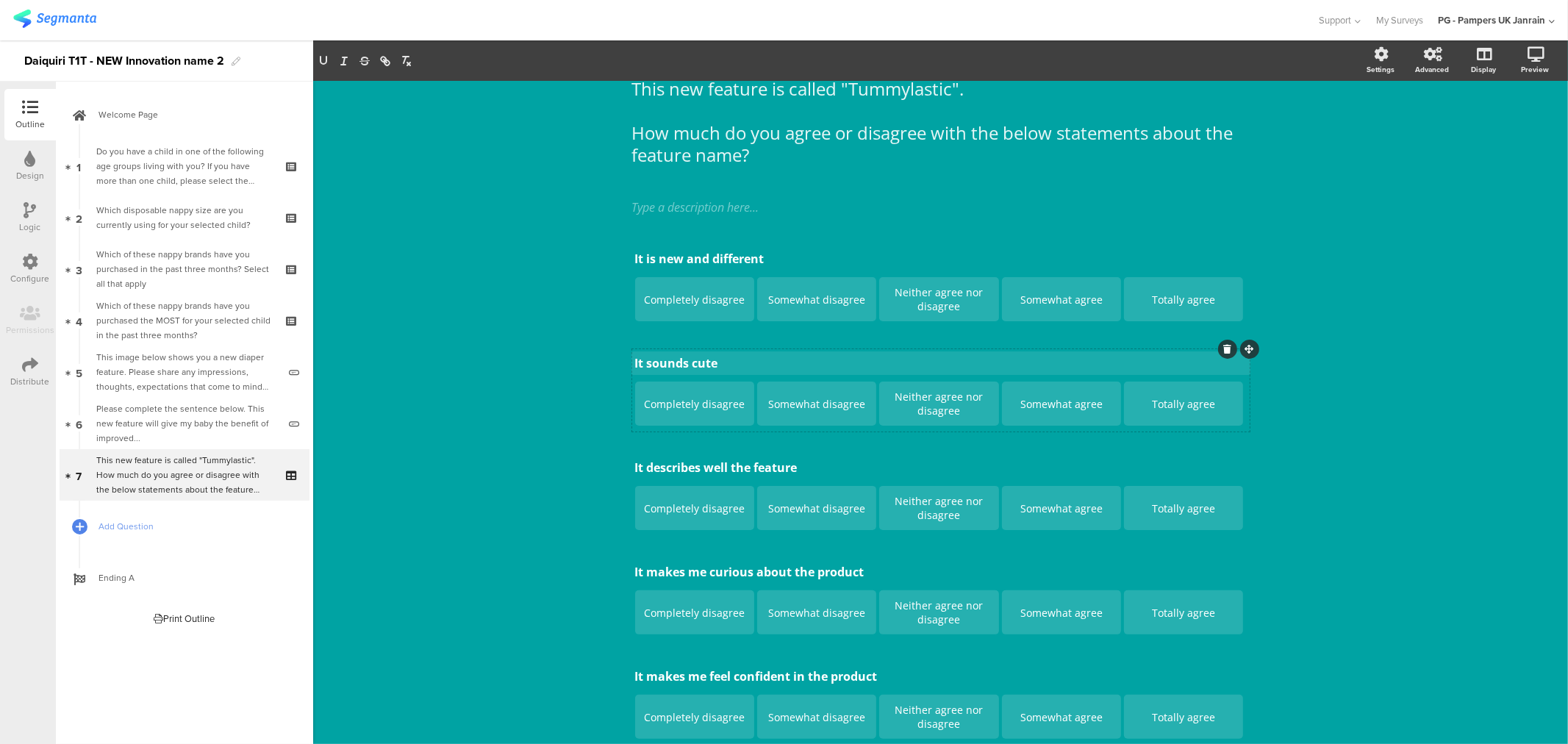
click at [702, 365] on p "It sounds cute" at bounding box center [941, 363] width 612 height 17
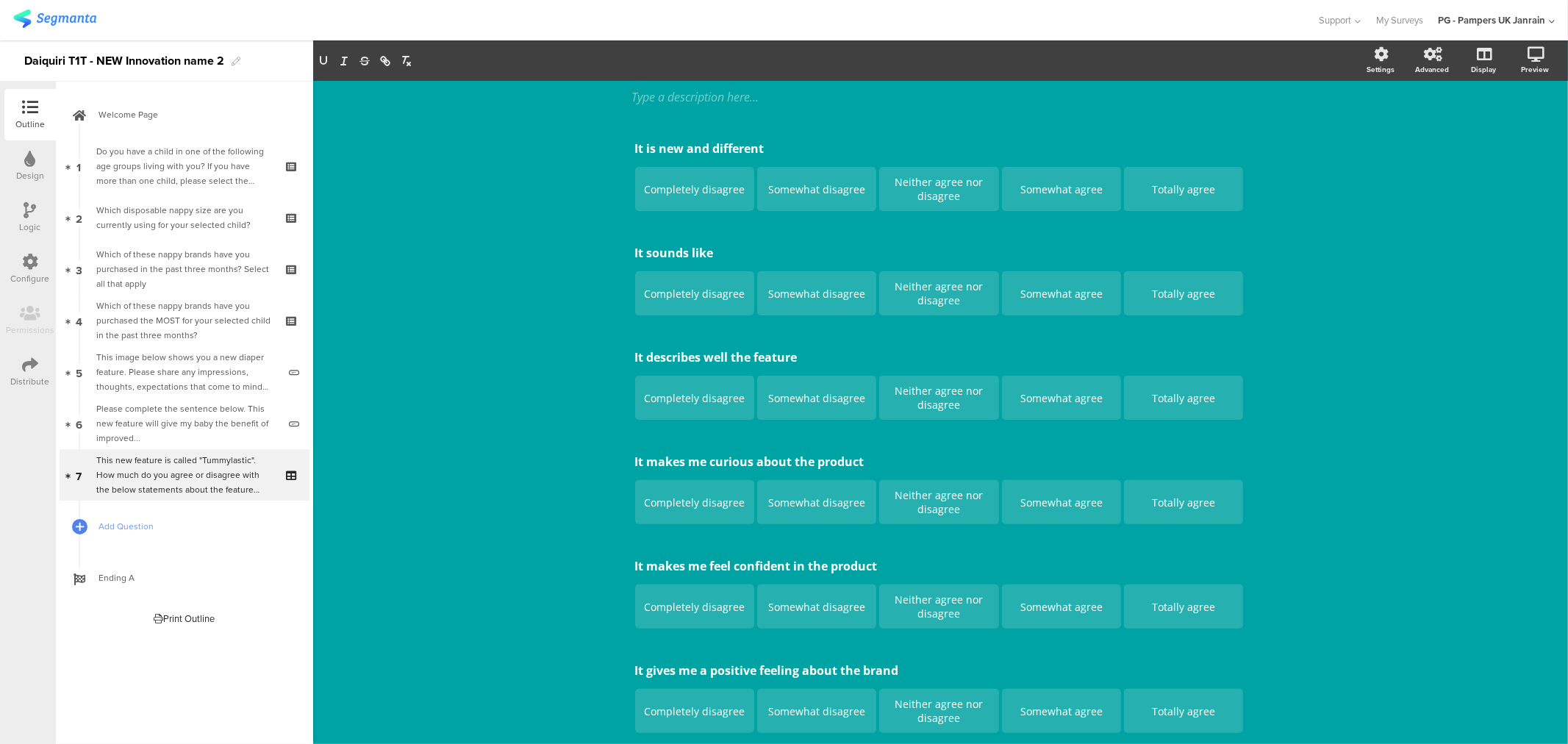
scroll to position [148, 0]
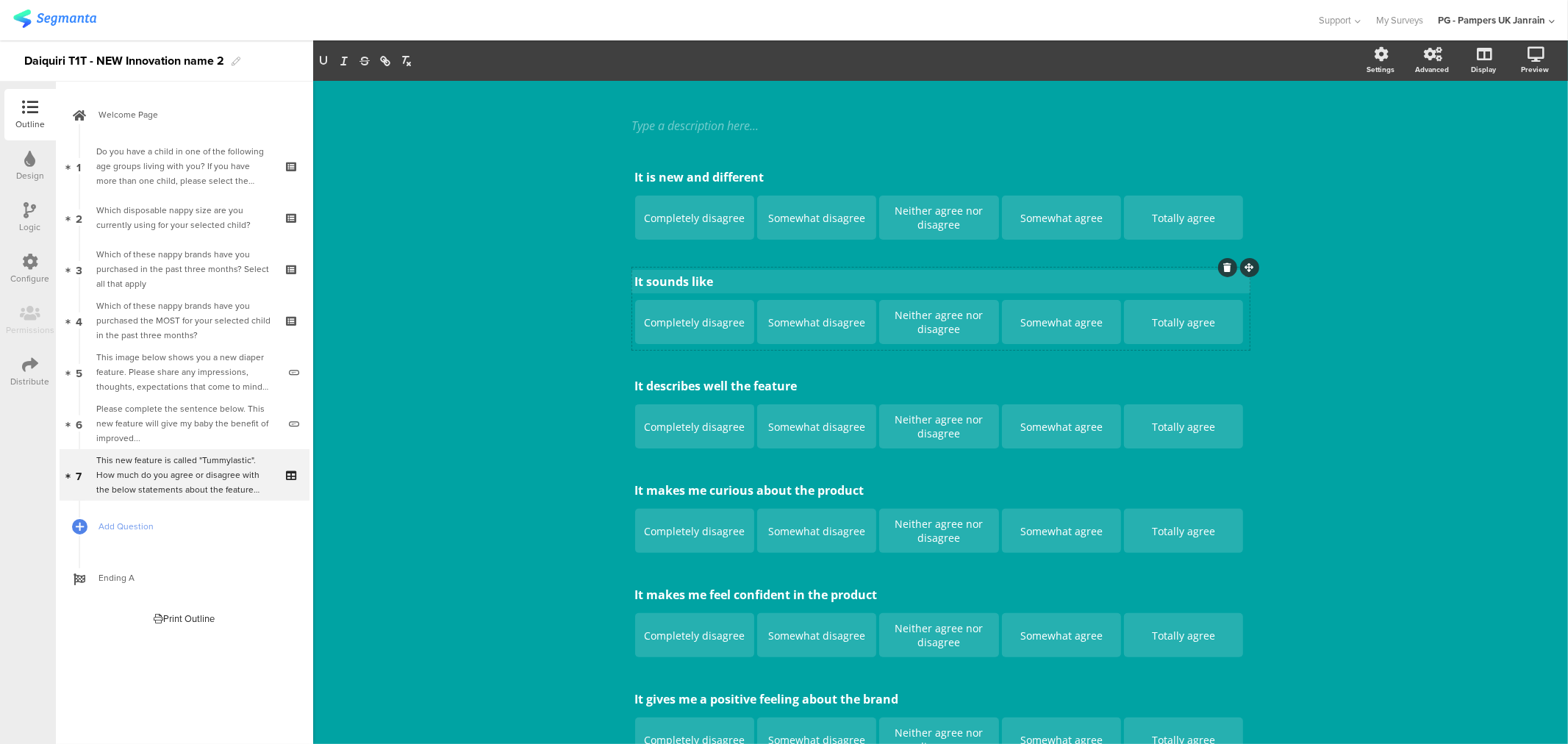
drag, startPoint x: 708, startPoint y: 279, endPoint x: 721, endPoint y: 282, distance: 13.3
click at [708, 279] on p "It sounds like" at bounding box center [941, 281] width 612 height 17
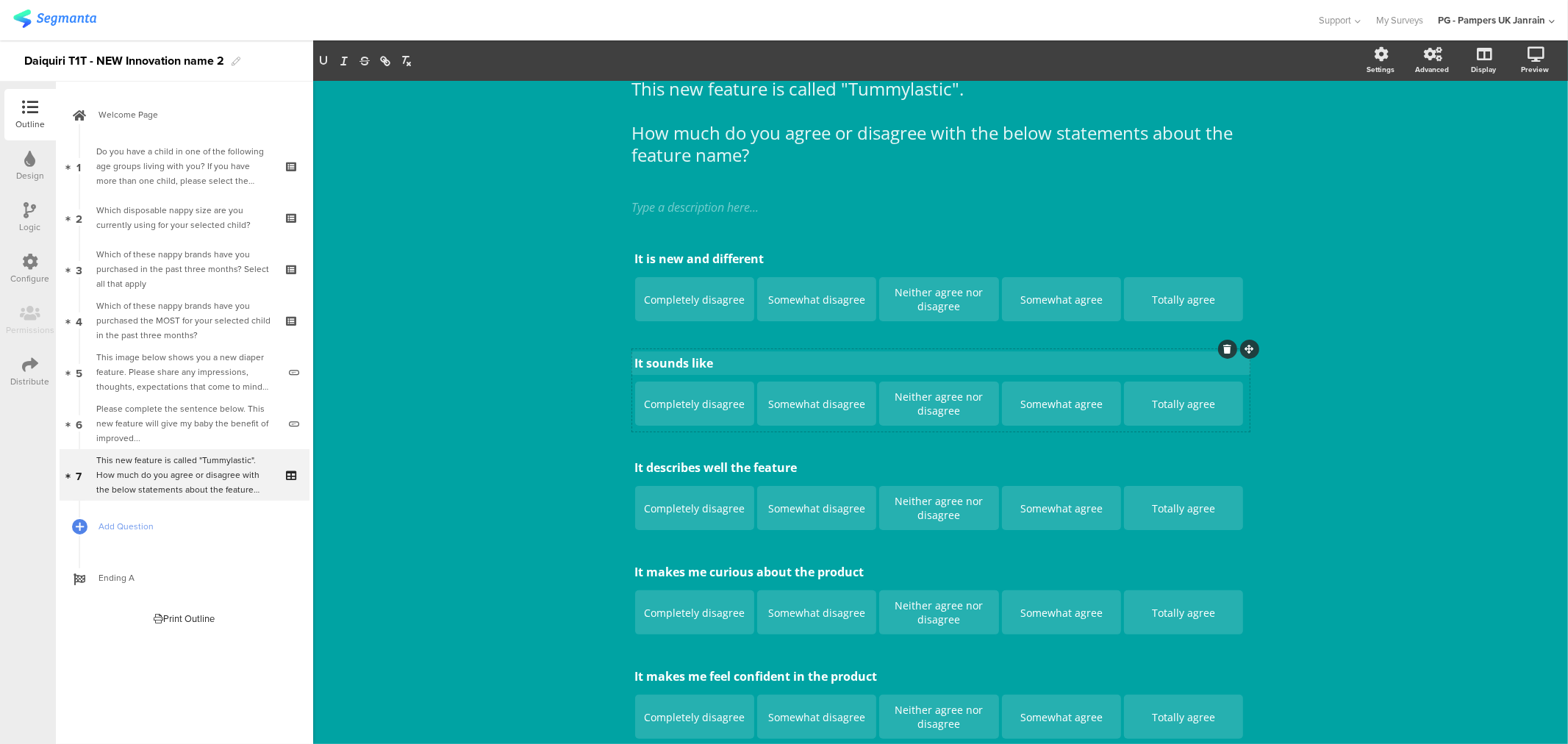
scroll to position [70, 0]
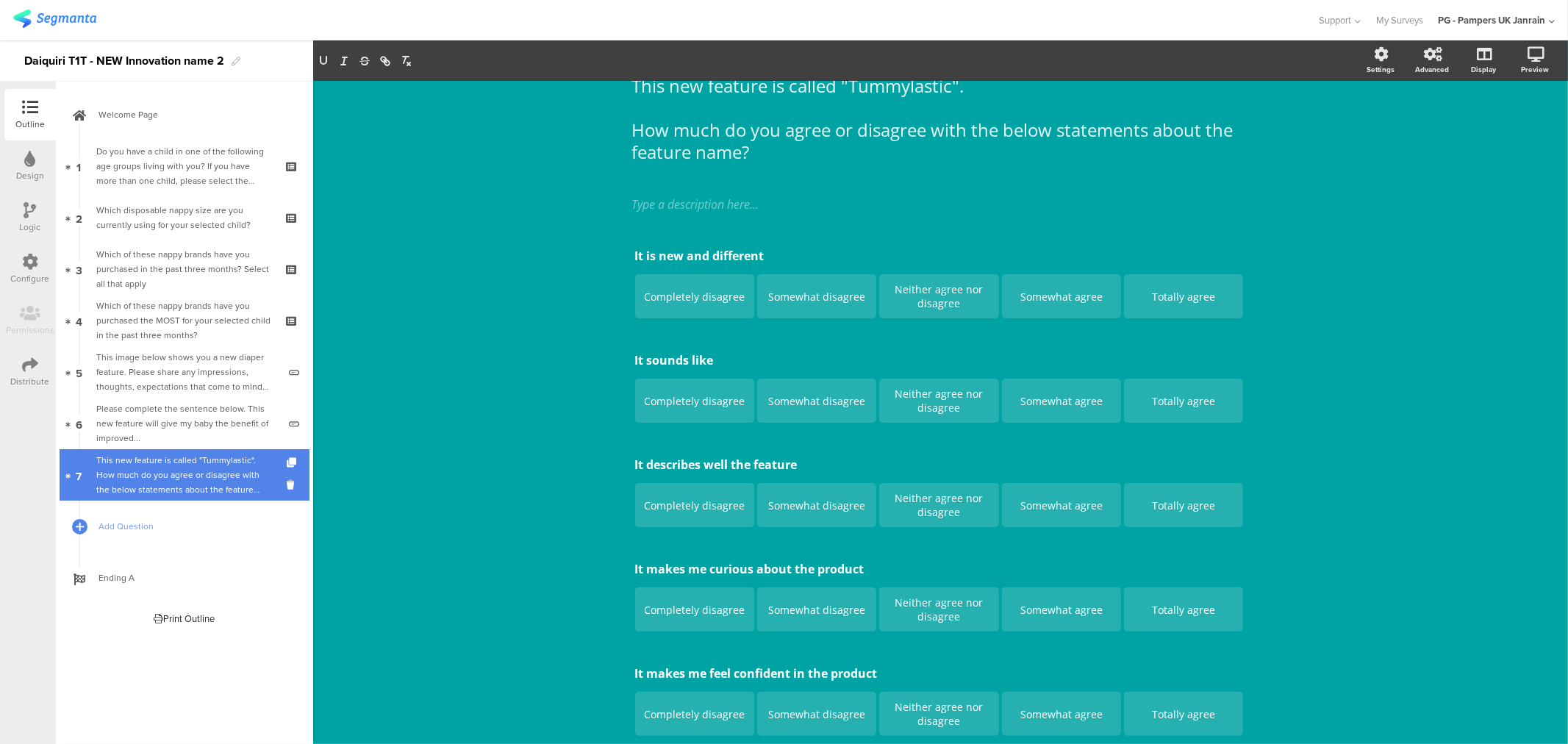
drag, startPoint x: 143, startPoint y: 371, endPoint x: 169, endPoint y: 478, distance: 110.1
click at [143, 371] on div "This image below shows you a new diaper feature. Please share any impressions, …" at bounding box center [186, 371] width 181 height 44
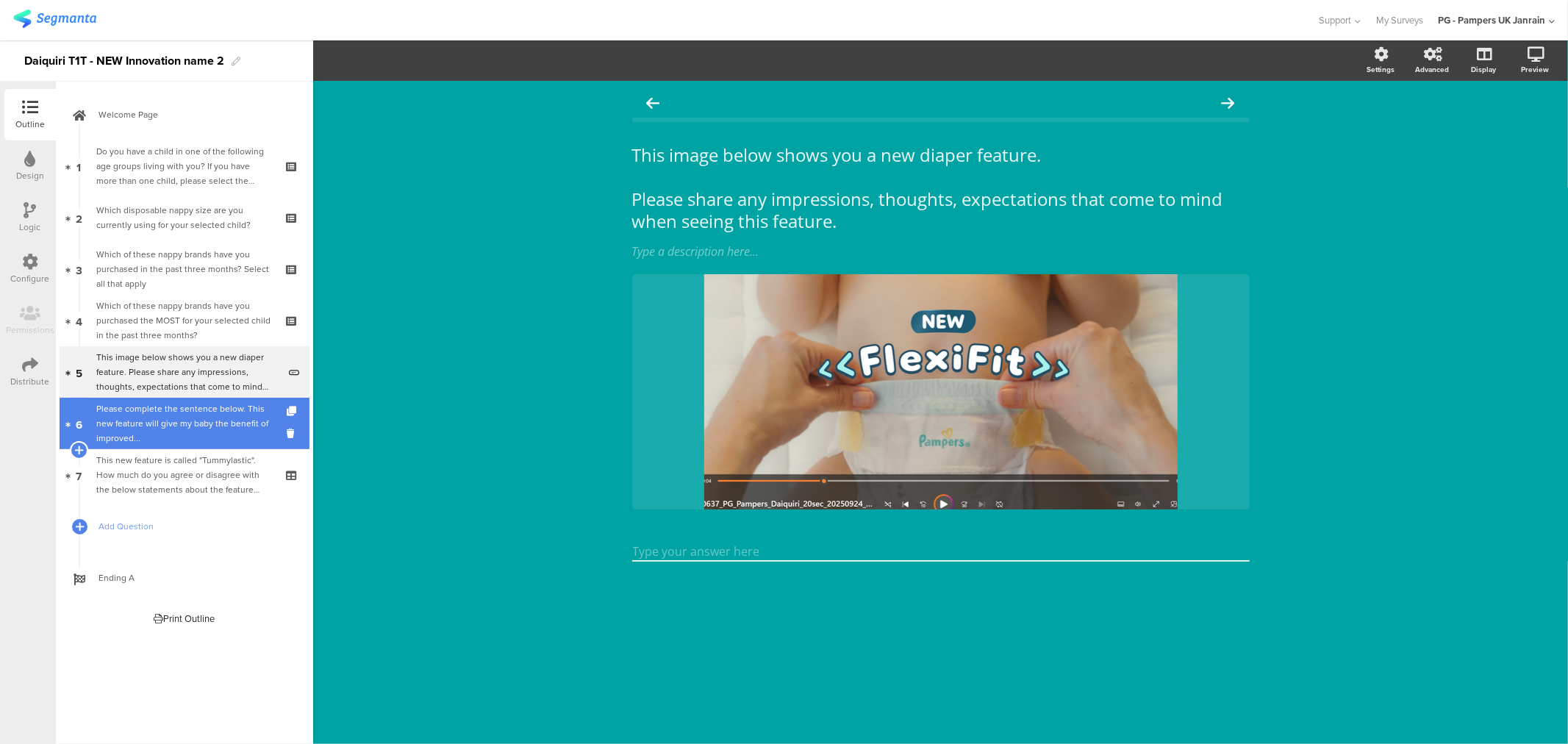
click at [165, 431] on div "Please complete the sentence below. This new feature will give my baby the bene…" at bounding box center [186, 423] width 181 height 44
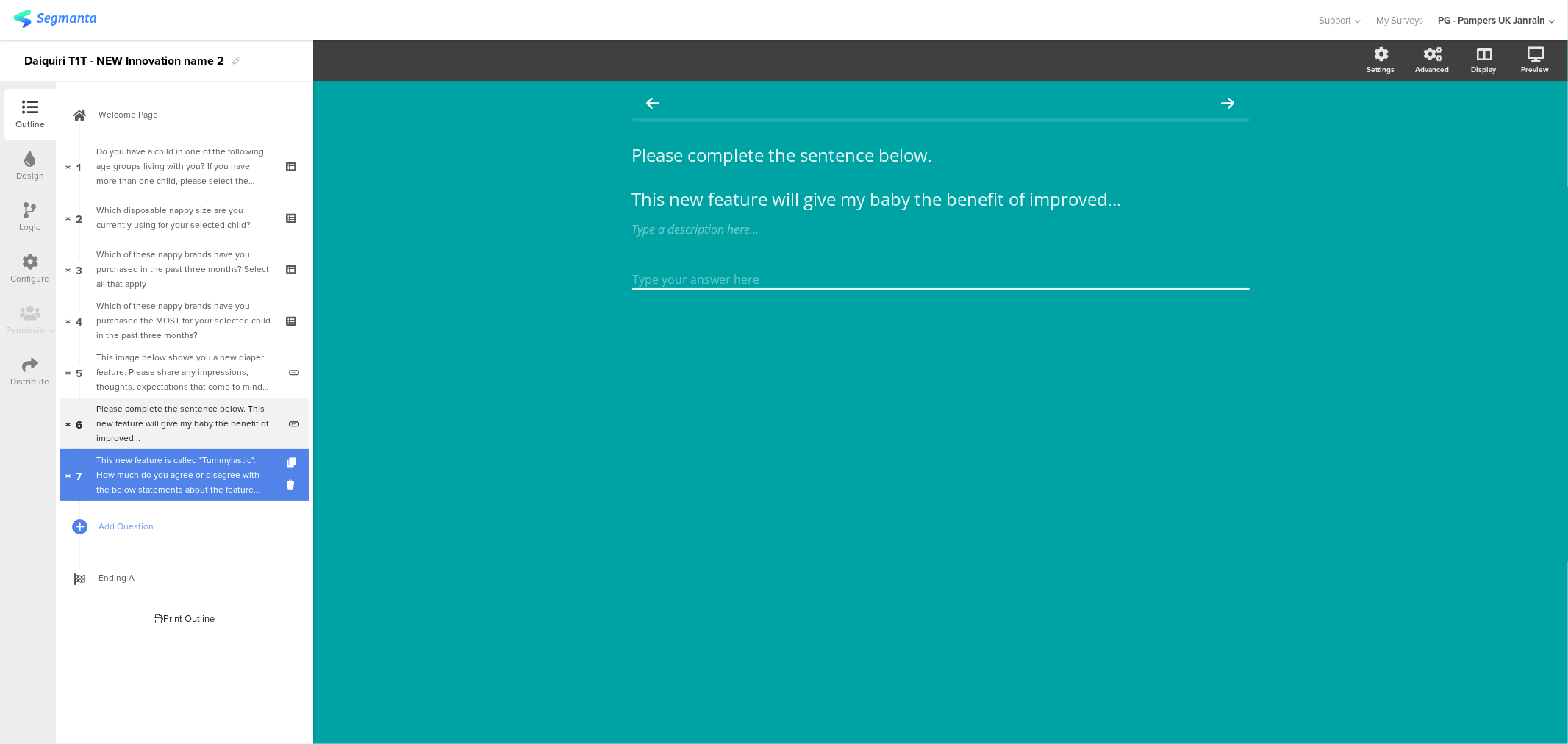
click at [111, 459] on div "This new feature is called "Tummylastic". How much do you agree or disagree wit…" at bounding box center [183, 474] width 175 height 44
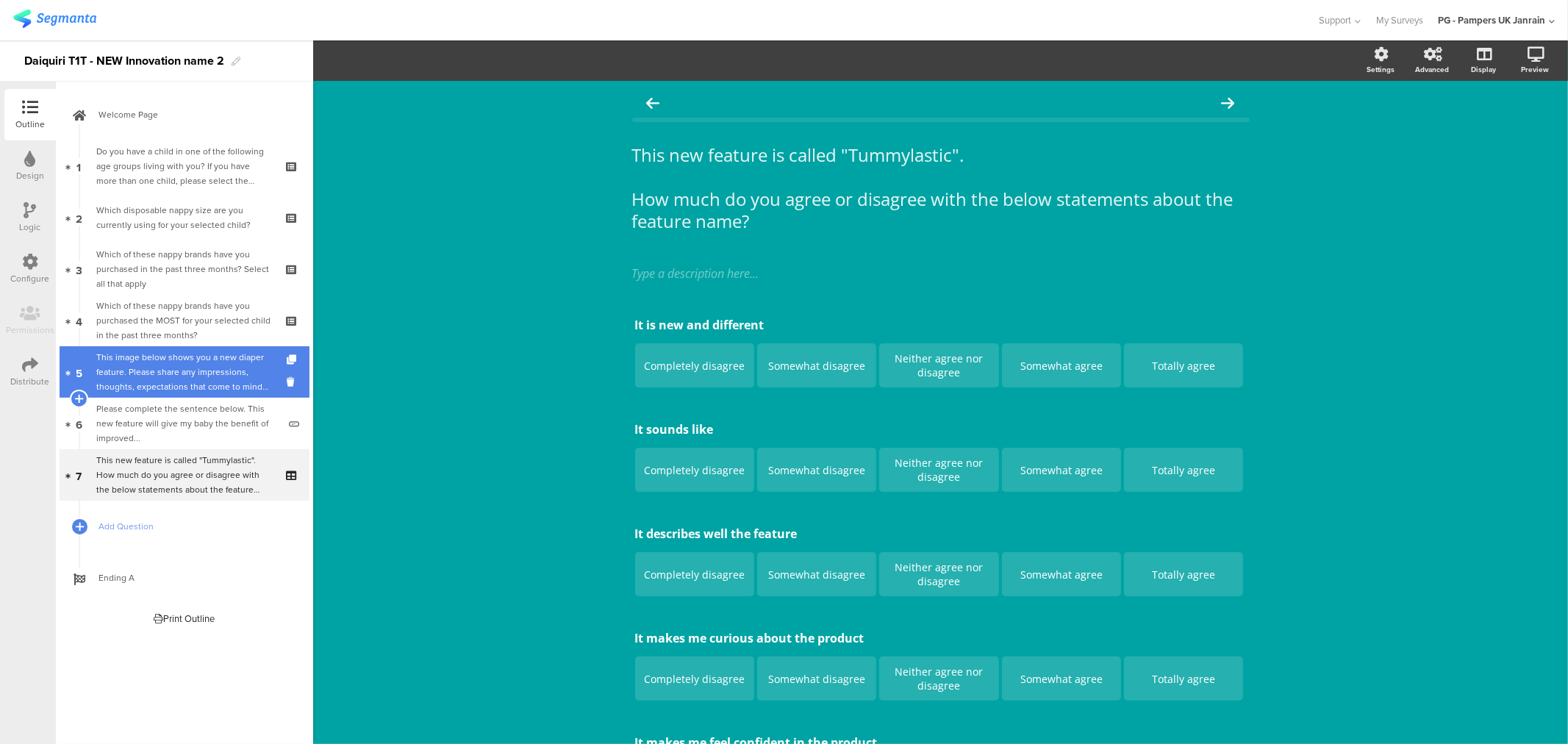
click at [193, 368] on div "This image below shows you a new diaper feature. Please share any impressions, …" at bounding box center [186, 371] width 181 height 44
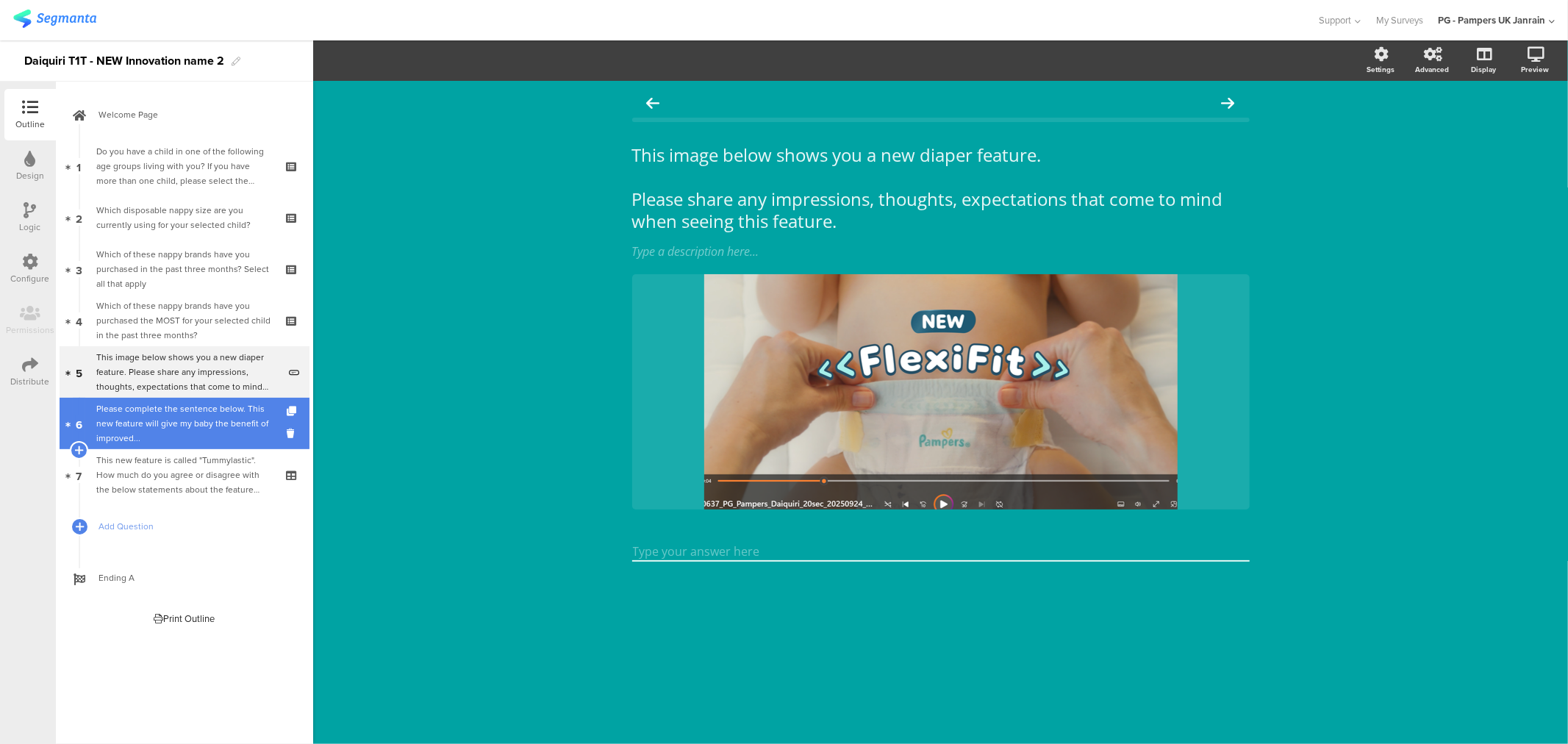
click at [203, 432] on div "Please complete the sentence below. This new feature will give my baby the bene…" at bounding box center [186, 423] width 181 height 44
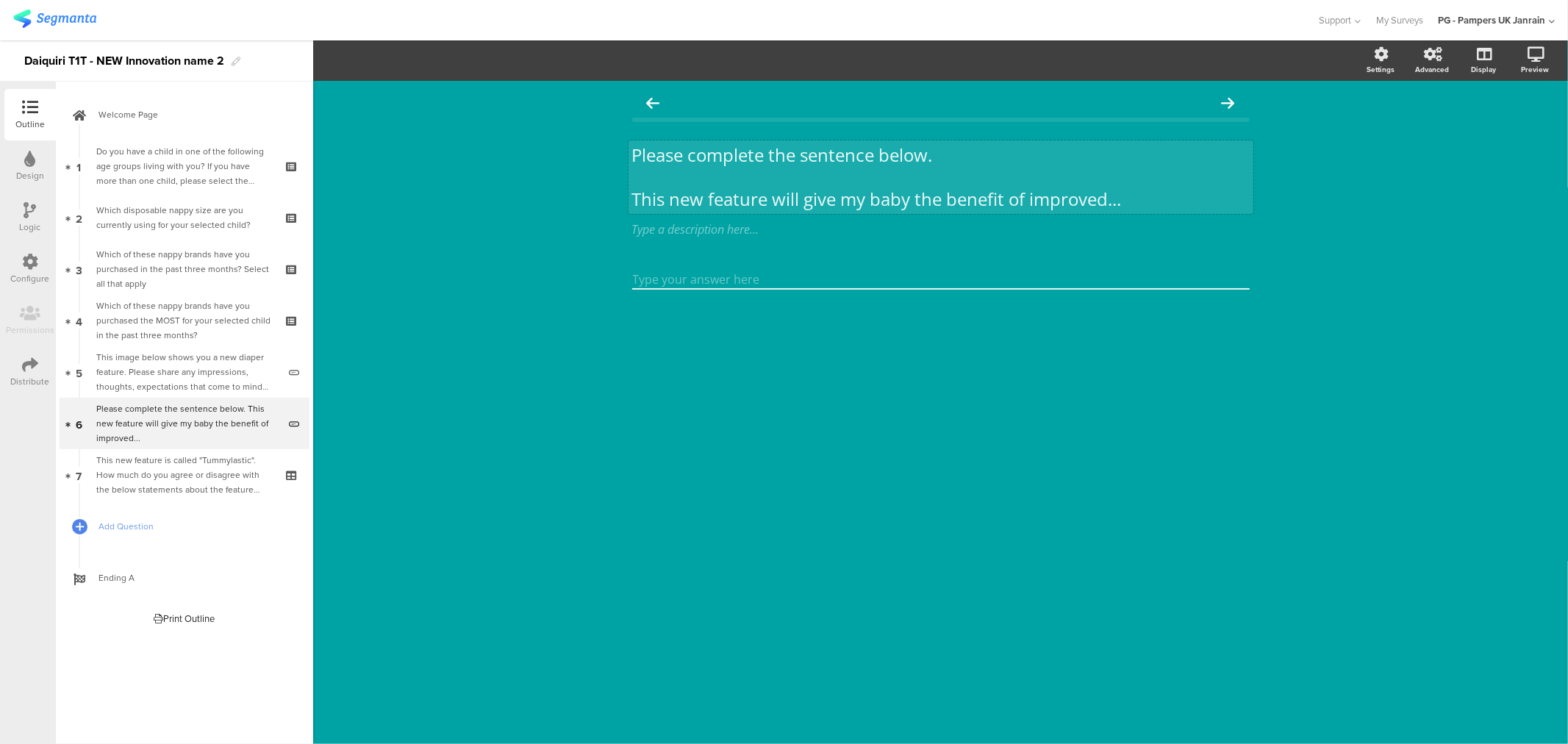
click at [722, 197] on div "Please complete the sentence below. This new feature will give my baby the bene…" at bounding box center [941, 176] width 625 height 73
click at [722, 197] on p "This new feature will give my baby the benefit of improved..." at bounding box center [941, 198] width 618 height 23
click at [717, 197] on p "This new feature will give my baby the benefit of improved..." at bounding box center [941, 198] width 618 height 23
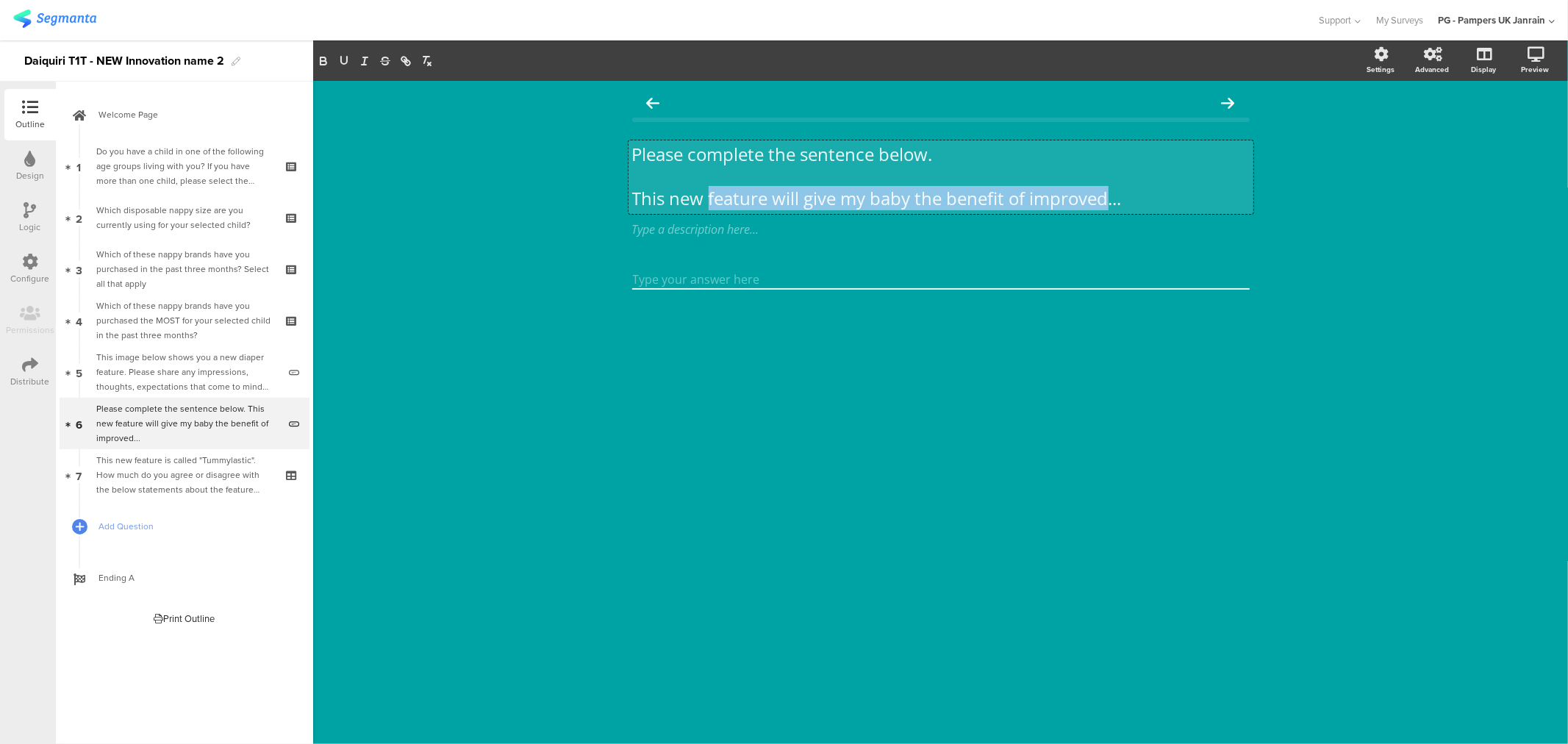
drag, startPoint x: 710, startPoint y: 196, endPoint x: 1109, endPoint y: 199, distance: 399.0
click at [1109, 199] on p "This new feature will give my baby the benefit of improved..." at bounding box center [941, 198] width 618 height 23
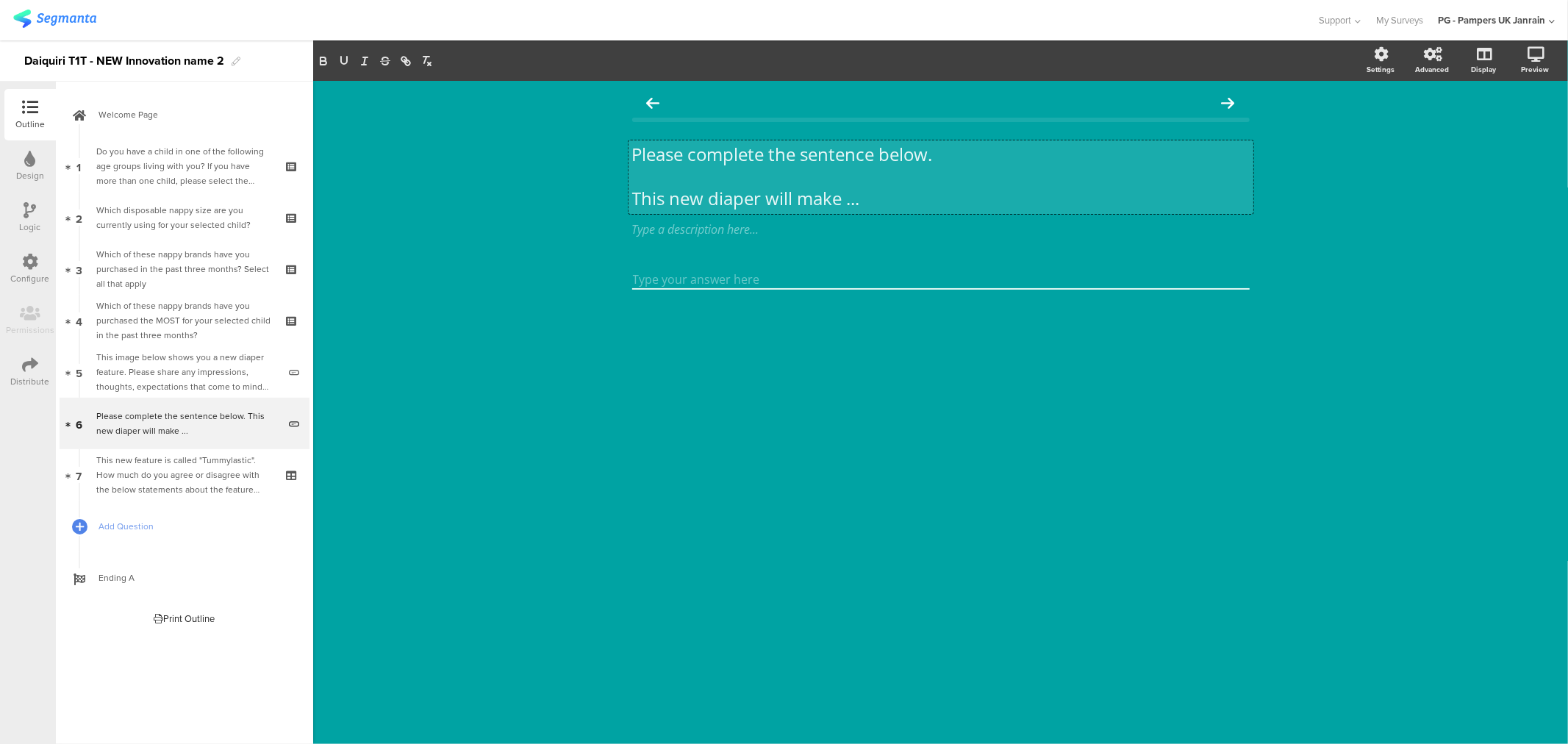
click at [851, 202] on p "This new diaper will make ..." at bounding box center [941, 198] width 618 height 23
click at [848, 205] on p "This new diaper will make ..." at bounding box center [941, 198] width 618 height 23
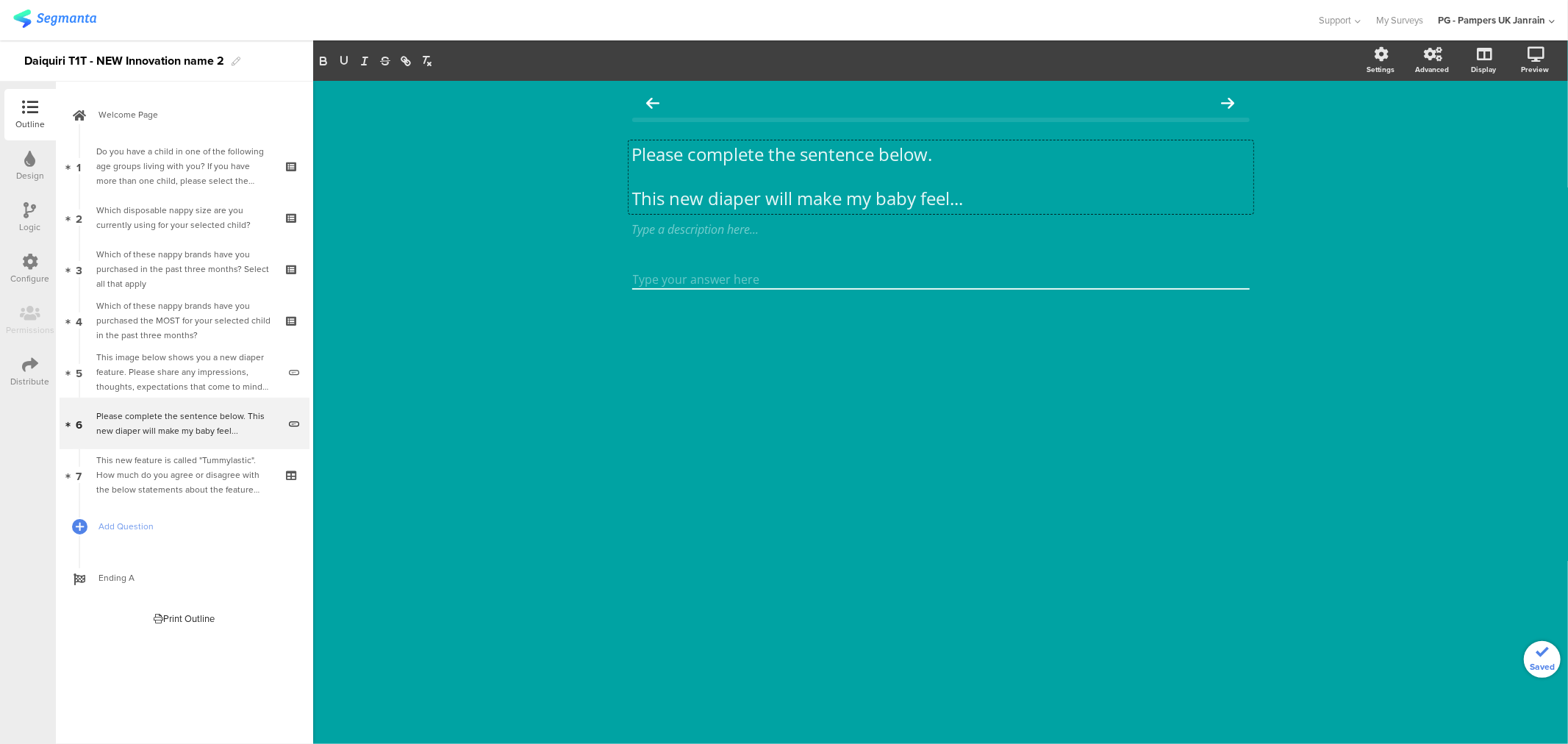
click at [477, 161] on div "Please complete the sentence below. This new diaper will make my baby feel... P…" at bounding box center [941, 412] width 1256 height 663
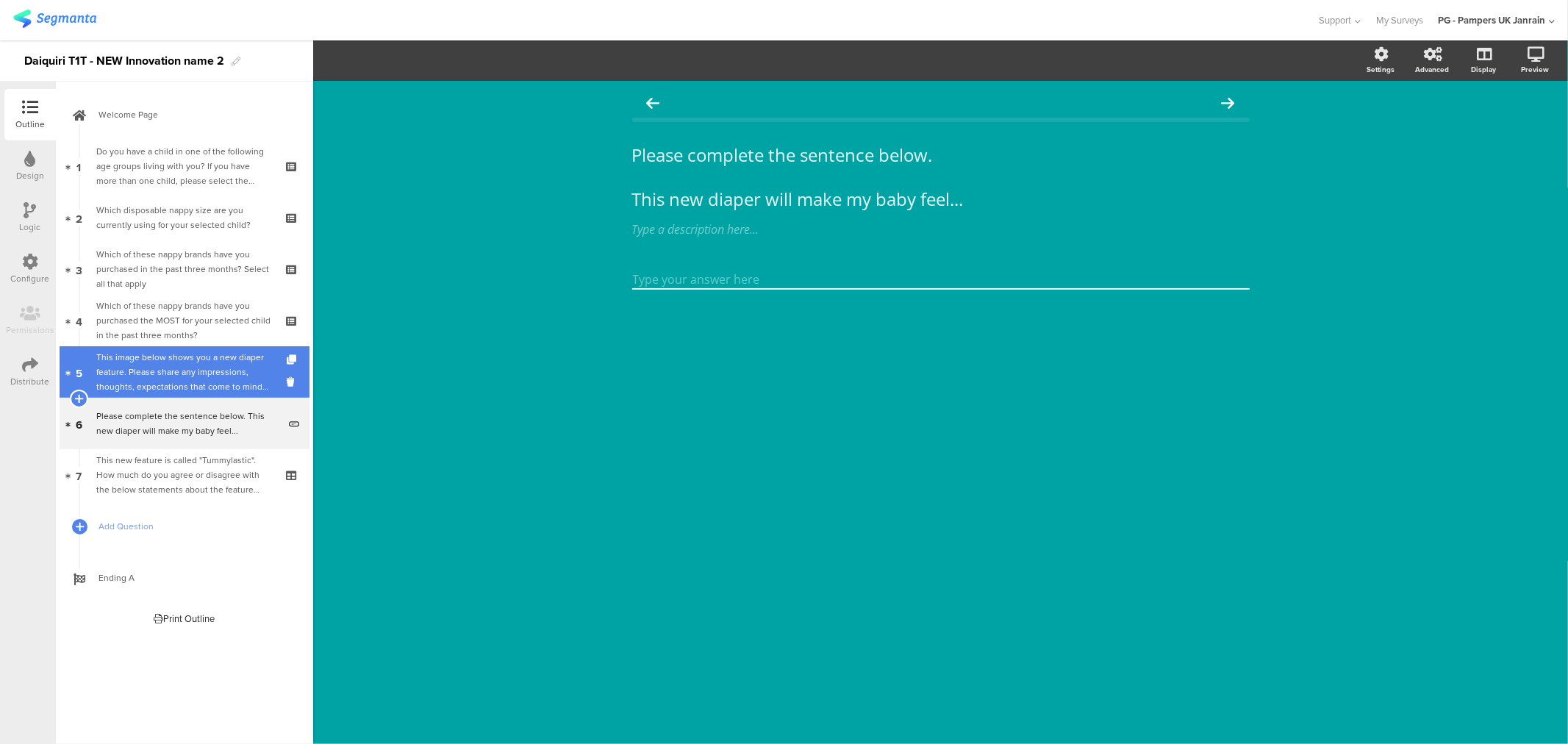
click at [181, 378] on div "This image below shows you a new diaper feature. Please share any impressions, …" at bounding box center [186, 371] width 181 height 44
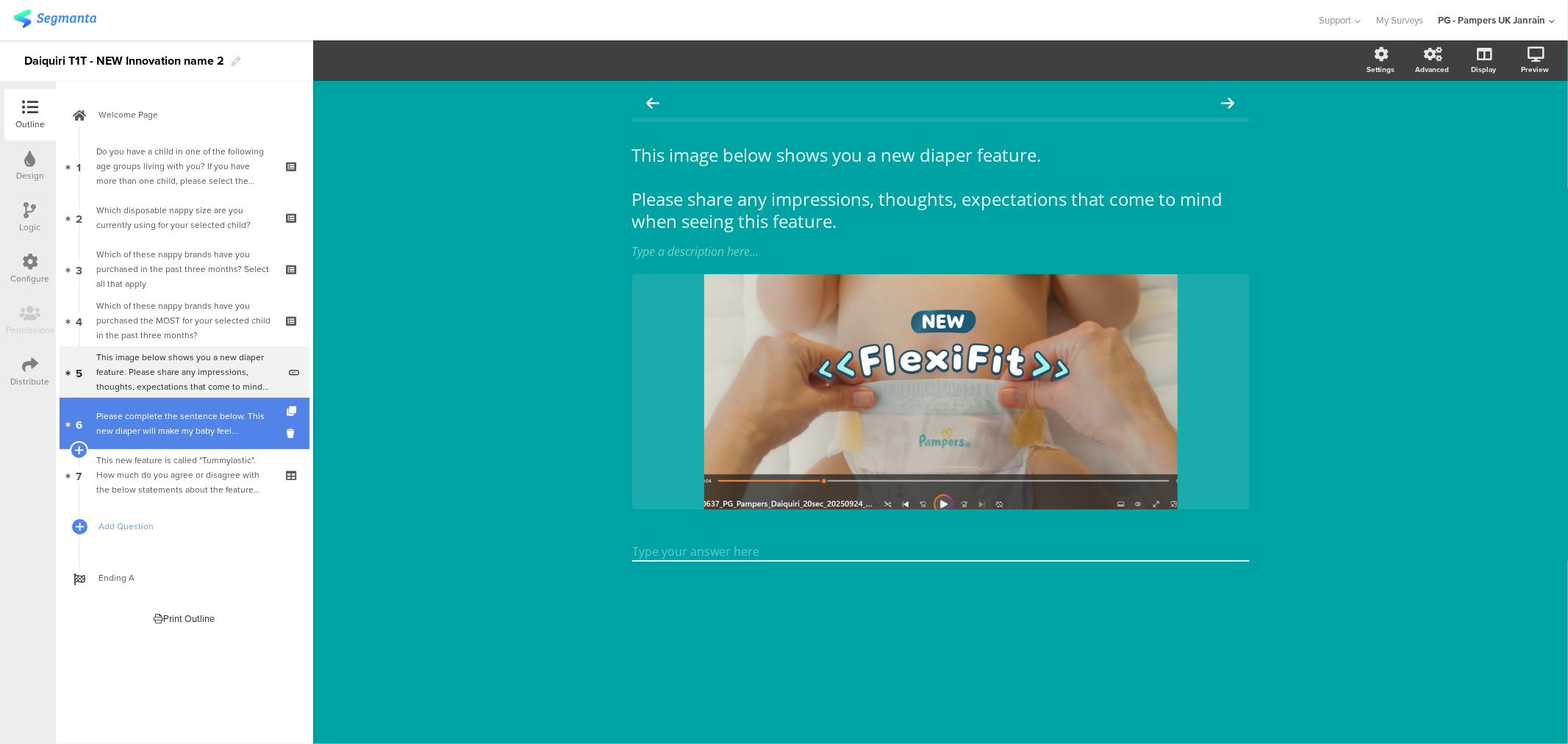
click at [189, 413] on div "Please complete the sentence below. This new diaper will make my baby feel..." at bounding box center [186, 423] width 181 height 29
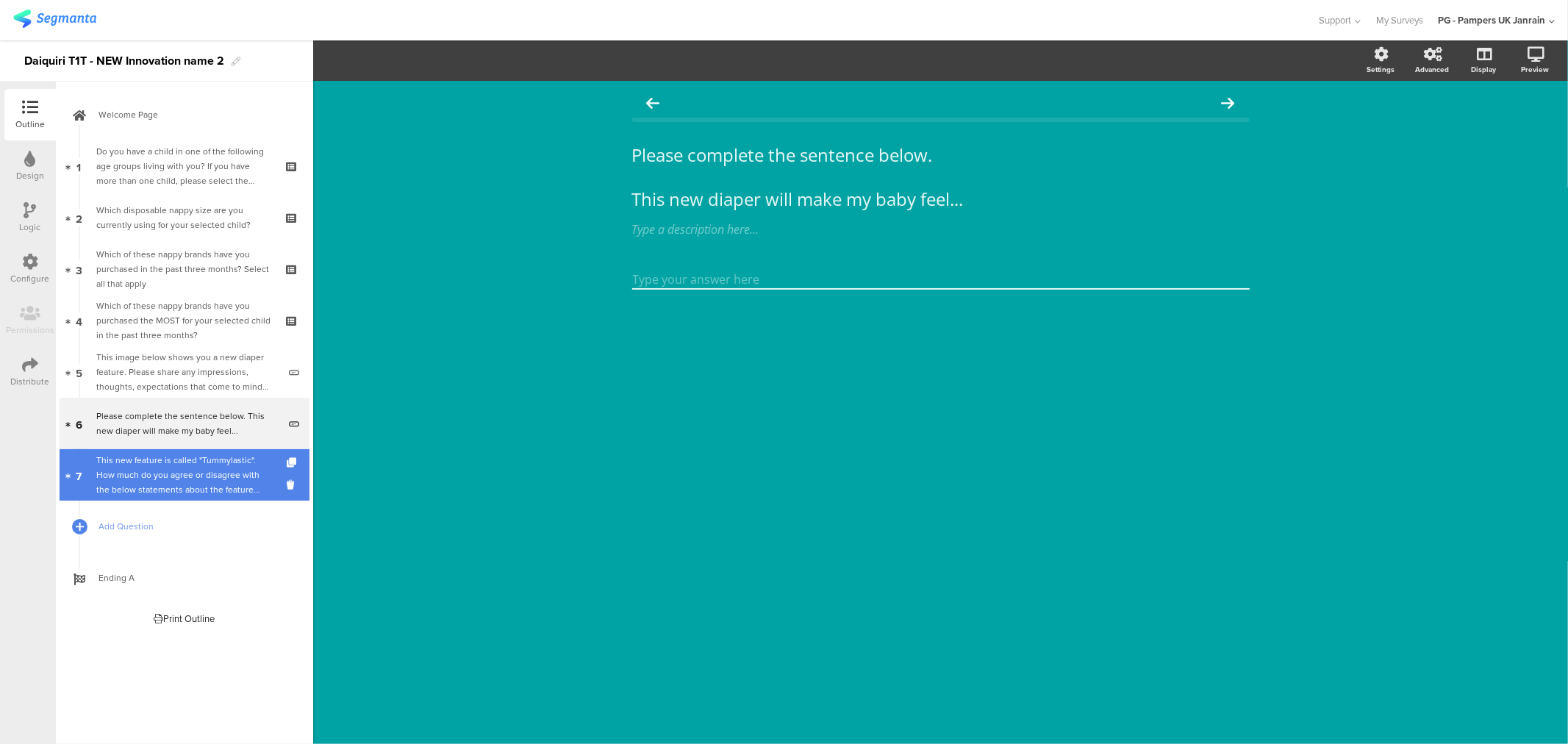
click at [180, 475] on div "This new feature is called "Tummylastic". How much do you agree or disagree wit…" at bounding box center [183, 474] width 175 height 44
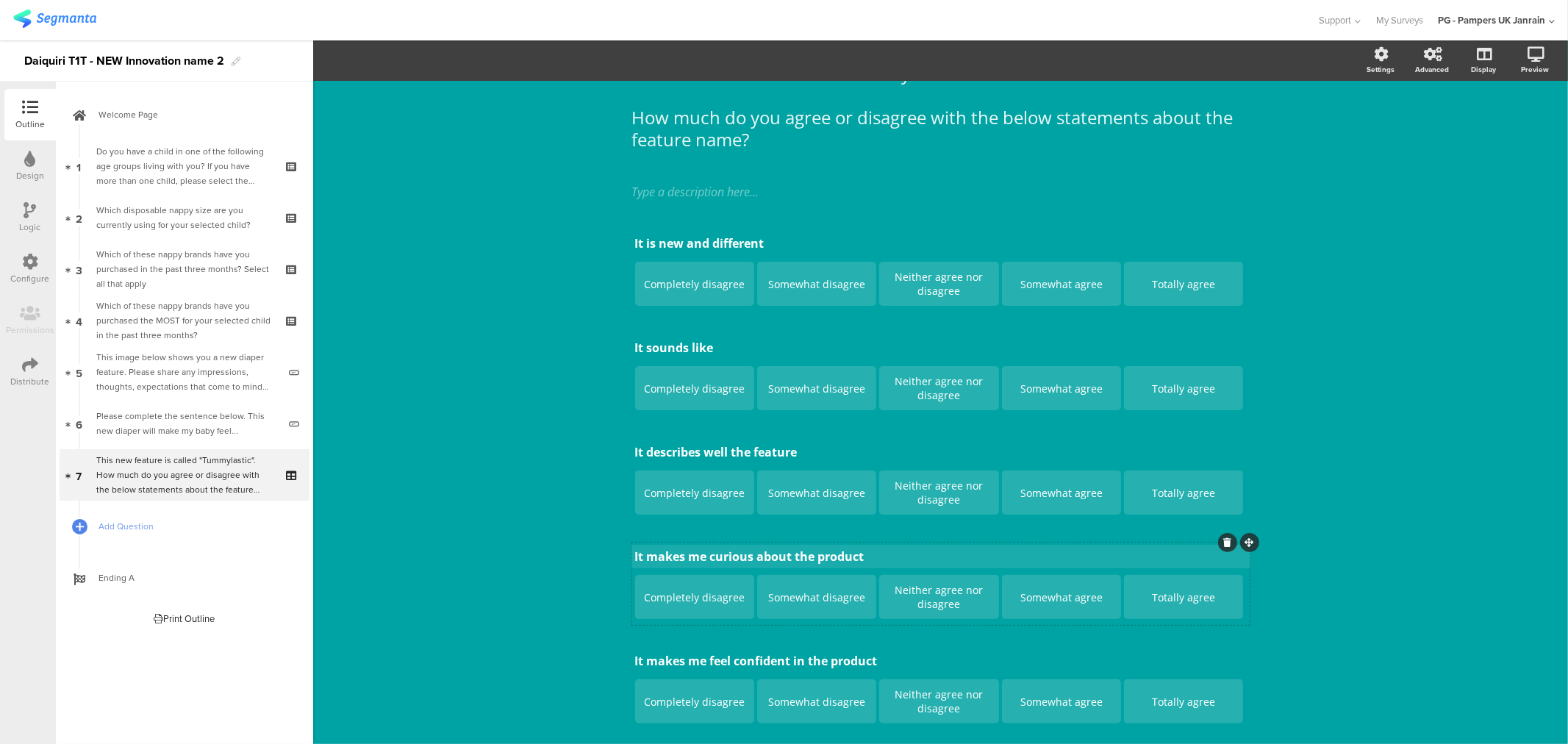
scroll to position [163, 0]
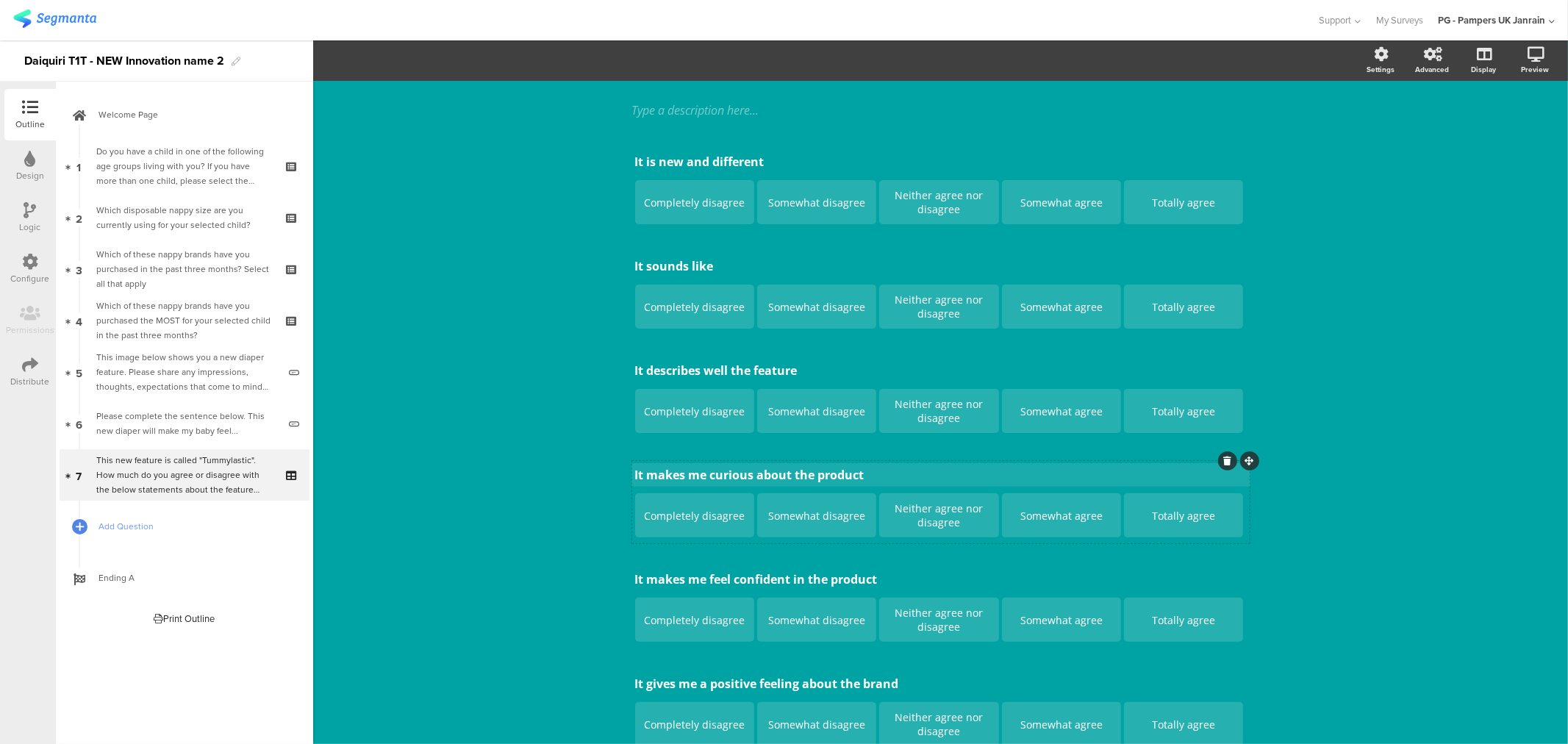
click at [715, 471] on p "It makes me curious about the product" at bounding box center [941, 475] width 612 height 17
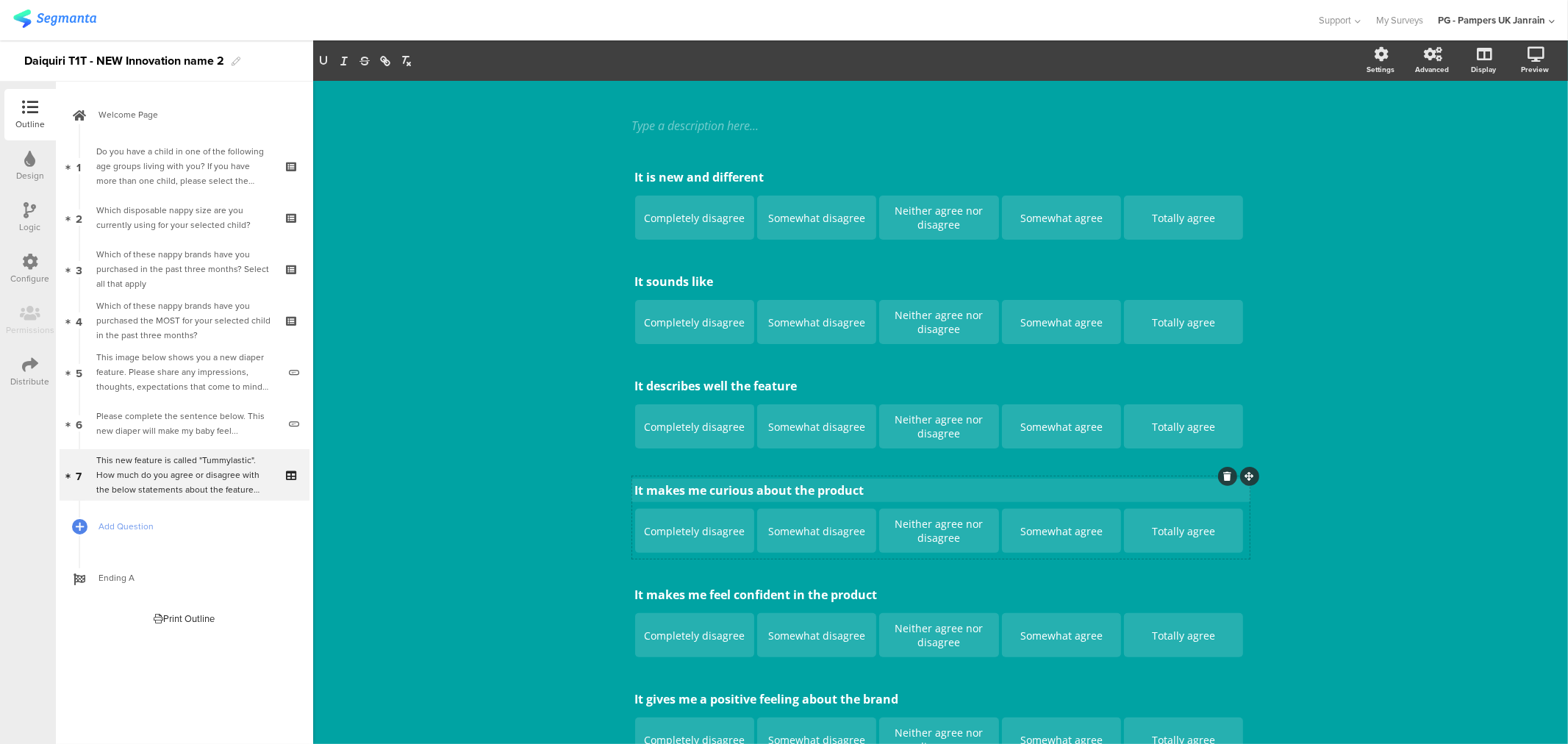
click at [715, 471] on div "It is new and different It is new and different Completely disagree Somewhat di…" at bounding box center [941, 465] width 618 height 604
click at [711, 488] on p "It makes me curious about the product" at bounding box center [941, 490] width 612 height 17
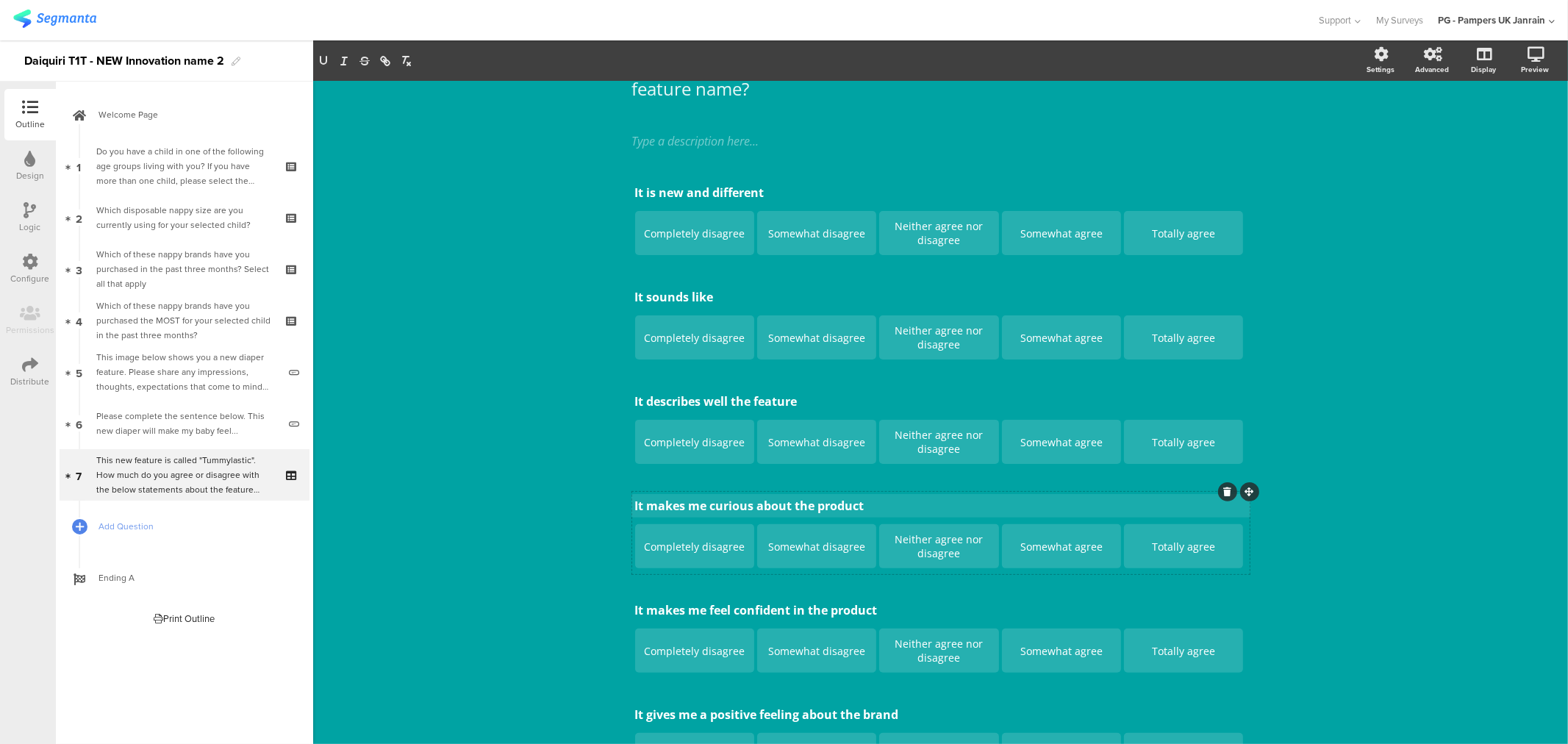
click at [711, 488] on div "It is new and different It is new and different Completely disagree Somewhat di…" at bounding box center [941, 480] width 618 height 604
click at [716, 501] on p "It makes me curious about the product" at bounding box center [941, 505] width 612 height 17
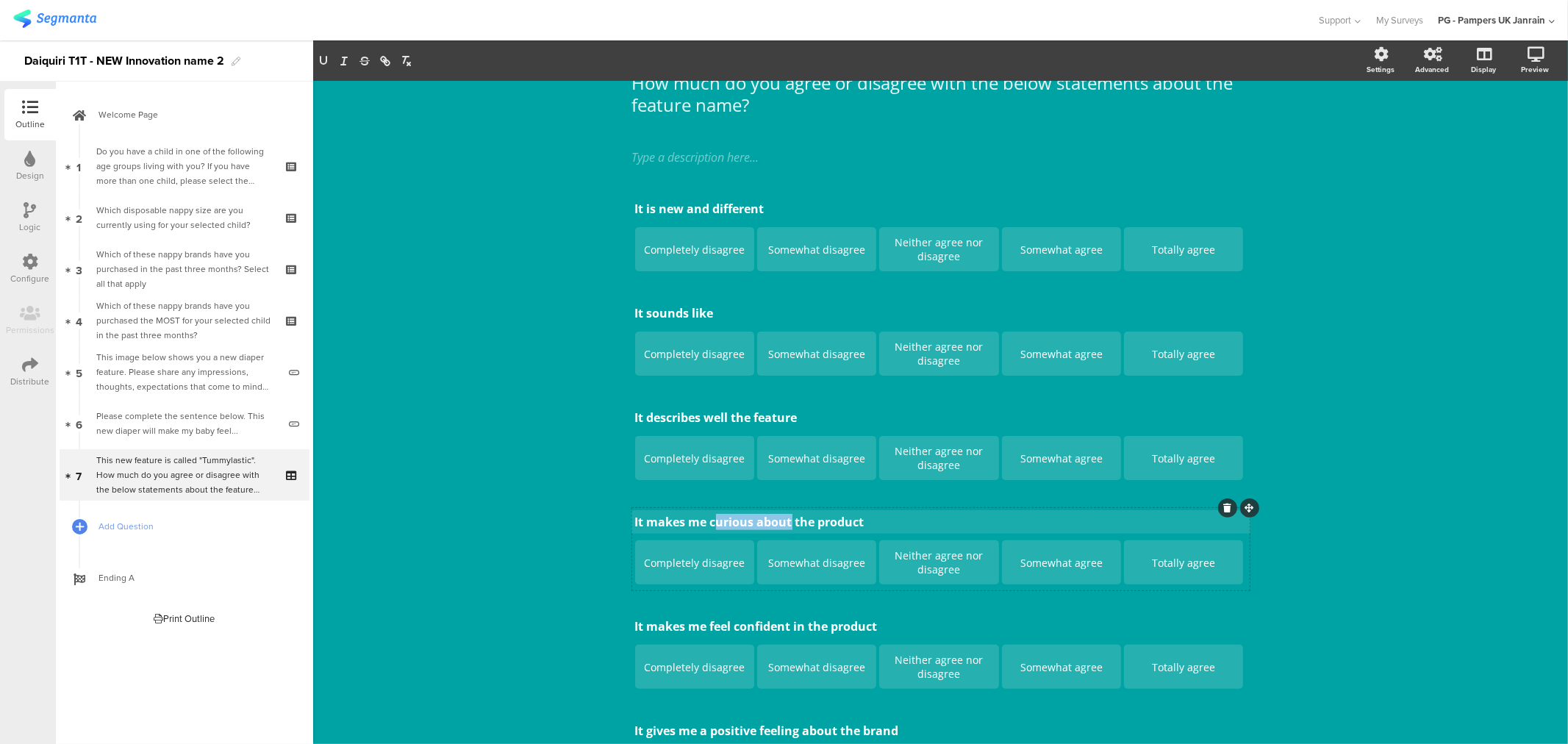
drag, startPoint x: 708, startPoint y: 519, endPoint x: 786, endPoint y: 522, distance: 78.1
click at [786, 522] on p "It makes me curious about the product" at bounding box center [941, 522] width 612 height 17
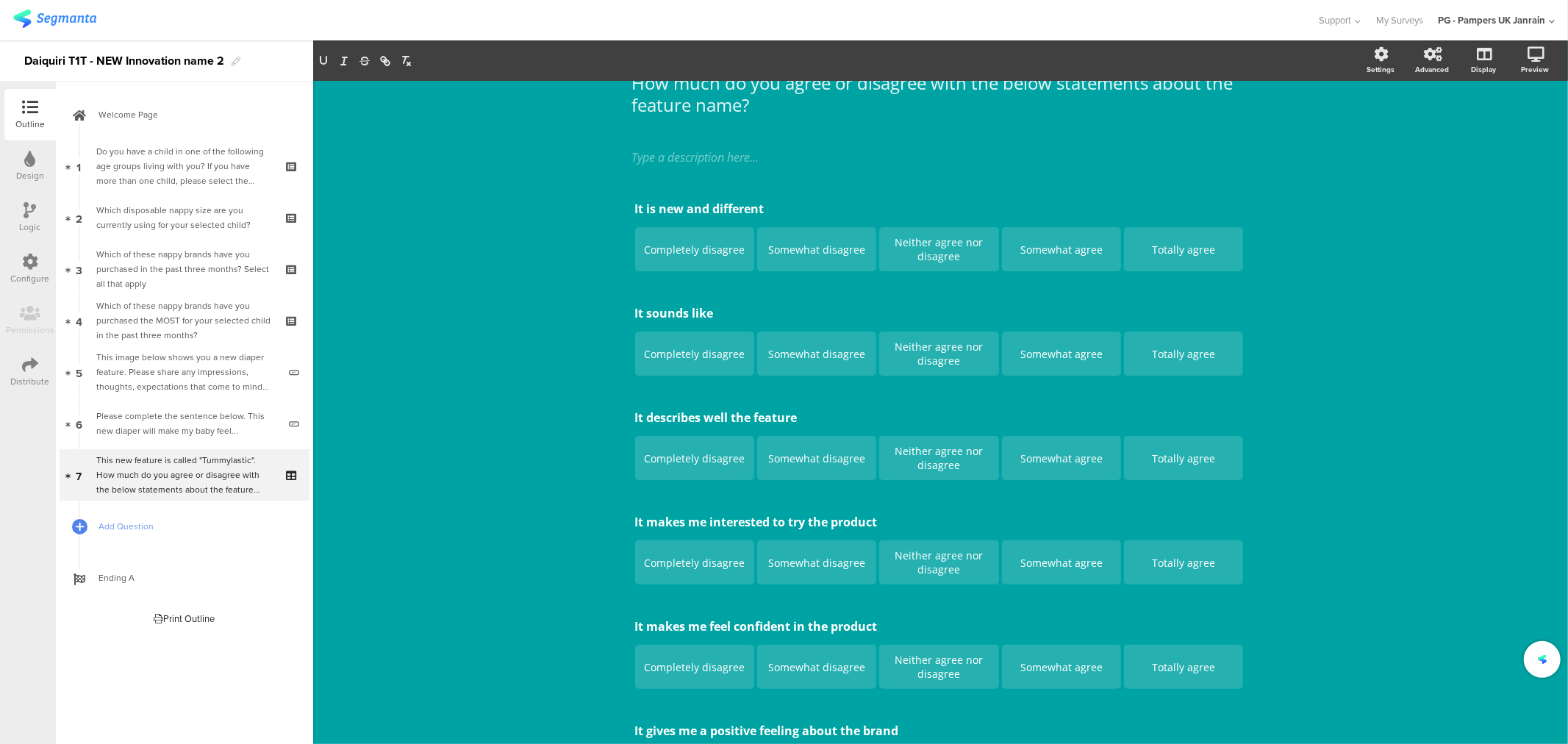
click at [546, 416] on div "This new feature is called "Tummylastic". How much do you agree or disagree wit…" at bounding box center [941, 431] width 1256 height 932
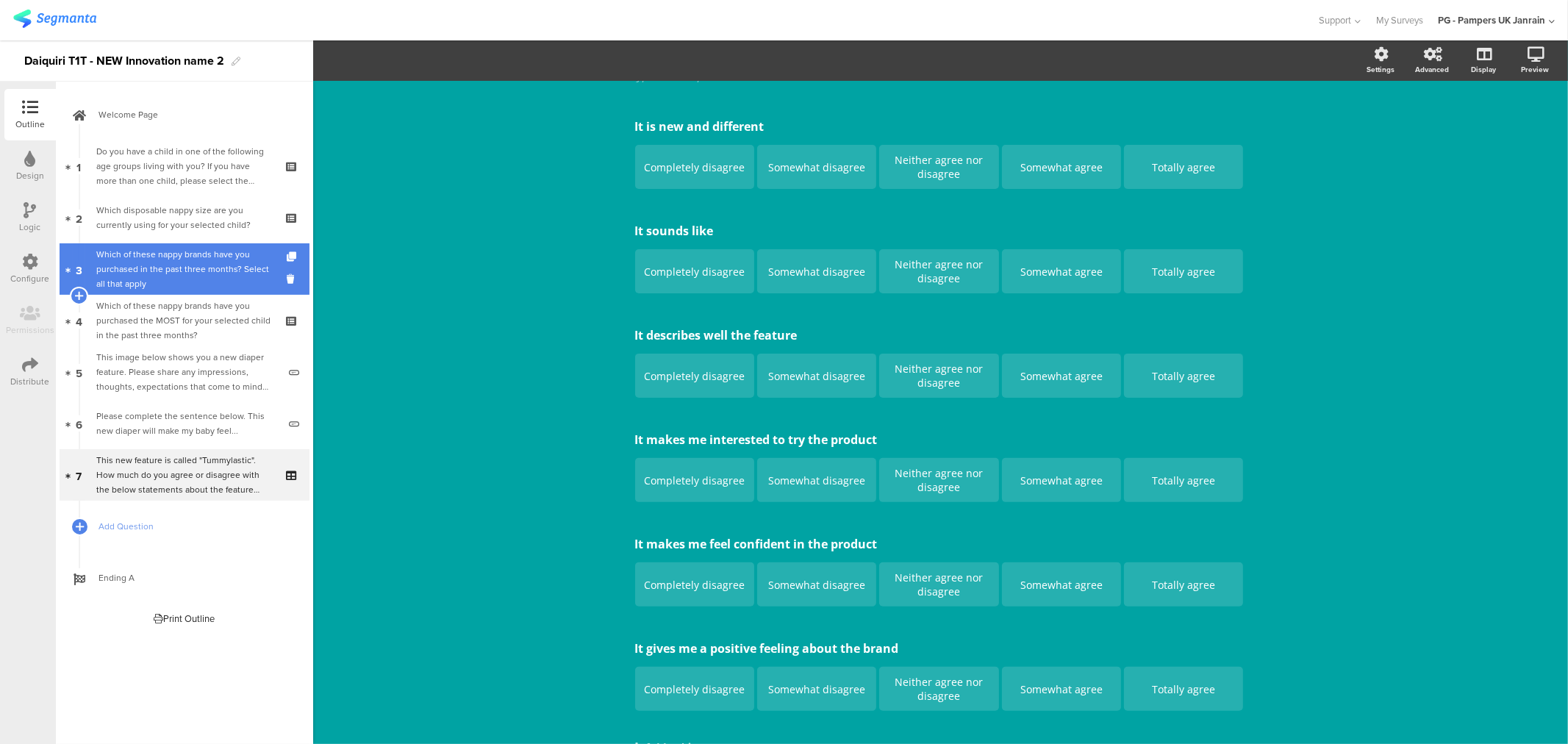
drag, startPoint x: 137, startPoint y: 264, endPoint x: 148, endPoint y: 307, distance: 44.4
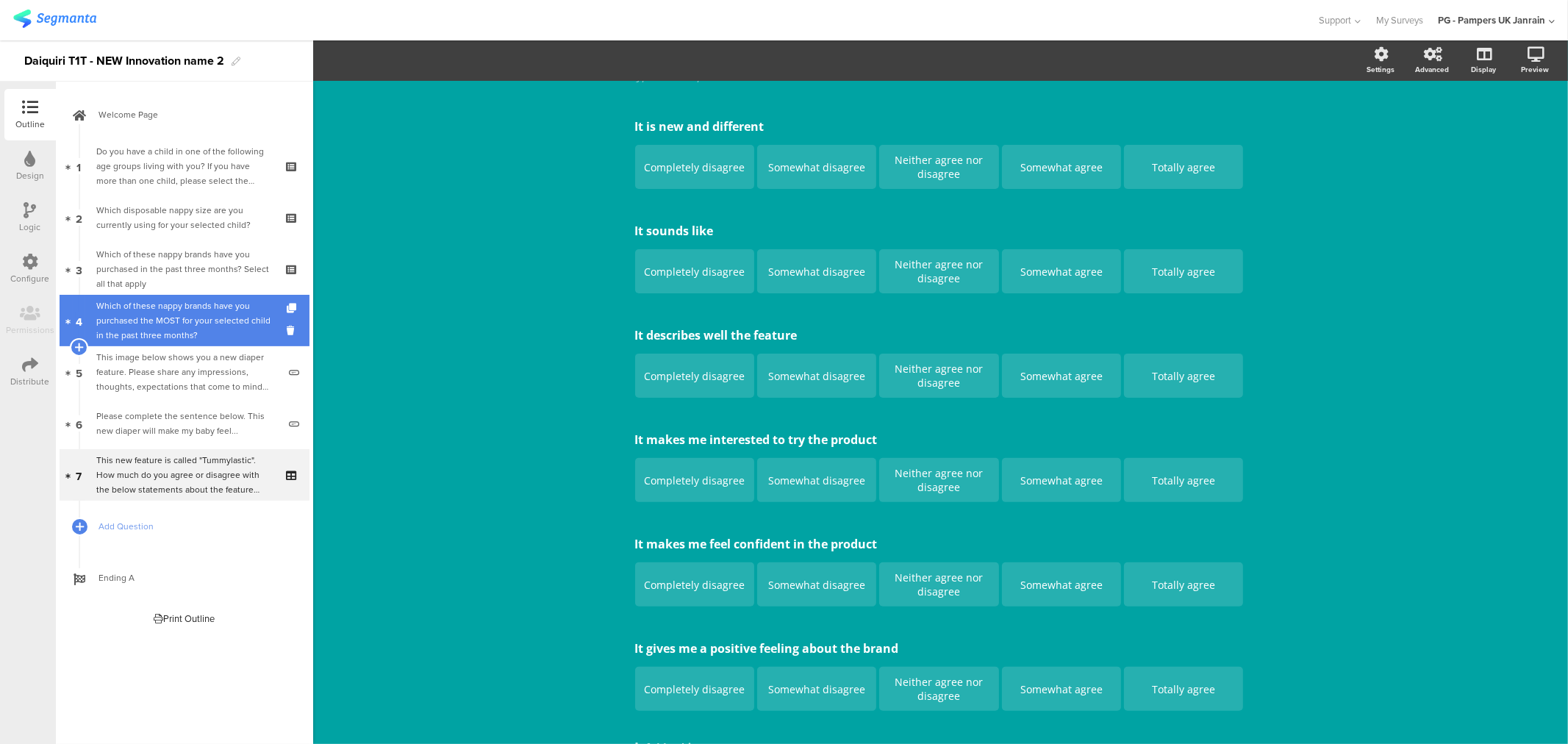
click at [137, 264] on div "Which of these nappy brands have you purchased in the past three months? Select…" at bounding box center [183, 268] width 175 height 44
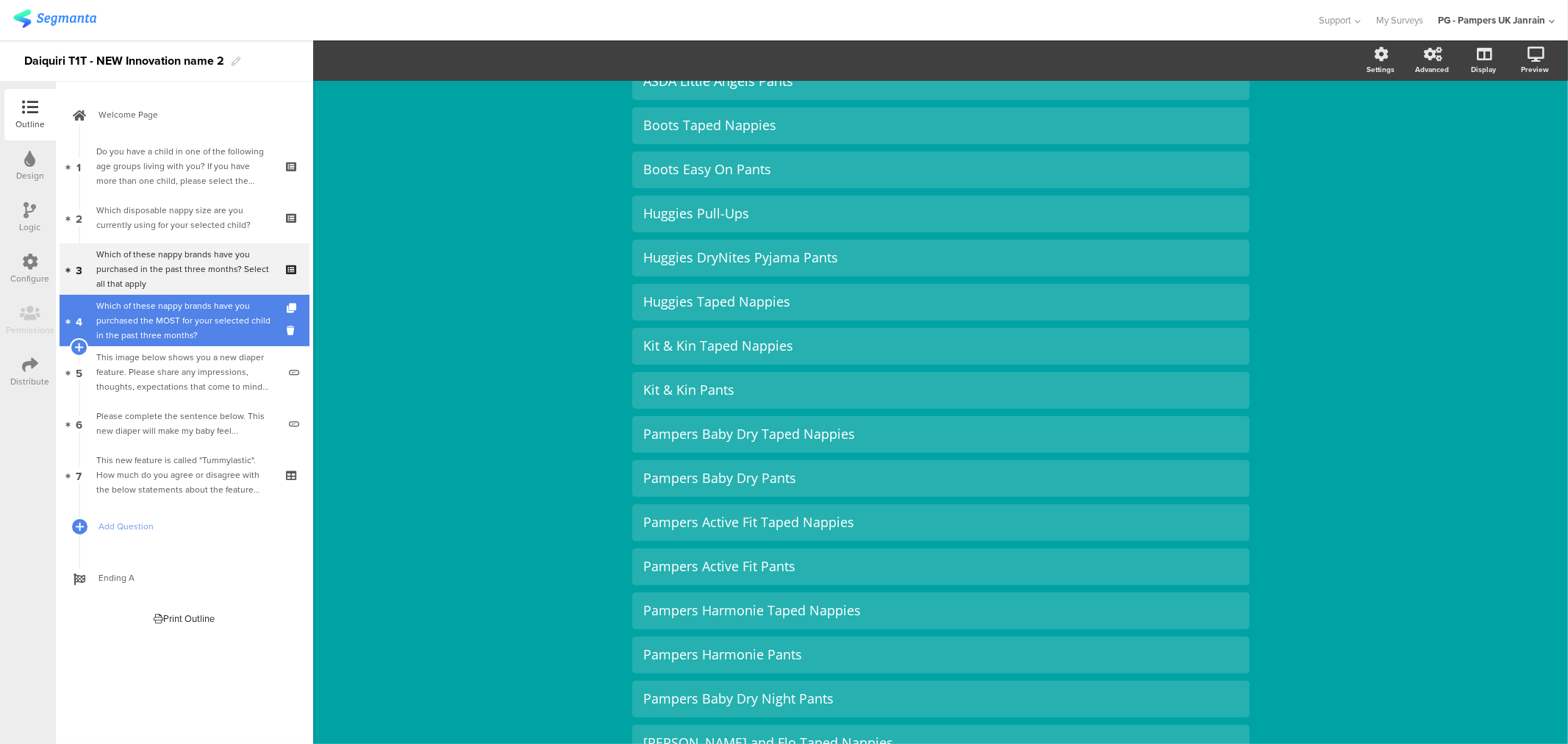
click at [148, 307] on div "Which of these nappy brands have you purchased the MOST for your selected child…" at bounding box center [183, 320] width 175 height 44
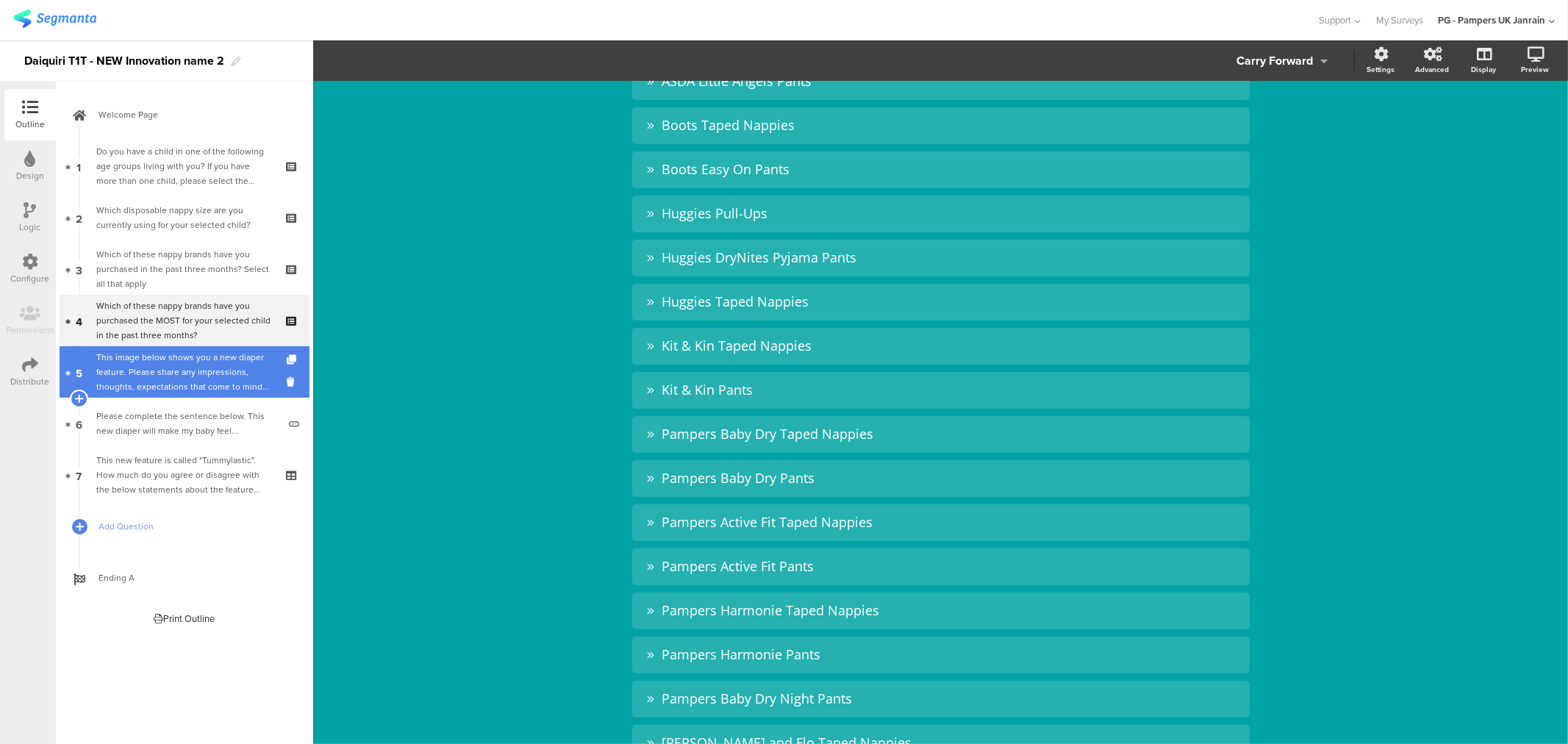
click at [158, 373] on div "This image below shows you a new diaper feature. Please share any impressions, …" at bounding box center [186, 371] width 181 height 44
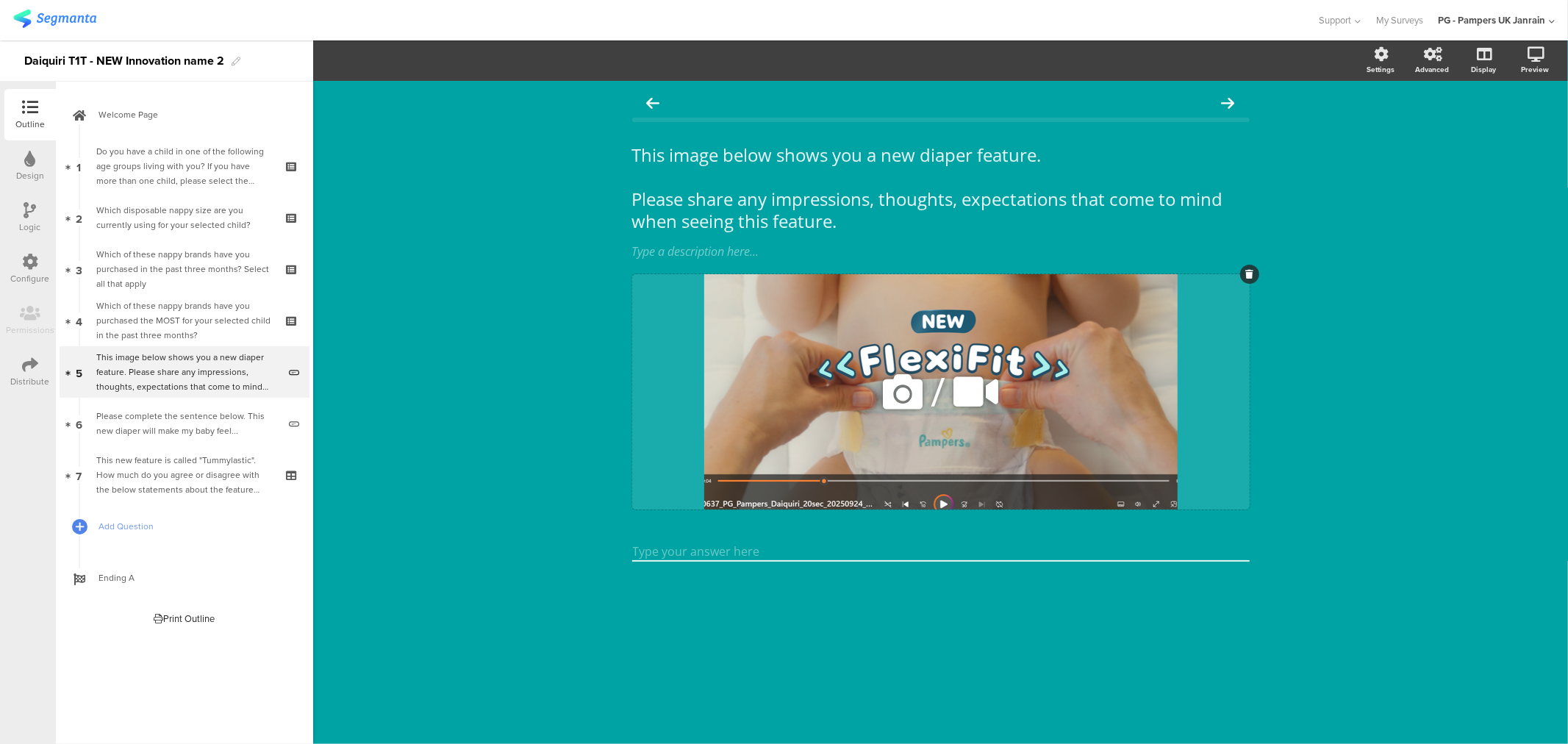
click at [893, 400] on icon at bounding box center [902, 392] width 50 height 50
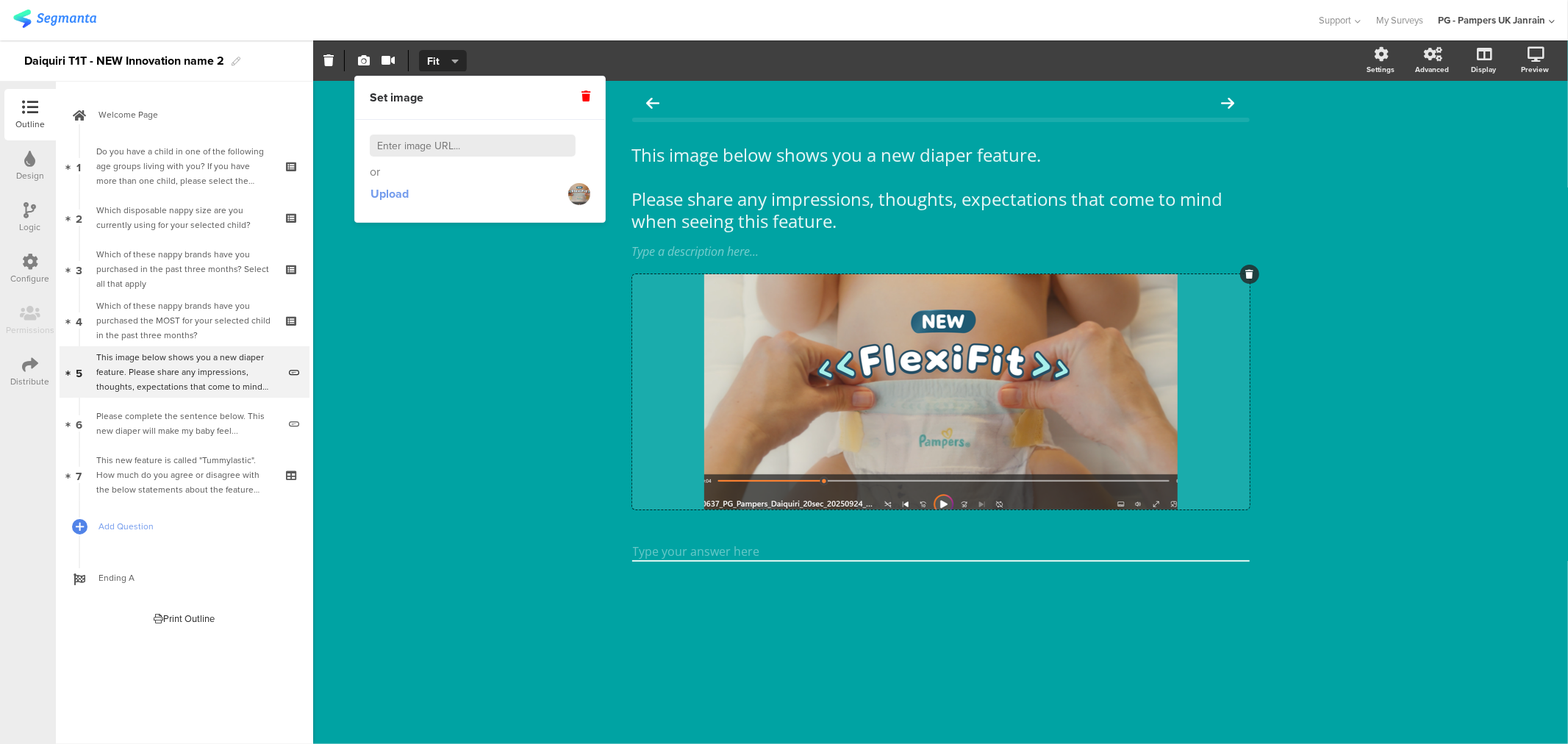
click at [398, 199] on span "Upload" at bounding box center [389, 193] width 38 height 17
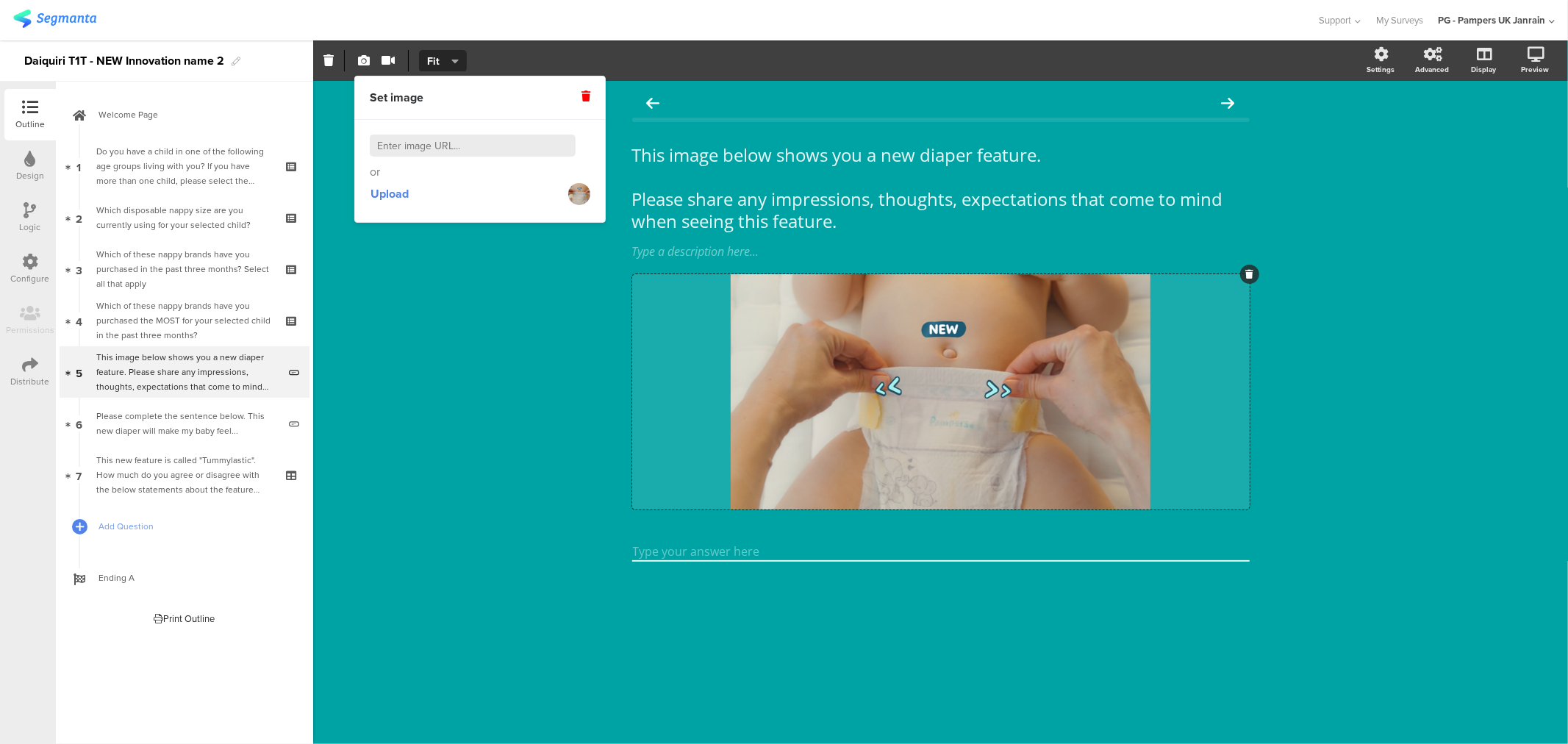
click at [515, 391] on div "This image below shows you a new diaper feature. Please share any impressions, …" at bounding box center [941, 412] width 1256 height 663
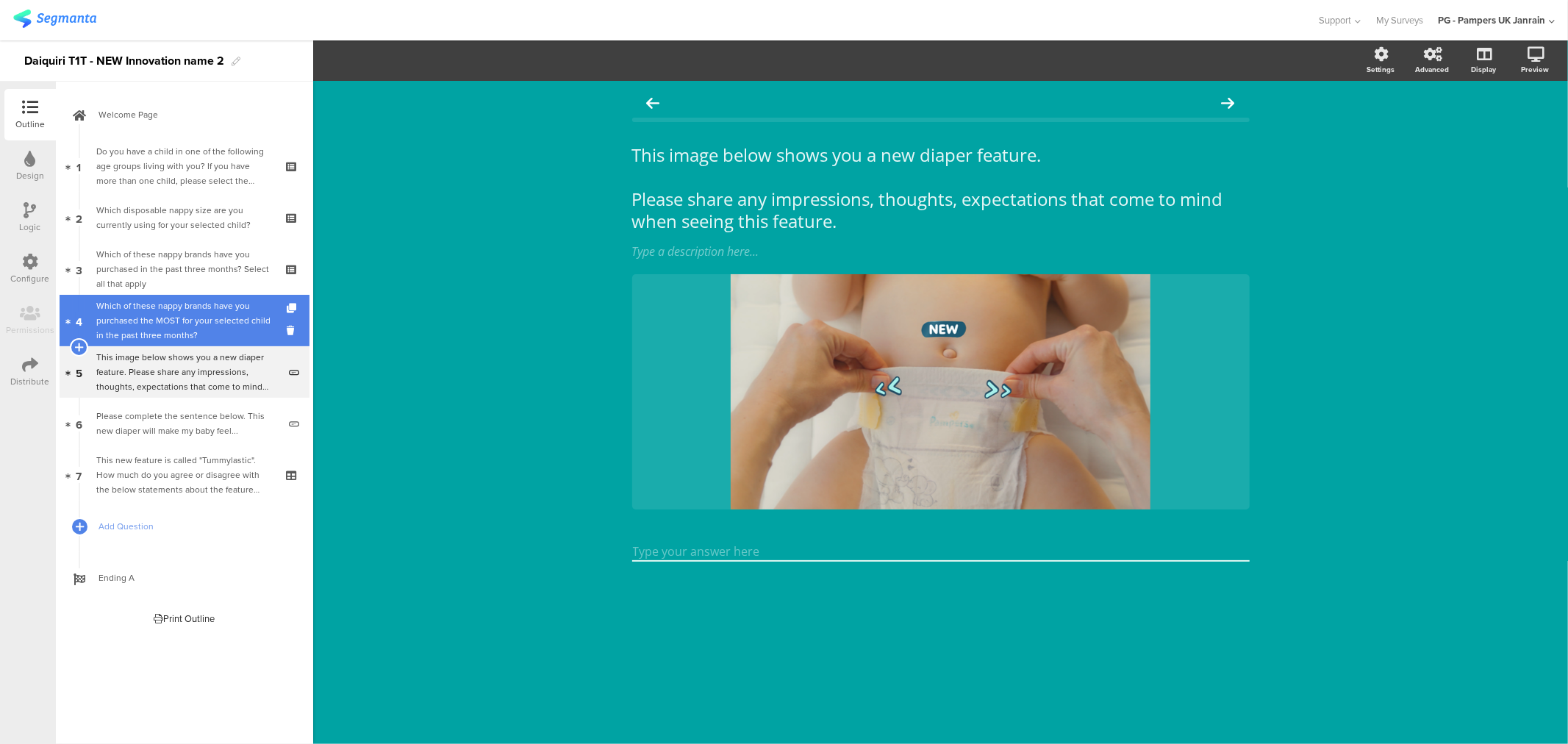
click at [171, 326] on div "Which of these nappy brands have you purchased the MOST for your selected child…" at bounding box center [183, 320] width 175 height 44
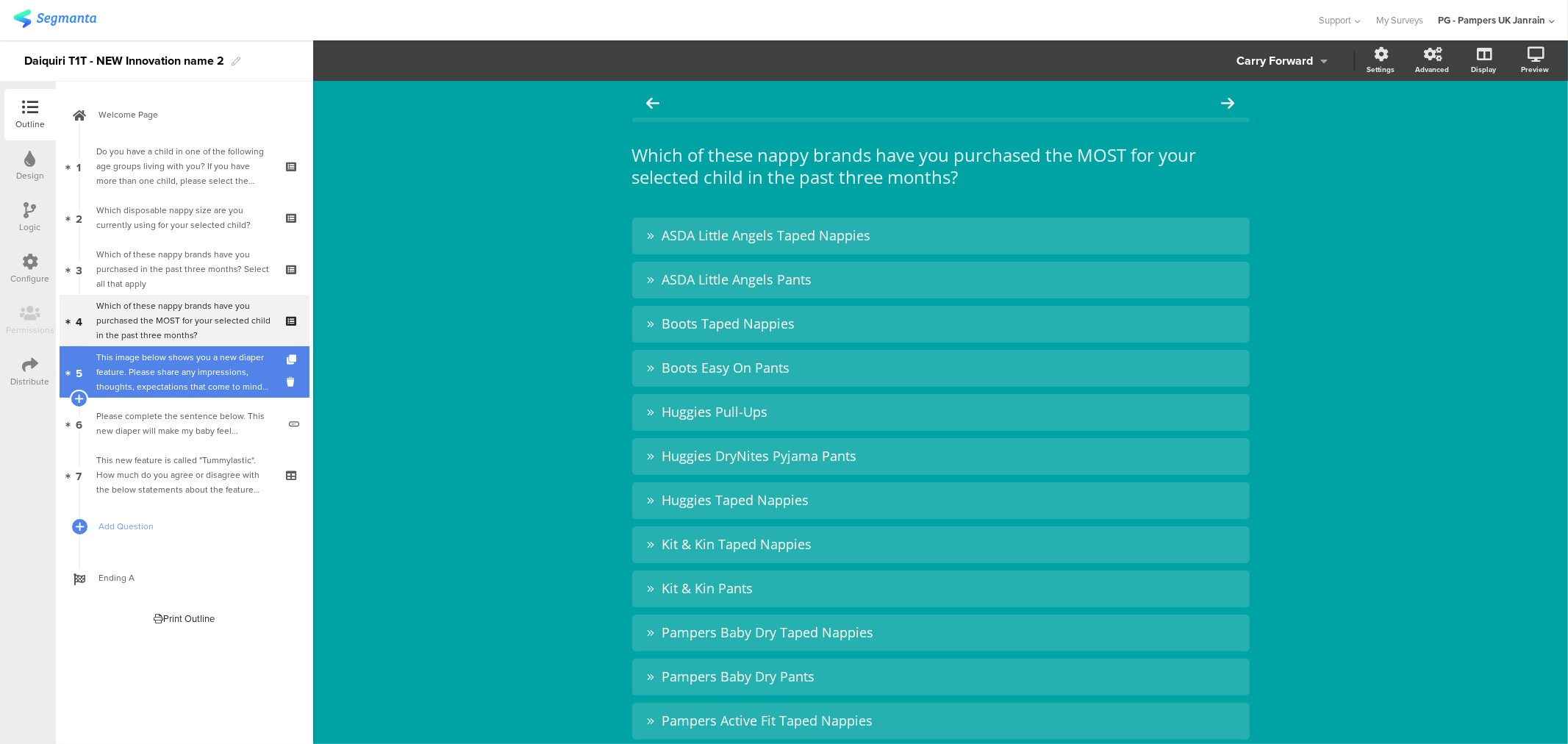
click at [169, 378] on div "This image below shows you a new diaper feature. Please share any impressions, …" at bounding box center [186, 371] width 181 height 44
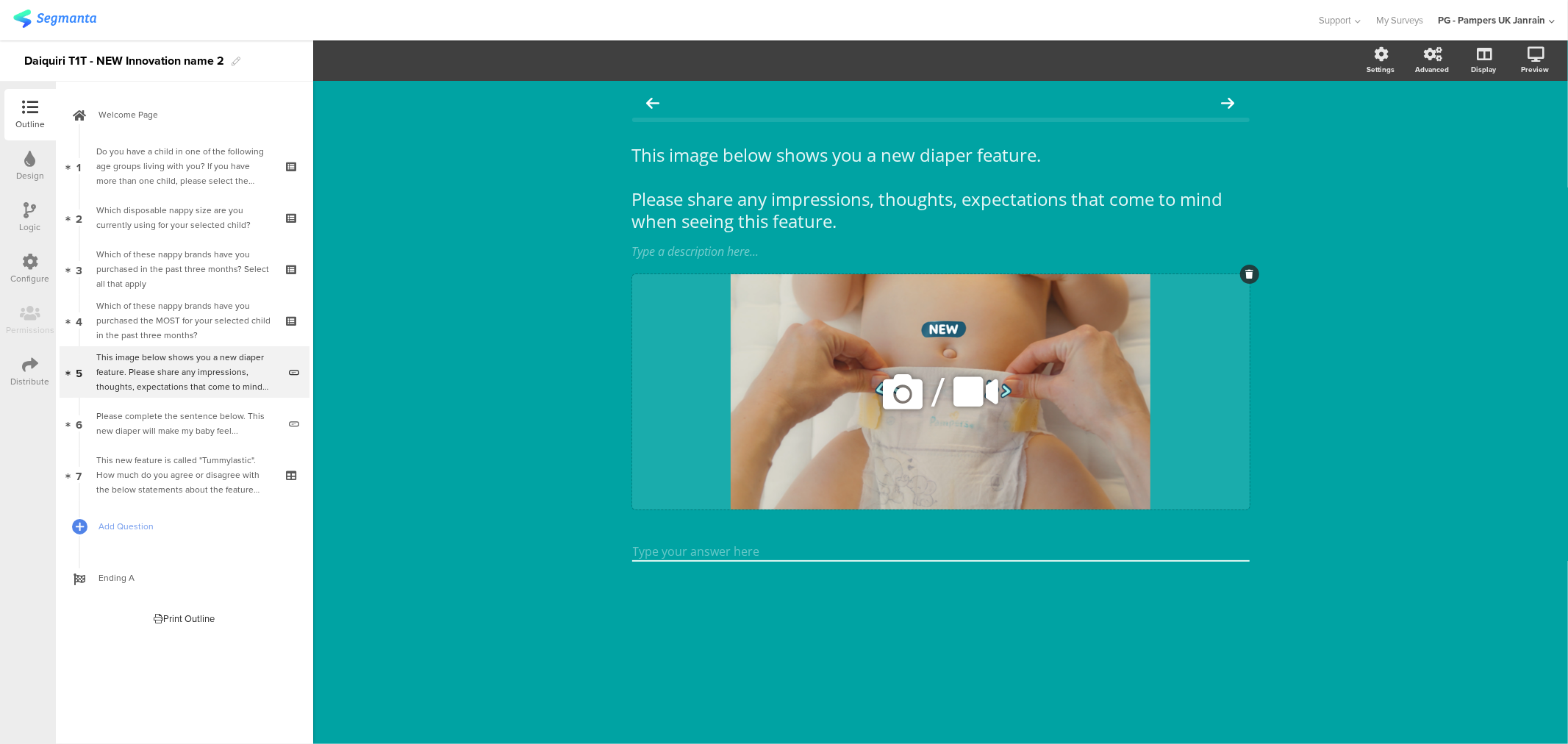
click at [902, 390] on icon at bounding box center [902, 392] width 50 height 50
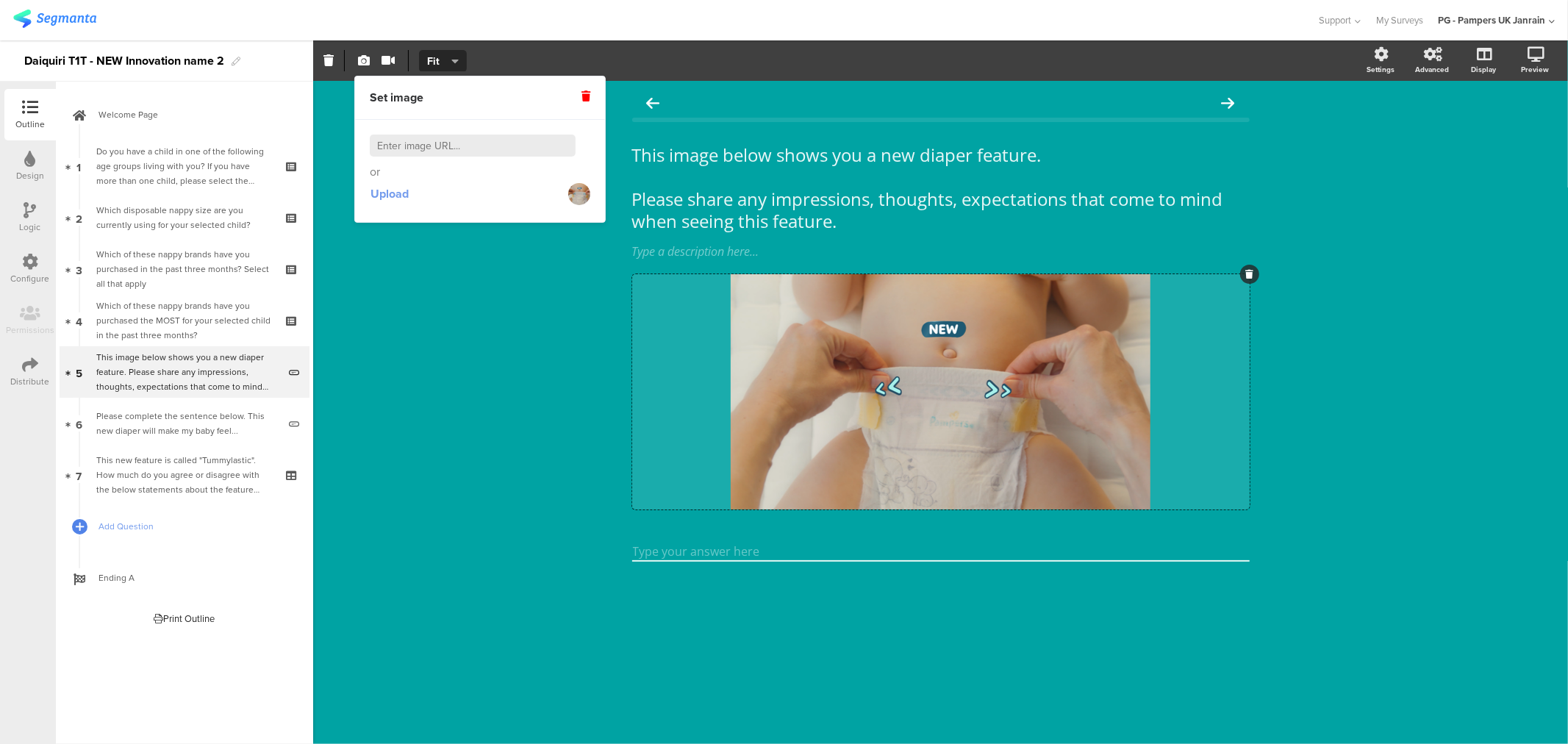
drag, startPoint x: 414, startPoint y: 196, endPoint x: 403, endPoint y: 194, distance: 11.2
click at [410, 196] on div "Upload" at bounding box center [480, 194] width 220 height 26
click at [400, 193] on span "Upload" at bounding box center [389, 193] width 38 height 17
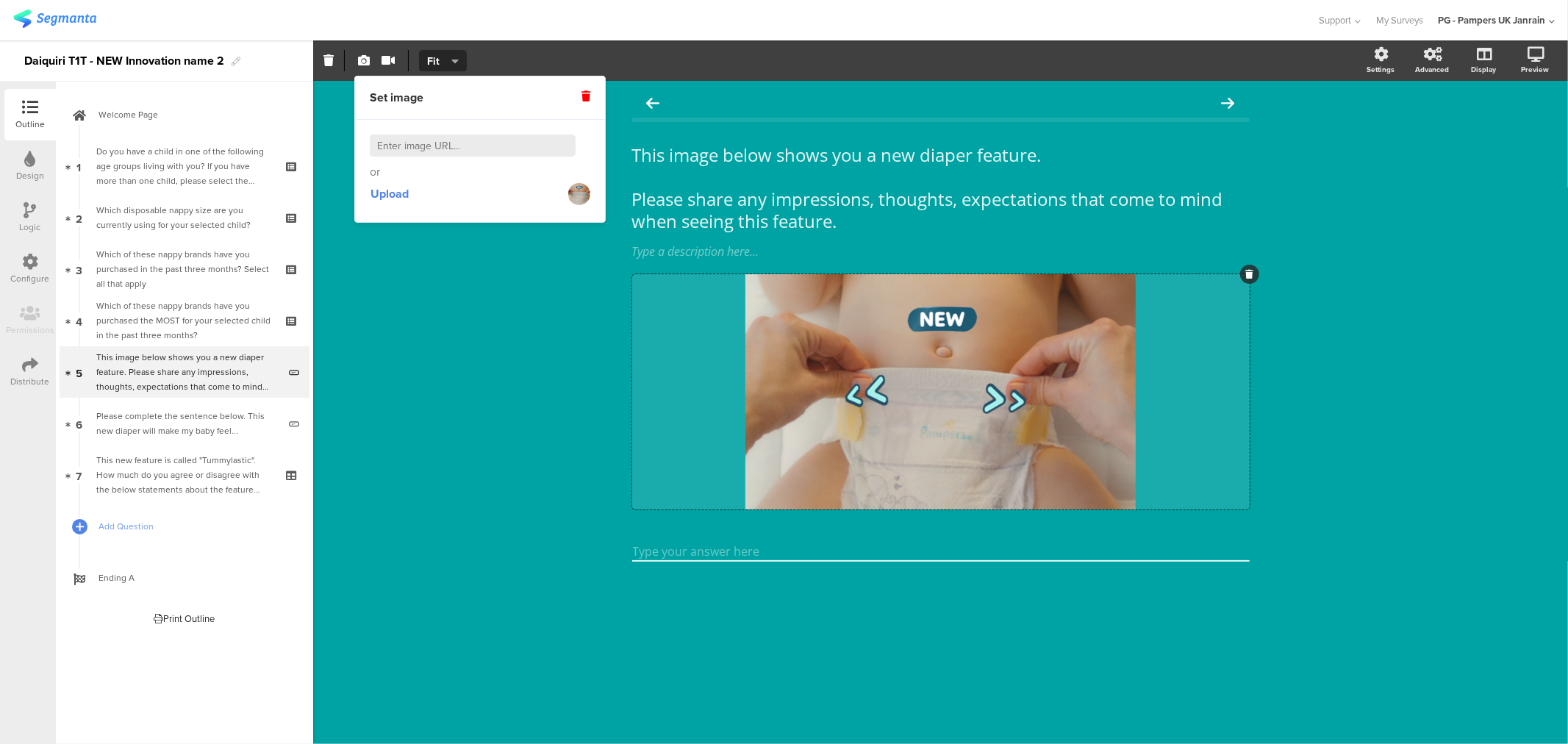
click at [436, 408] on div "This image below shows you a new diaper feature. Please share any impressions, …" at bounding box center [941, 412] width 1256 height 663
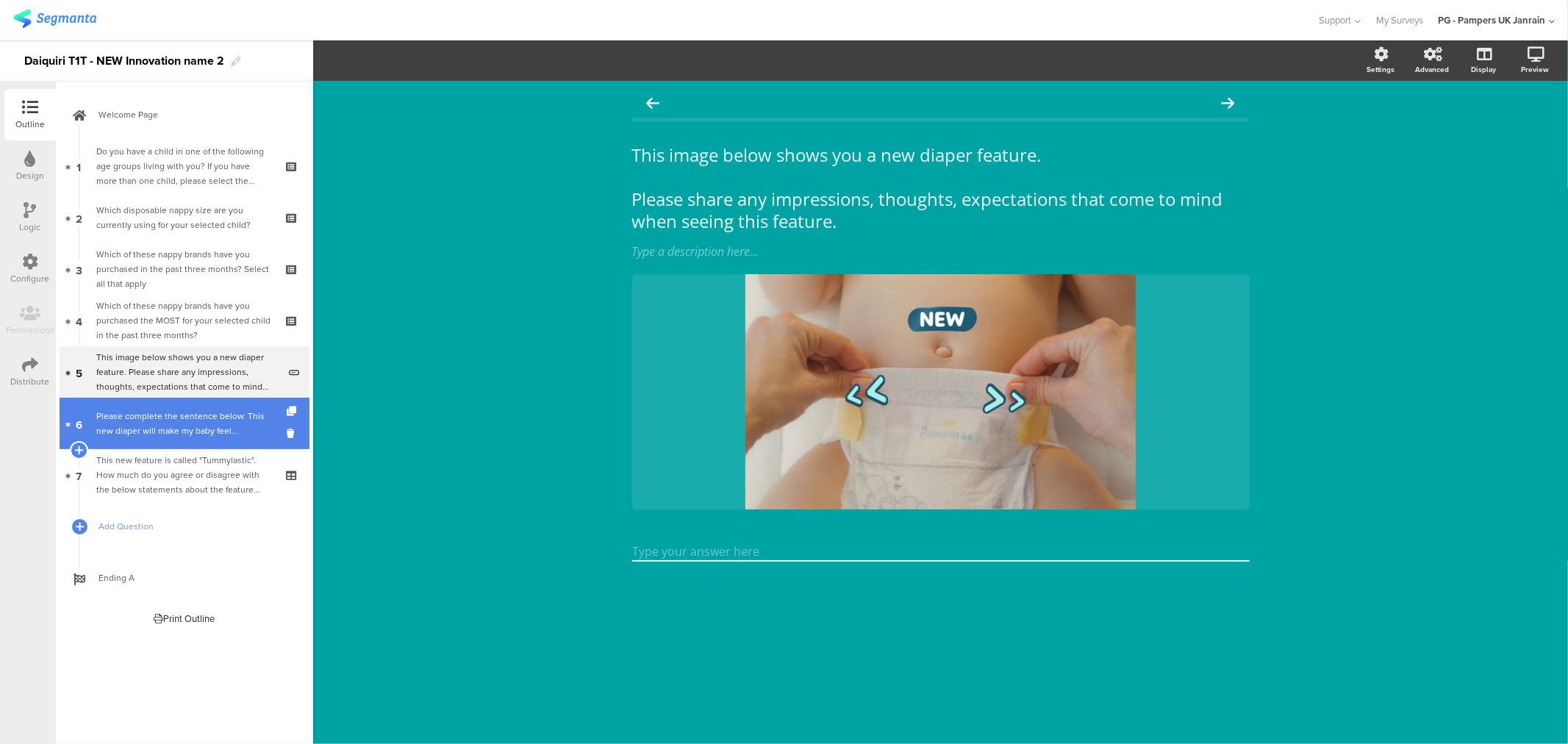
click at [181, 435] on div "Please complete the sentence below. This new diaper will make my baby feel..." at bounding box center [186, 423] width 181 height 29
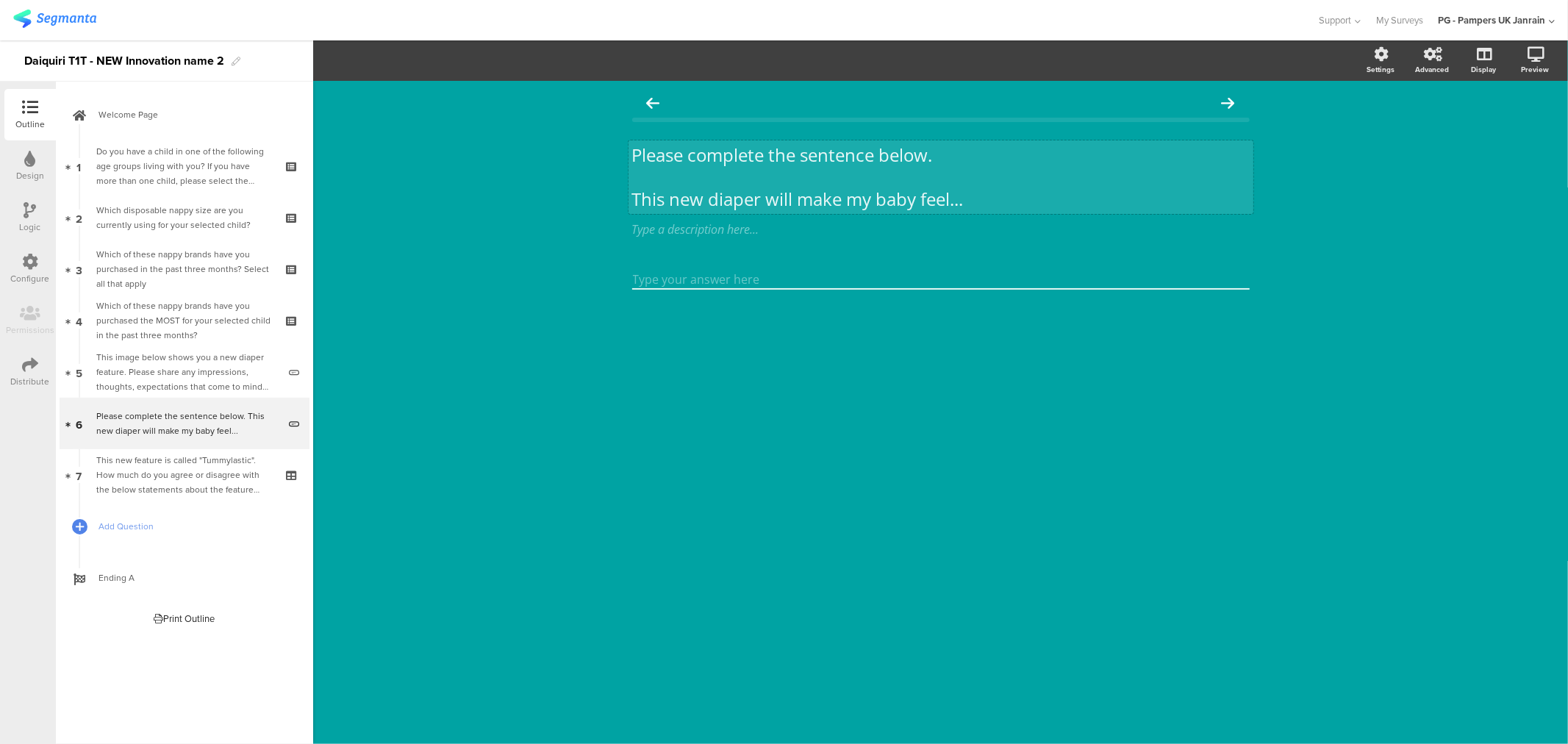
click at [885, 196] on p "This new diaper will make my baby feel..." at bounding box center [941, 199] width 618 height 23
click at [885, 196] on div "Please complete the sentence below. This new diaper will make my baby feel... P…" at bounding box center [941, 176] width 625 height 73
click at [829, 196] on p "This new diaper will make my baby feel..." at bounding box center [941, 198] width 618 height 23
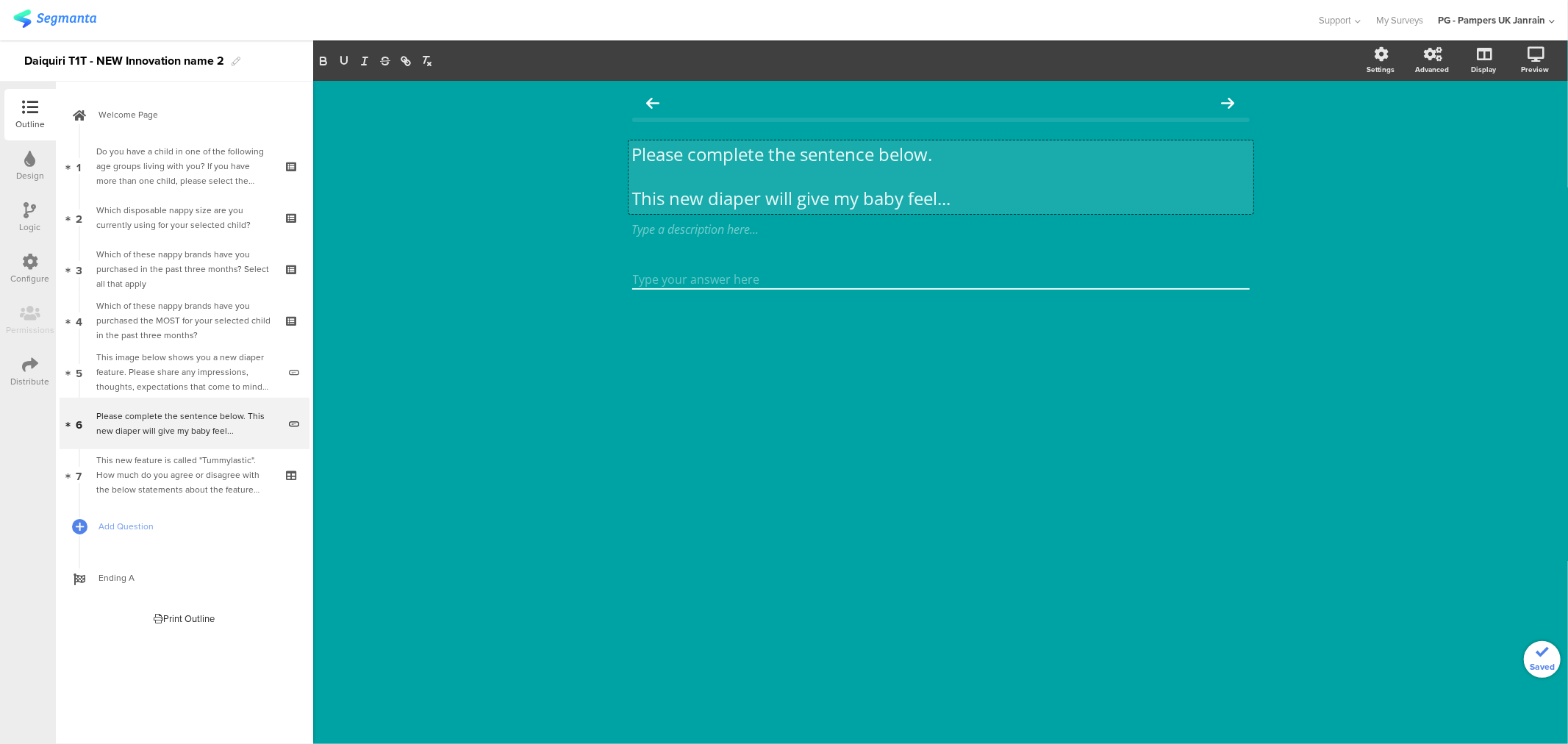
click at [915, 196] on p "This new diaper will give my baby feel..." at bounding box center [941, 198] width 618 height 23
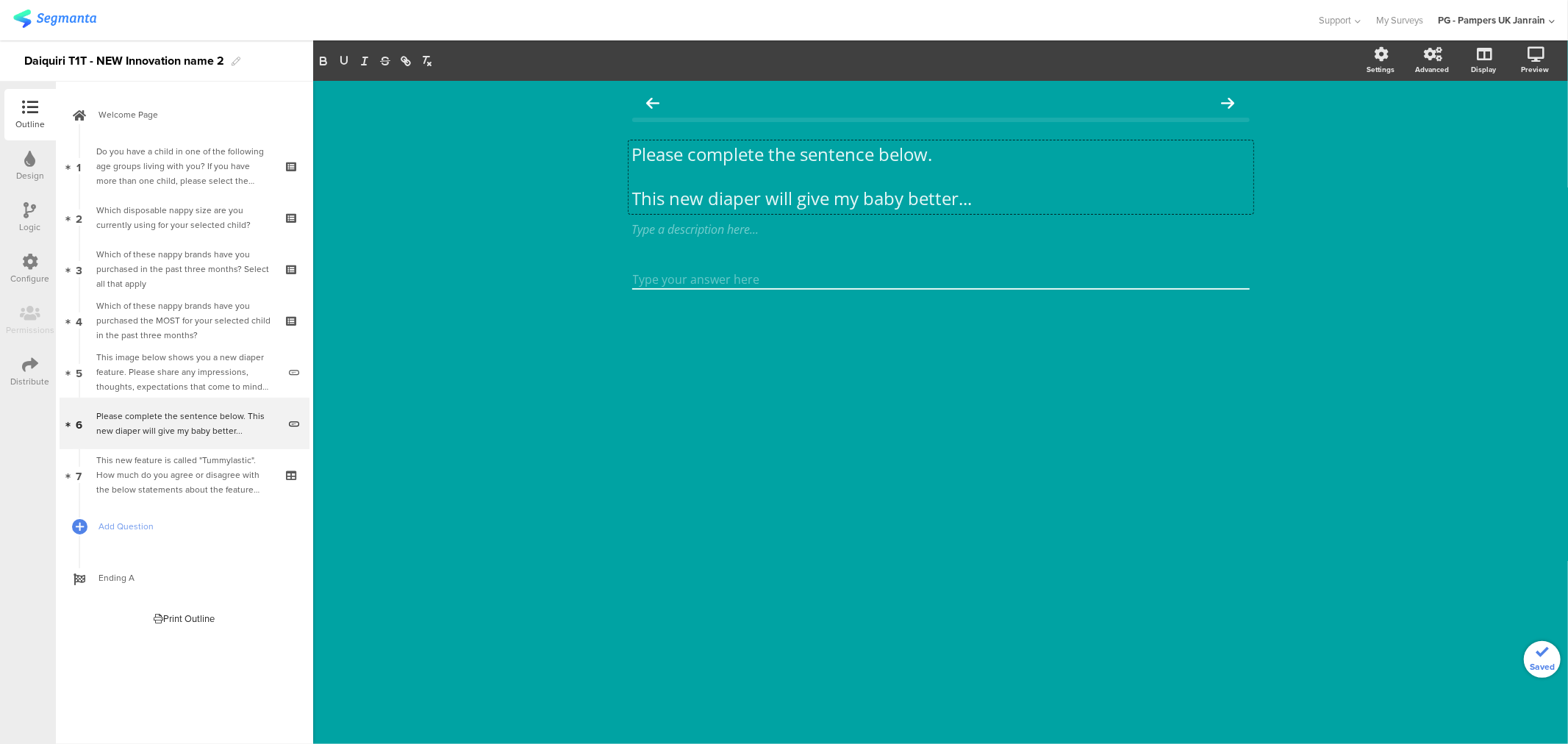
click at [423, 266] on div "Please complete the sentence below. This new diaper will give my baby better...…" at bounding box center [941, 412] width 1256 height 663
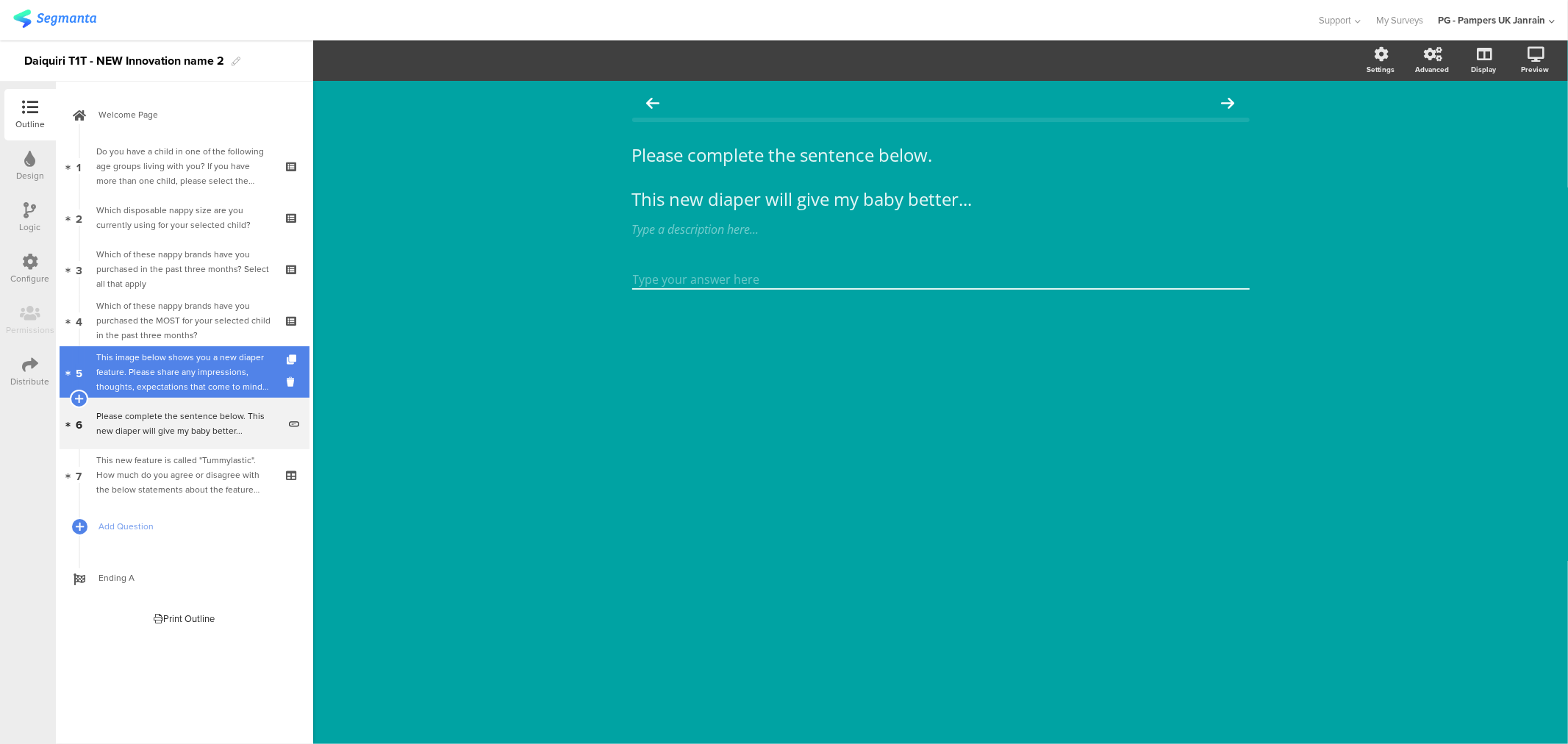
click at [155, 369] on div "This image below shows you a new diaper feature. Please share any impressions, …" at bounding box center [186, 371] width 181 height 44
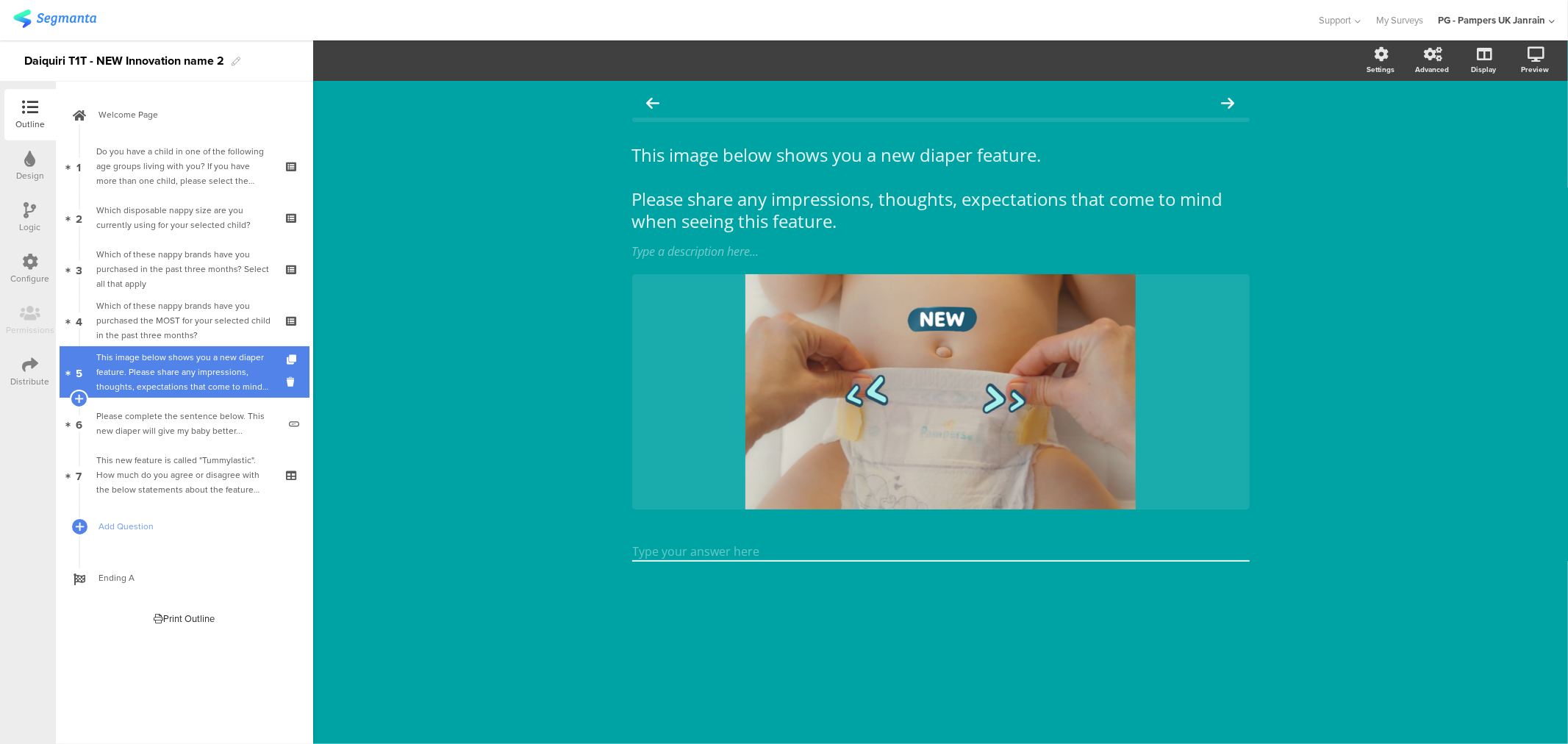
click at [174, 369] on div "This image below shows you a new diaper feature. Please share any impressions, …" at bounding box center [186, 371] width 181 height 44
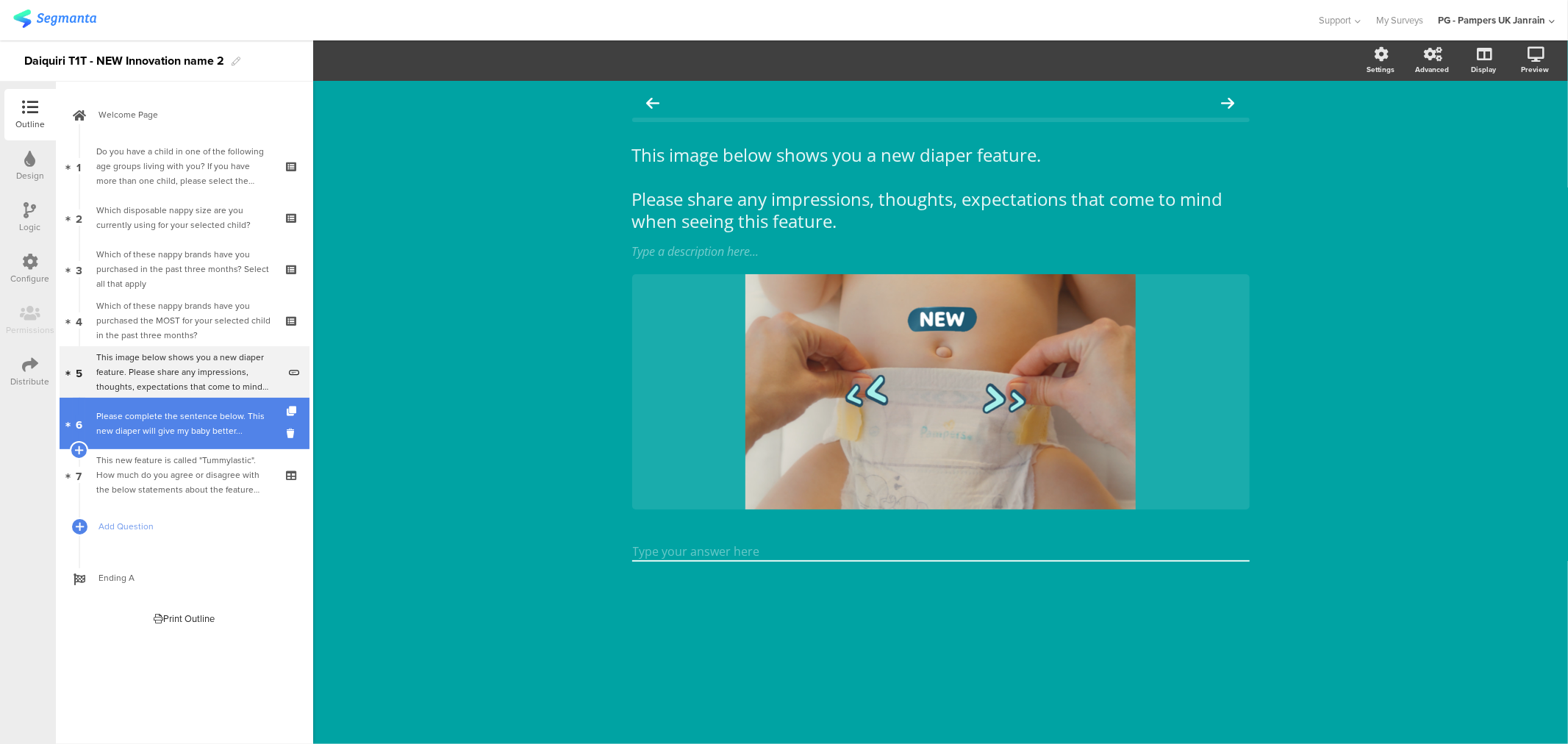
click at [176, 424] on div "Please complete the sentence below. This new diaper will give my baby better..." at bounding box center [186, 423] width 181 height 29
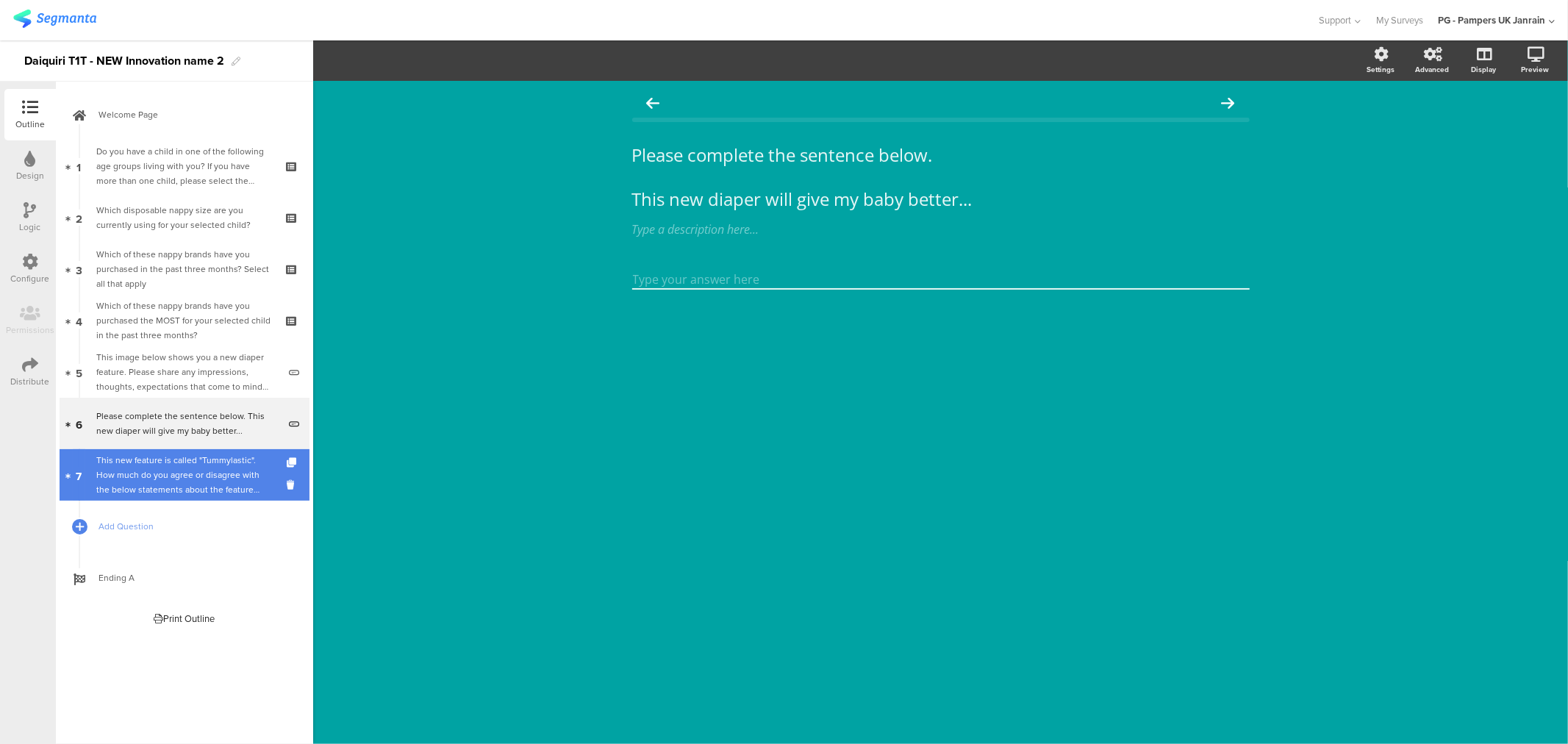
click at [138, 464] on div "This new feature is called "Tummylastic". How much do you agree or disagree wit…" at bounding box center [183, 474] width 175 height 44
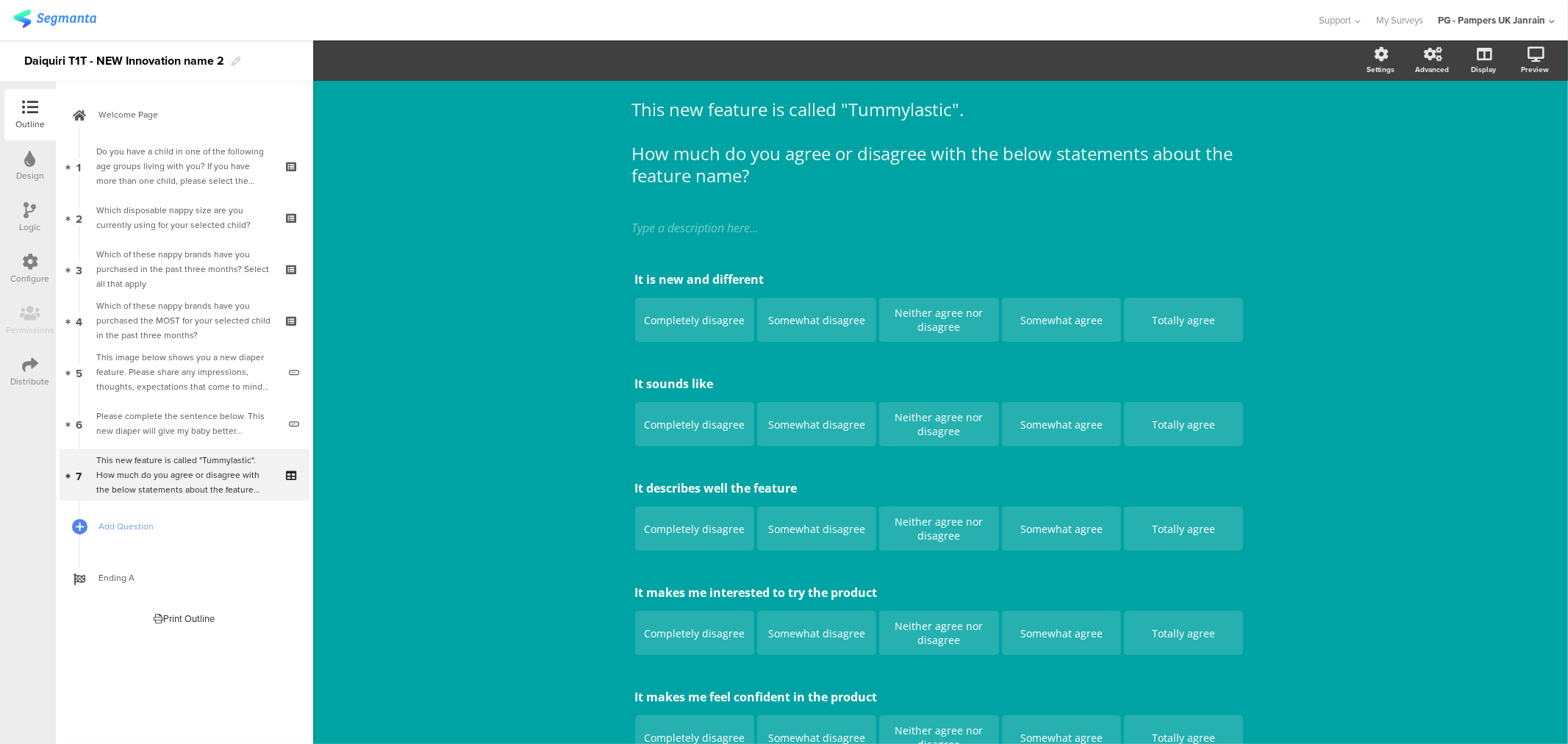
scroll to position [81, 0]
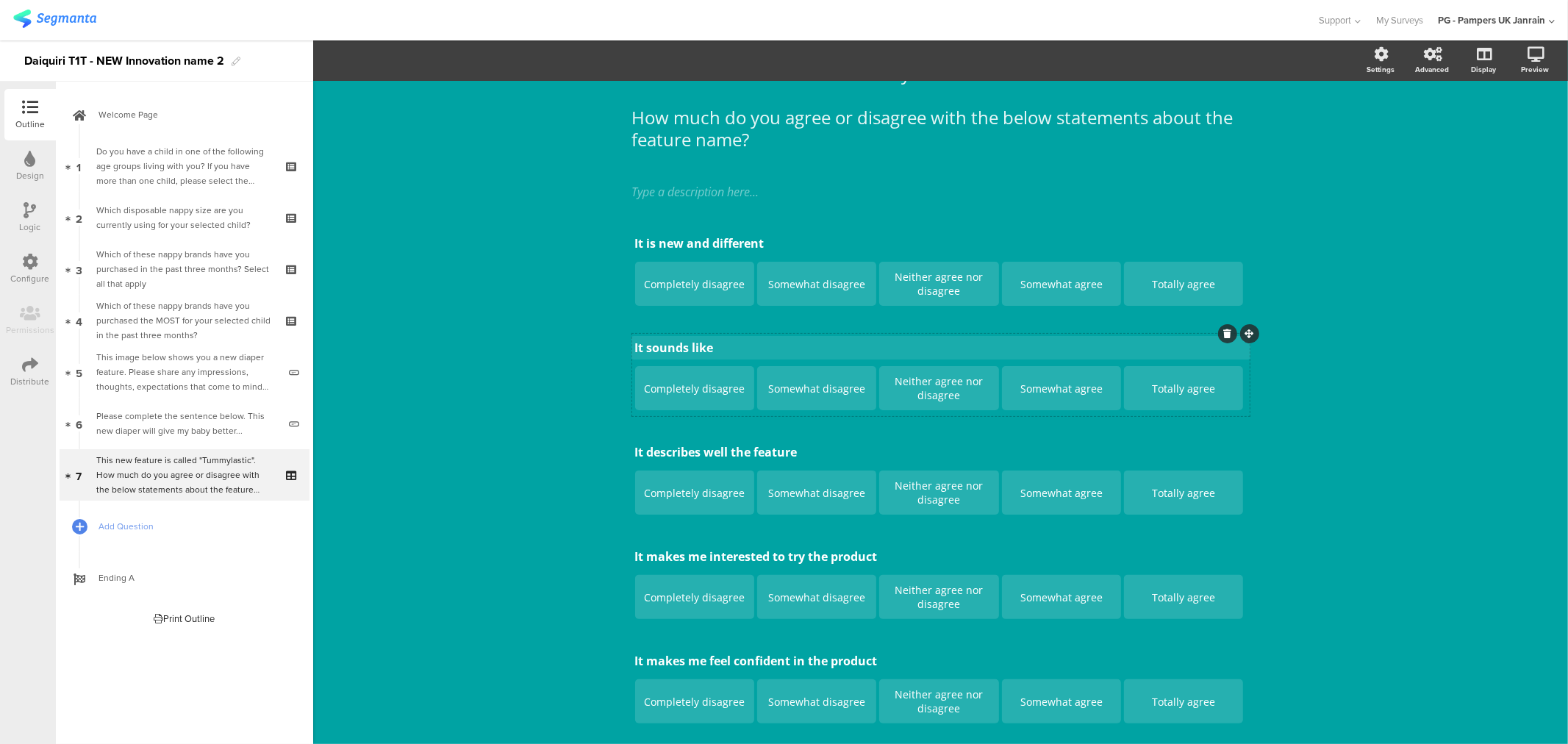
click at [691, 344] on p "It sounds like" at bounding box center [941, 348] width 612 height 17
click at [691, 344] on div "It sounds like It sounds like It sounds like" at bounding box center [941, 348] width 619 height 23
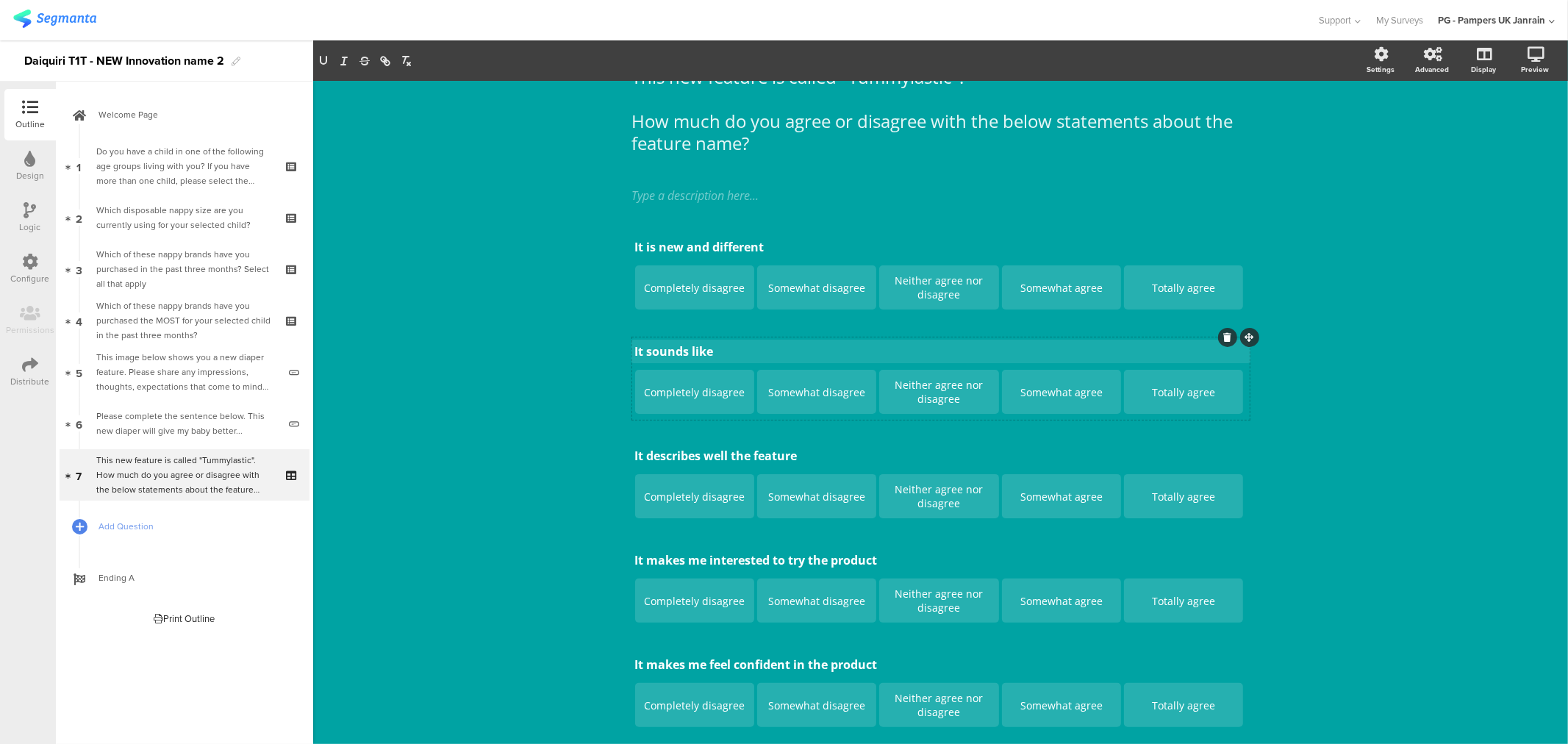
click at [692, 349] on p "It sounds like" at bounding box center [941, 351] width 612 height 17
click at [566, 370] on div "This new feature is called "Tummylastic". How much do you agree or disagree wit…" at bounding box center [941, 469] width 1256 height 932
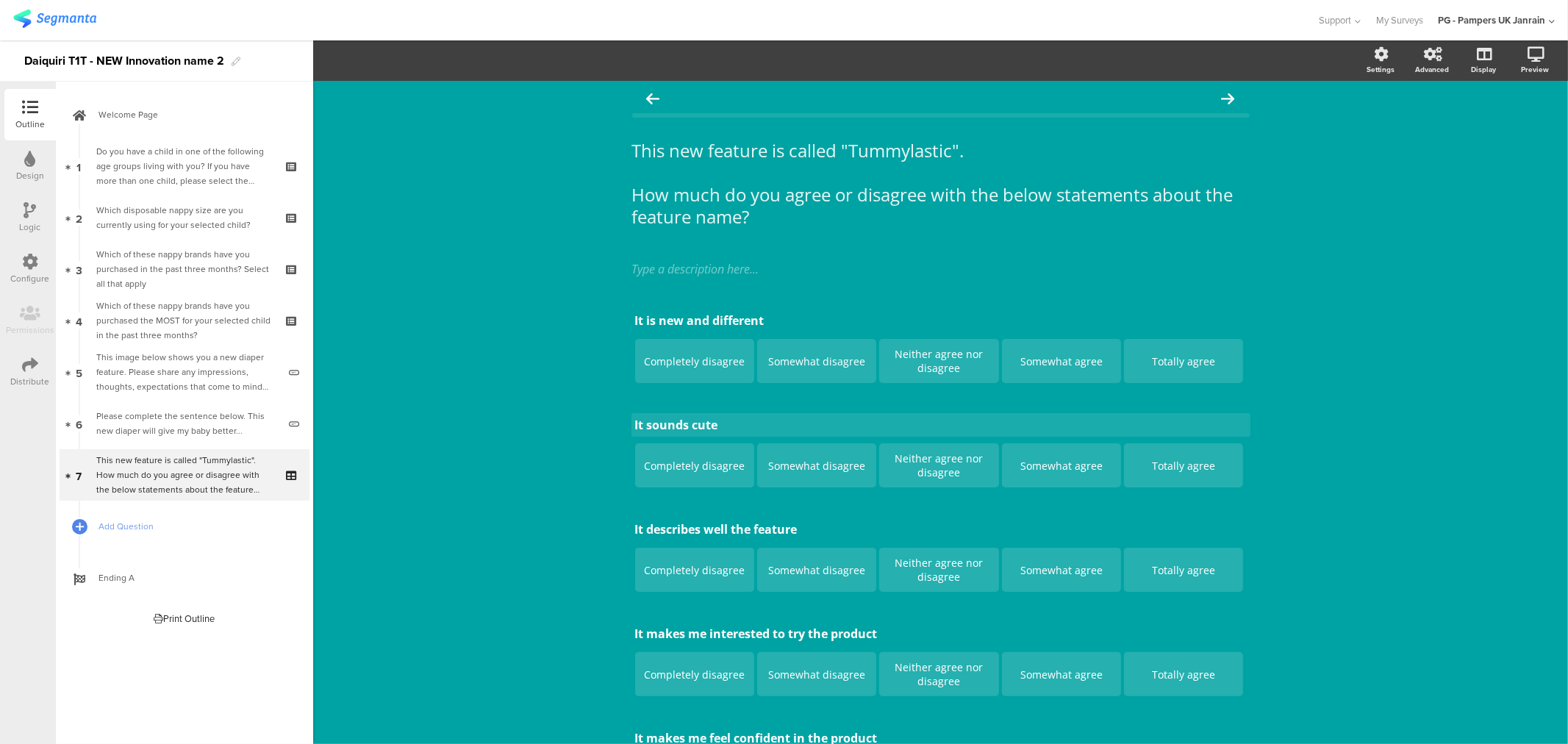
scroll to position [0, 0]
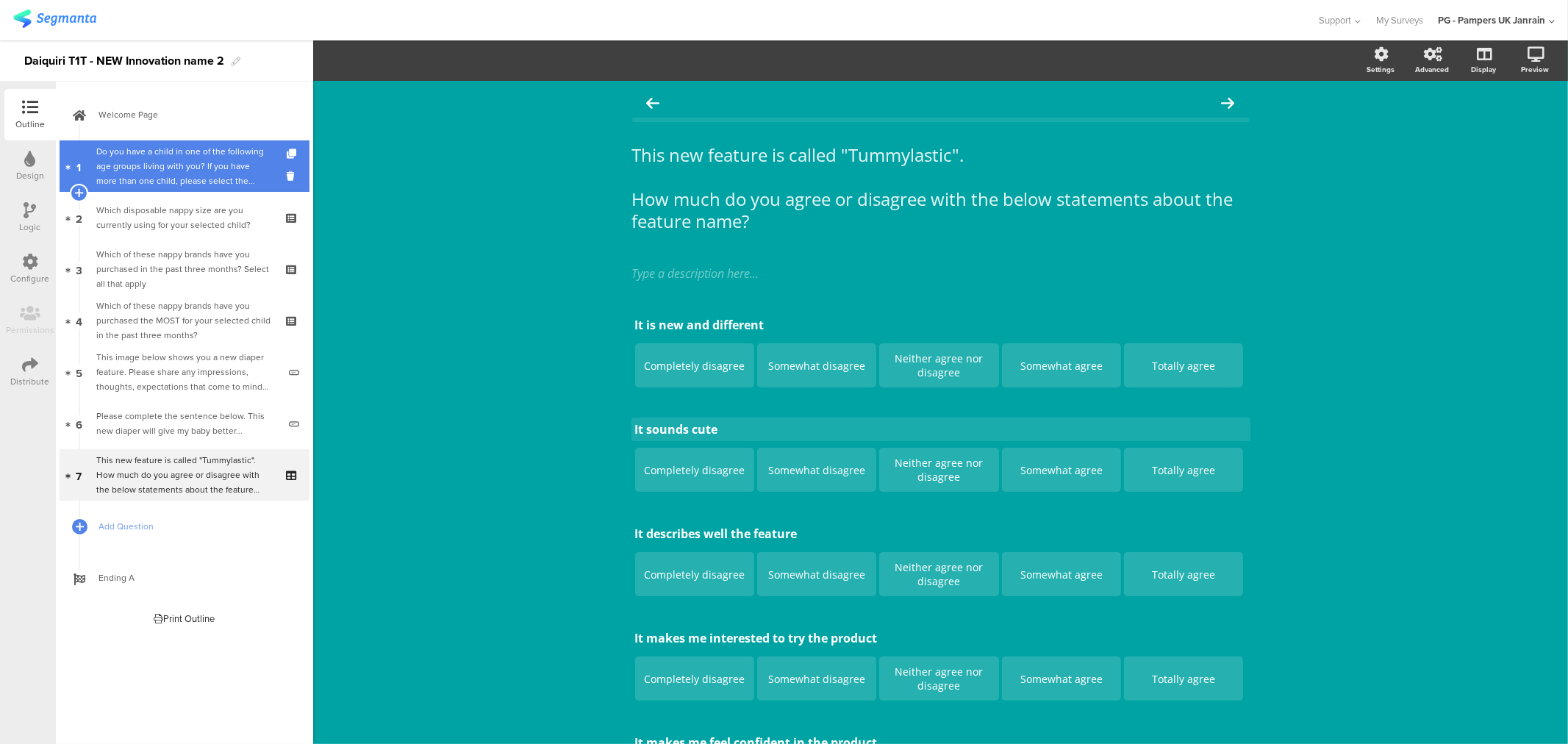
click at [119, 151] on div "Do you have a child in one of the following age groups living with you? If you …" at bounding box center [183, 165] width 175 height 44
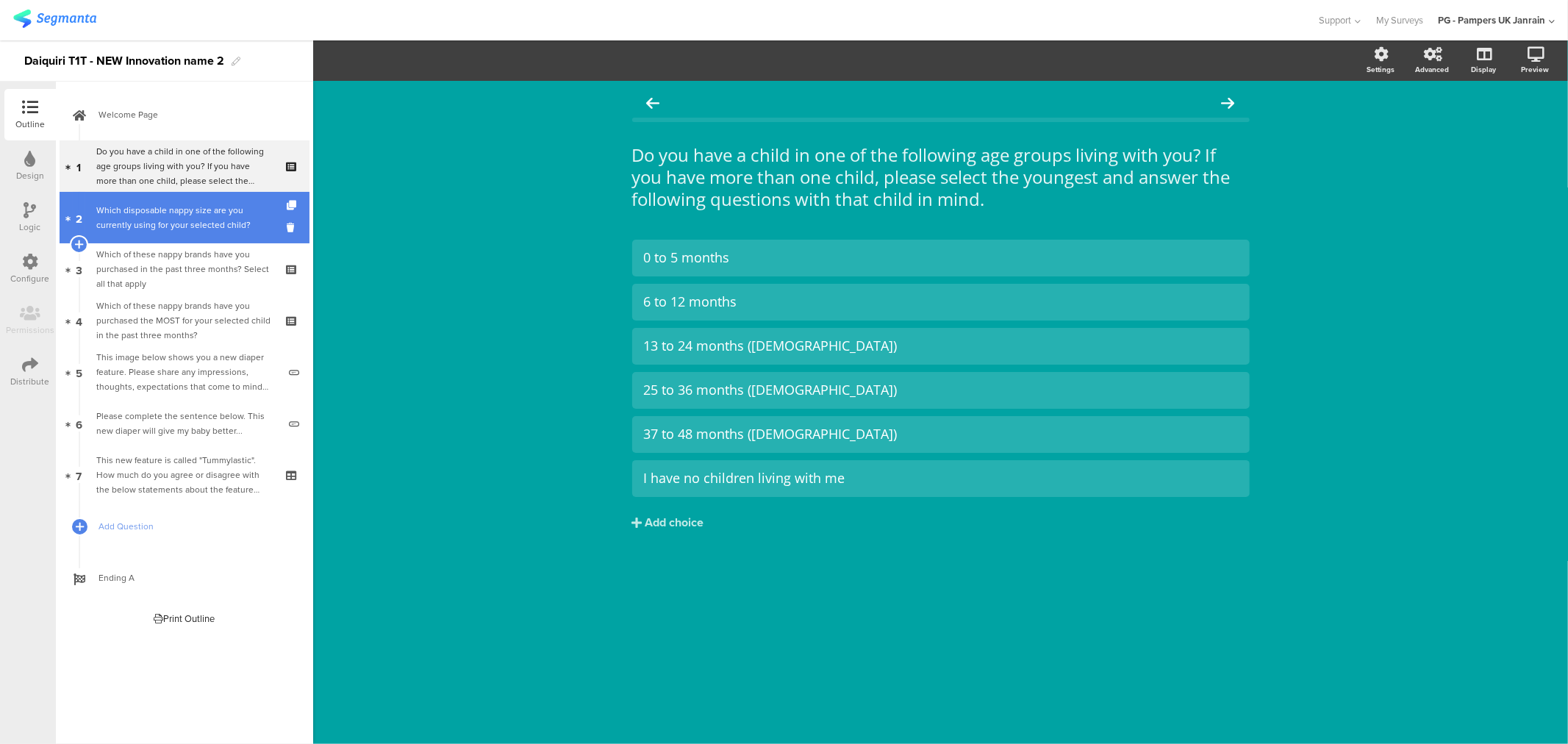
click at [155, 228] on div "Which disposable nappy size are you currently using for your selected child?" at bounding box center [183, 217] width 175 height 29
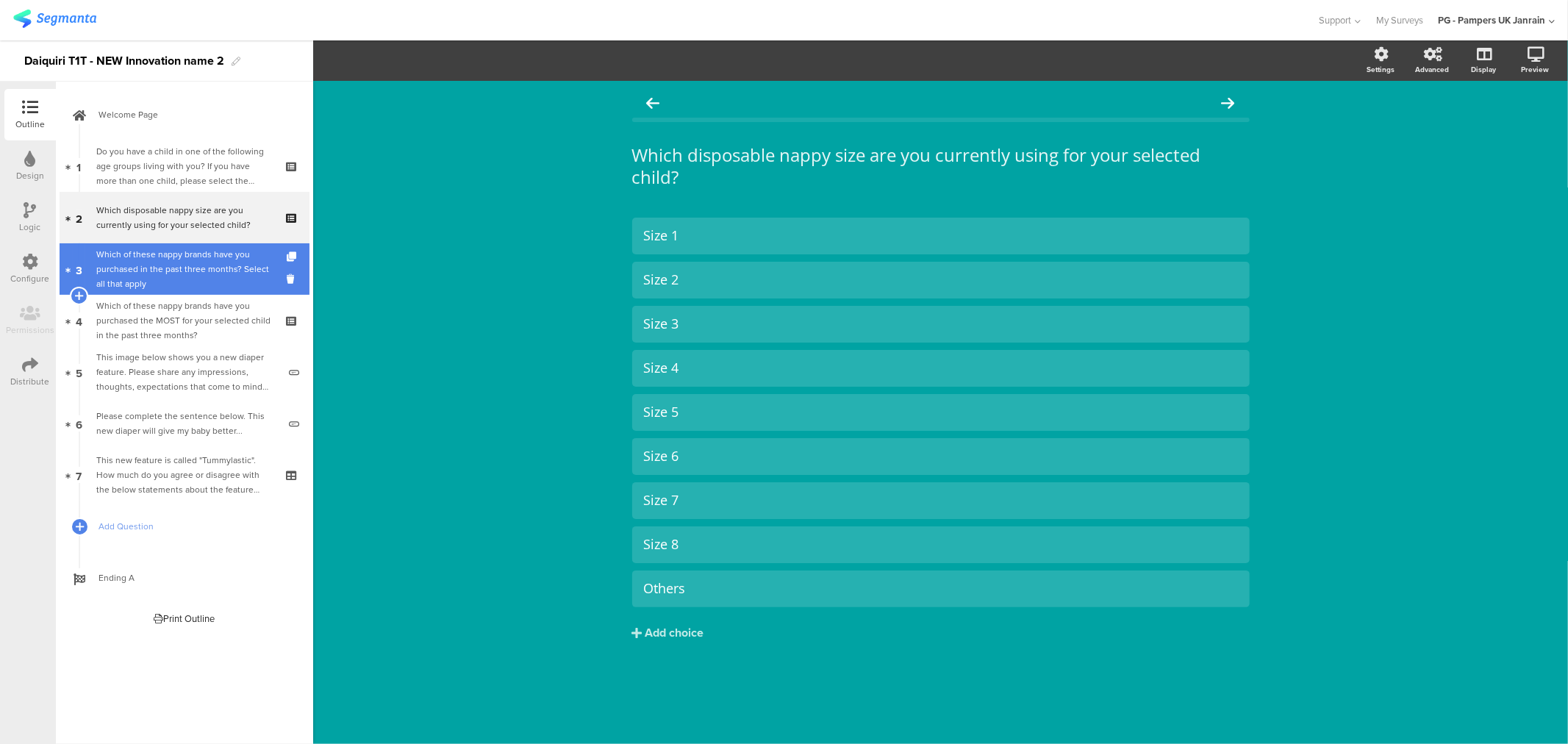
click at [215, 256] on div "Which of these nappy brands have you purchased in the past three months? Select…" at bounding box center [183, 268] width 175 height 44
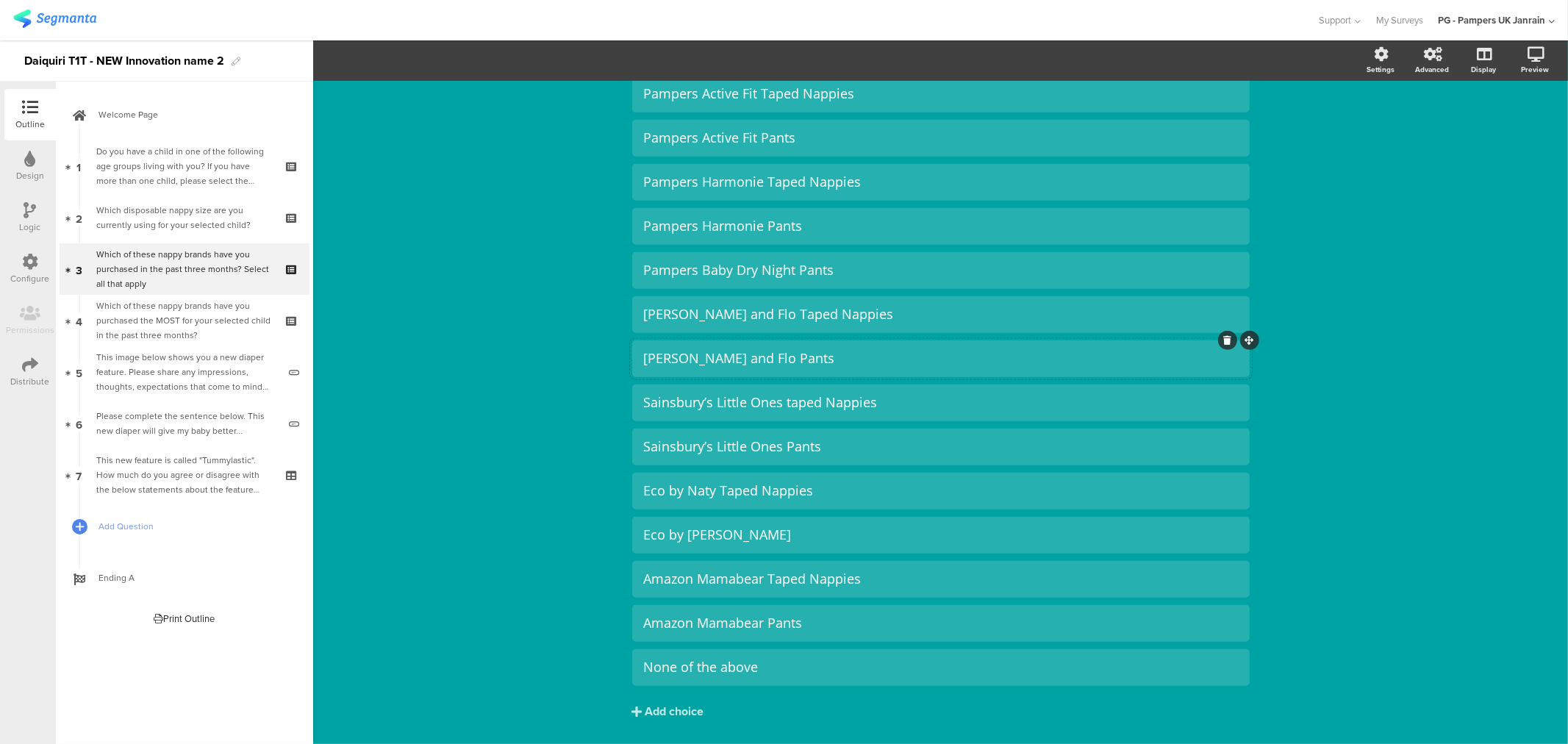
scroll to position [653, 0]
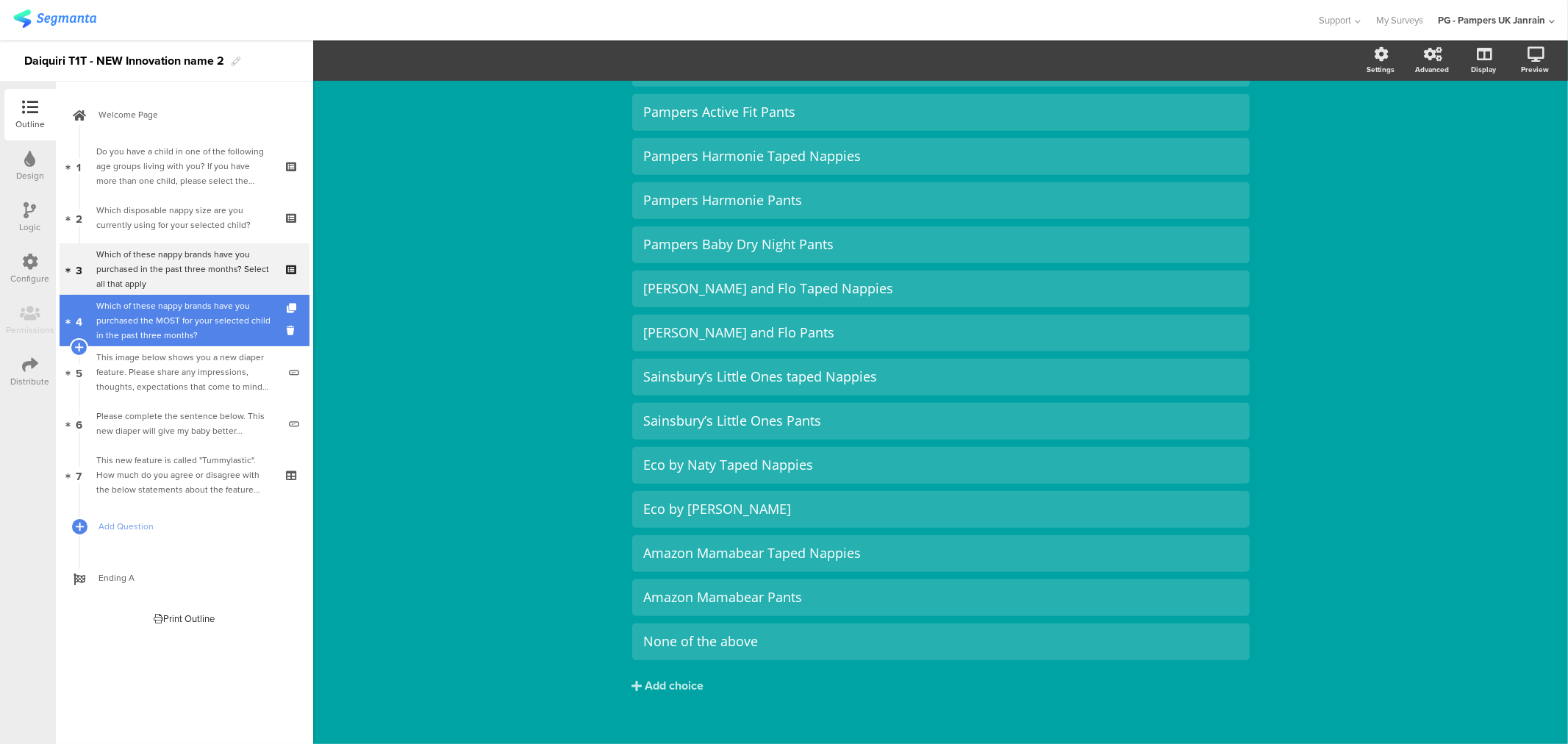
click at [134, 322] on div "Which of these nappy brands have you purchased the MOST for your selected child…" at bounding box center [183, 320] width 175 height 44
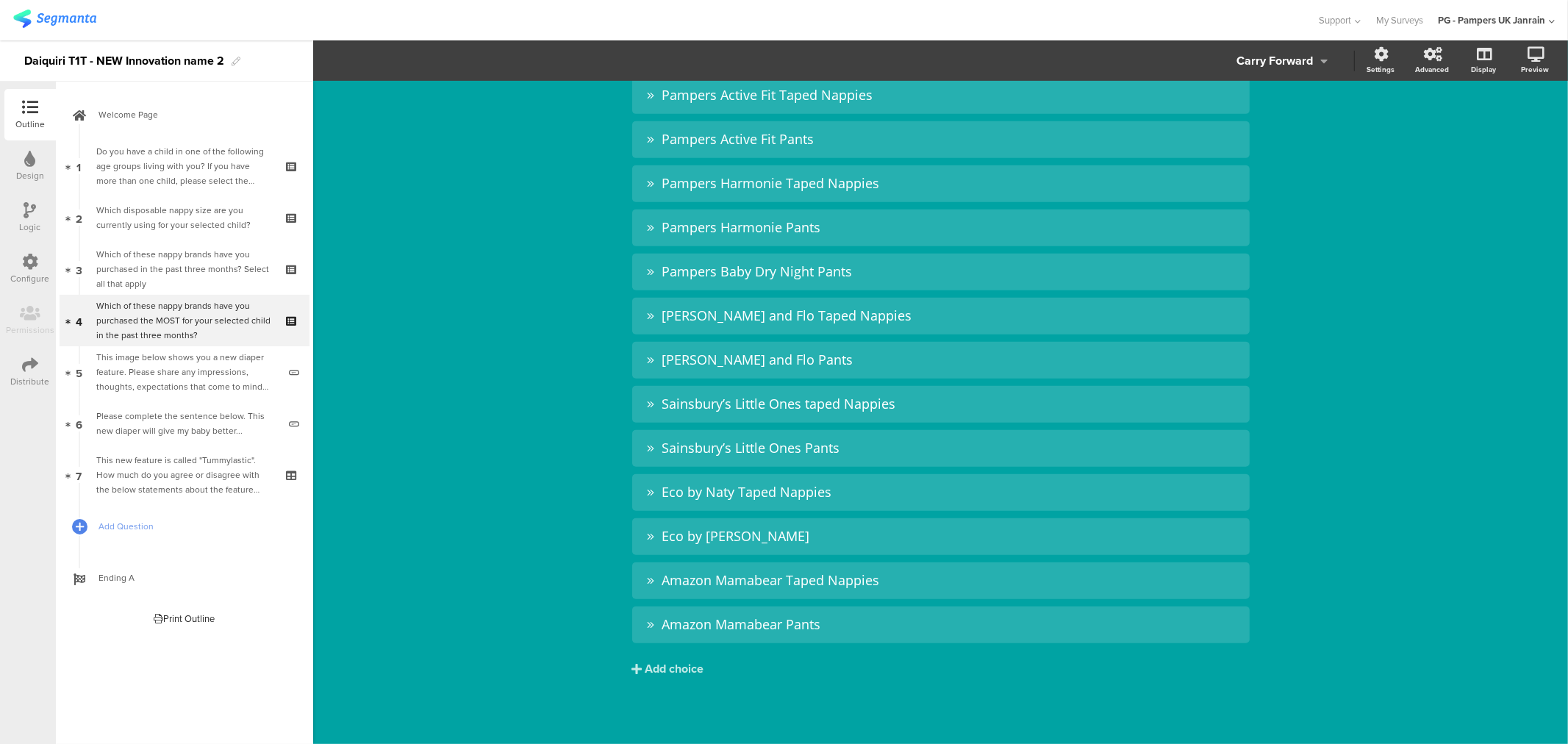
scroll to position [627, 0]
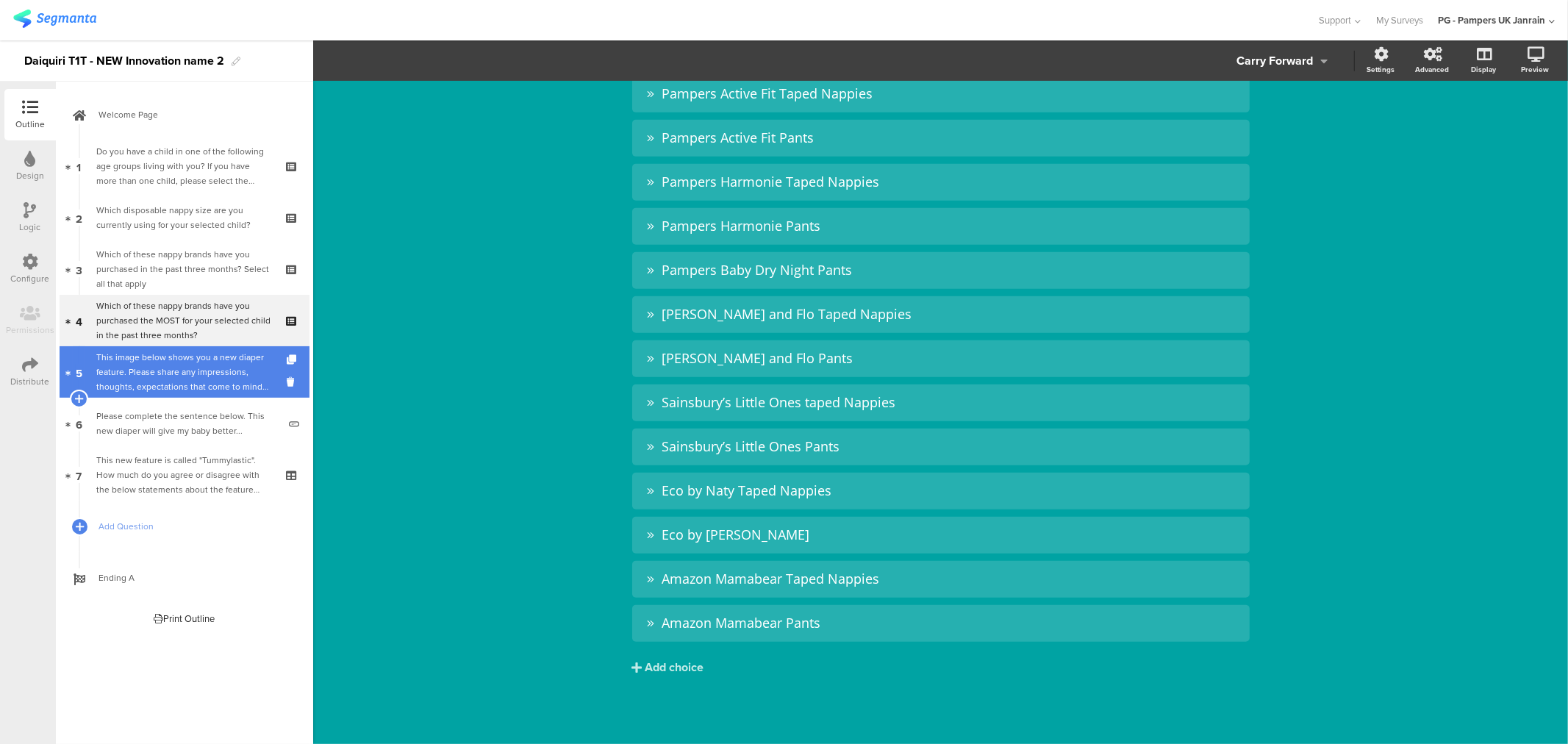
click at [202, 370] on div "This image below shows you a new diaper feature. Please share any impressions, …" at bounding box center [186, 371] width 181 height 44
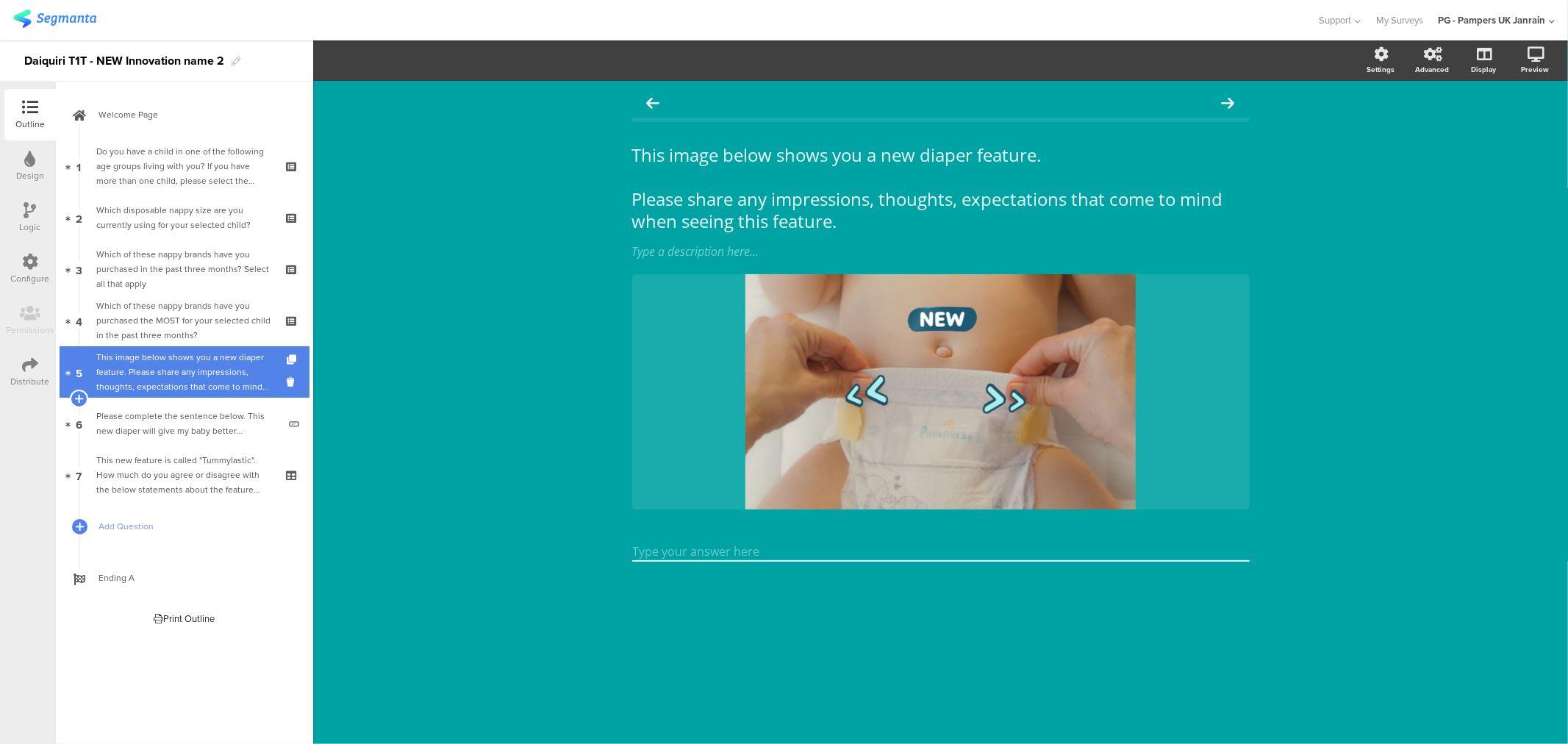
drag, startPoint x: 143, startPoint y: 332, endPoint x: 145, endPoint y: 347, distance: 15.1
click at [143, 332] on div "Which of these nappy brands have you purchased the MOST for your selected child…" at bounding box center [183, 320] width 175 height 44
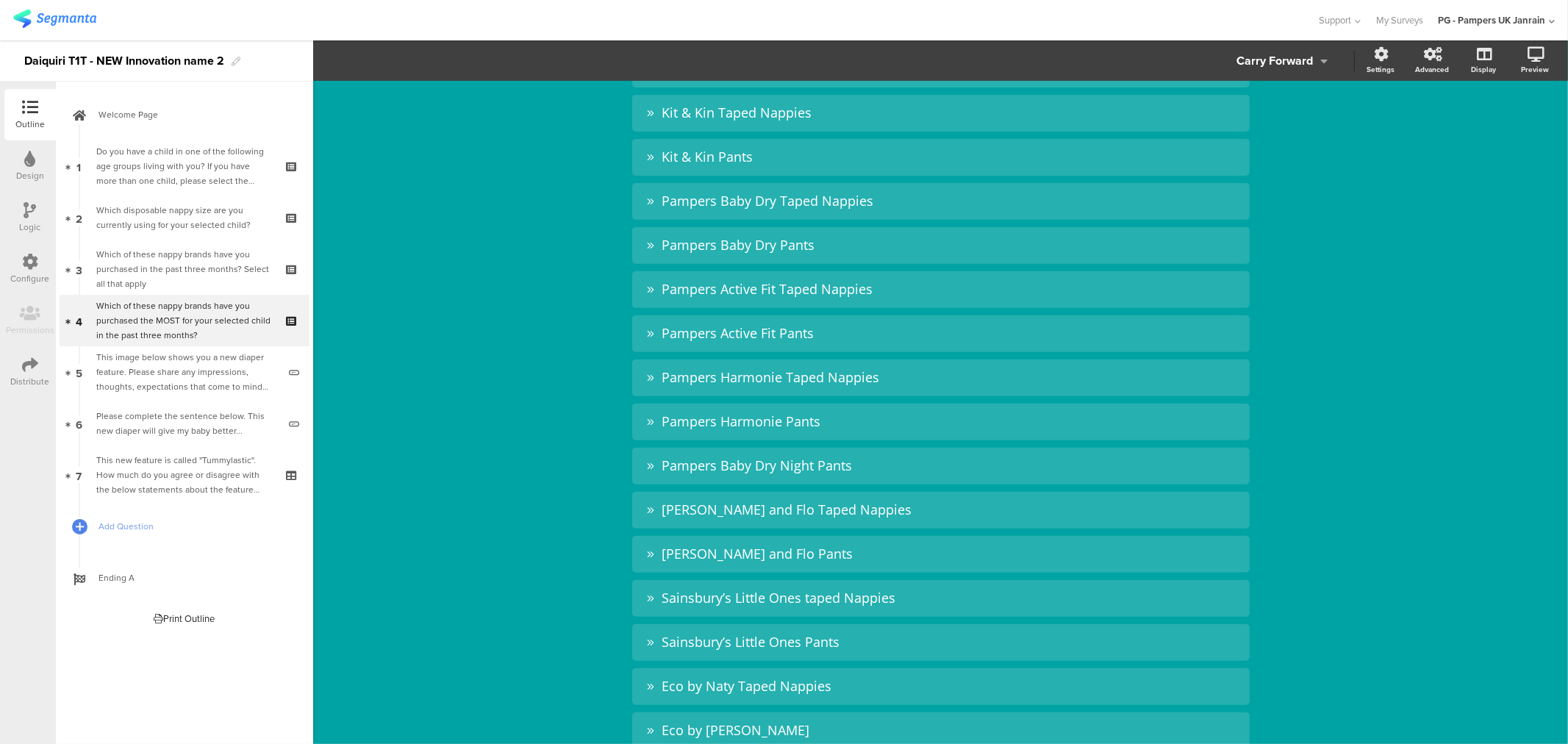
scroll to position [489, 0]
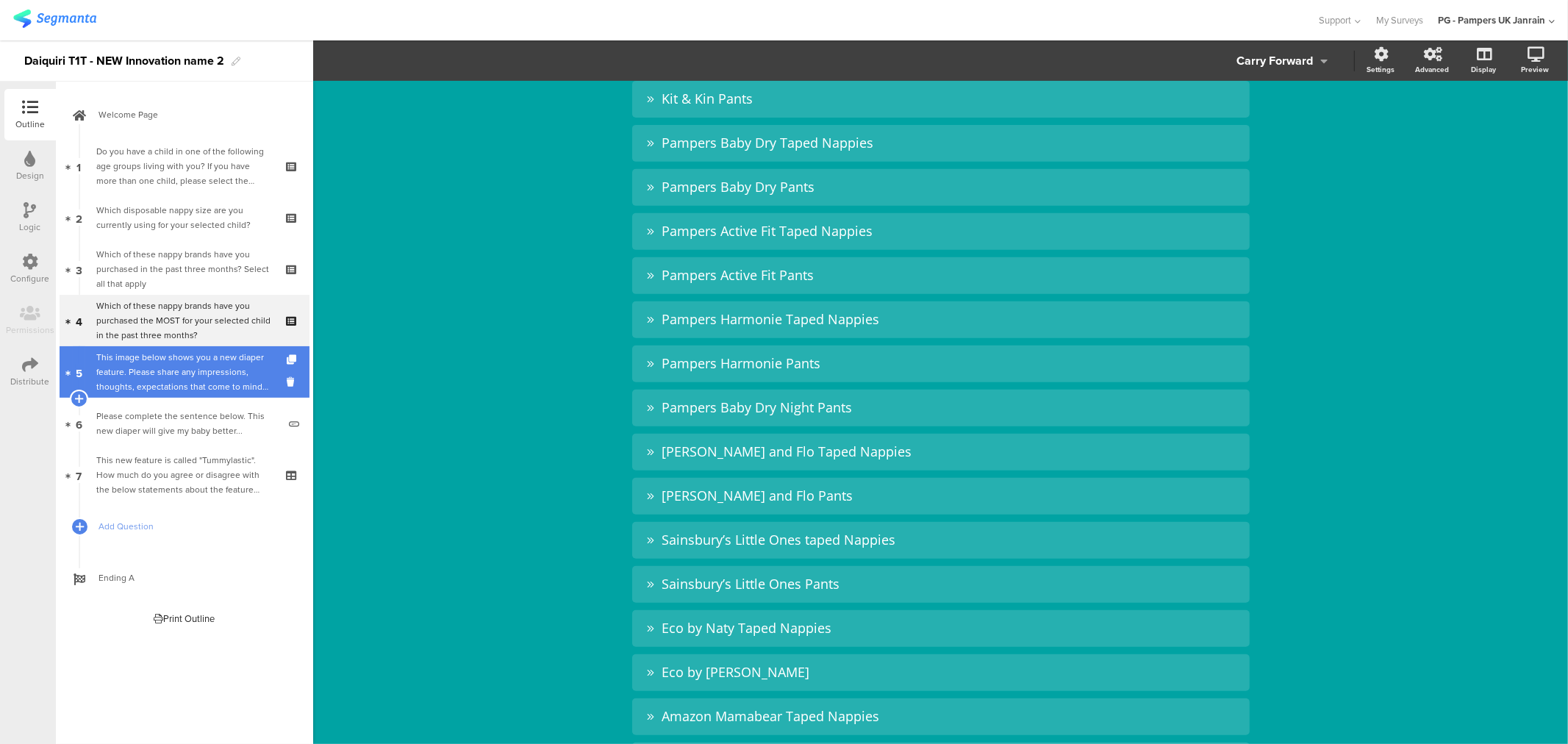
click at [181, 386] on div "This image below shows you a new diaper feature. Please share any impressions, …" at bounding box center [186, 371] width 181 height 44
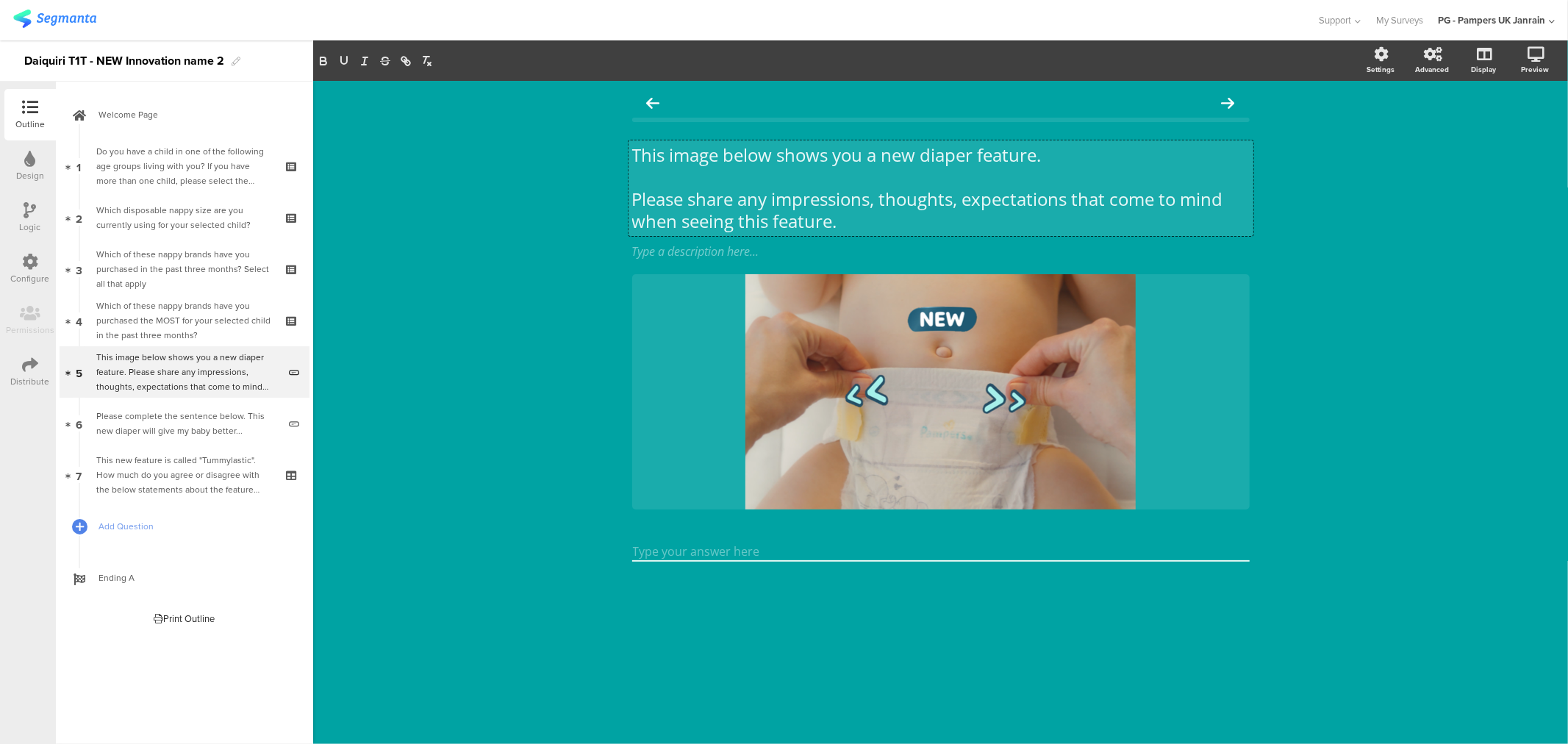
click at [665, 163] on div "This image below shows you a new diaper feature. Please share any impressions, …" at bounding box center [941, 188] width 625 height 96
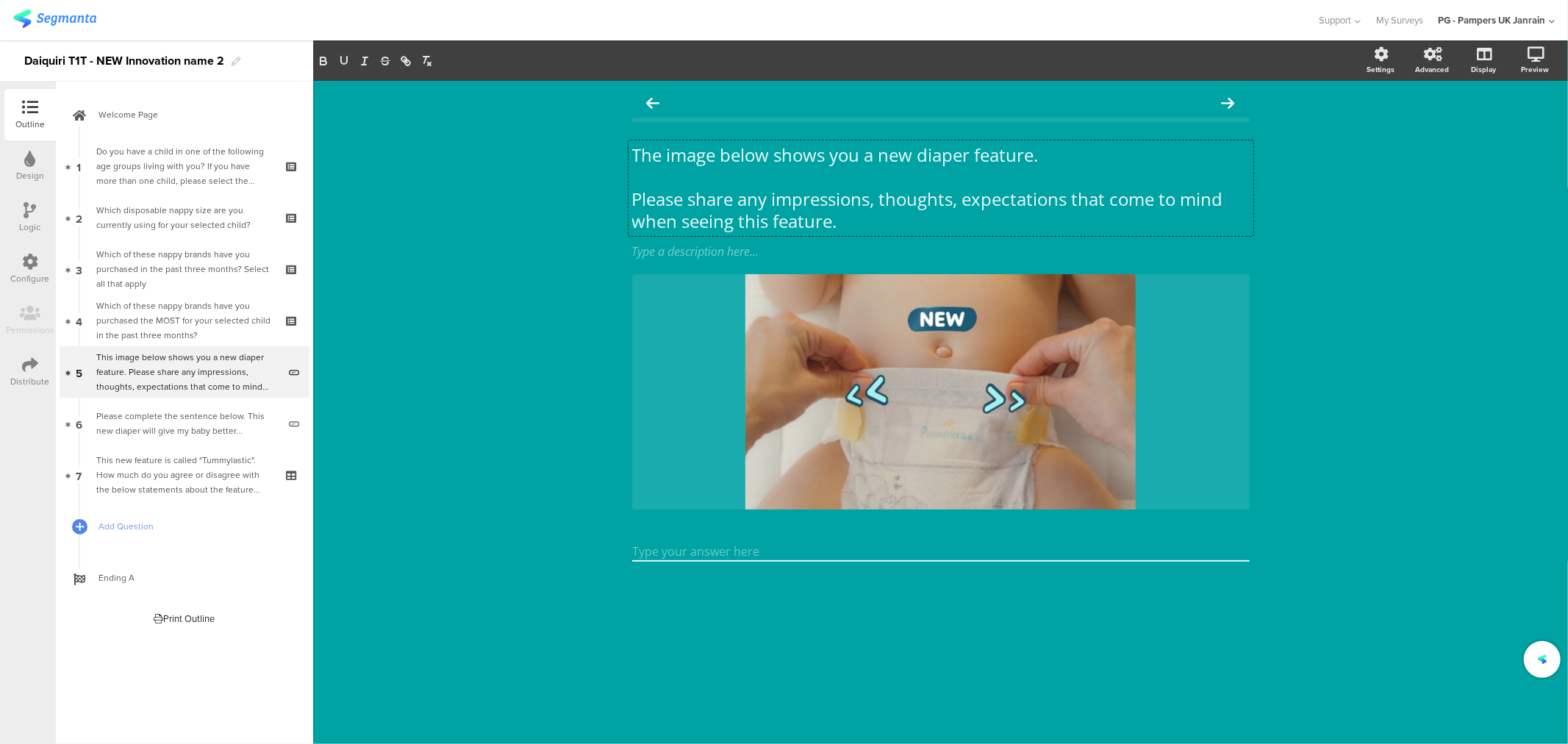
click at [465, 206] on div "The image below shows you a new diaper feature. Please share any impressions, t…" at bounding box center [941, 412] width 1256 height 663
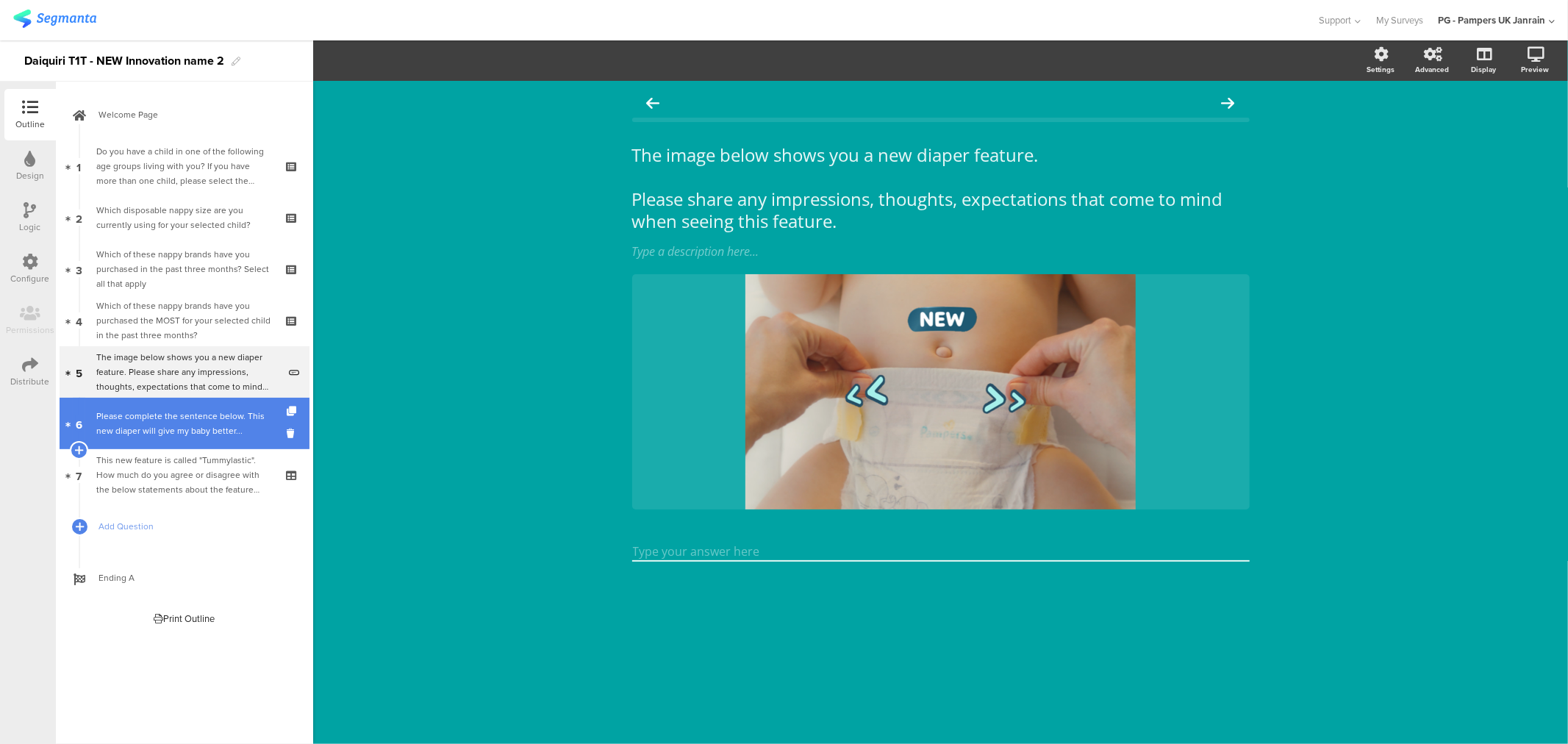
click at [166, 434] on div "Please complete the sentence below. This new diaper will give my baby better..." at bounding box center [186, 423] width 181 height 29
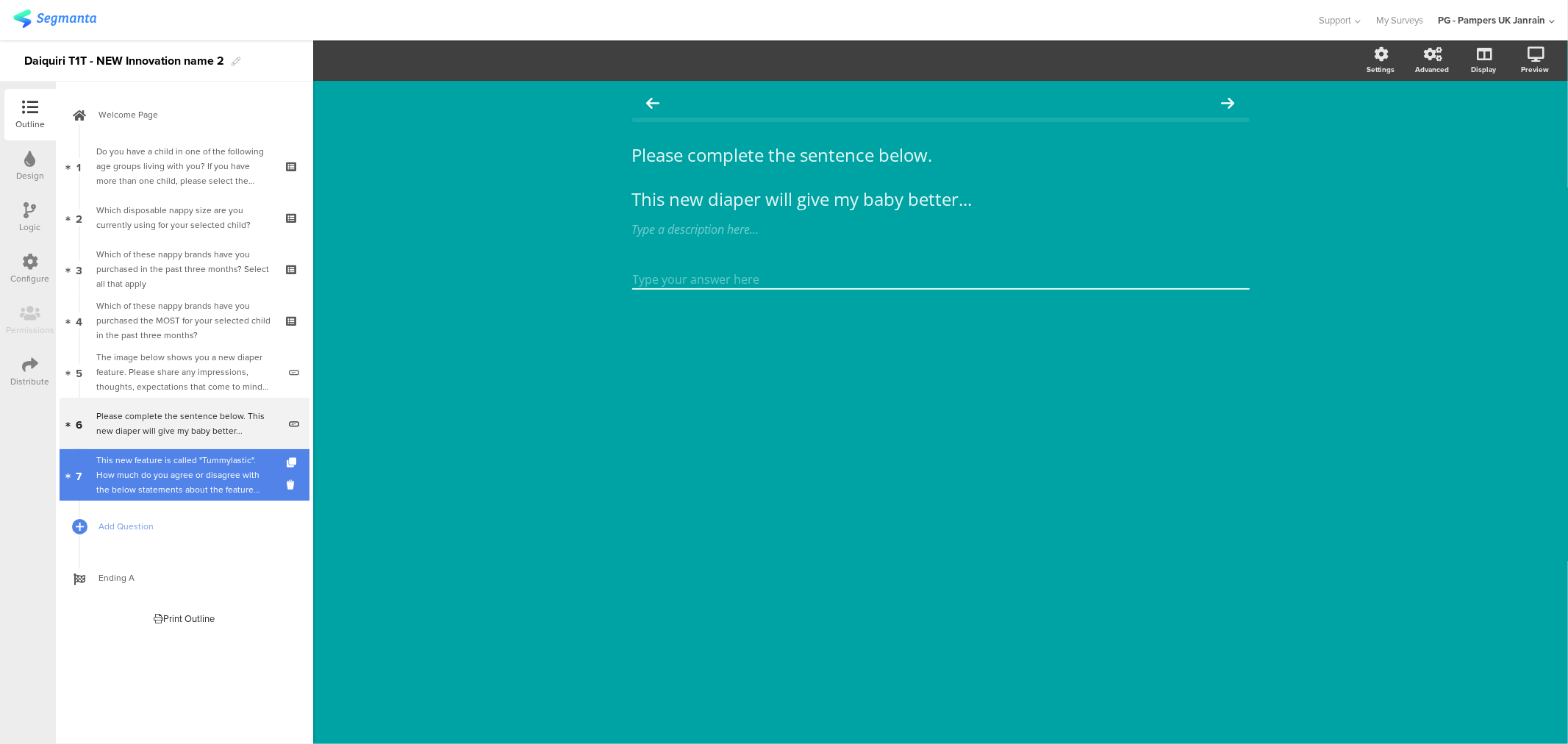
click at [170, 482] on div "This new feature is called "Tummylastic". How much do you agree or disagree wit…" at bounding box center [183, 474] width 175 height 44
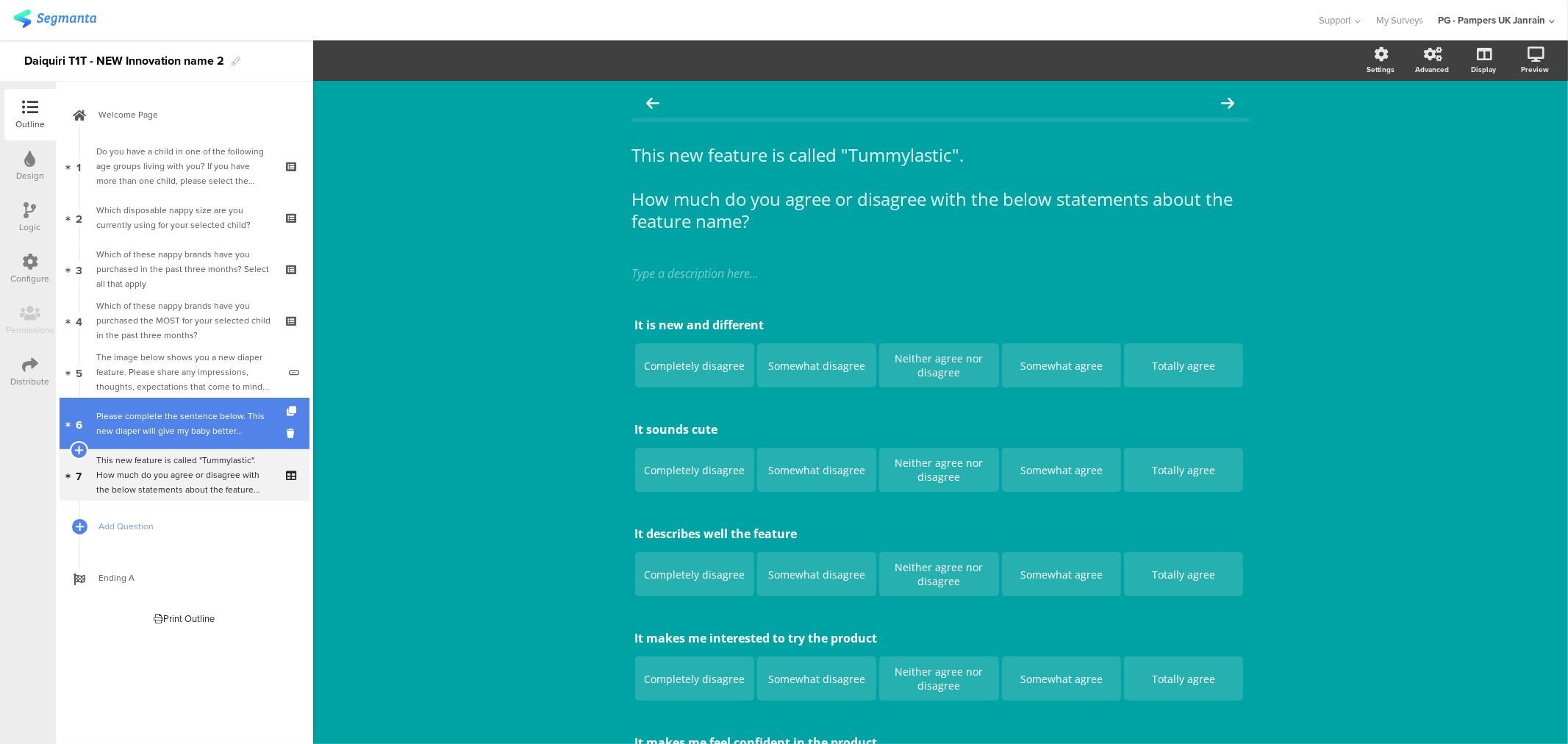
click at [108, 430] on div "Please complete the sentence below. This new diaper will give my baby better..." at bounding box center [186, 423] width 181 height 29
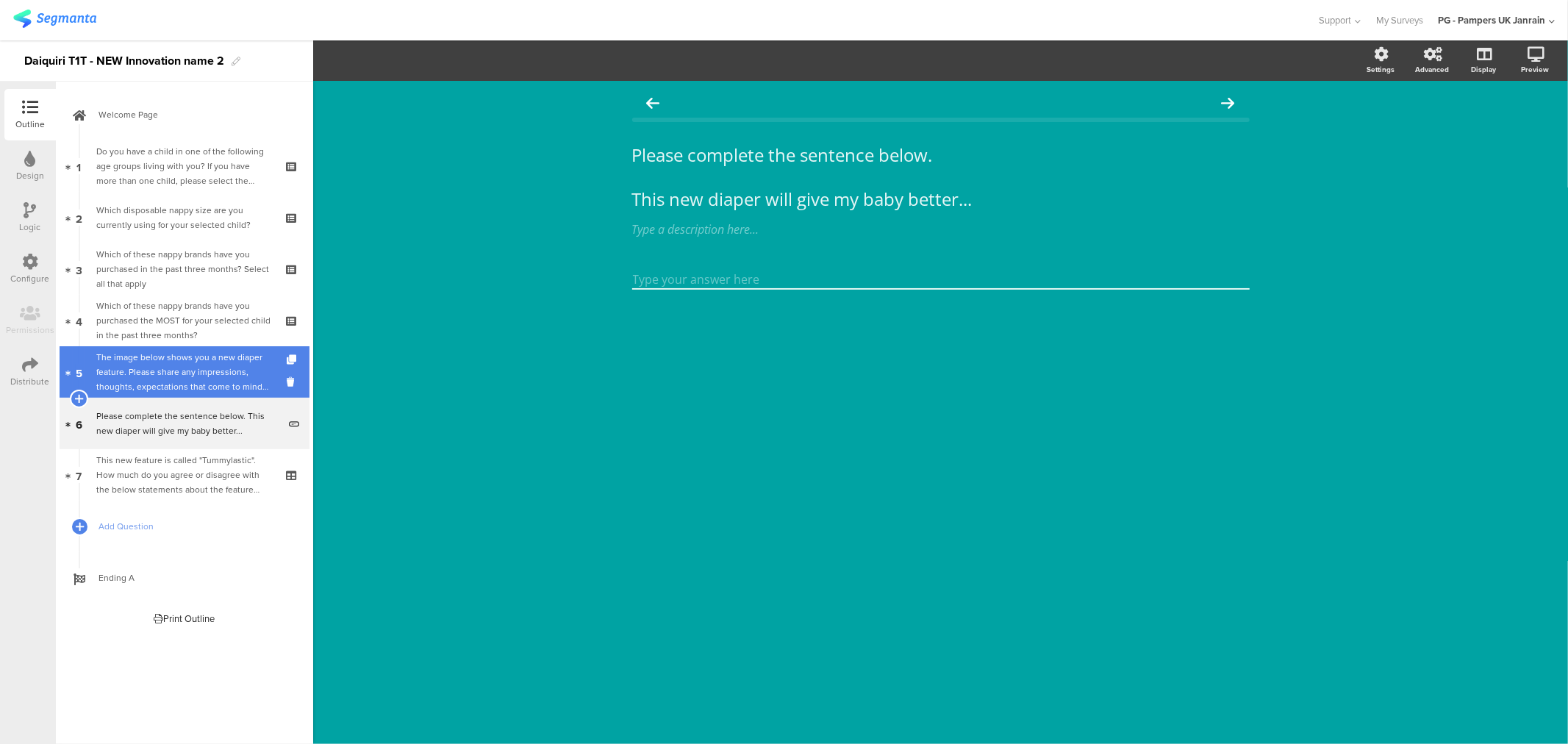
click at [203, 348] on link "5 The image below shows you a new diaper feature. Please share any impressions,…" at bounding box center [184, 372] width 250 height 52
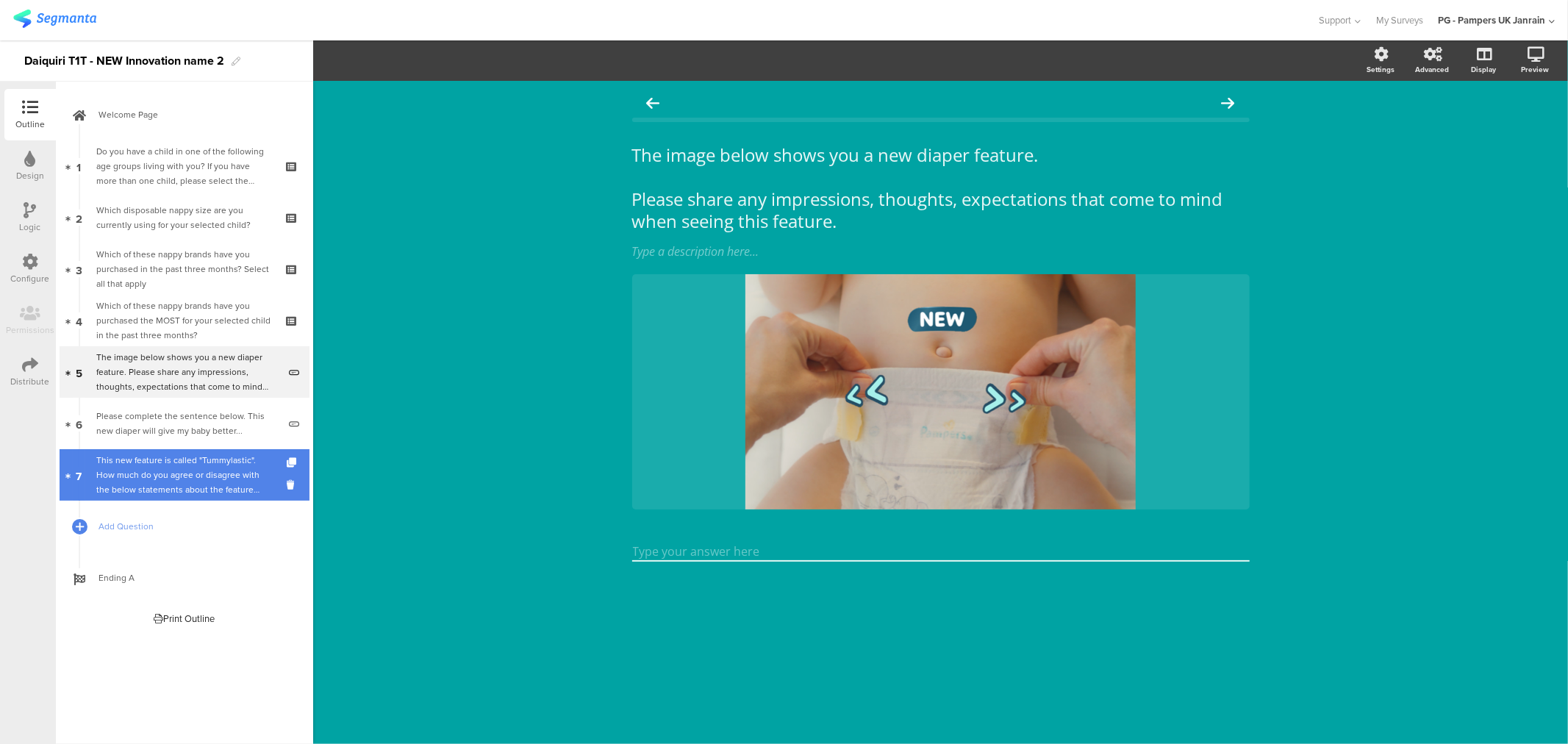
click at [192, 475] on div "This new feature is called "Tummylastic". How much do you agree or disagree wit…" at bounding box center [183, 474] width 175 height 44
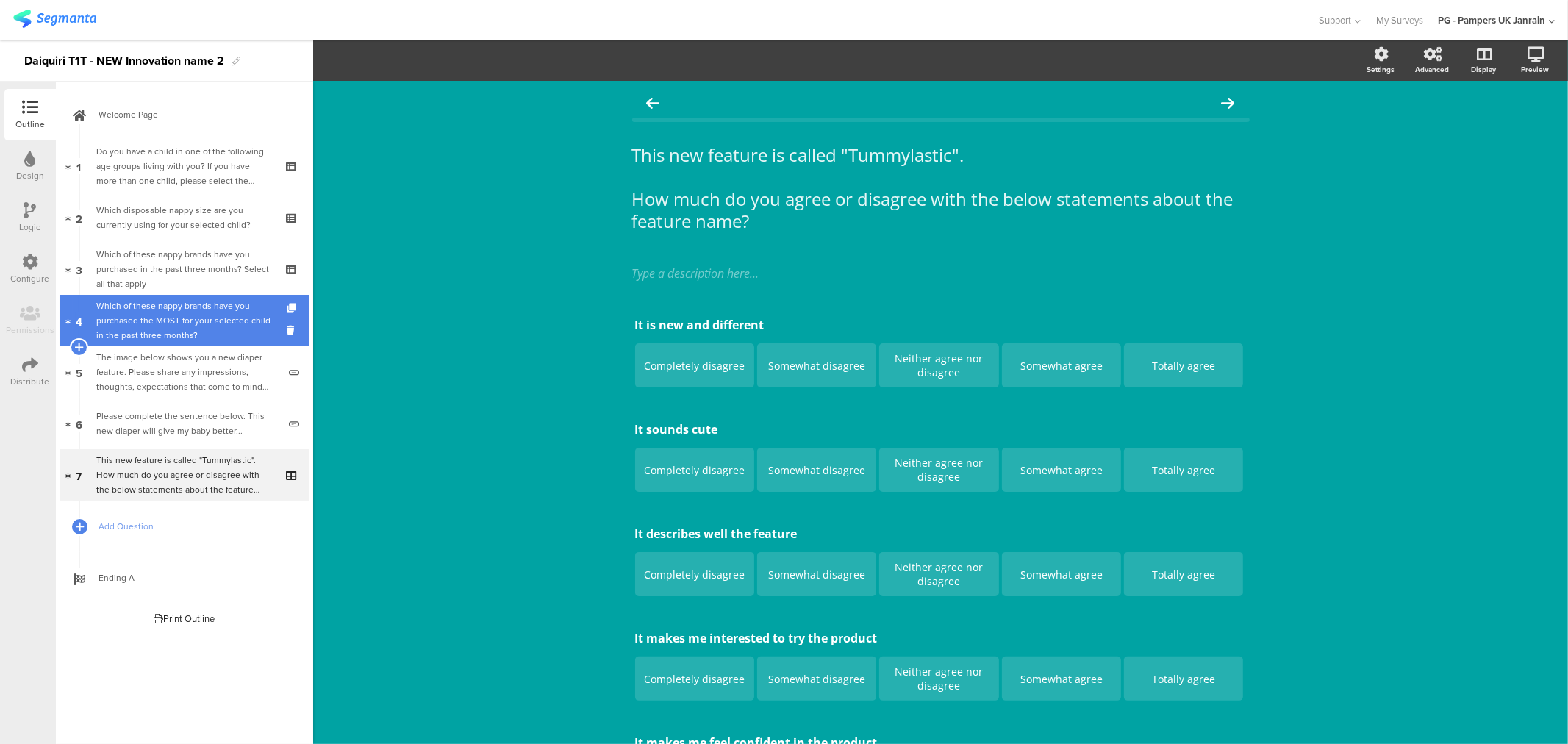
drag, startPoint x: 162, startPoint y: 368, endPoint x: 164, endPoint y: 339, distance: 29.1
click at [162, 368] on div "The image below shows you a new diaper feature. Please share any impressions, t…" at bounding box center [186, 371] width 181 height 44
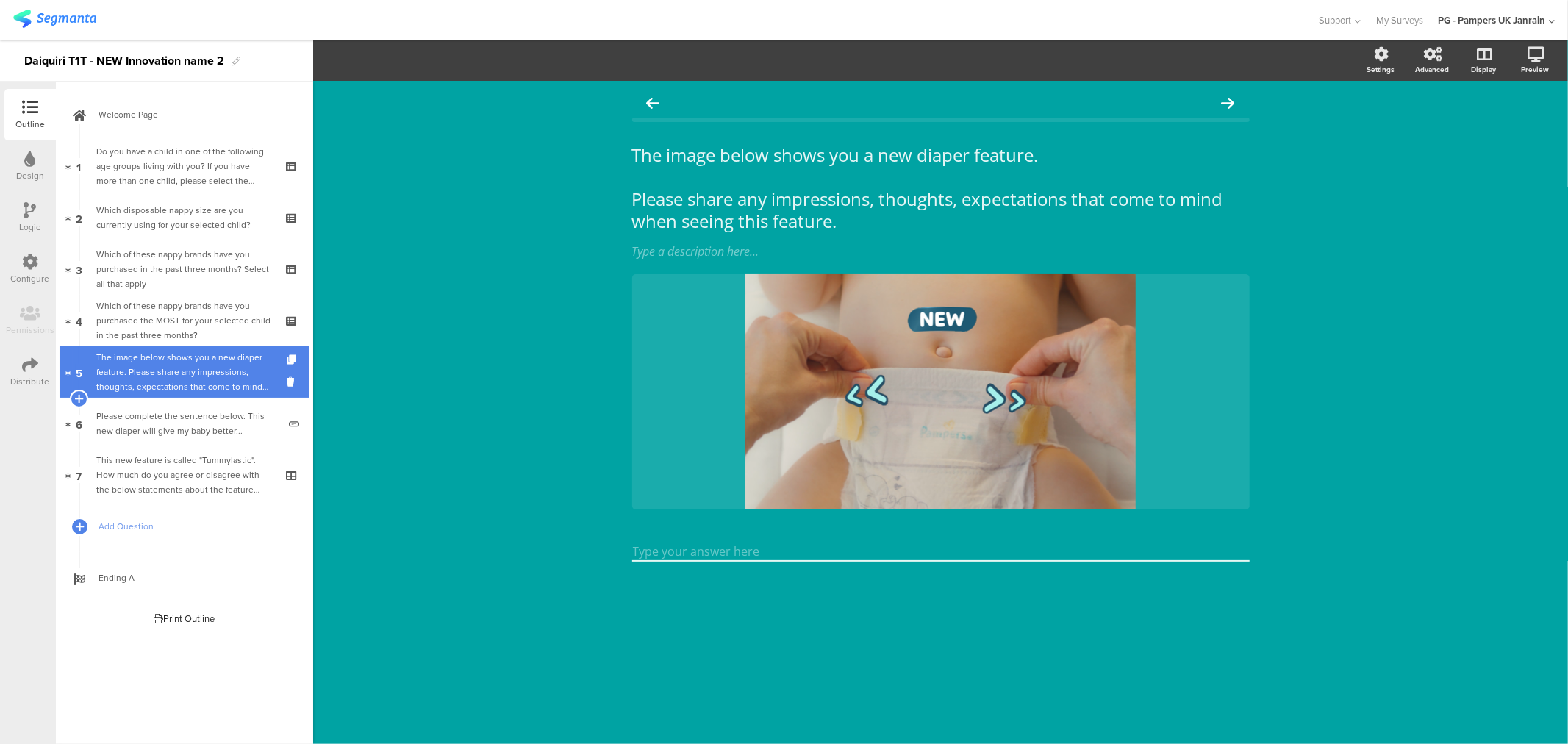
drag, startPoint x: 166, startPoint y: 327, endPoint x: 166, endPoint y: 352, distance: 25.0
click at [166, 327] on div "Which of these nappy brands have you purchased the MOST for your selected child…" at bounding box center [183, 320] width 175 height 44
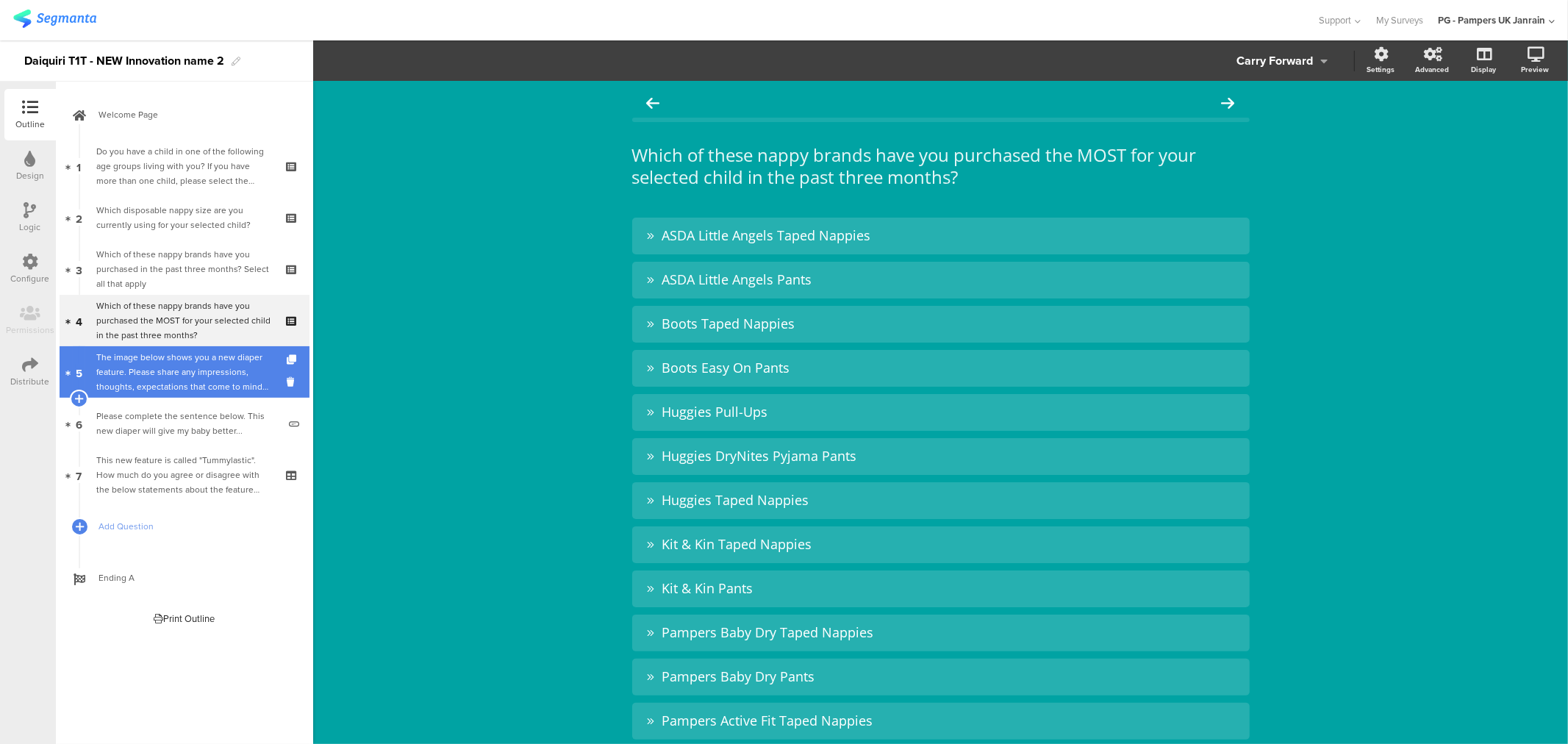
click at [165, 378] on div "The image below shows you a new diaper feature. Please share any impressions, t…" at bounding box center [186, 371] width 181 height 44
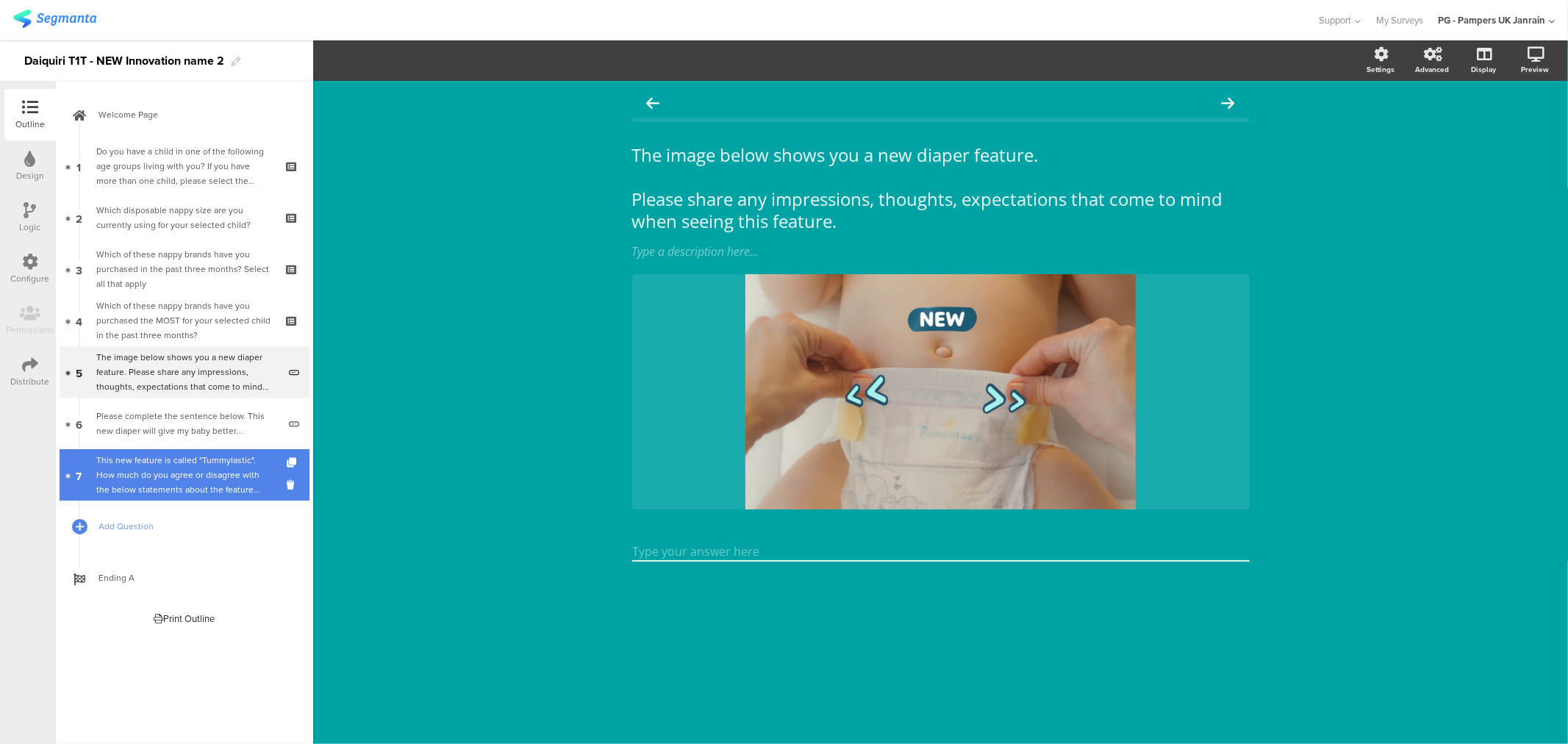
click at [176, 476] on div "This new feature is called "Tummylastic". How much do you agree or disagree wit…" at bounding box center [183, 474] width 175 height 44
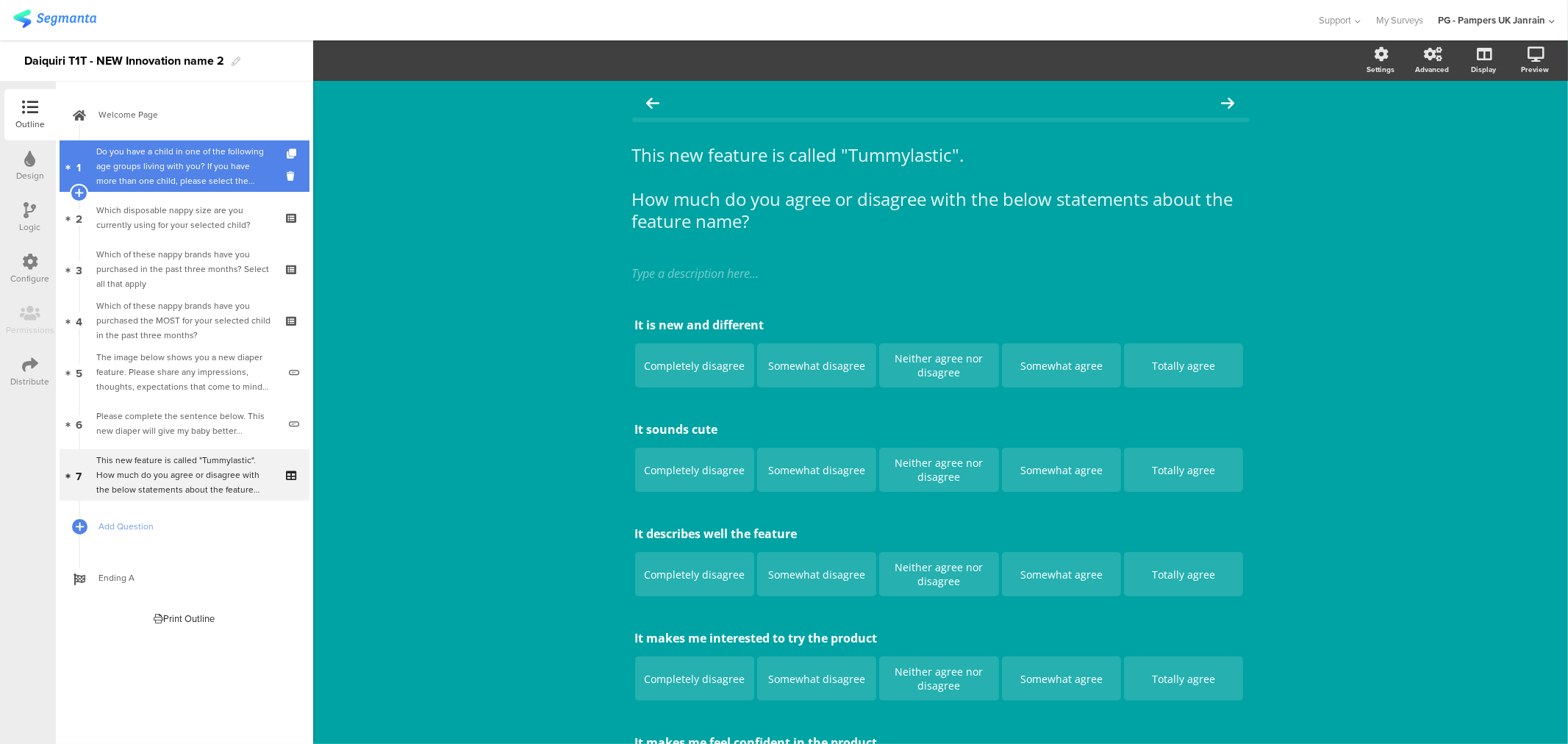
click at [186, 163] on div "Do you have a child in one of the following age groups living with you? If you …" at bounding box center [183, 165] width 175 height 44
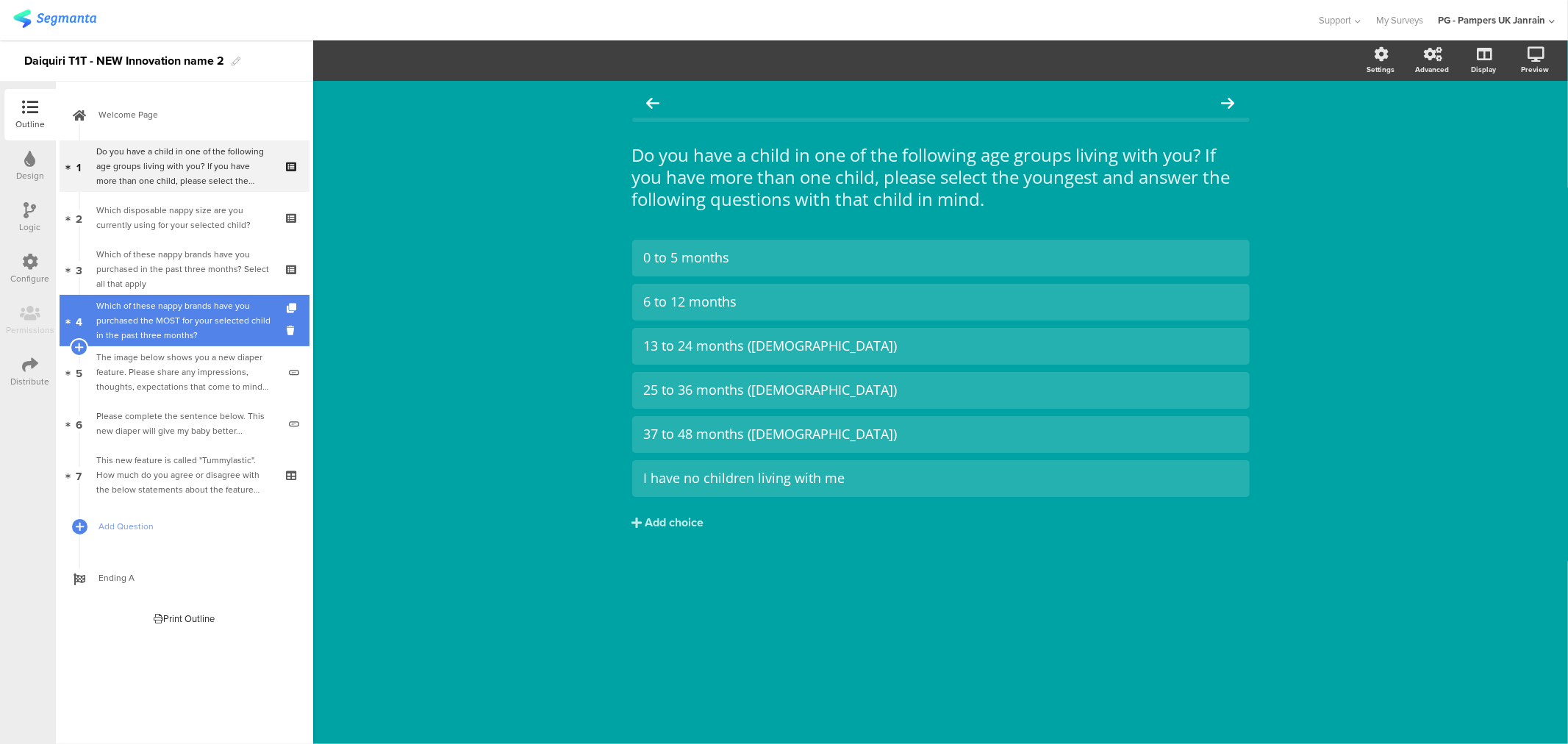
click at [166, 311] on div "Which of these nappy brands have you purchased the MOST for your selected child…" at bounding box center [183, 320] width 175 height 44
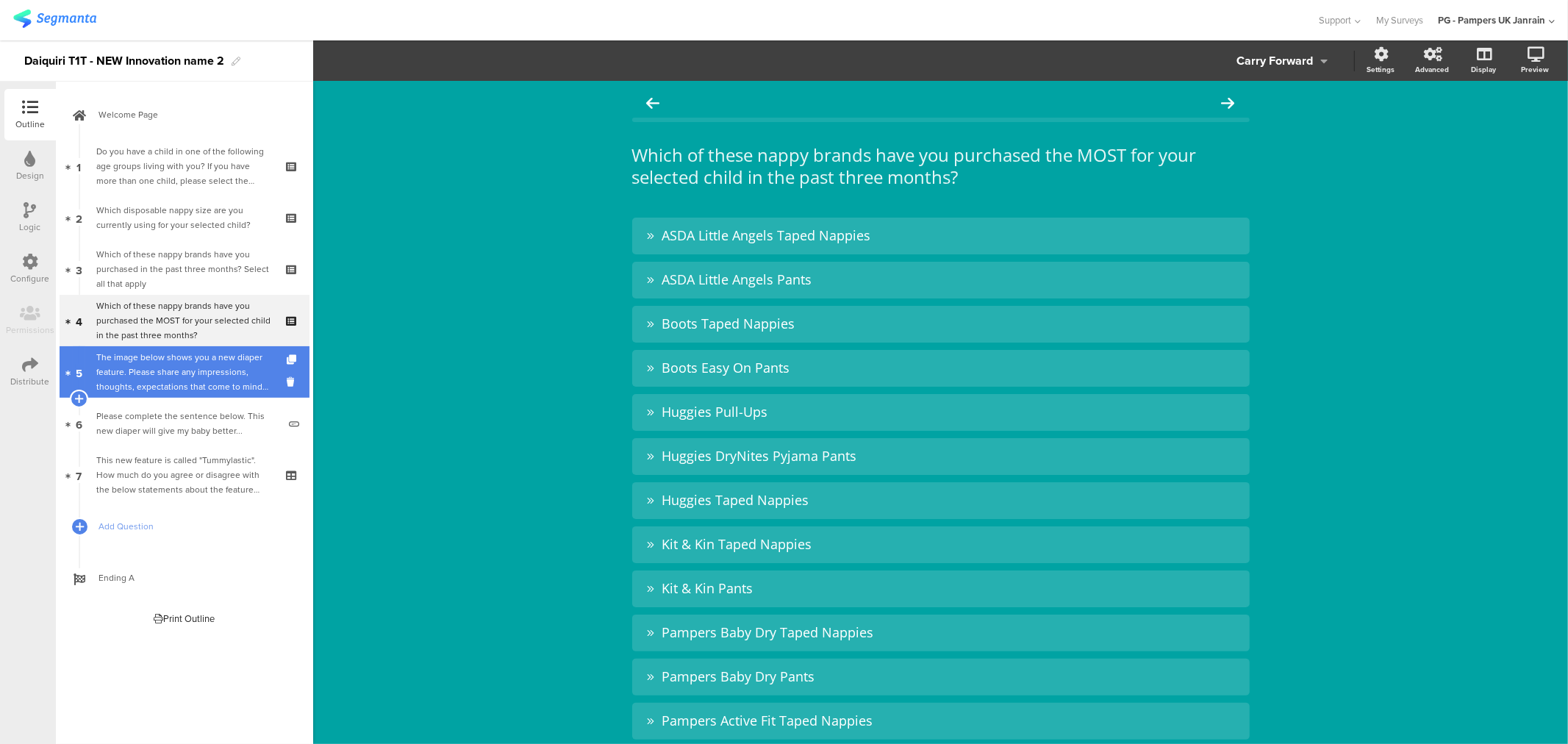
click at [194, 384] on div "The image below shows you a new diaper feature. Please share any impressions, t…" at bounding box center [186, 371] width 181 height 44
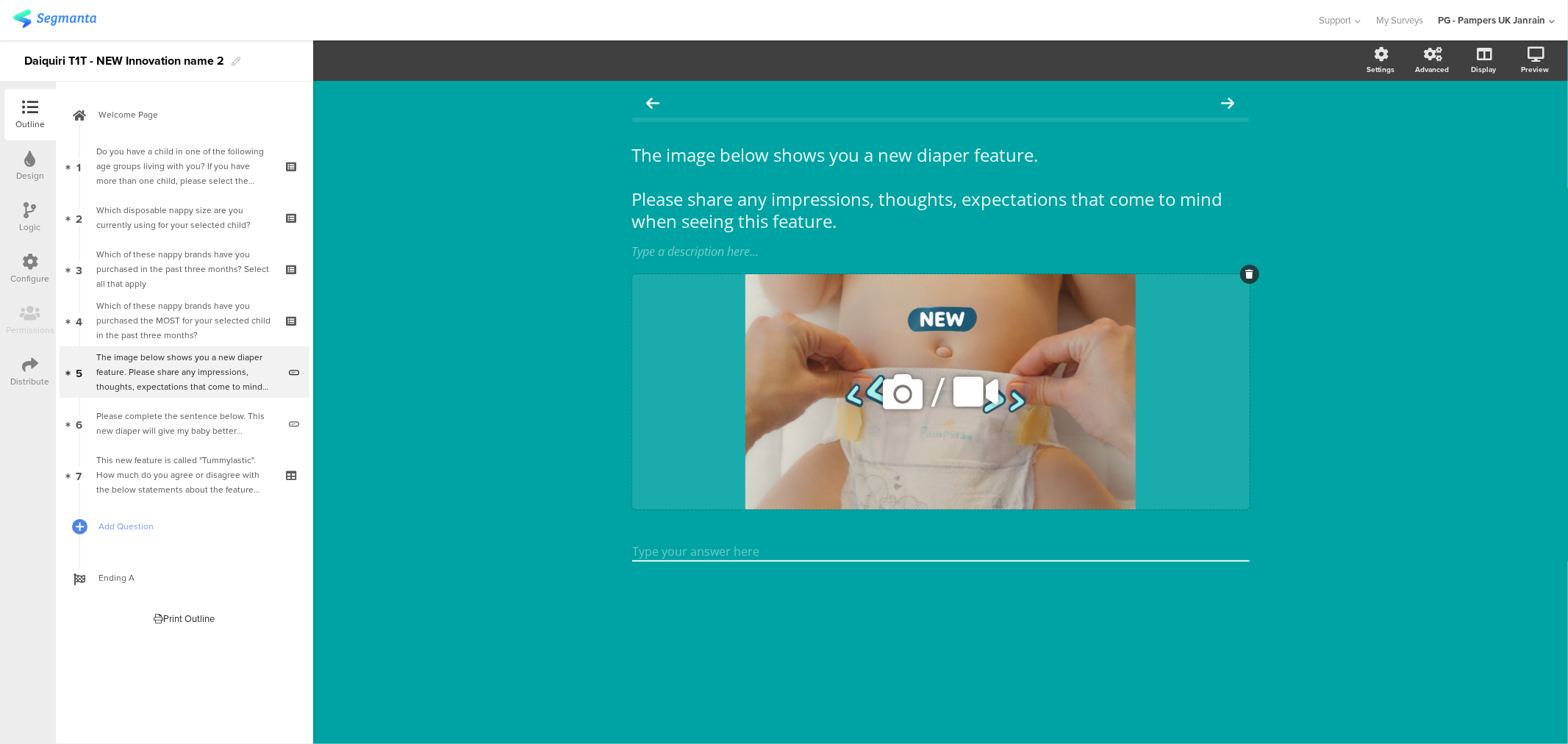
click at [912, 394] on icon at bounding box center [902, 392] width 50 height 50
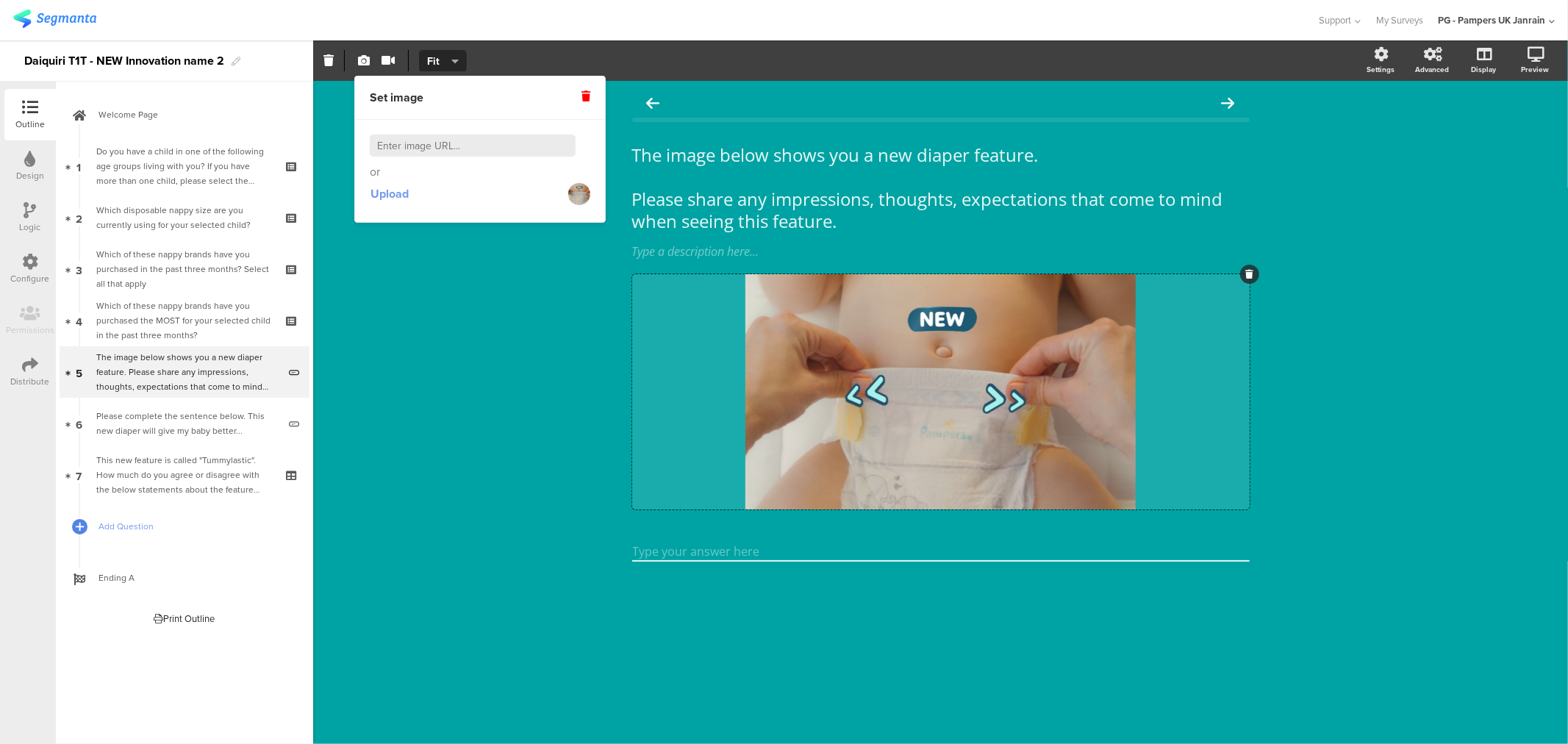
click at [405, 193] on span "Upload" at bounding box center [389, 193] width 38 height 17
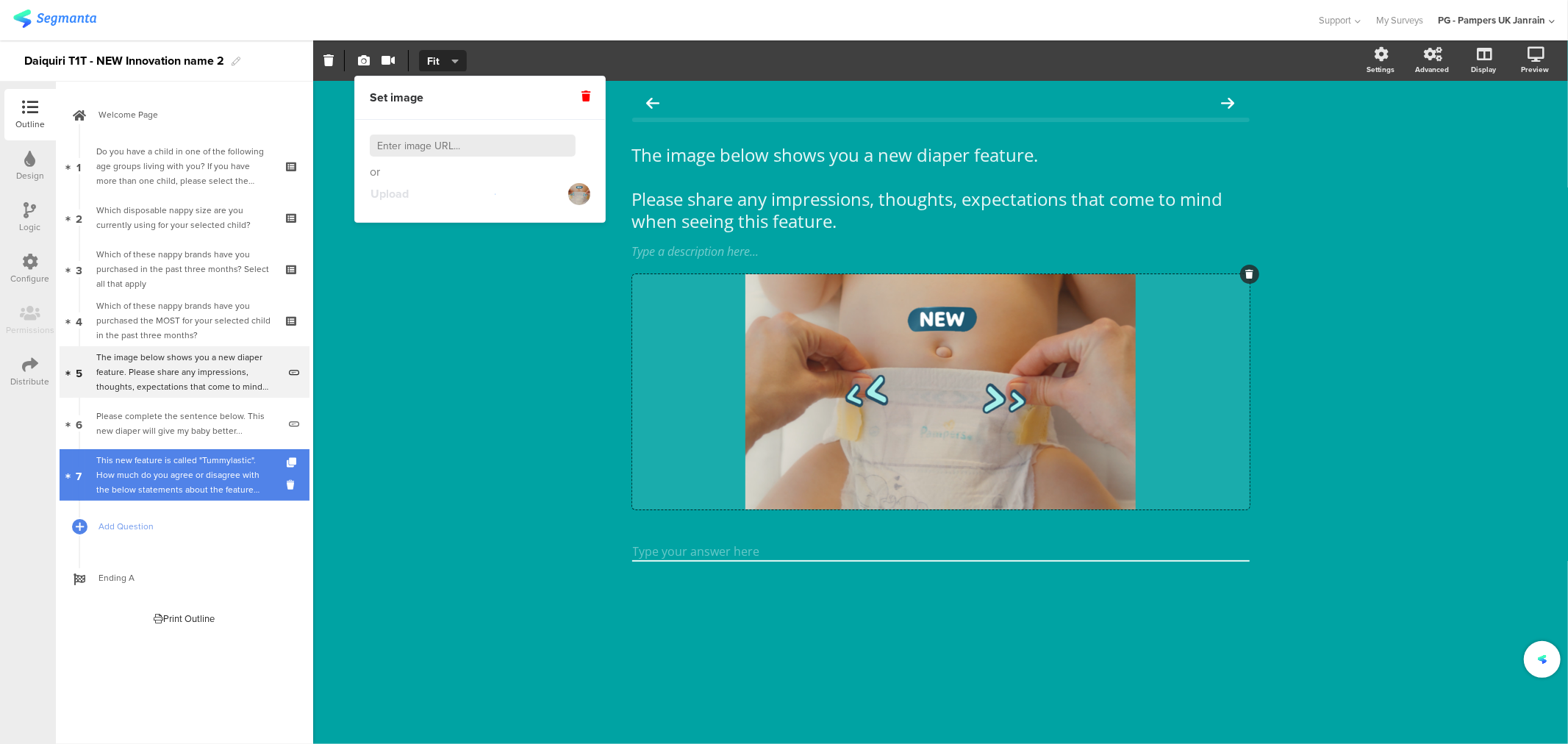
drag, startPoint x: 166, startPoint y: 474, endPoint x: 202, endPoint y: 469, distance: 36.3
click at [166, 474] on div "This new feature is called "Tummylastic". How much do you agree or disagree wit…" at bounding box center [183, 474] width 175 height 44
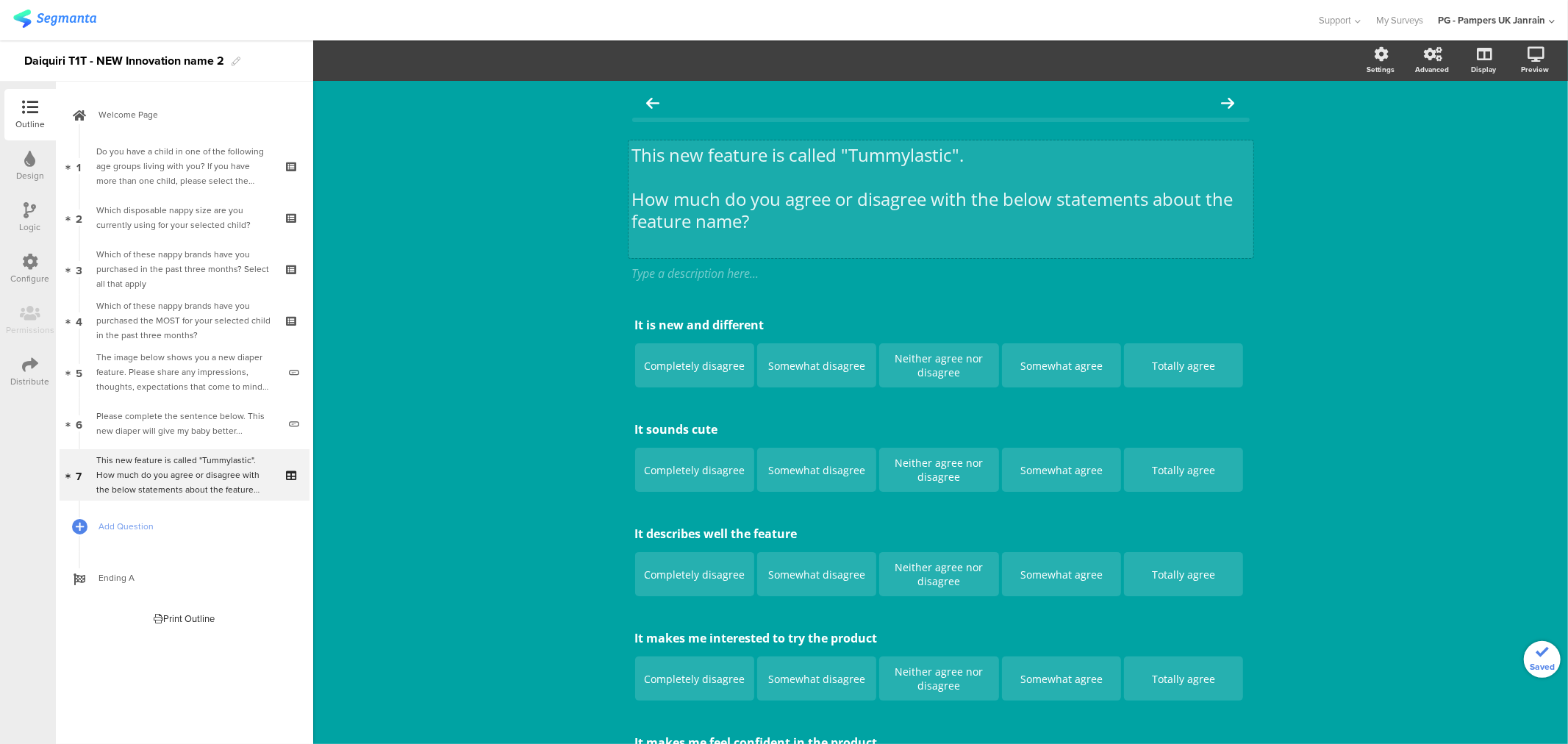
click at [916, 148] on p "This new feature is called "Tummylastic"." at bounding box center [941, 155] width 618 height 23
click at [913, 158] on p "This new feature is called "Tummylastic"." at bounding box center [941, 155] width 618 height 23
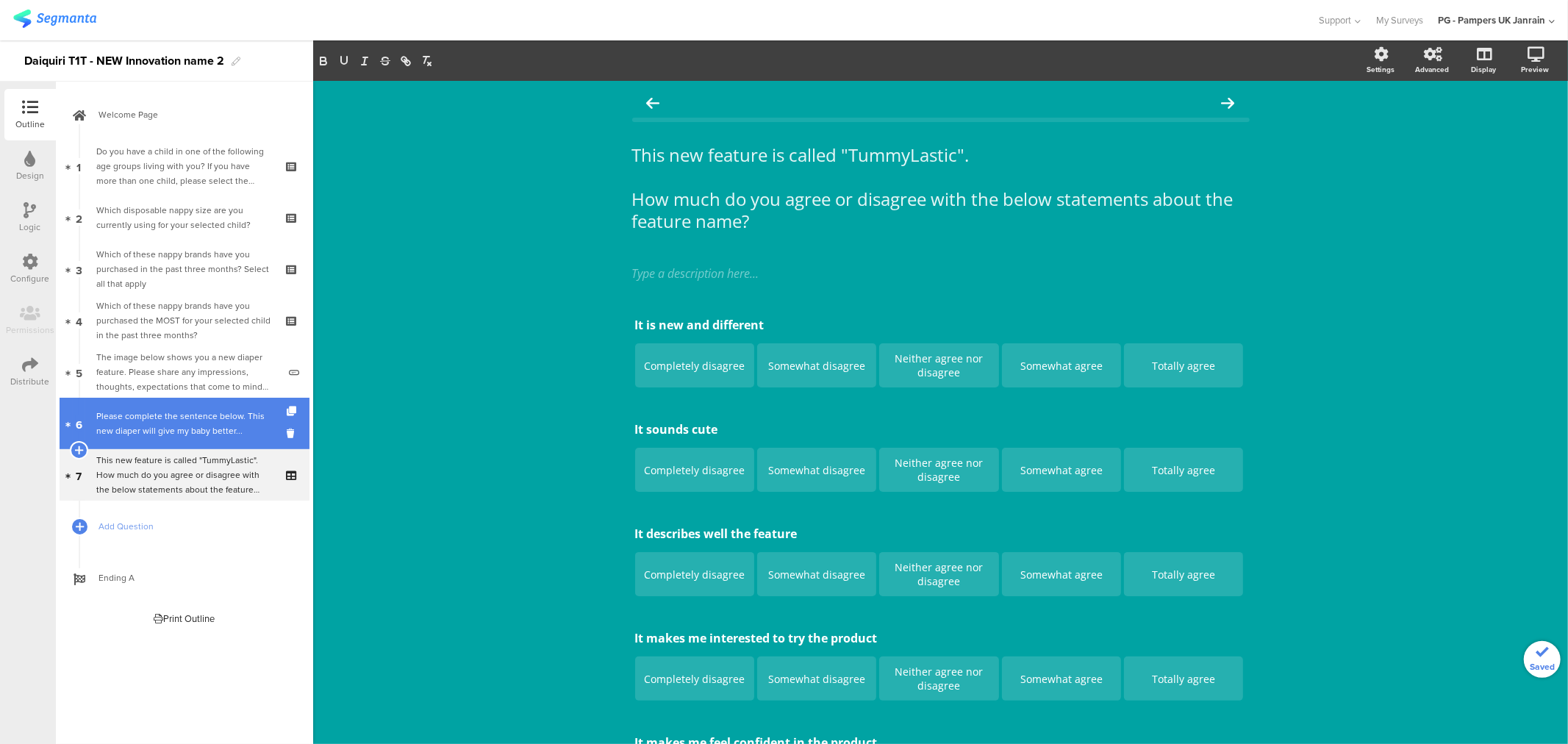
click at [120, 422] on div "Please complete the sentence below. This new diaper will give my baby better..." at bounding box center [186, 423] width 181 height 29
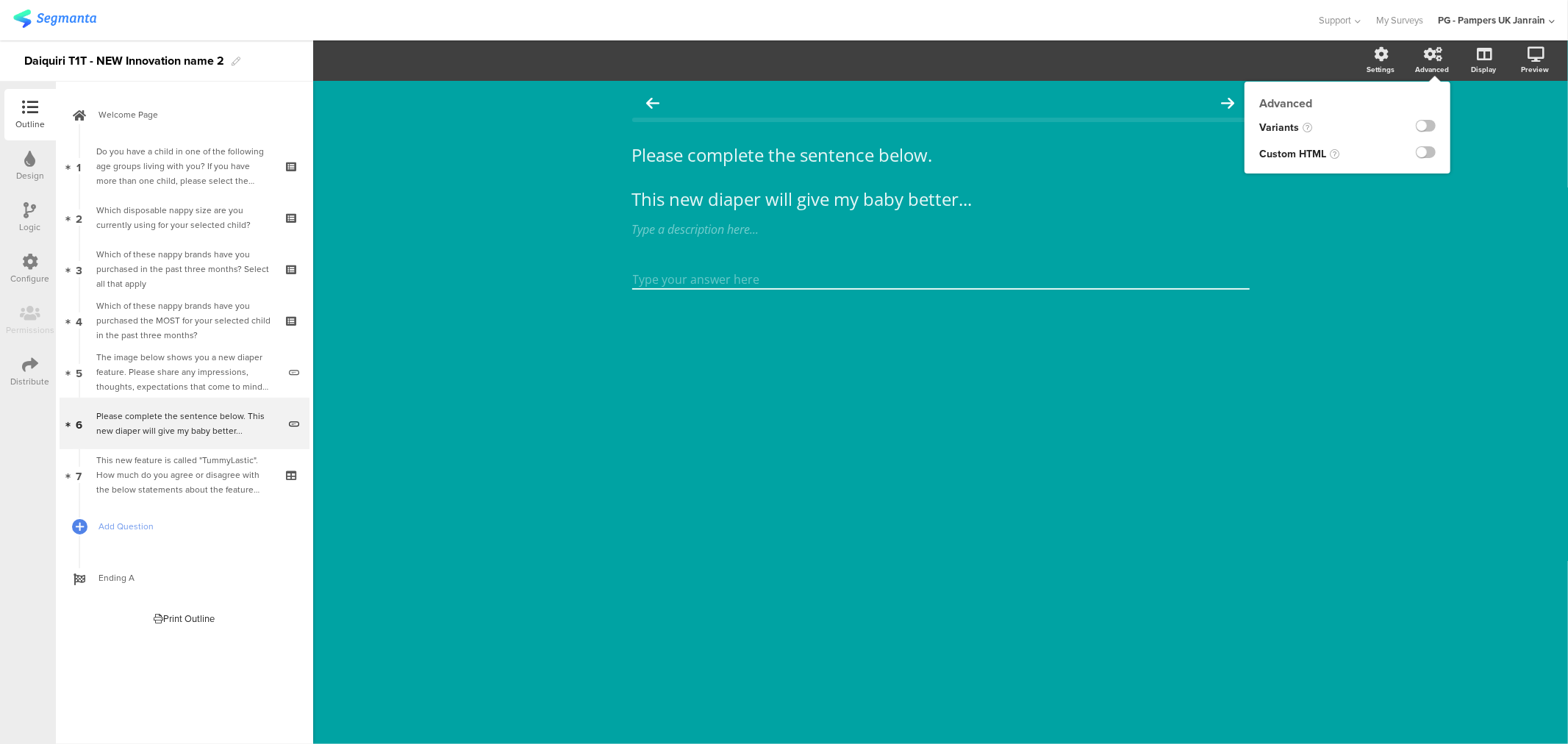
click at [1444, 69] on div "Advanced" at bounding box center [1432, 69] width 34 height 11
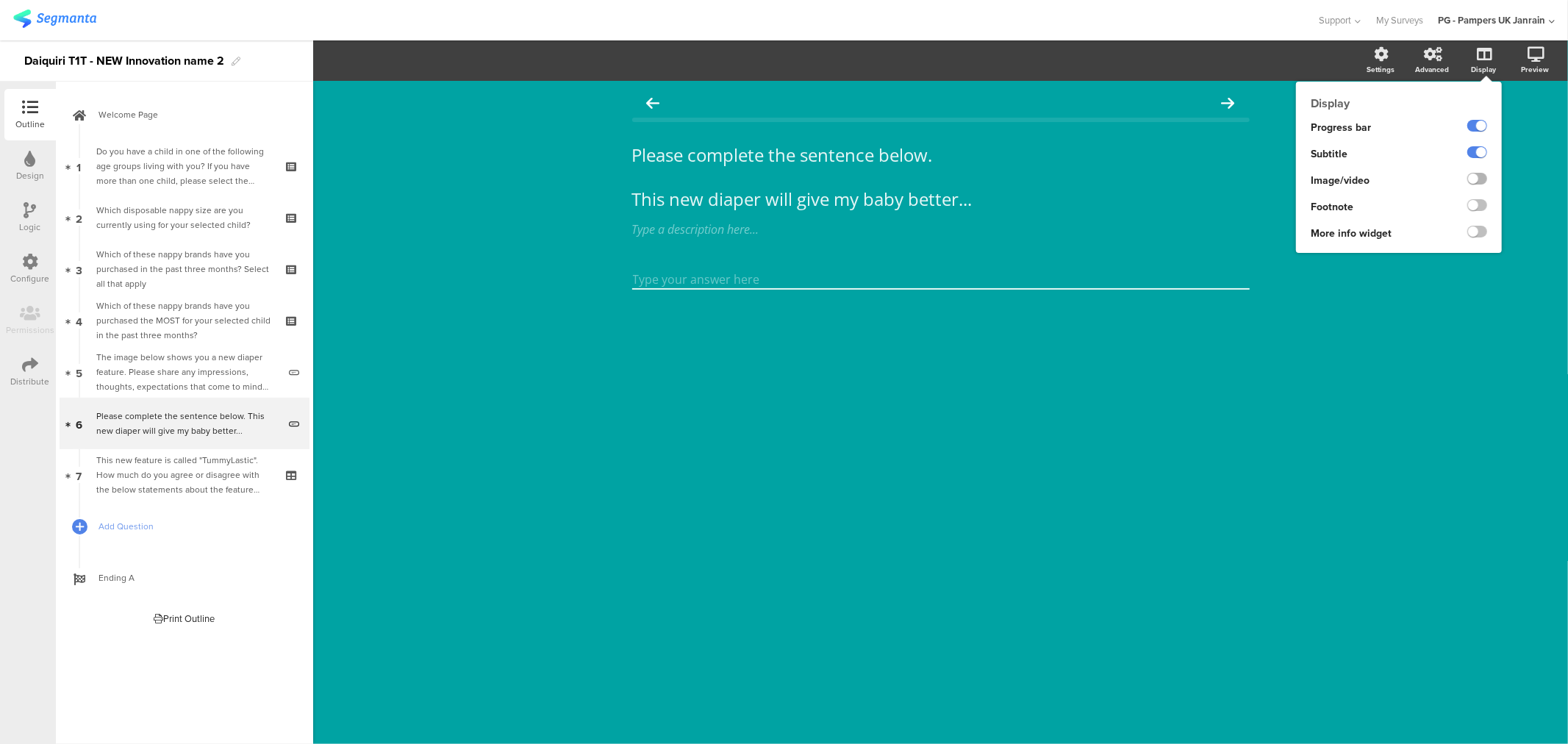
click at [1487, 181] on label at bounding box center [1478, 178] width 20 height 12
click at [0, 0] on input "checkbox" at bounding box center [0, 0] width 0 height 0
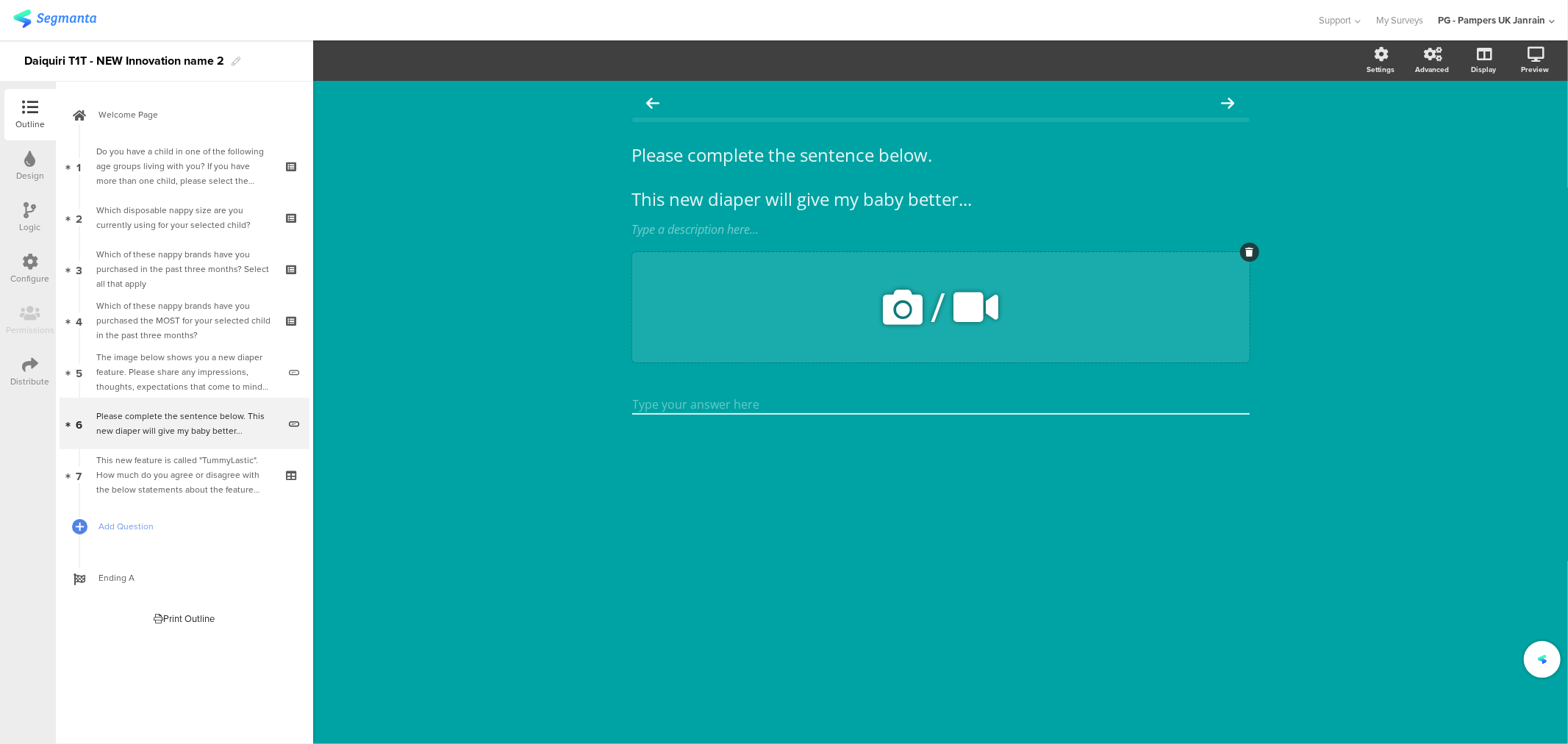
click at [897, 303] on icon at bounding box center [902, 306] width 50 height 50
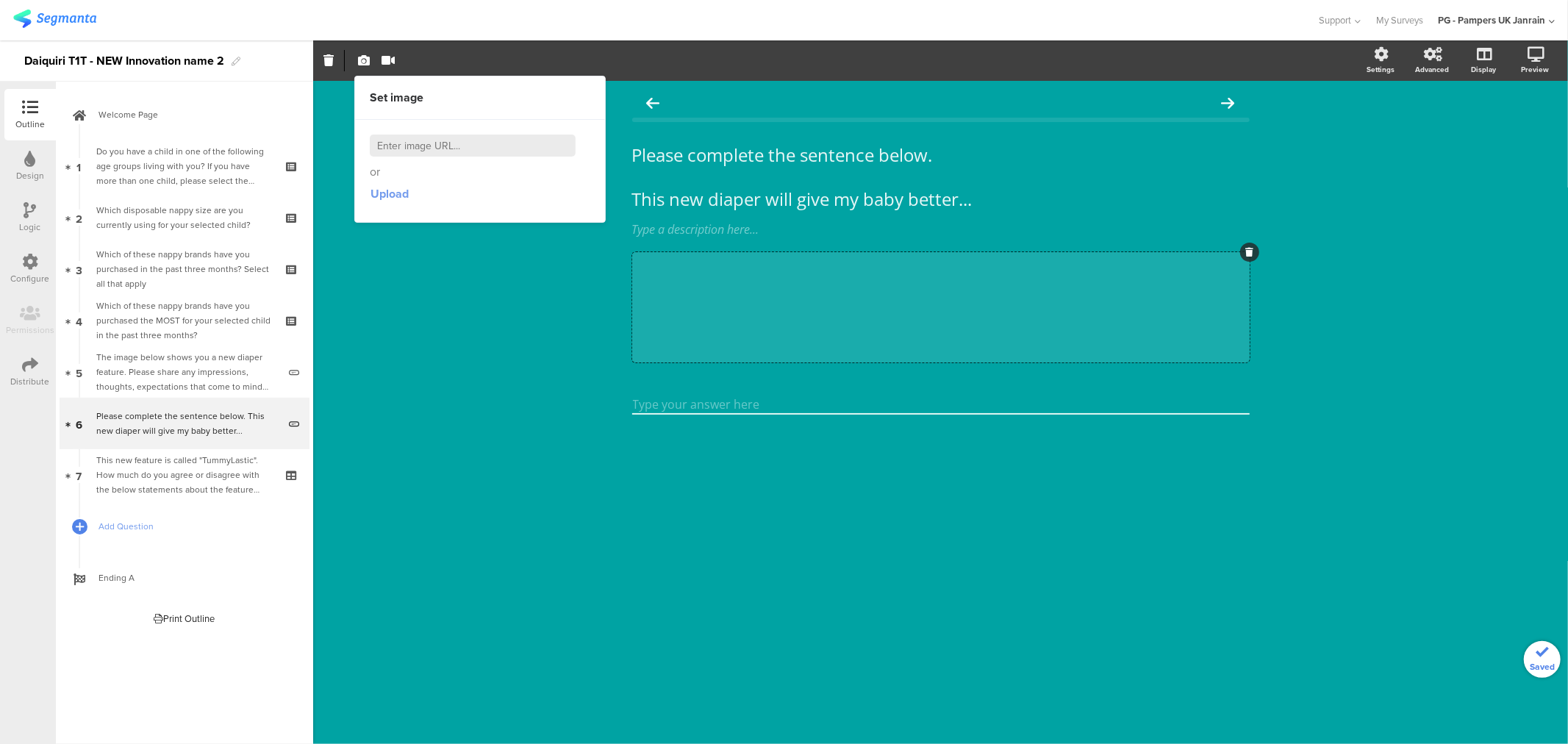
click at [395, 195] on span "Upload" at bounding box center [389, 193] width 38 height 17
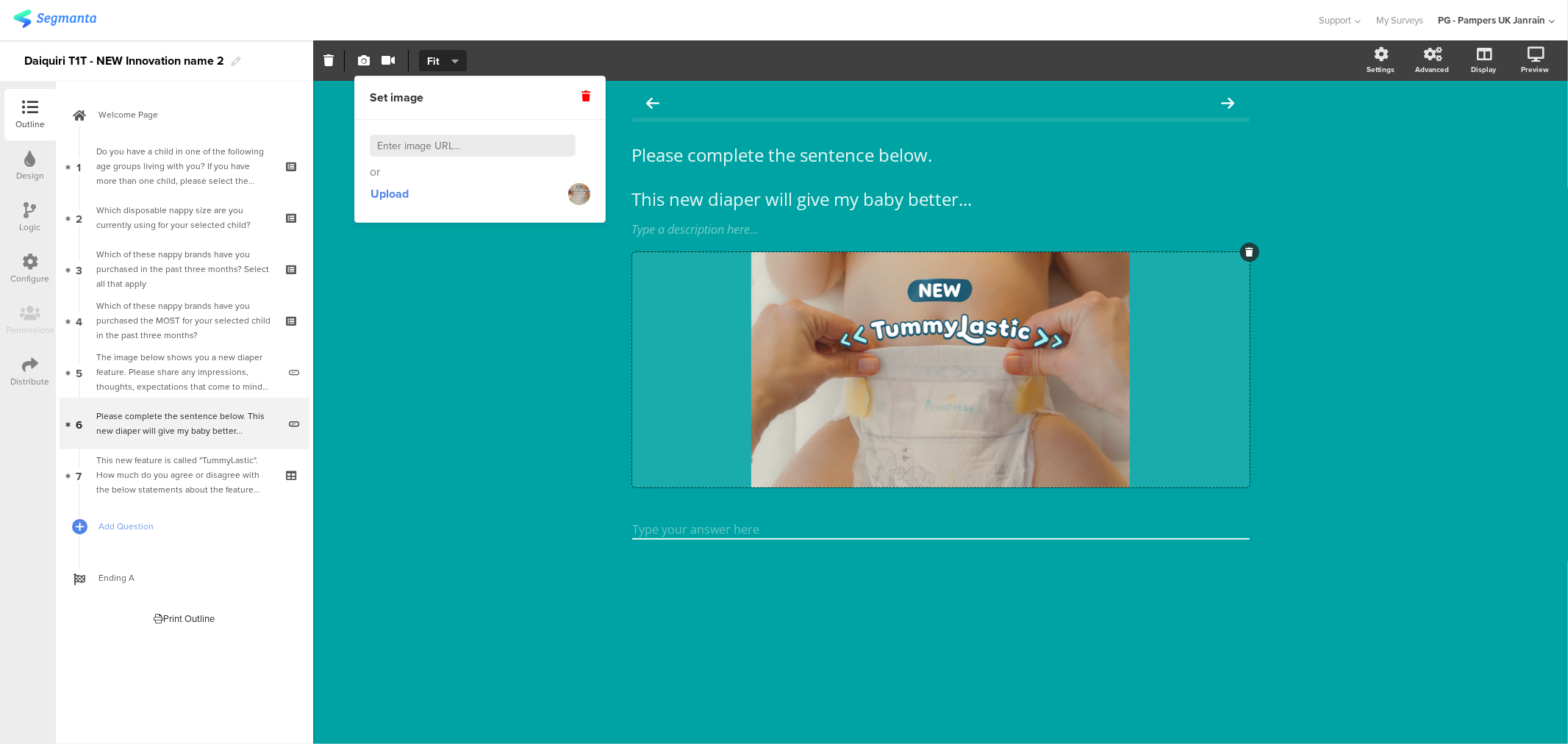
click at [466, 375] on div "Please complete the sentence below. This new diaper will give my baby better...…" at bounding box center [941, 412] width 1256 height 663
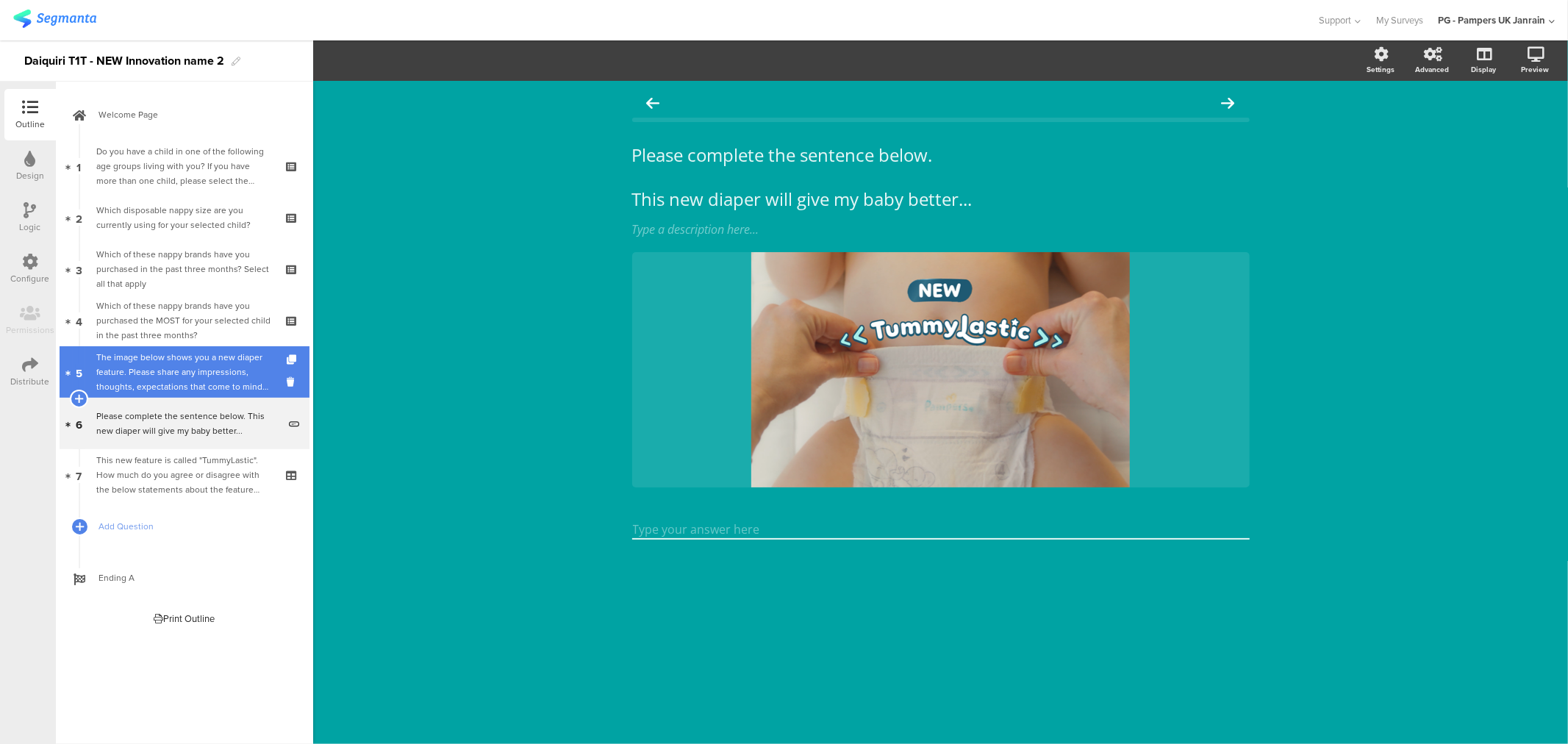
click at [176, 360] on div "The image below shows you a new diaper feature. Please share any impressions, t…" at bounding box center [186, 371] width 181 height 44
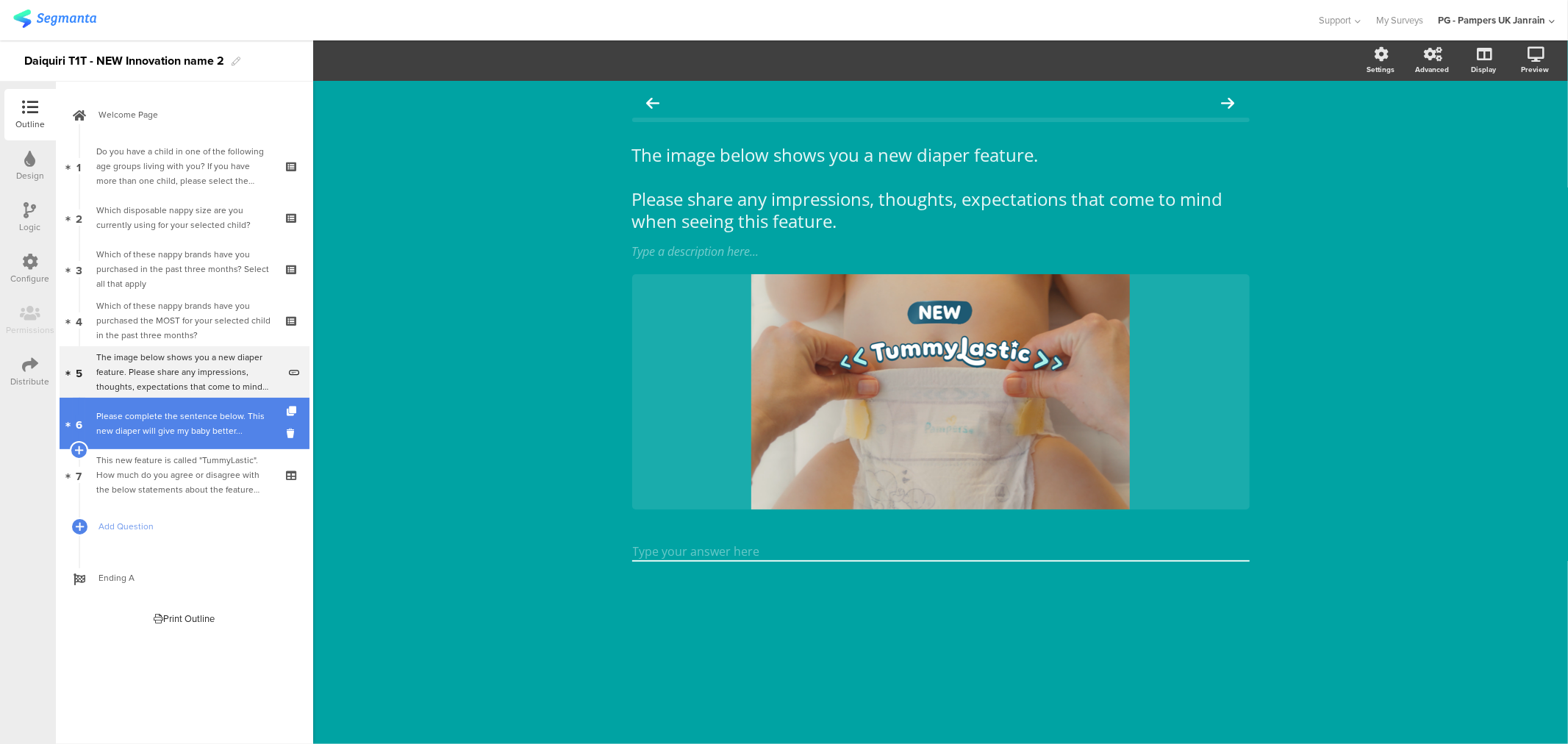
click at [192, 423] on div "Please complete the sentence below. This new diaper will give my baby better..." at bounding box center [186, 423] width 181 height 29
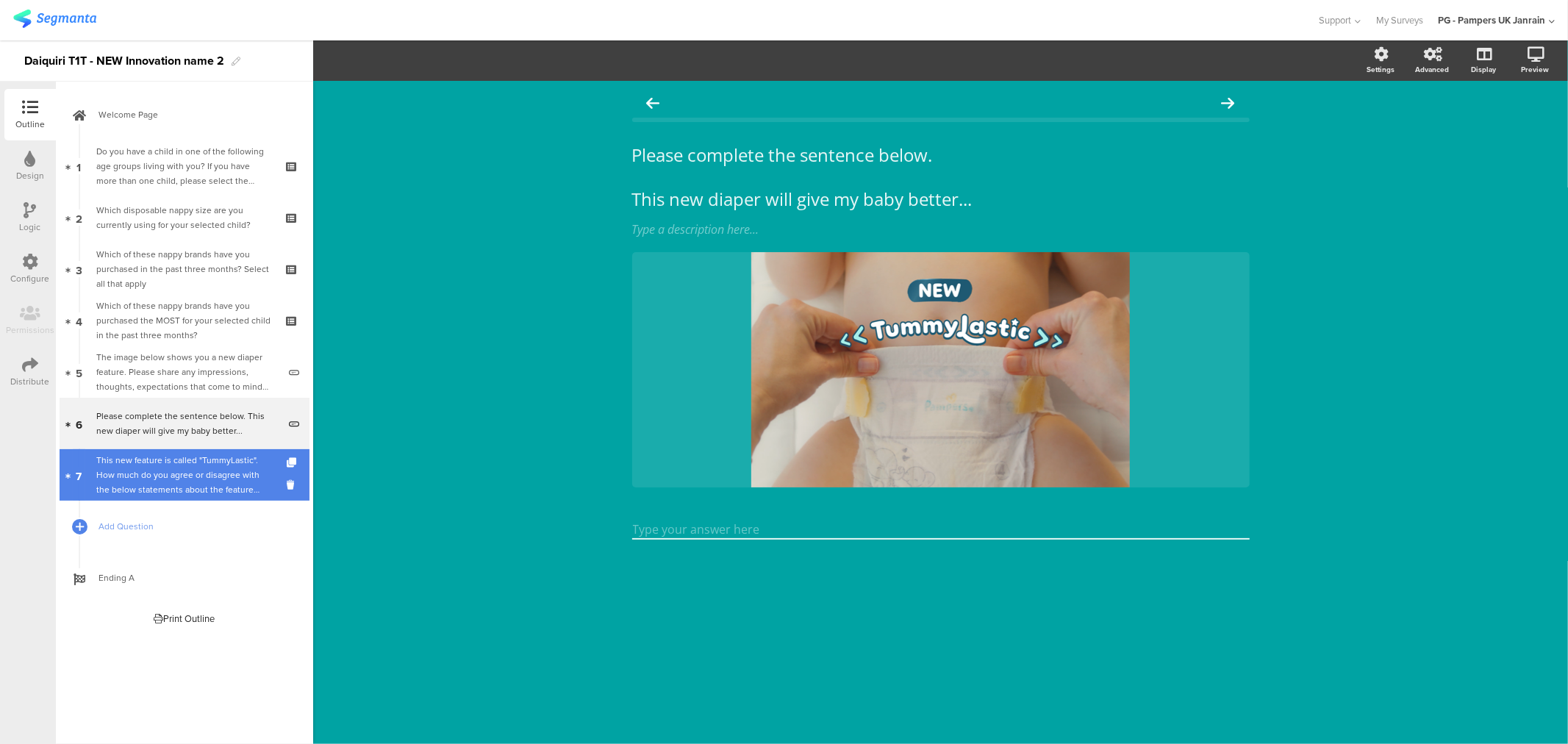
click at [193, 473] on div "This new feature is called "TummyLastic". How much do you agree or disagree wit…" at bounding box center [183, 474] width 175 height 44
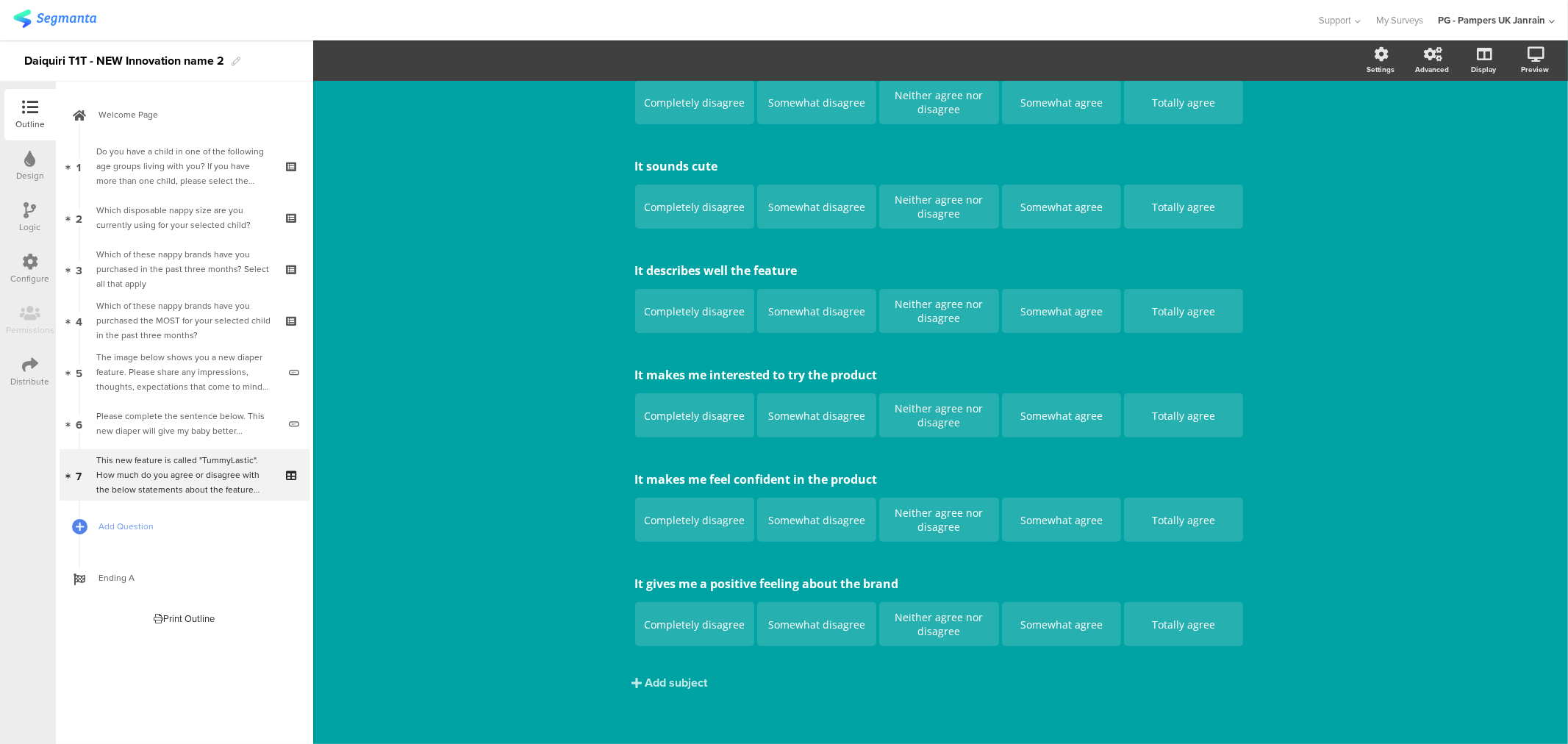
scroll to position [269, 0]
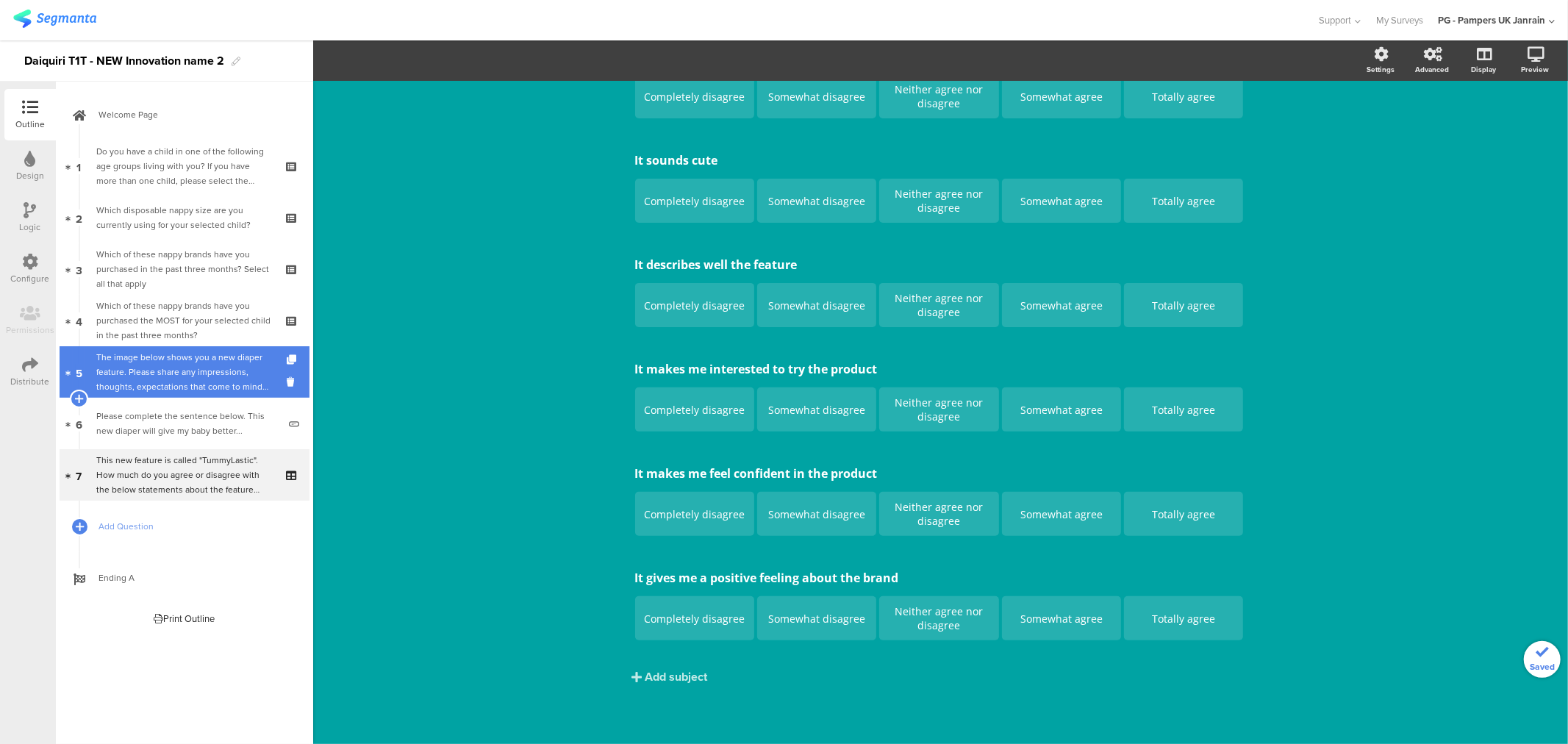
click at [173, 383] on div "The image below shows you a new diaper feature. Please share any impressions, t…" at bounding box center [186, 371] width 181 height 44
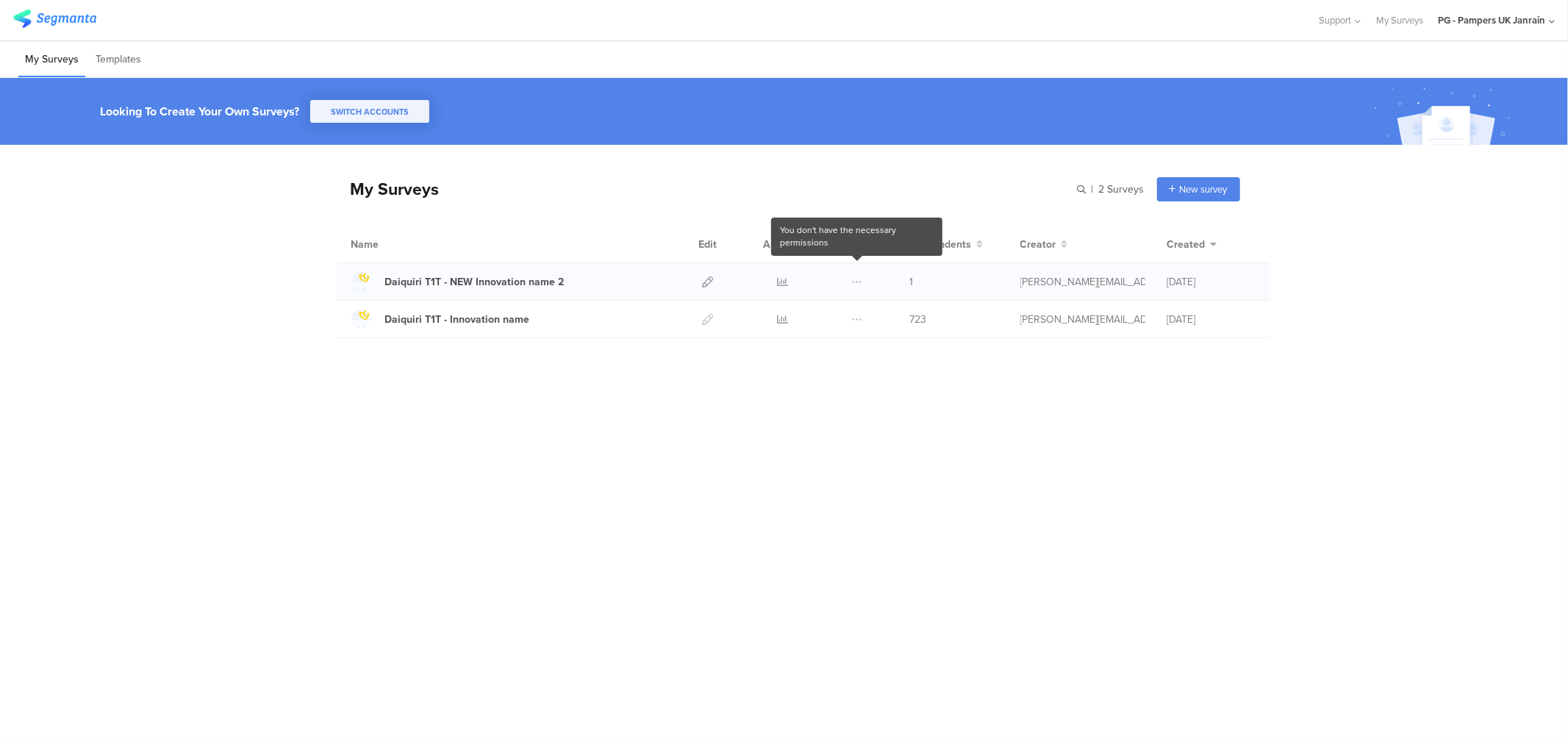
click at [858, 283] on span at bounding box center [857, 282] width 11 height 37
